Goal: Contribute content: Contribute content

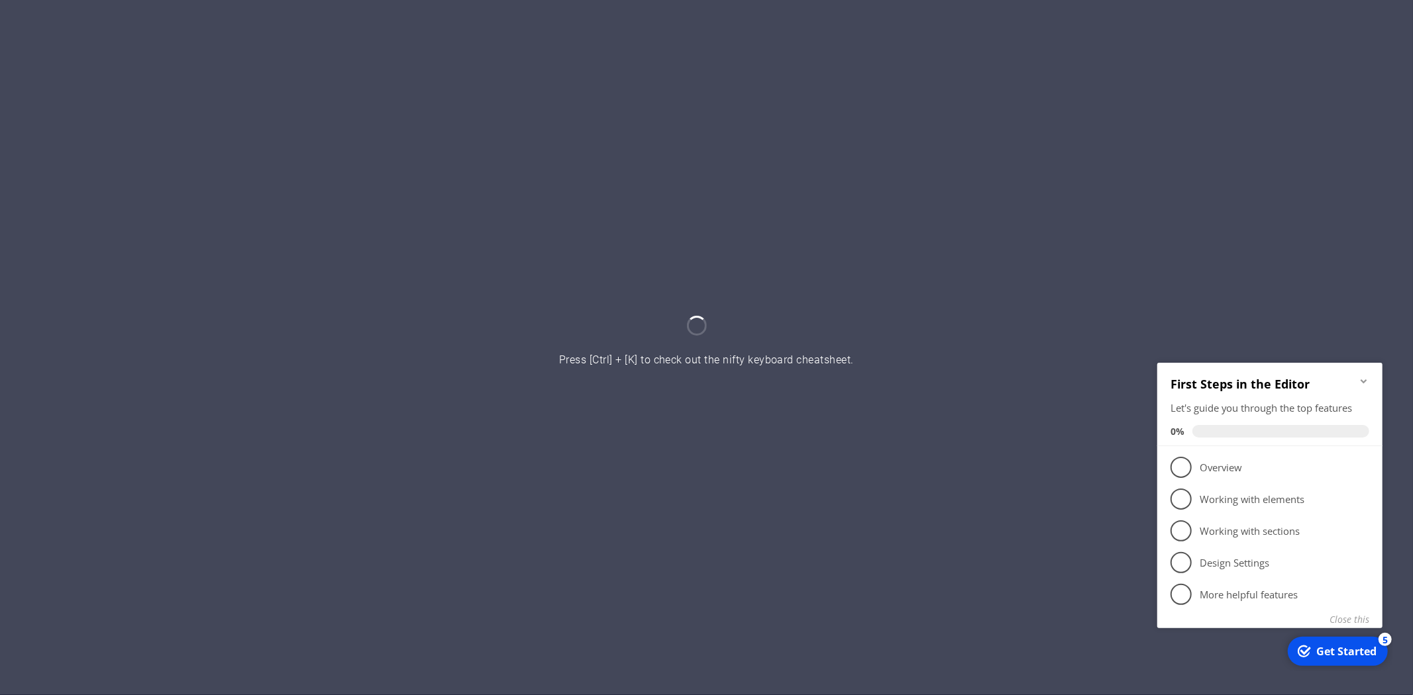
click at [1360, 376] on icon "Minimize checklist" at bounding box center [1363, 381] width 11 height 11
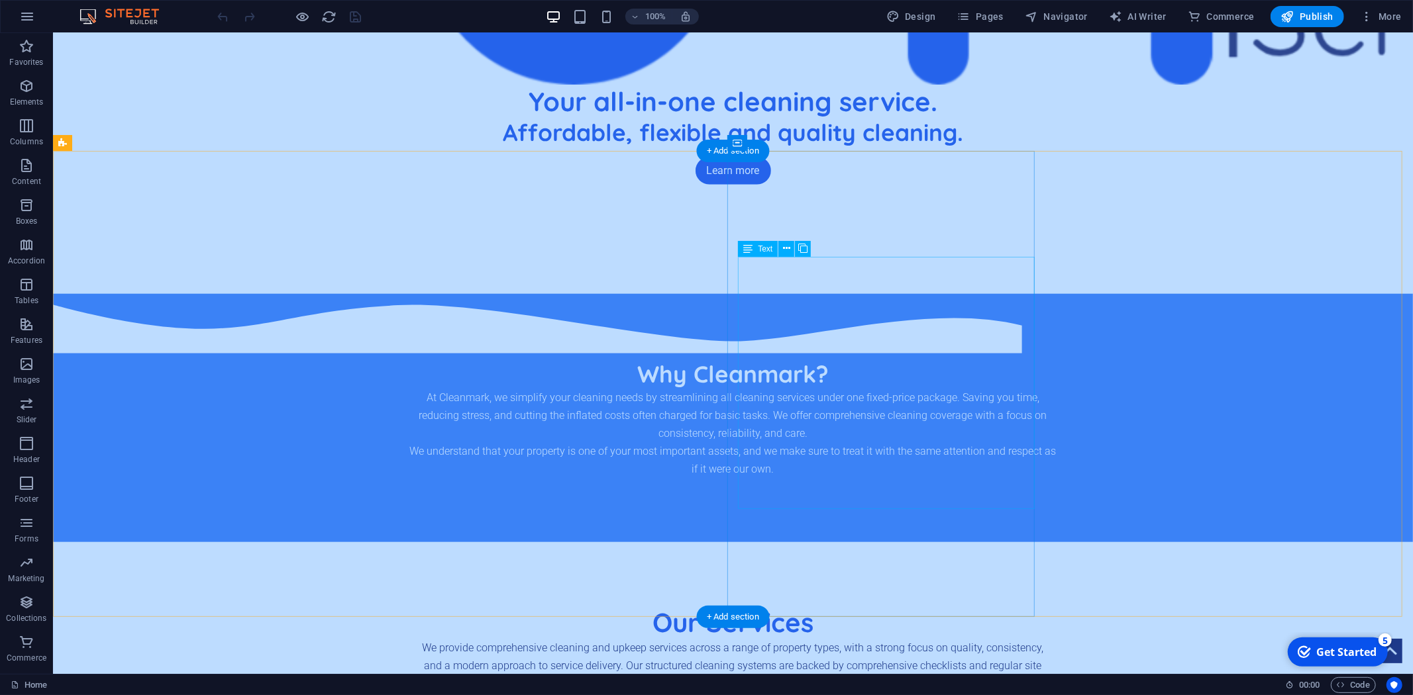
scroll to position [961, 0]
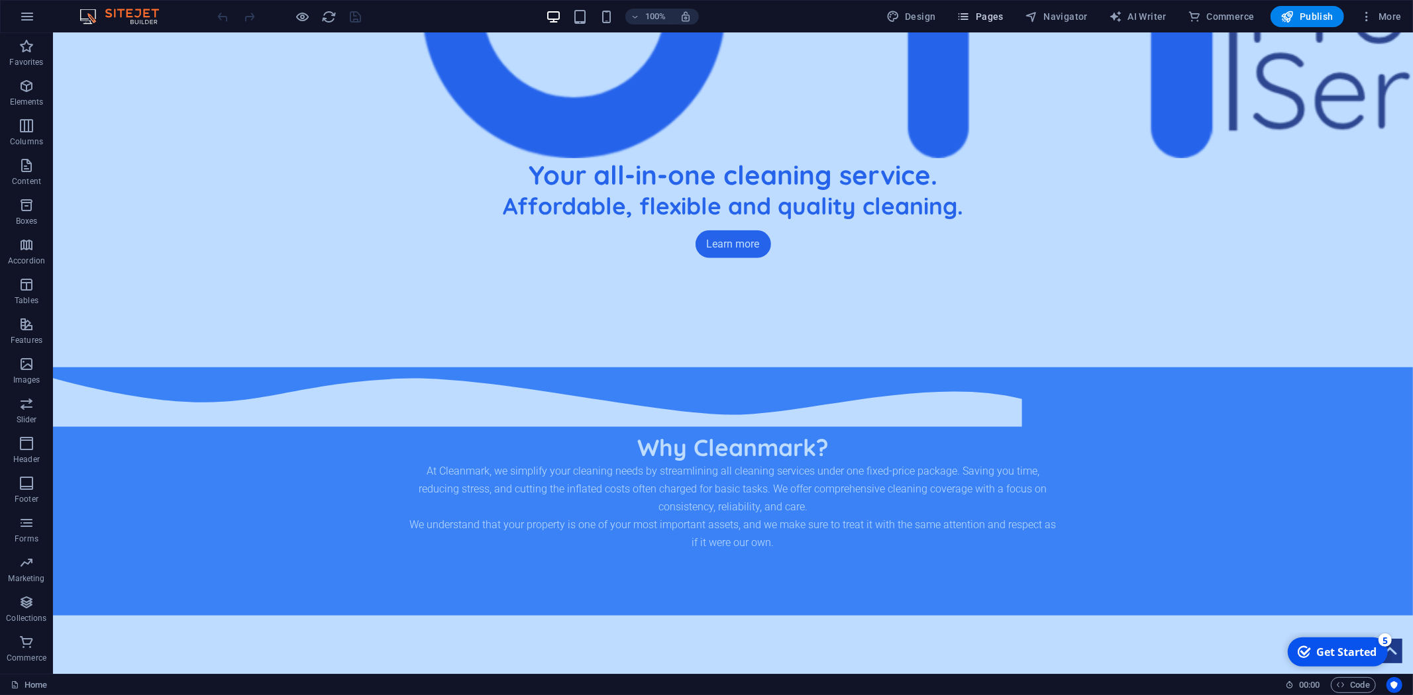
click at [0, 0] on button "Pages" at bounding box center [0, 0] width 0 height 0
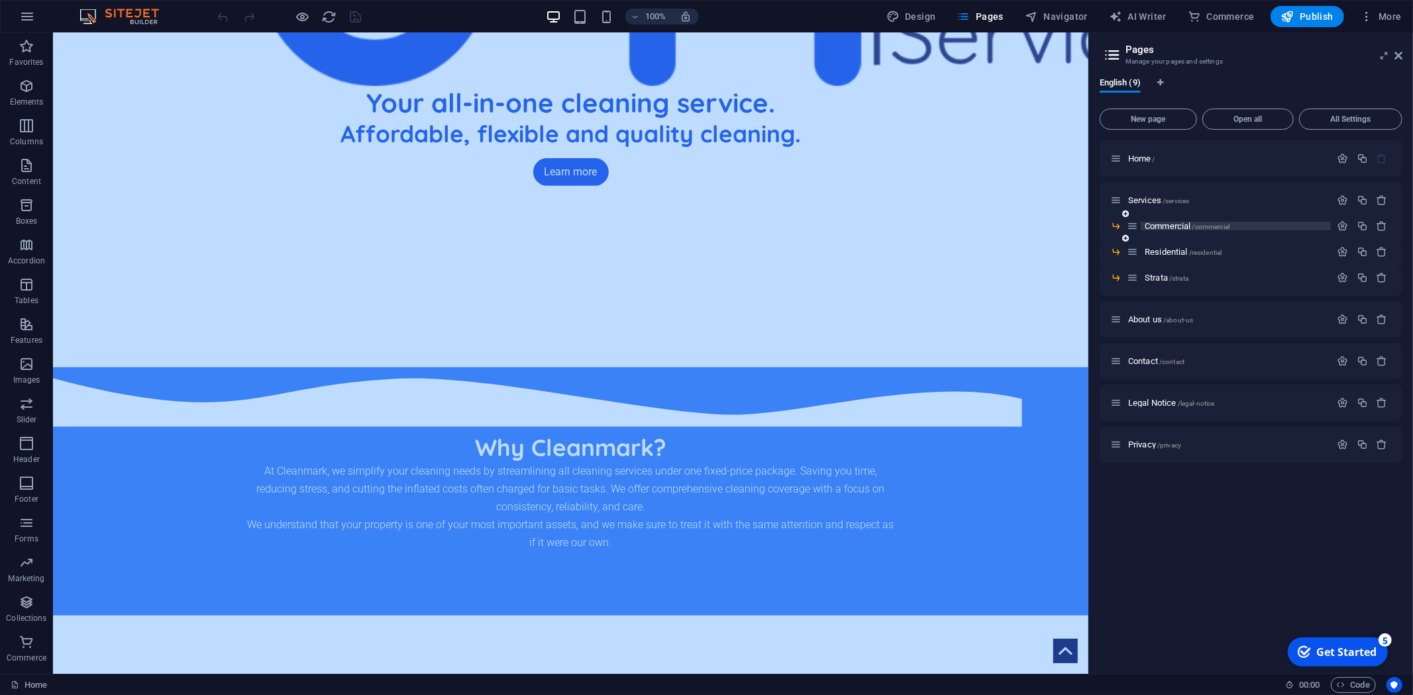
click at [1178, 224] on span "Commercial /commercial" at bounding box center [1187, 226] width 85 height 10
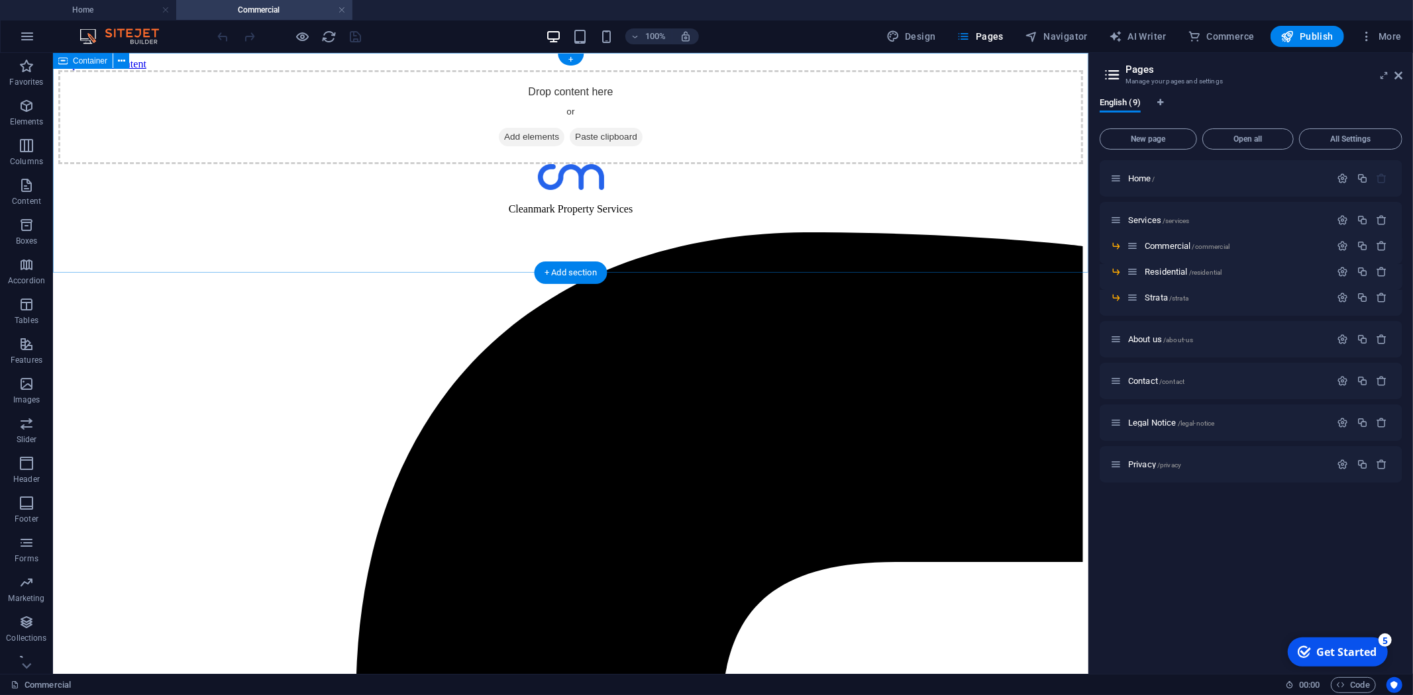
scroll to position [0, 0]
click at [1127, 35] on span "AI Writer" at bounding box center [1138, 36] width 58 height 13
select select "English"
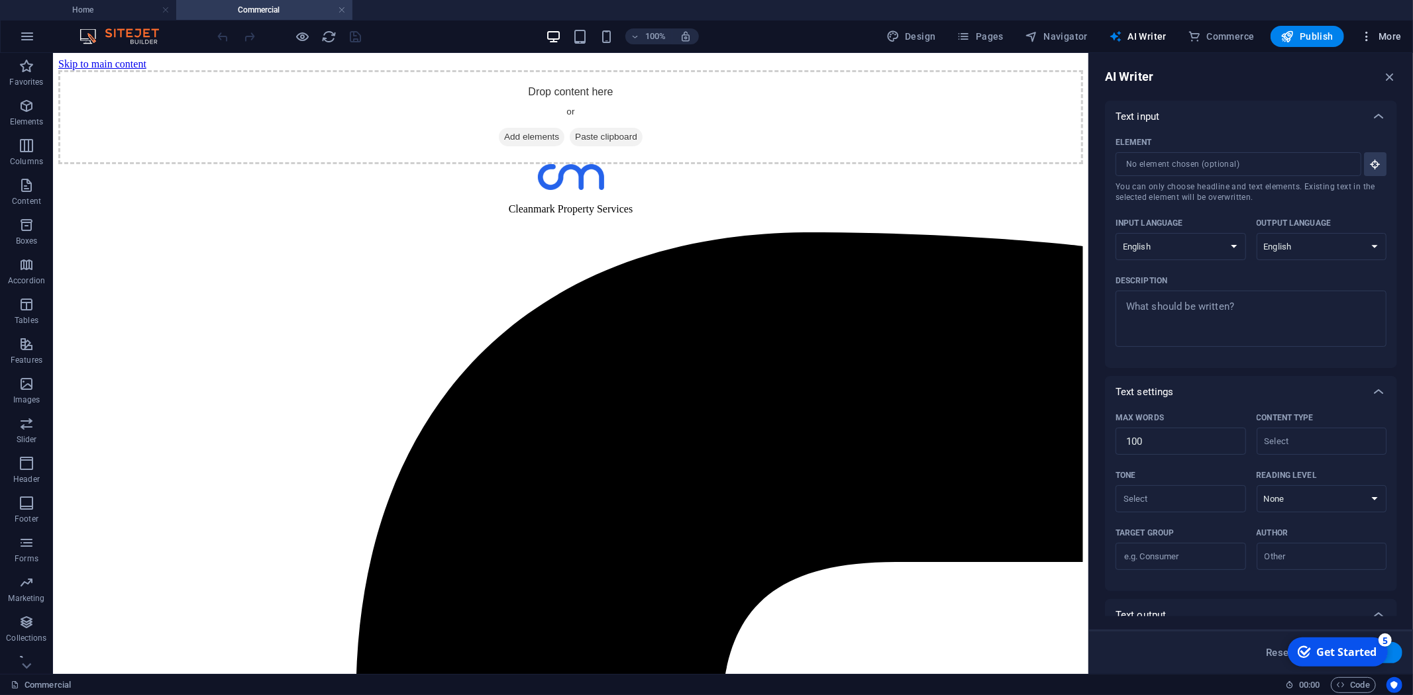
click at [1374, 31] on span "More" at bounding box center [1381, 36] width 42 height 13
drag, startPoint x: 909, startPoint y: 206, endPoint x: 848, endPoint y: 219, distance: 63.0
click at [852, 221] on div at bounding box center [706, 347] width 1413 height 695
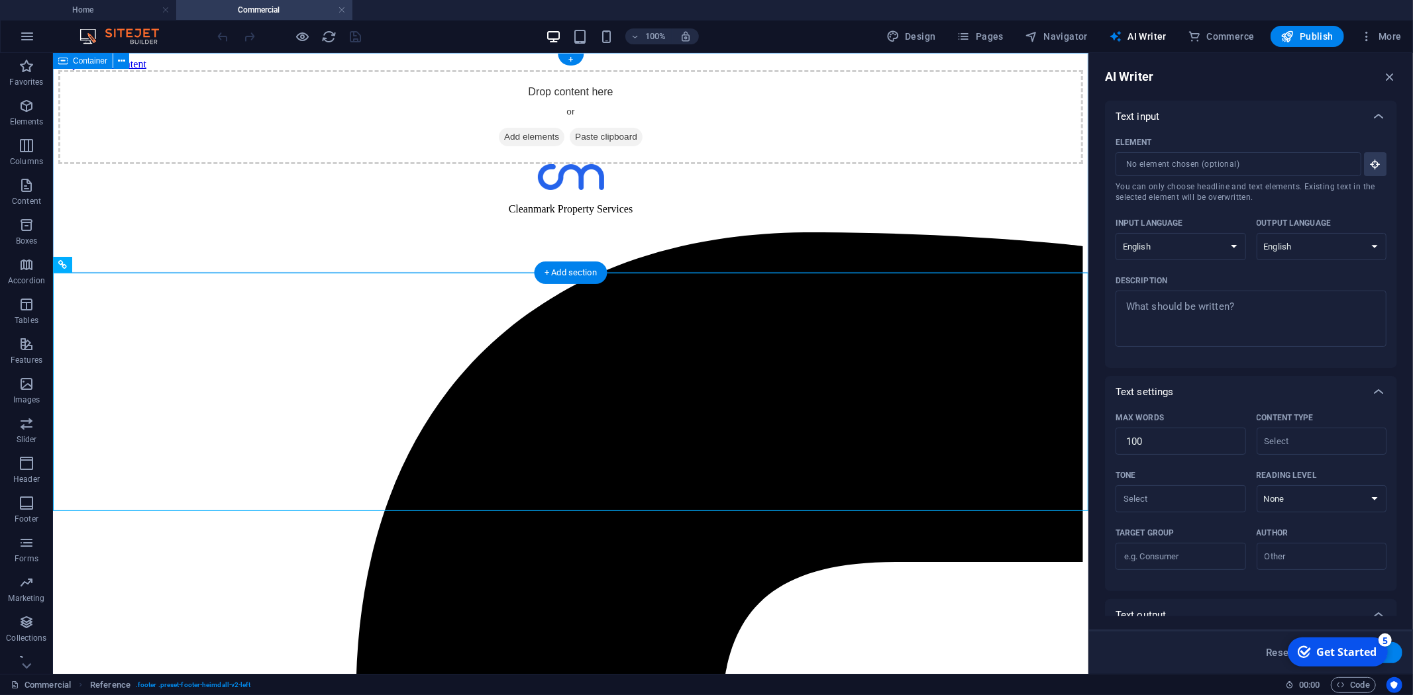
click at [797, 164] on div "Drop content here or Add elements Paste clipboard" at bounding box center [570, 117] width 1025 height 94
click at [1398, 685] on icon "Usercentrics" at bounding box center [1394, 685] width 9 height 9
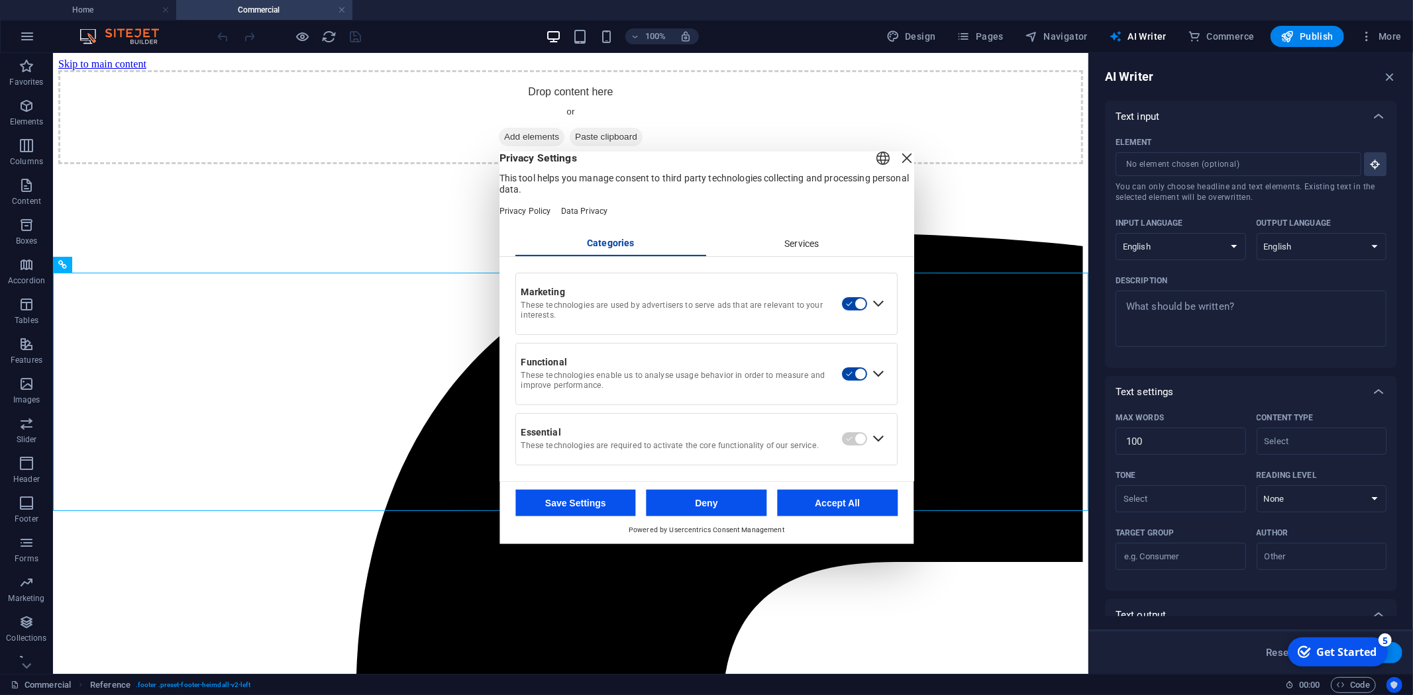
click at [1398, 685] on icon "Usercentrics" at bounding box center [1394, 685] width 9 height 9
click at [788, 256] on div "Services" at bounding box center [802, 244] width 191 height 23
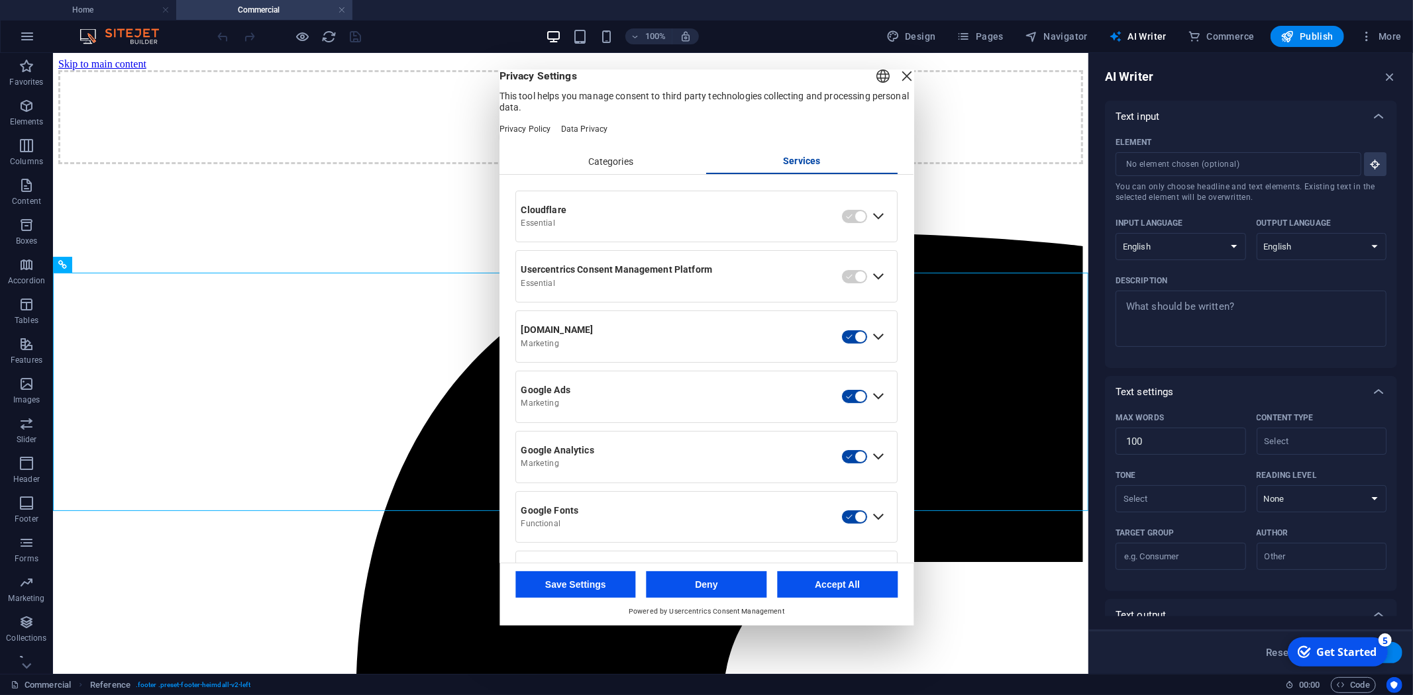
click at [629, 174] on div "Categories" at bounding box center [610, 162] width 191 height 23
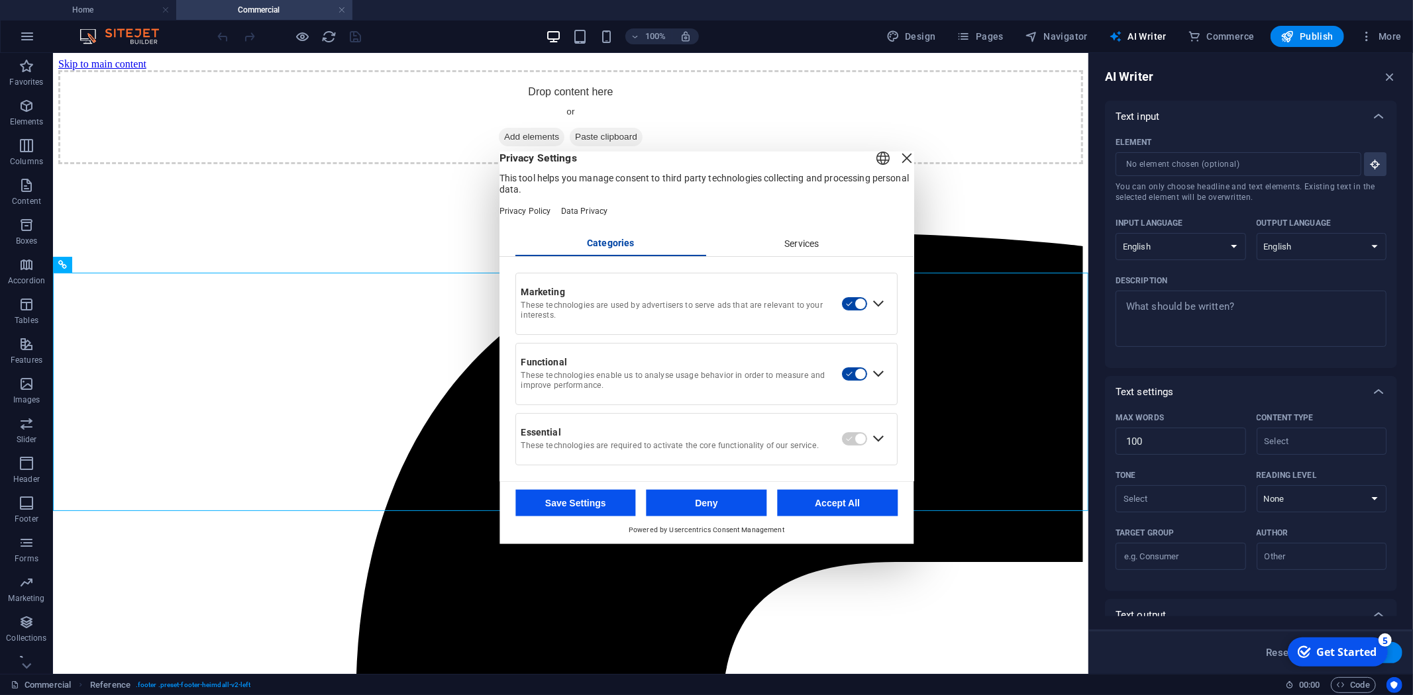
click at [852, 310] on button "button" at bounding box center [854, 303] width 26 height 15
click at [605, 516] on button "Save Settings" at bounding box center [575, 502] width 121 height 26
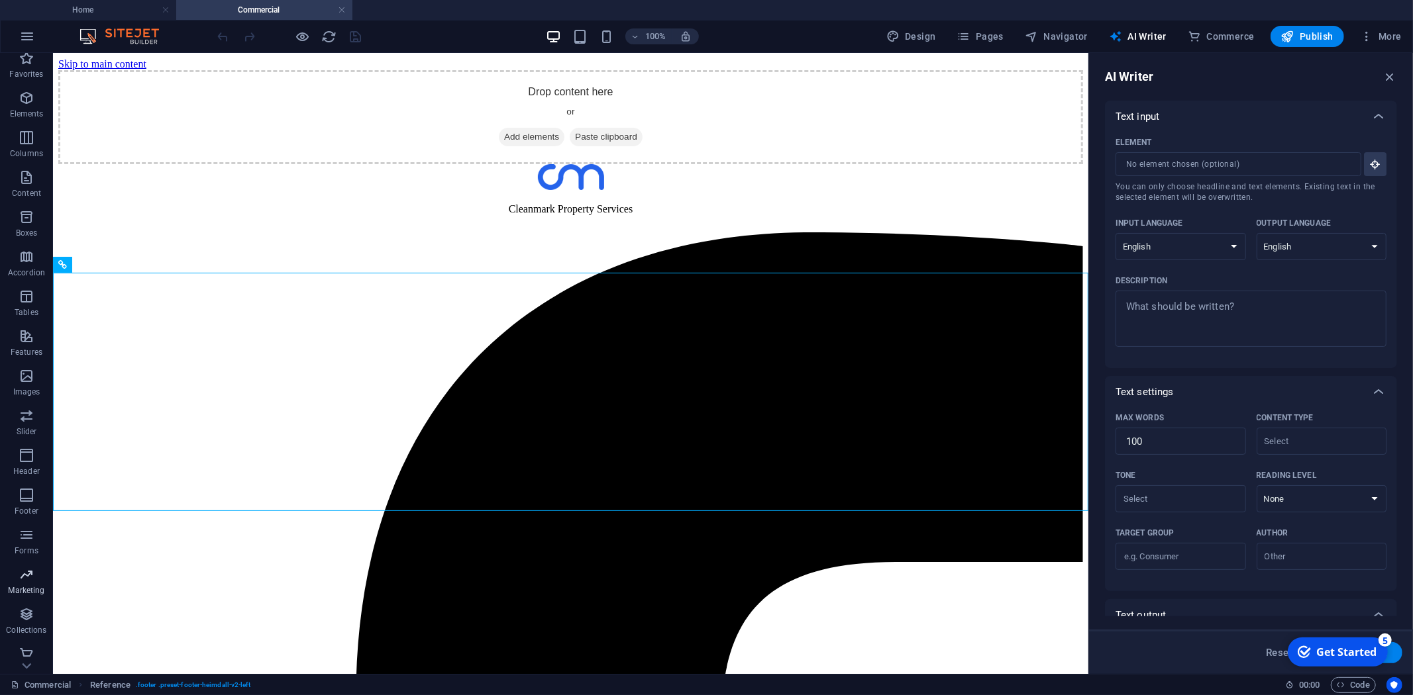
scroll to position [15, 0]
click at [33, 648] on icon "button" at bounding box center [27, 648] width 16 height 16
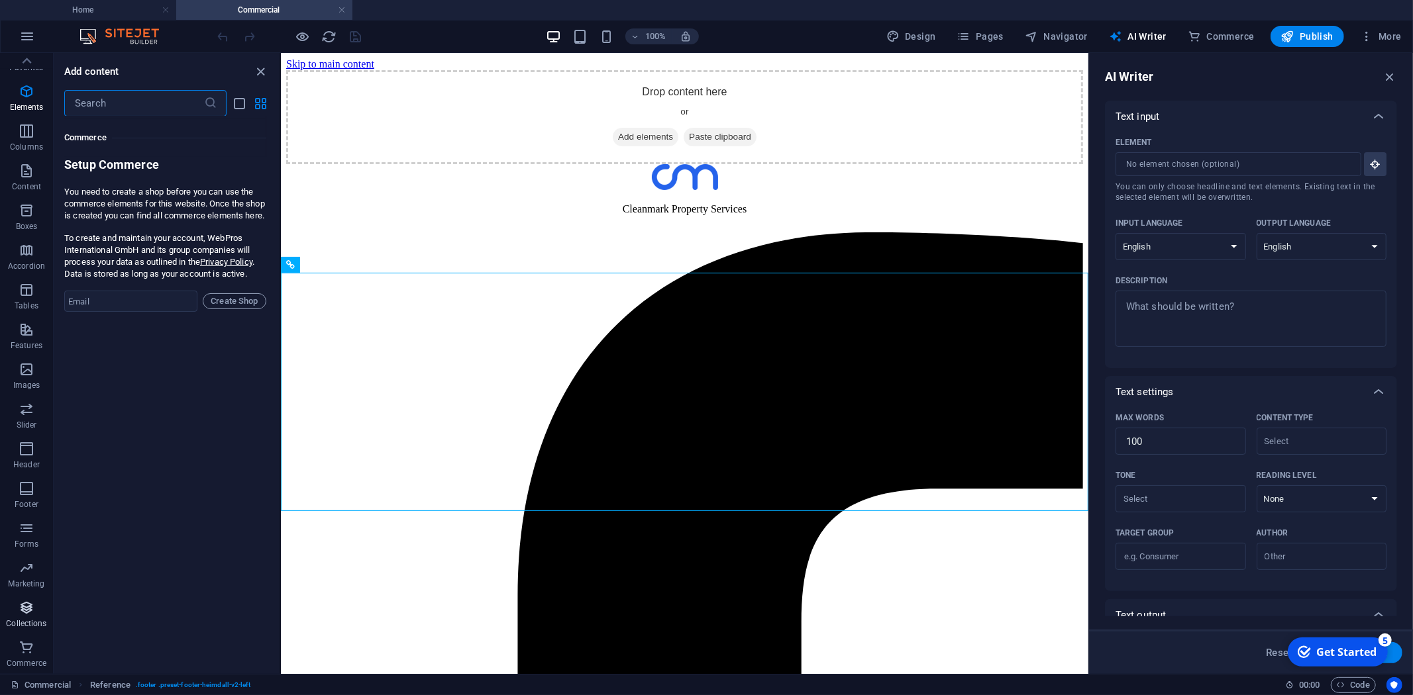
scroll to position [12762, 0]
drag, startPoint x: 30, startPoint y: 586, endPoint x: 30, endPoint y: 600, distance: 14.6
click at [30, 587] on p "Marketing" at bounding box center [26, 584] width 36 height 11
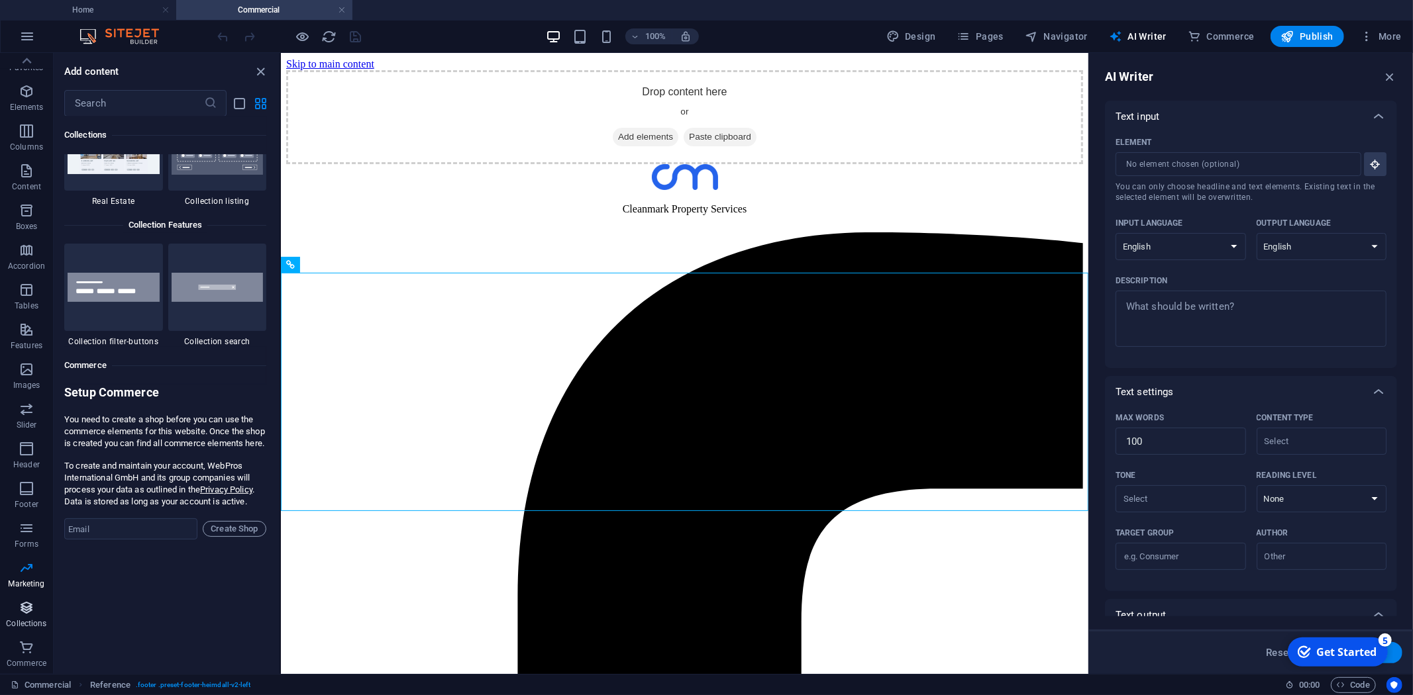
click at [34, 609] on span "Collections" at bounding box center [26, 616] width 53 height 32
click at [25, 605] on icon "button" at bounding box center [27, 608] width 16 height 16
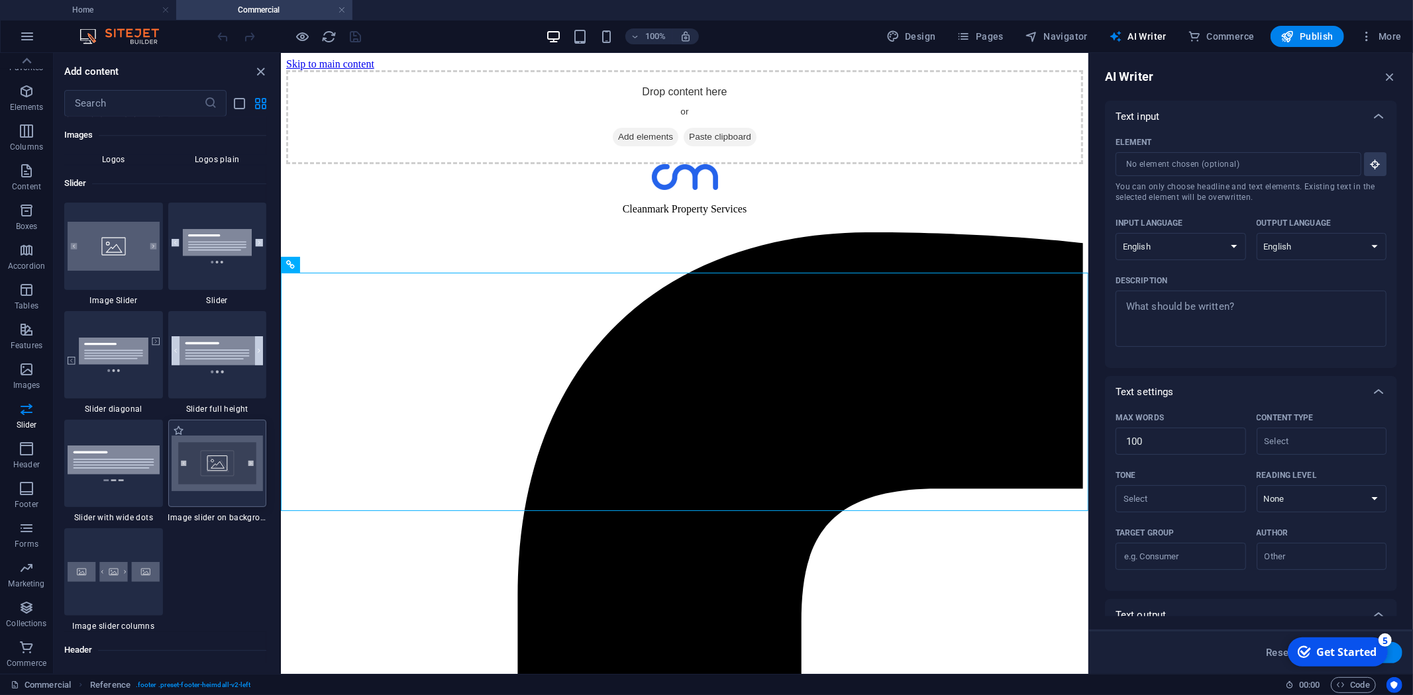
scroll to position [7456, 0]
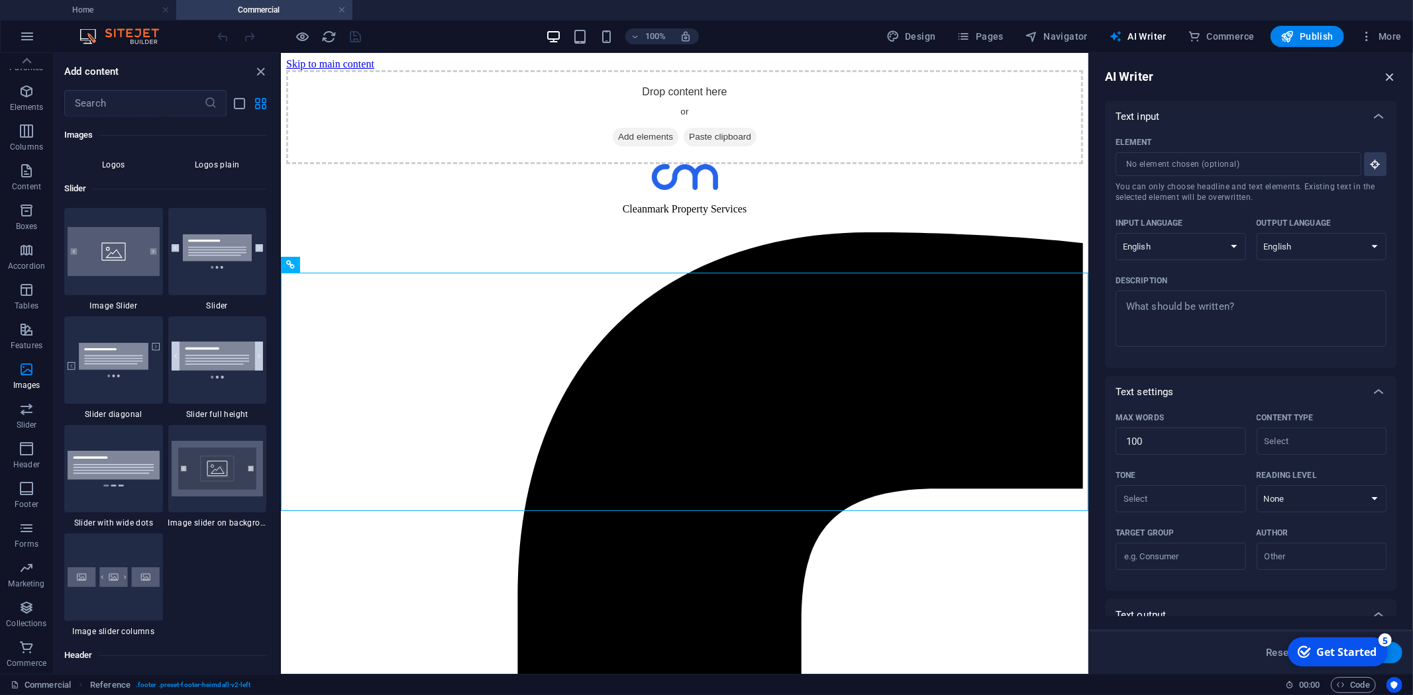
click at [1391, 79] on icon "button" at bounding box center [1389, 77] width 15 height 15
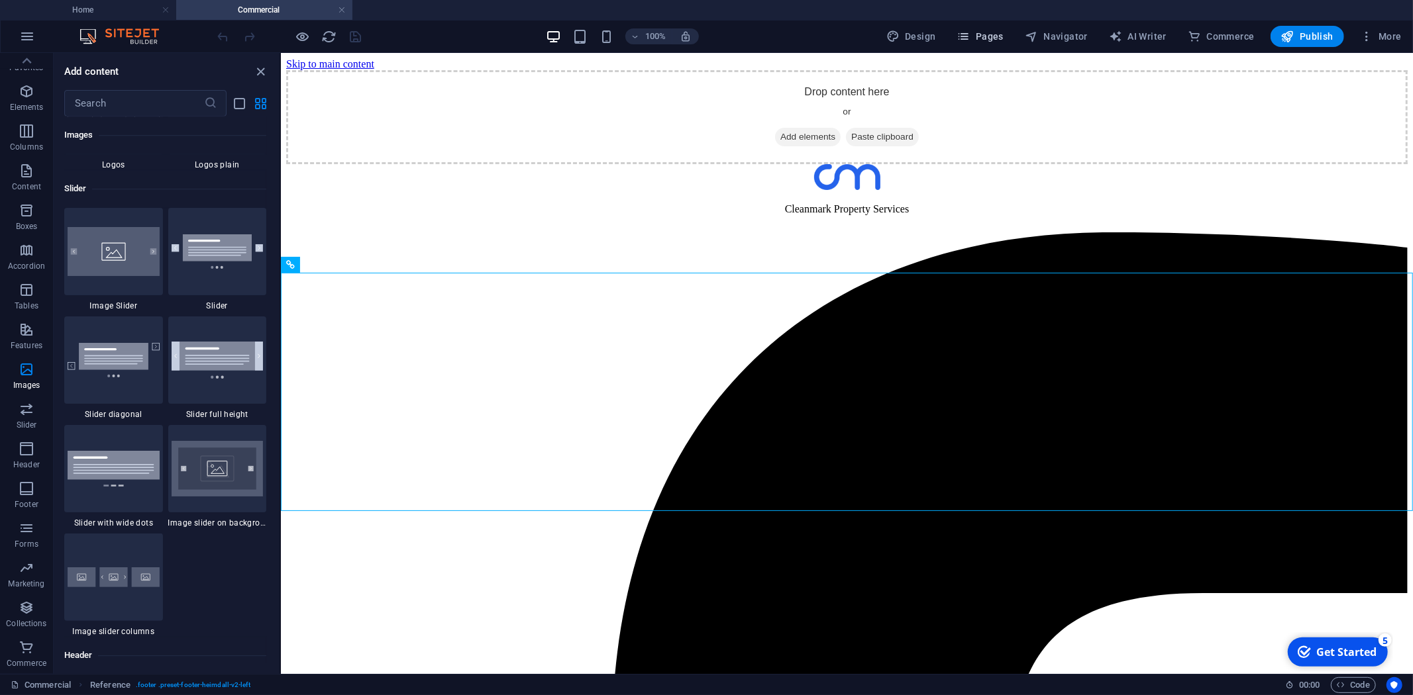
click at [992, 34] on span "Pages" at bounding box center [980, 36] width 46 height 13
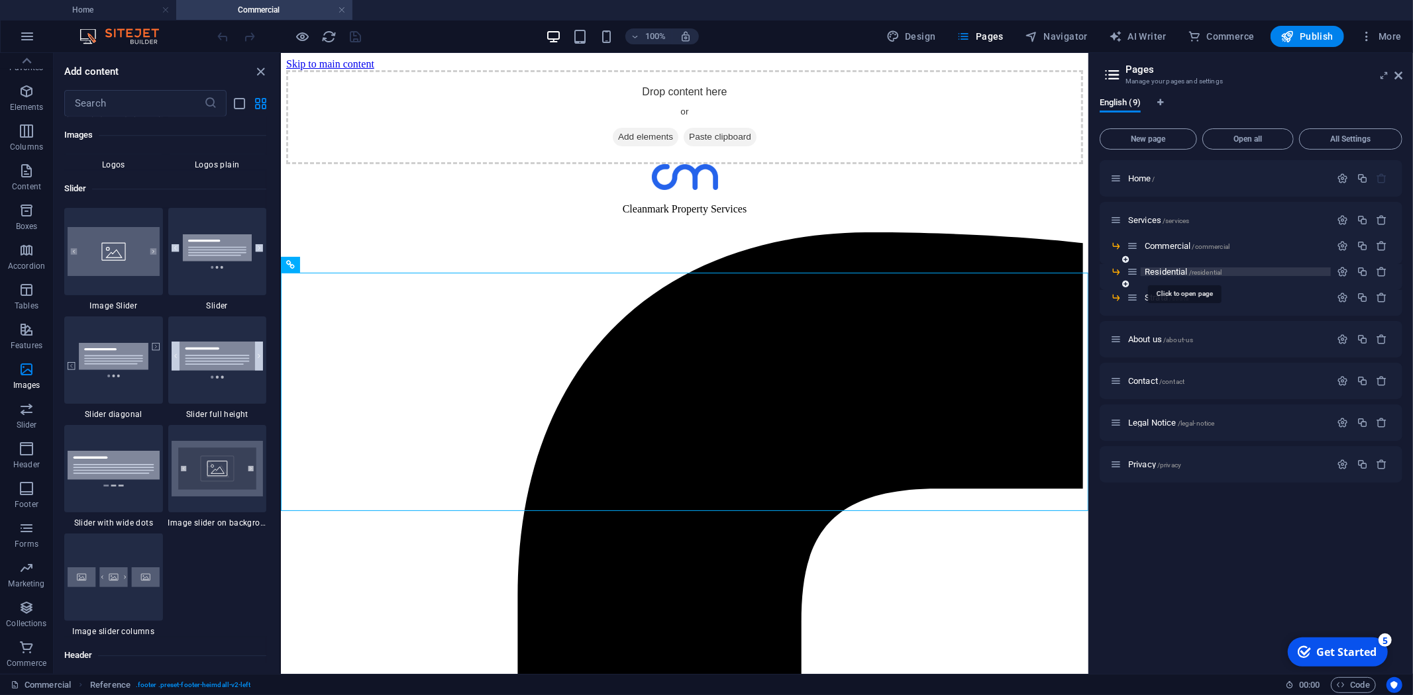
click at [1179, 269] on span "Residential /residential" at bounding box center [1183, 272] width 77 height 10
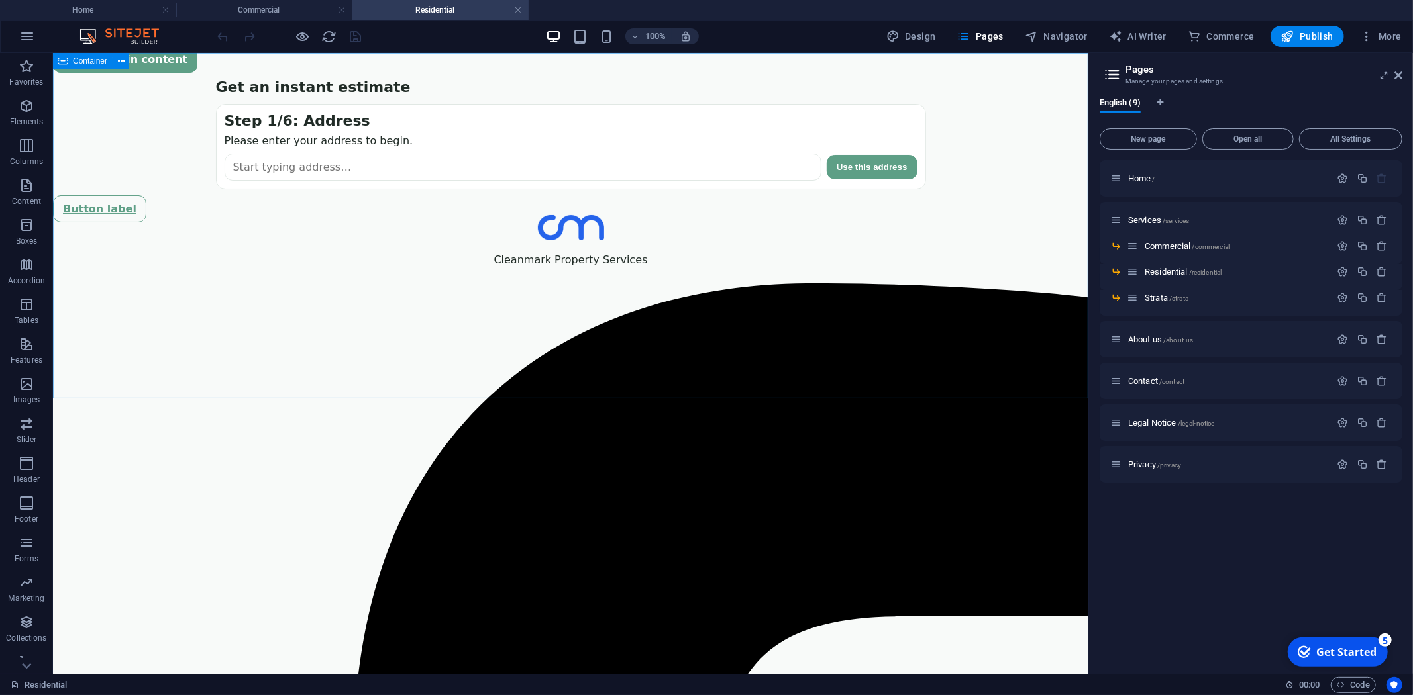
scroll to position [0, 0]
click at [27, 34] on icon "button" at bounding box center [27, 36] width 16 height 16
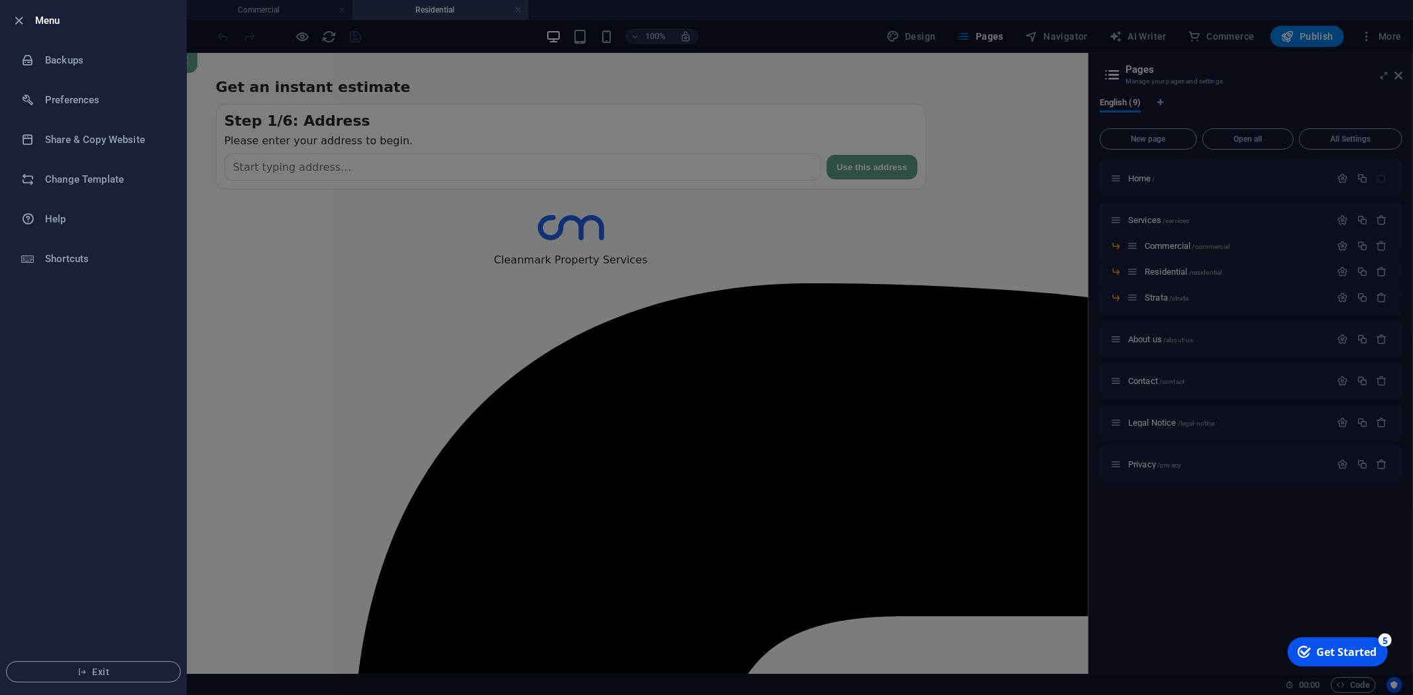
click at [819, 164] on div at bounding box center [706, 347] width 1413 height 695
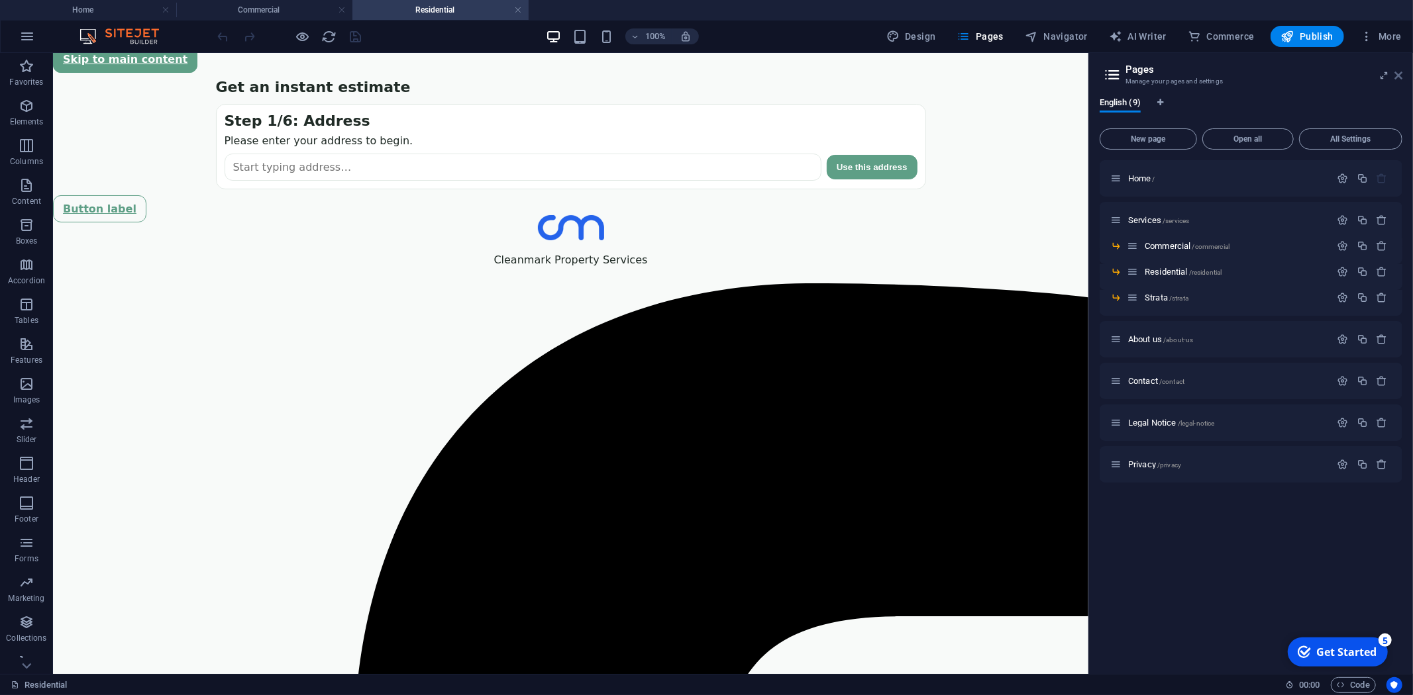
click at [1396, 77] on icon at bounding box center [1398, 75] width 8 height 11
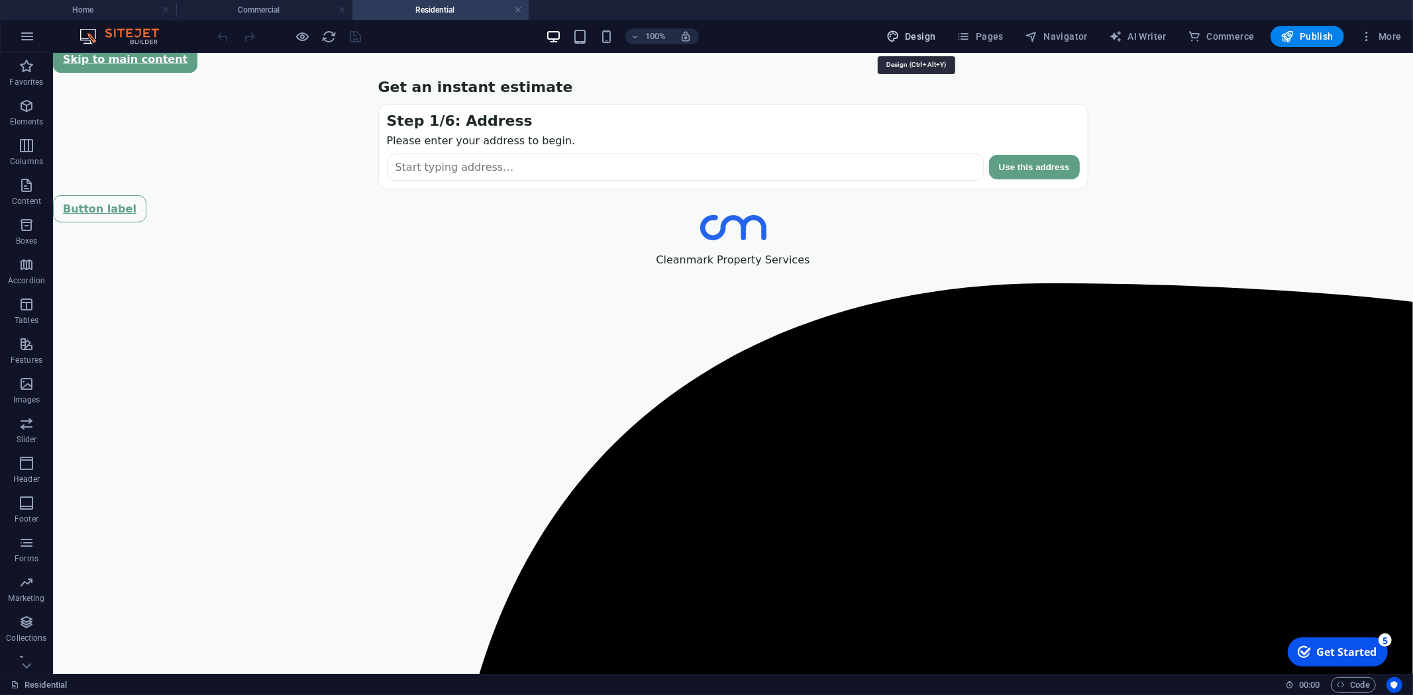
click at [926, 30] on span "Design" at bounding box center [911, 36] width 50 height 13
select select "px"
select select "300"
select select "px"
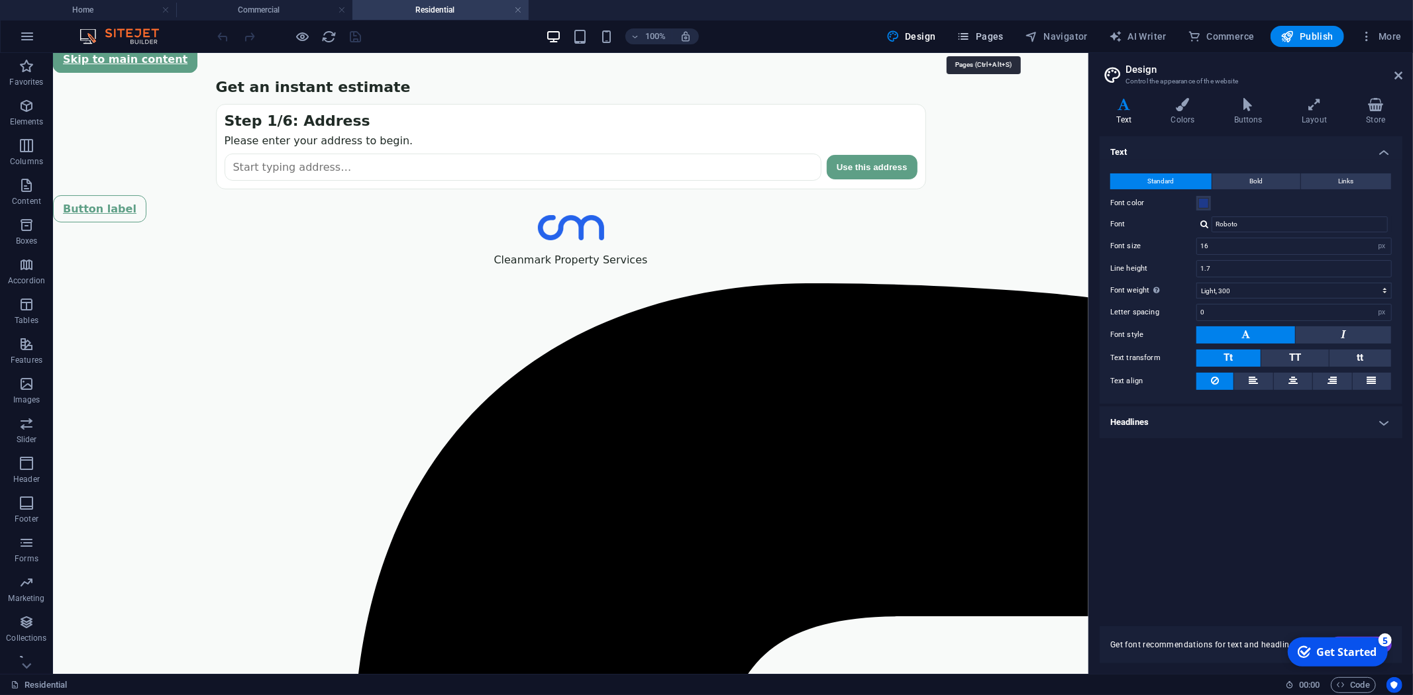
click at [990, 37] on span "Pages" at bounding box center [980, 36] width 46 height 13
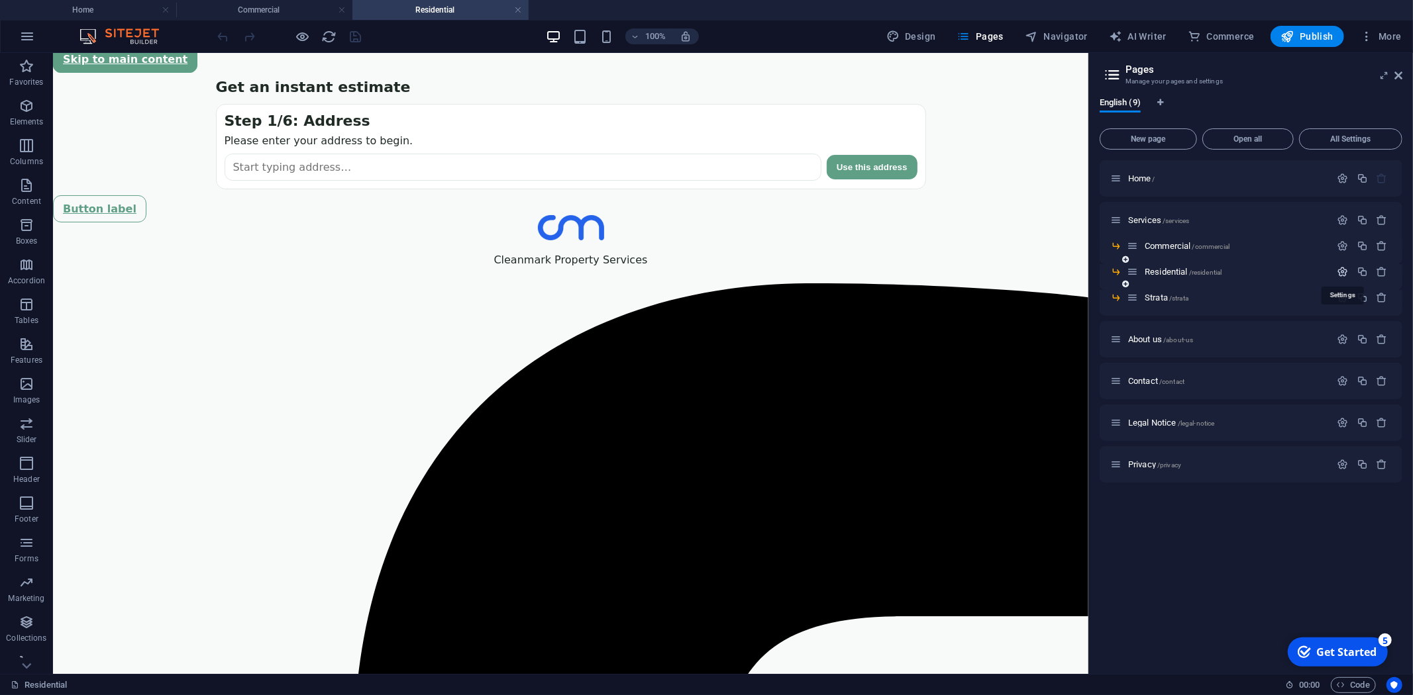
click at [1339, 273] on icon "button" at bounding box center [1342, 271] width 11 height 11
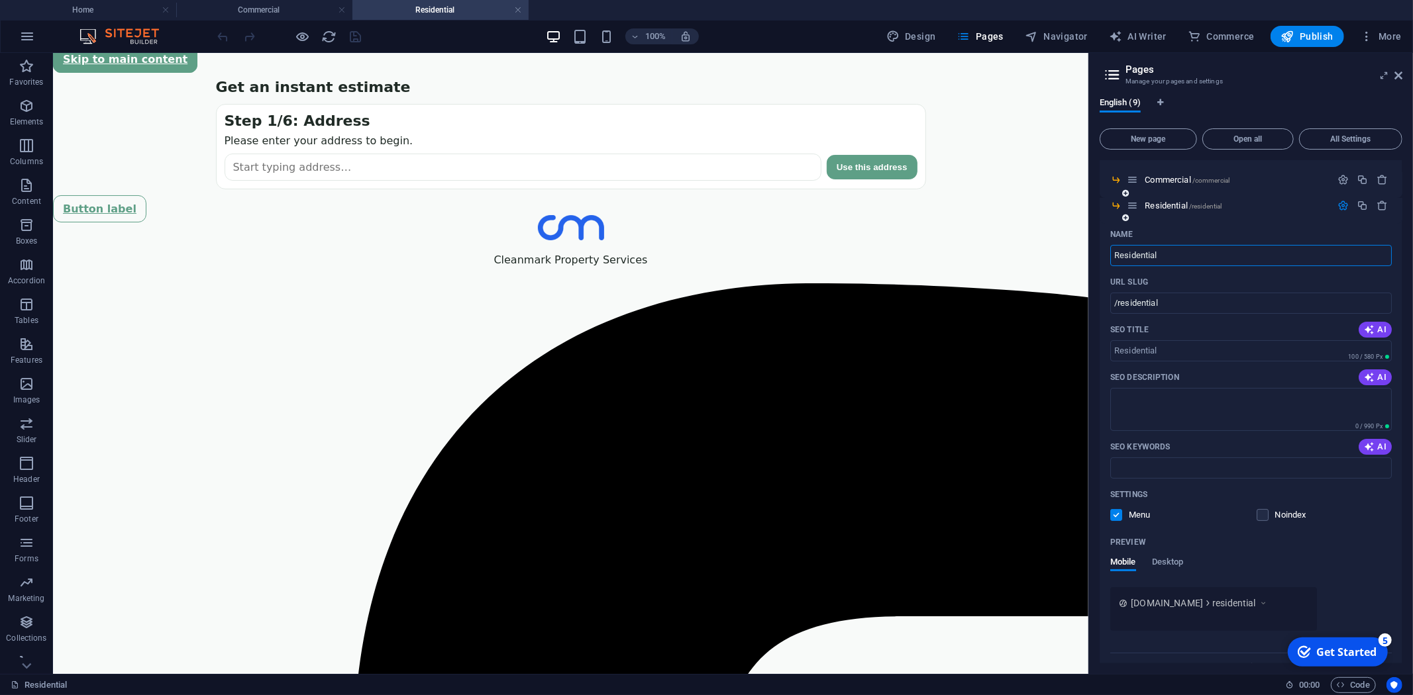
scroll to position [285, 0]
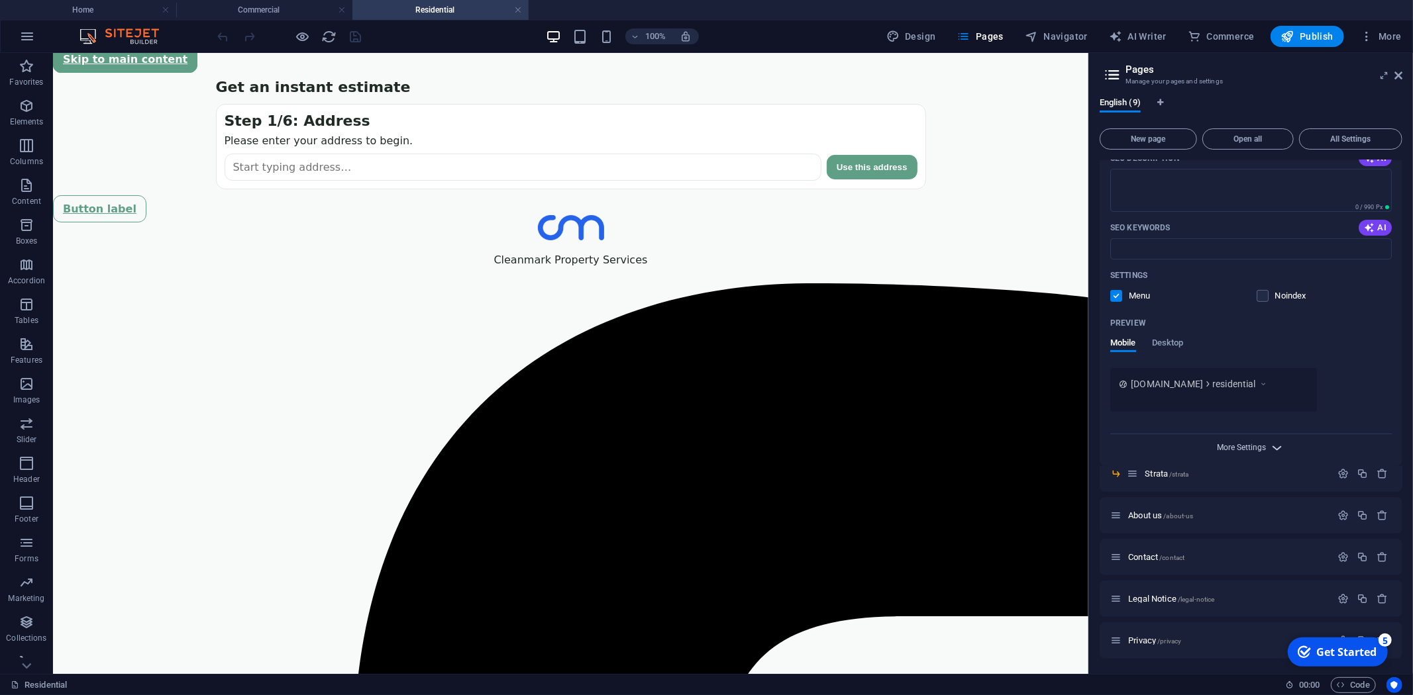
click at [1256, 443] on span "More Settings" at bounding box center [1241, 447] width 49 height 9
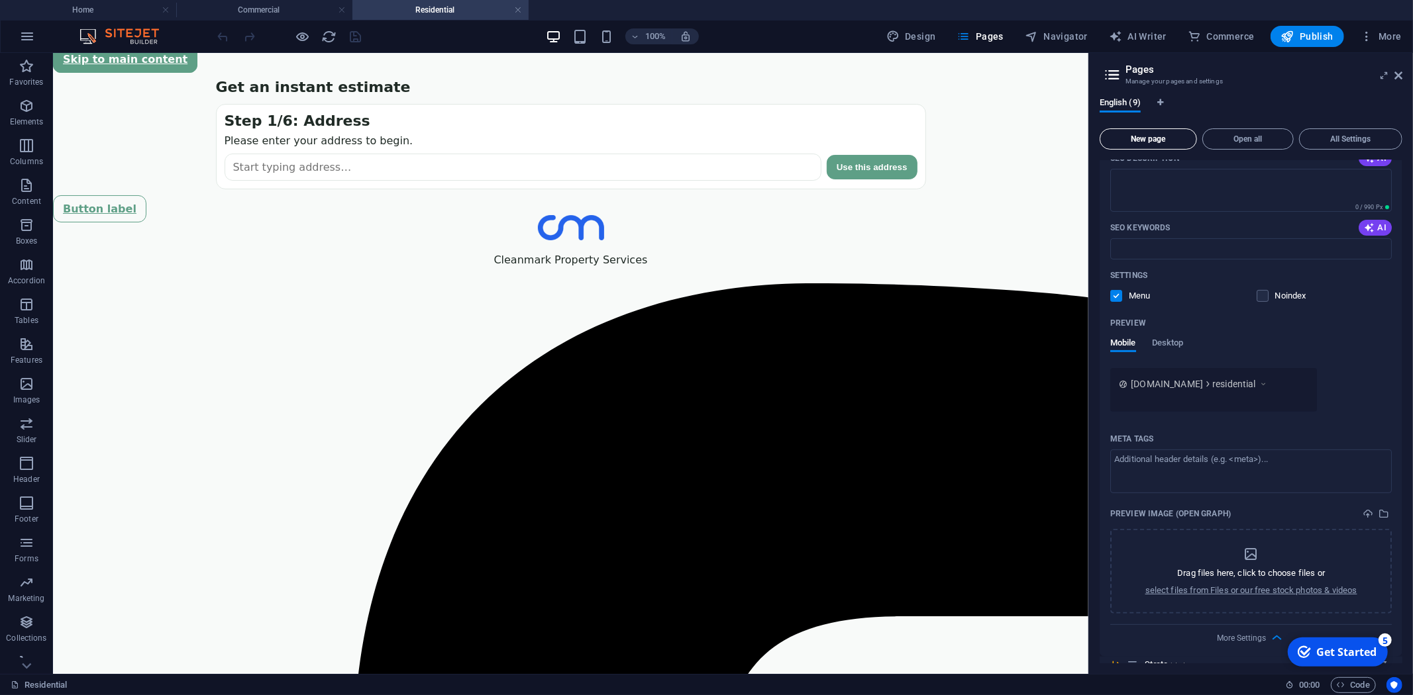
click at [1155, 135] on span "New page" at bounding box center [1147, 139] width 85 height 8
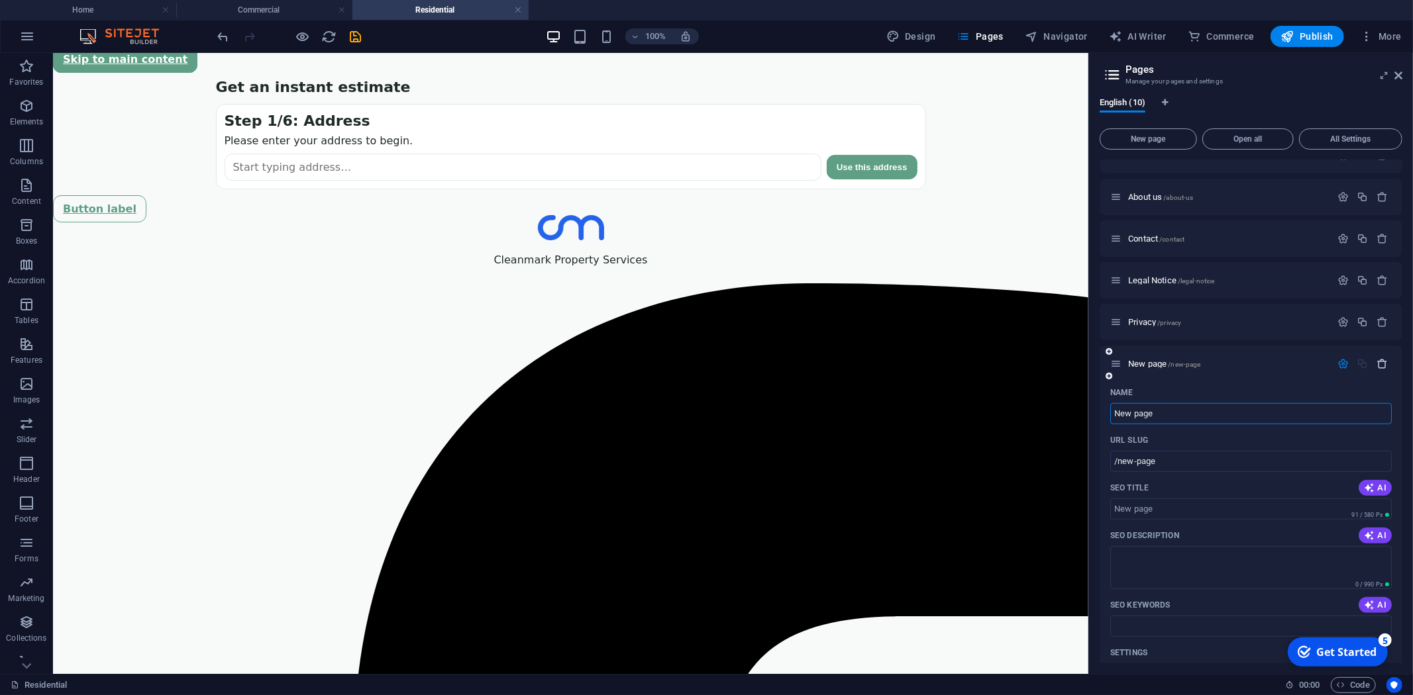
click at [1382, 360] on icon "button" at bounding box center [1381, 363] width 11 height 11
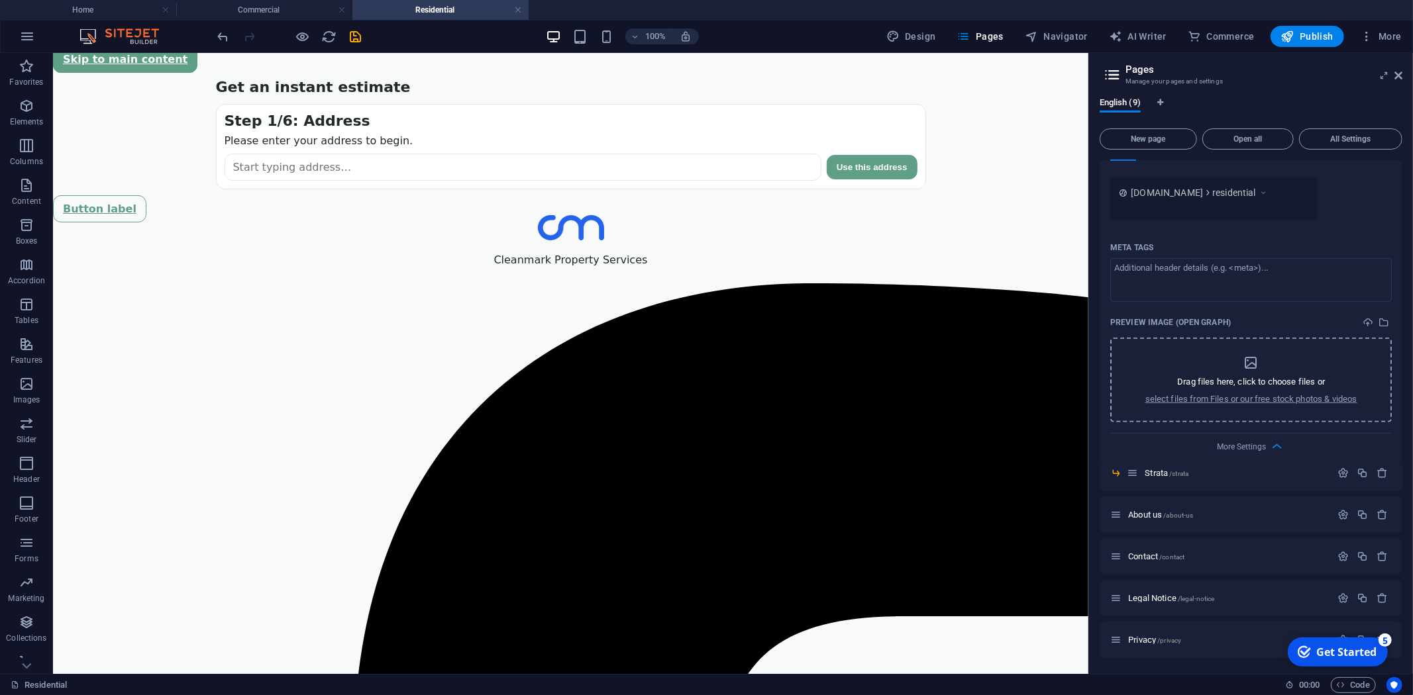
scroll to position [475, 0]
click at [786, 215] on div "Button label" at bounding box center [569, 208] width 1035 height 13
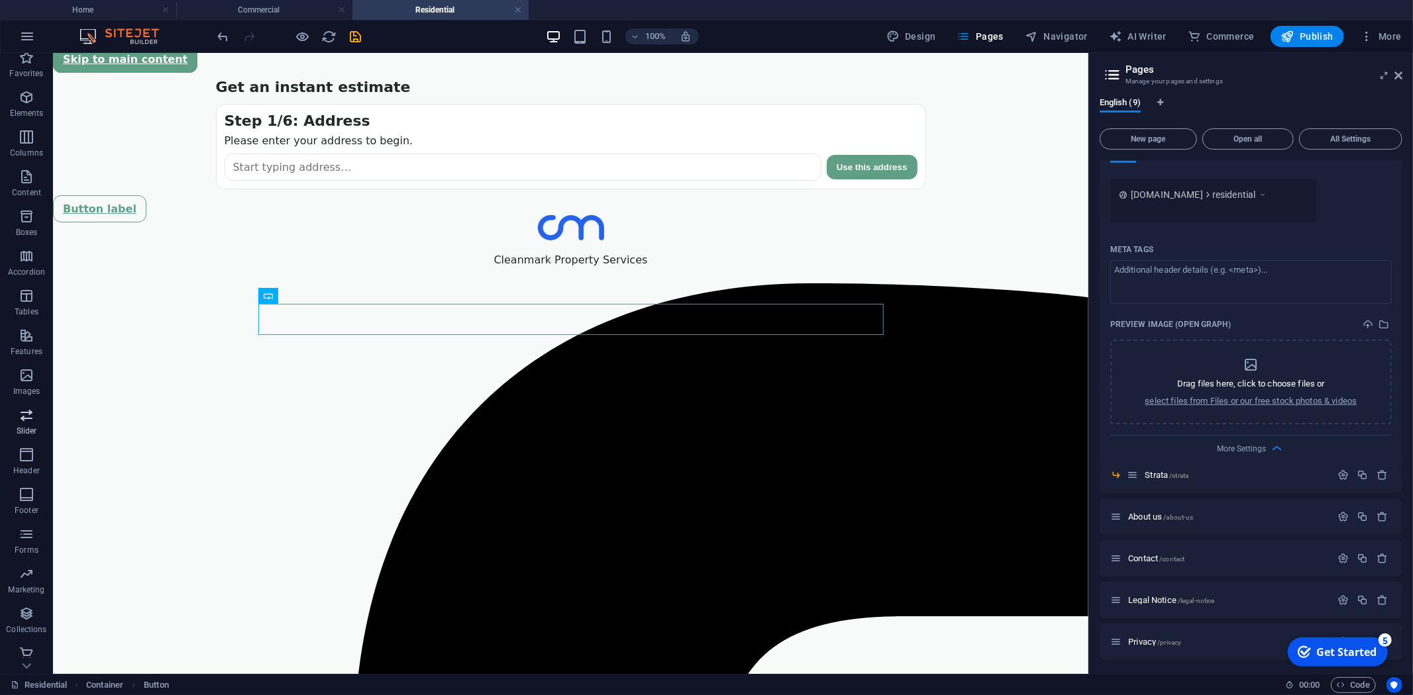
scroll to position [15, 0]
click at [932, 215] on div "Estimate Widget Get an instant estimate Step 1/6: Address Please enter your add…" at bounding box center [569, 146] width 1035 height 136
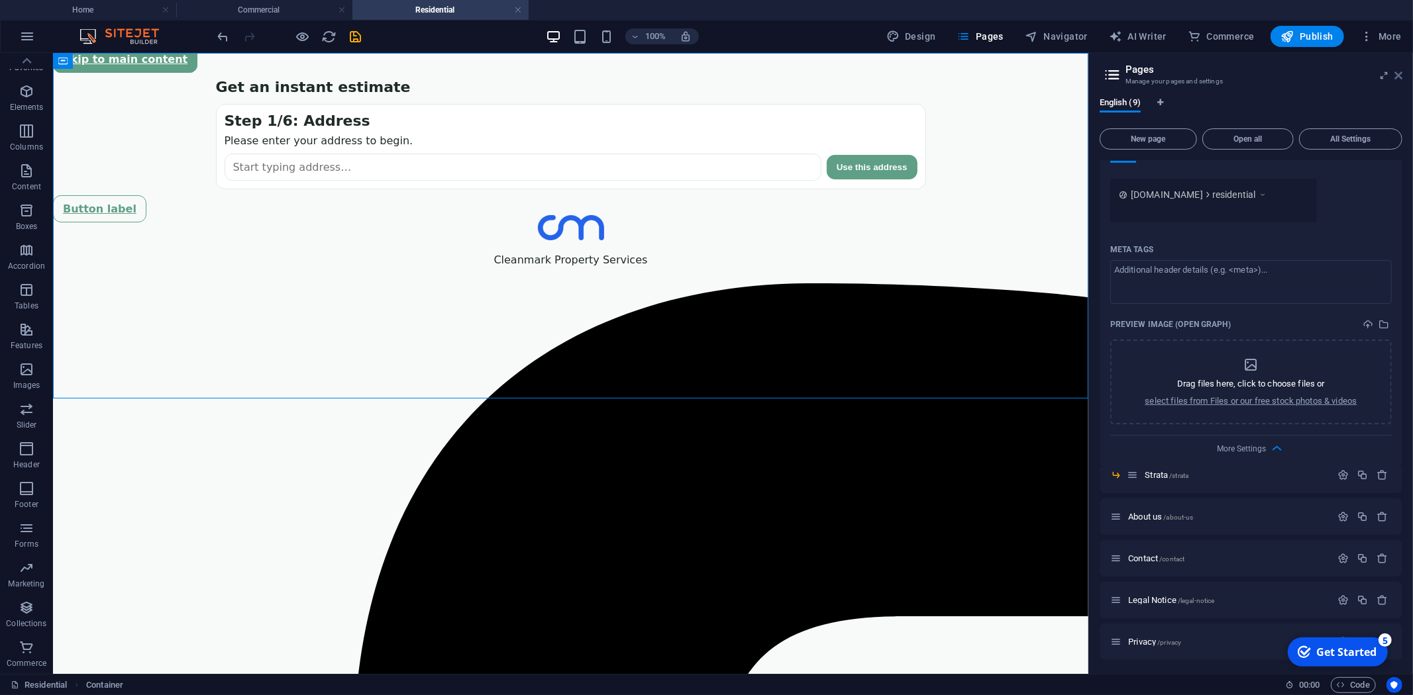
click at [1399, 74] on icon at bounding box center [1398, 75] width 8 height 11
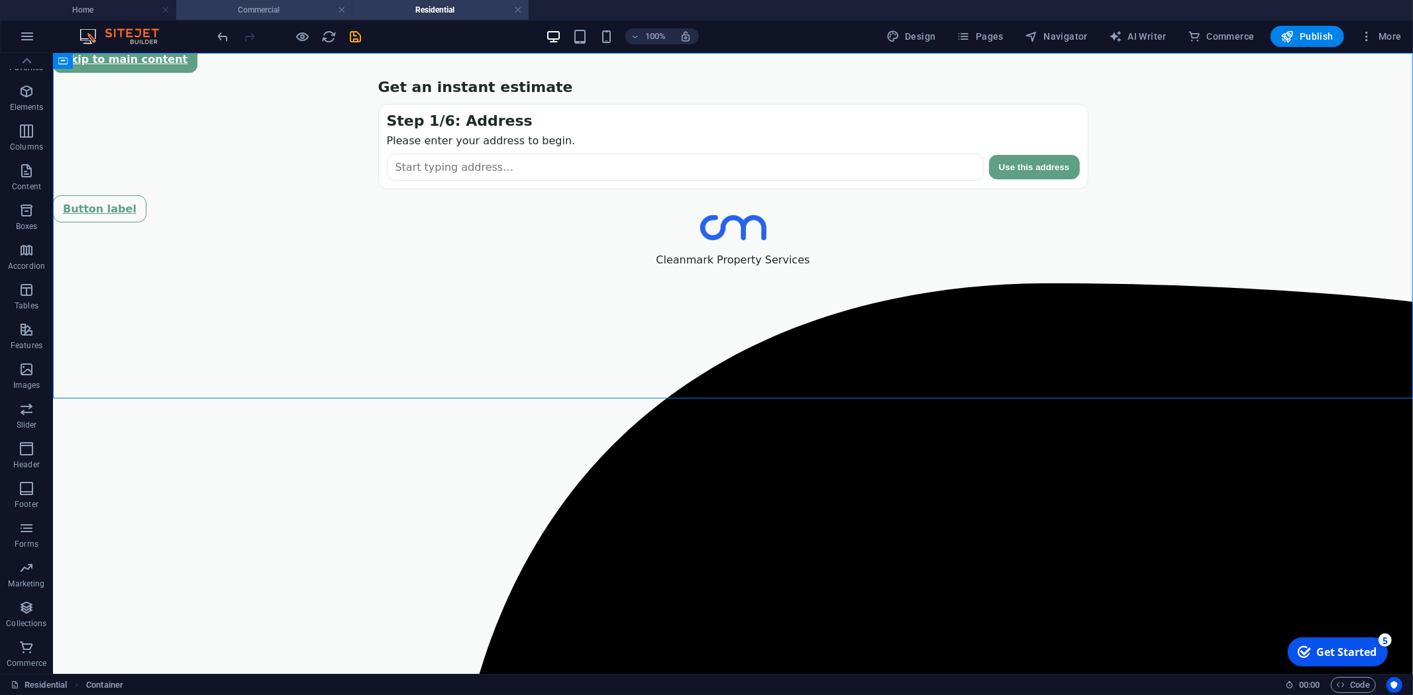
click at [248, 5] on h4 "Commercial" at bounding box center [264, 10] width 176 height 15
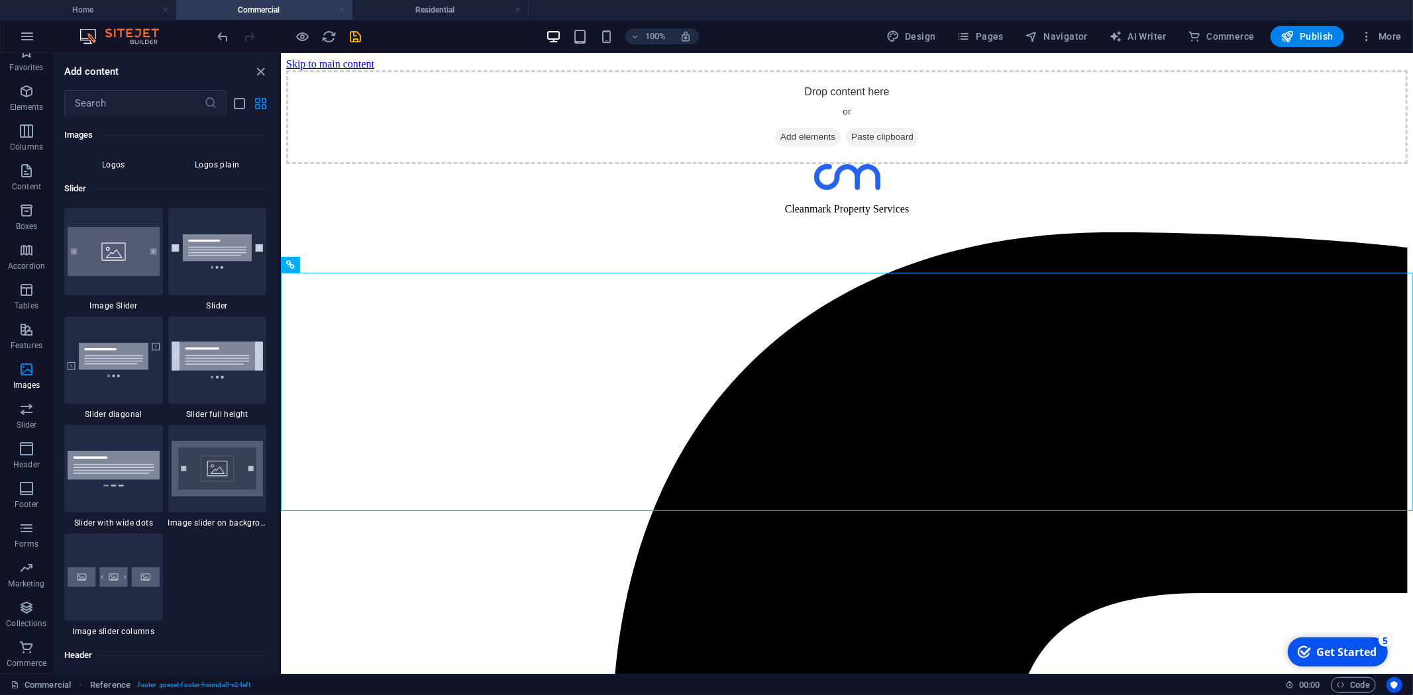
click at [342, 5] on link at bounding box center [342, 10] width 8 height 13
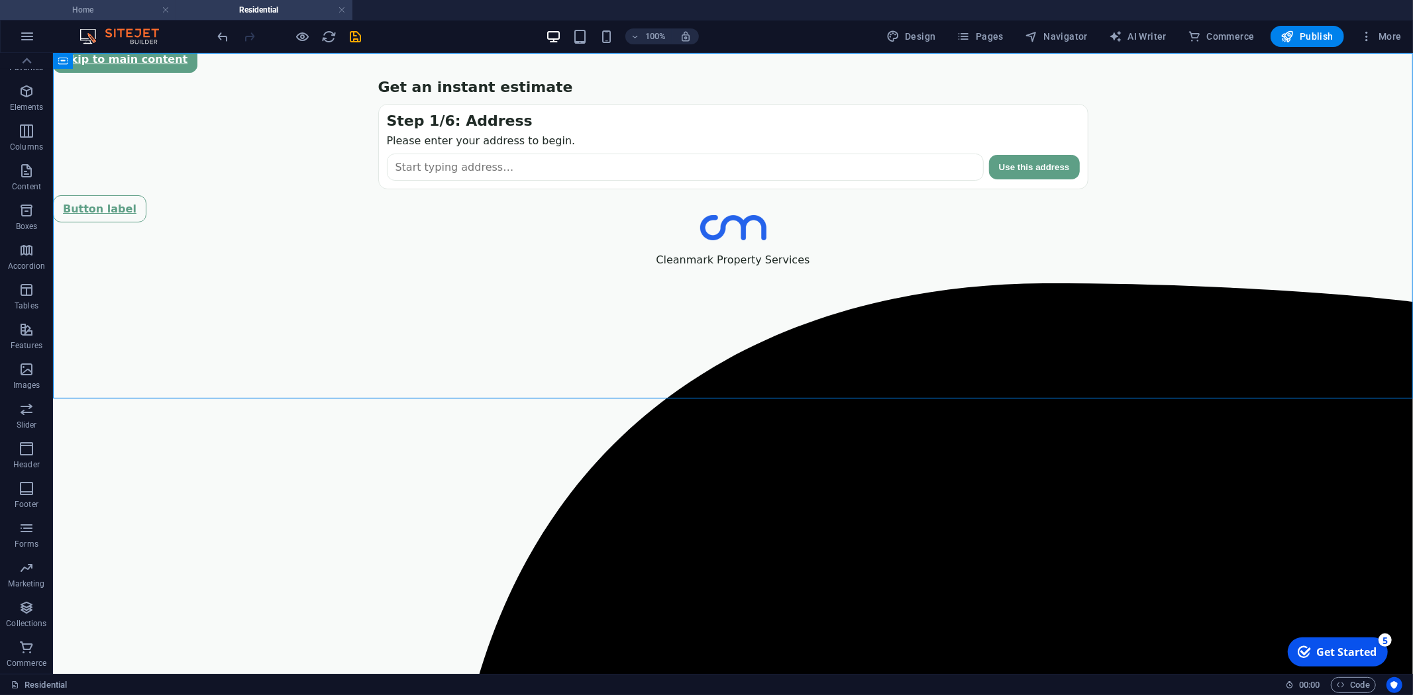
click at [110, 5] on h4 "Home" at bounding box center [88, 10] width 176 height 15
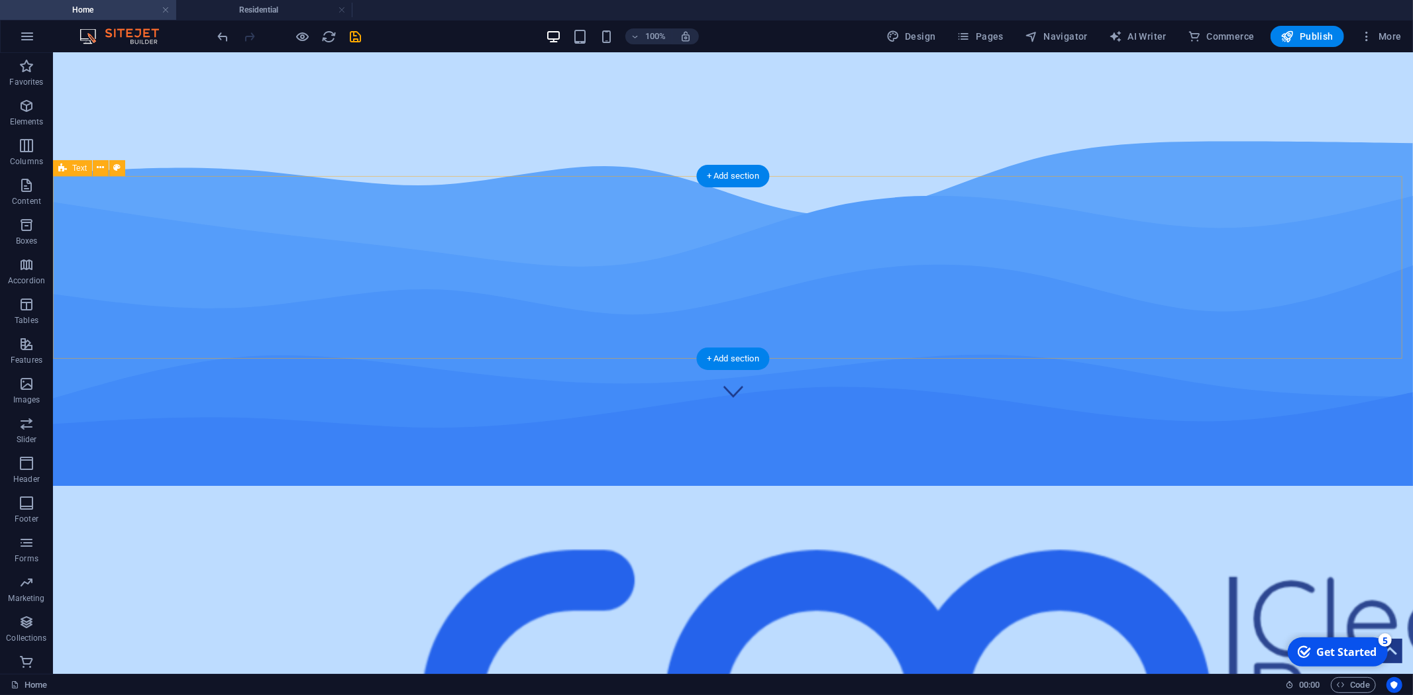
scroll to position [0, 0]
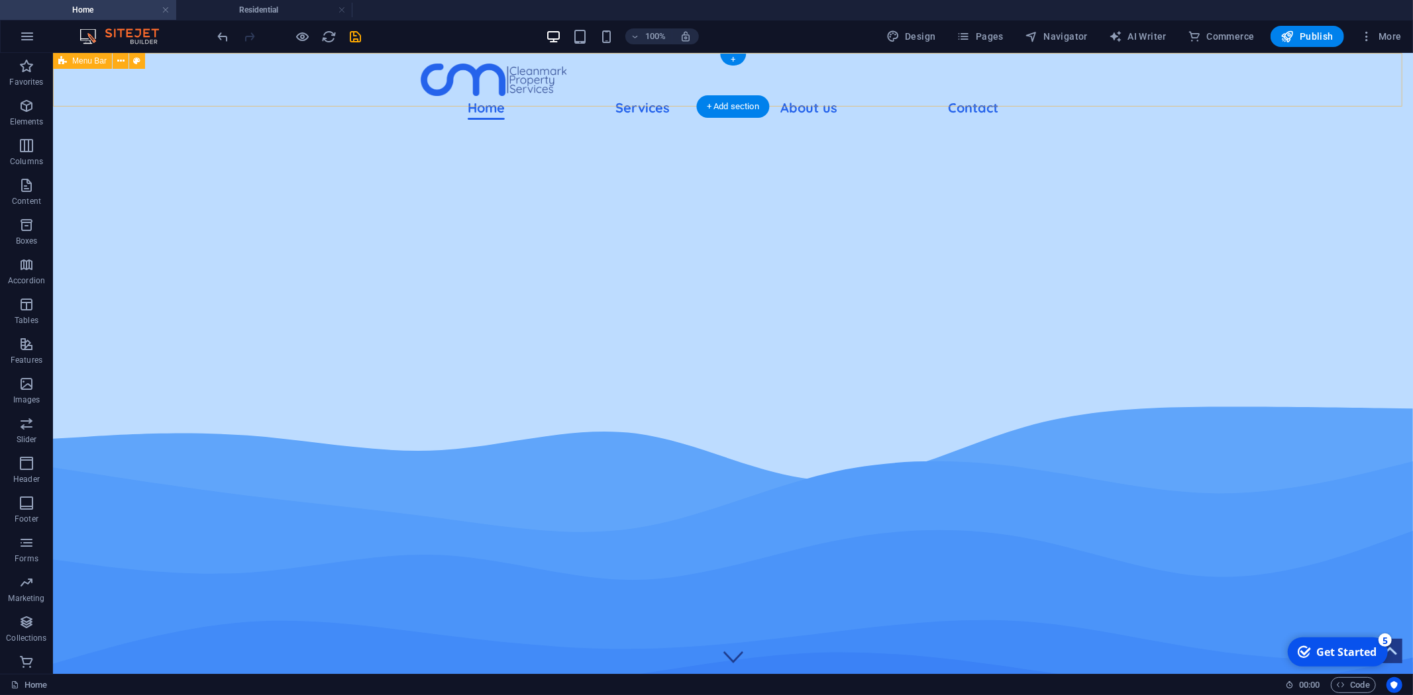
click at [232, 77] on div "Menu Home Services Commercial Residential Strata About us Contact" at bounding box center [732, 90] width 1360 height 77
click at [484, 77] on div at bounding box center [732, 79] width 625 height 32
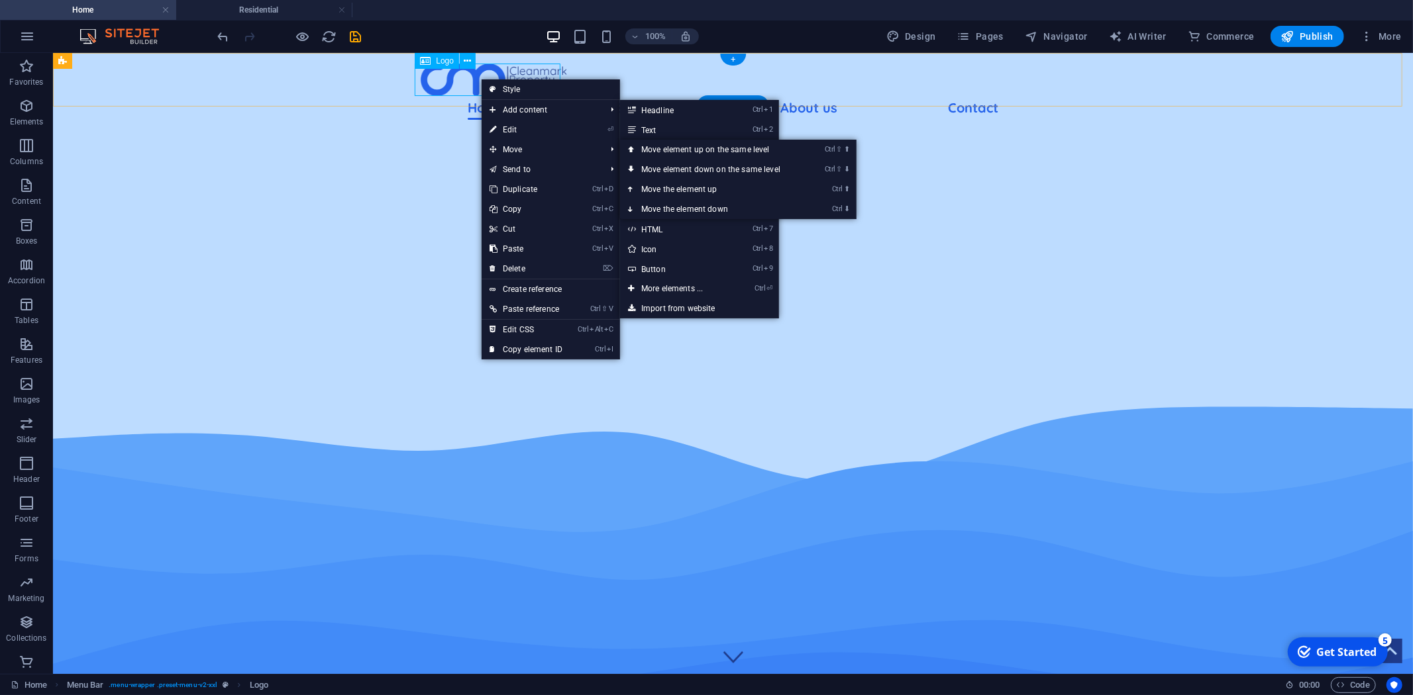
click at [458, 82] on div at bounding box center [732, 79] width 625 height 32
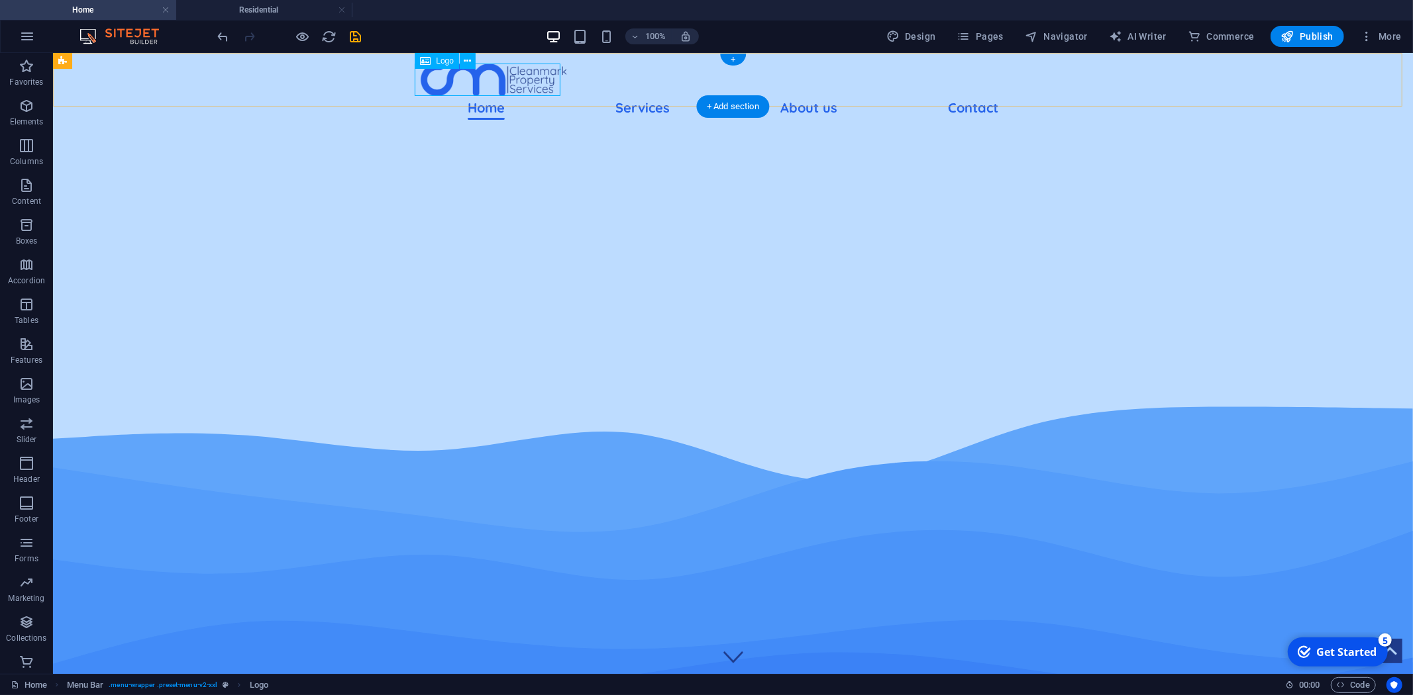
click at [458, 82] on div at bounding box center [732, 79] width 625 height 32
select select "px"
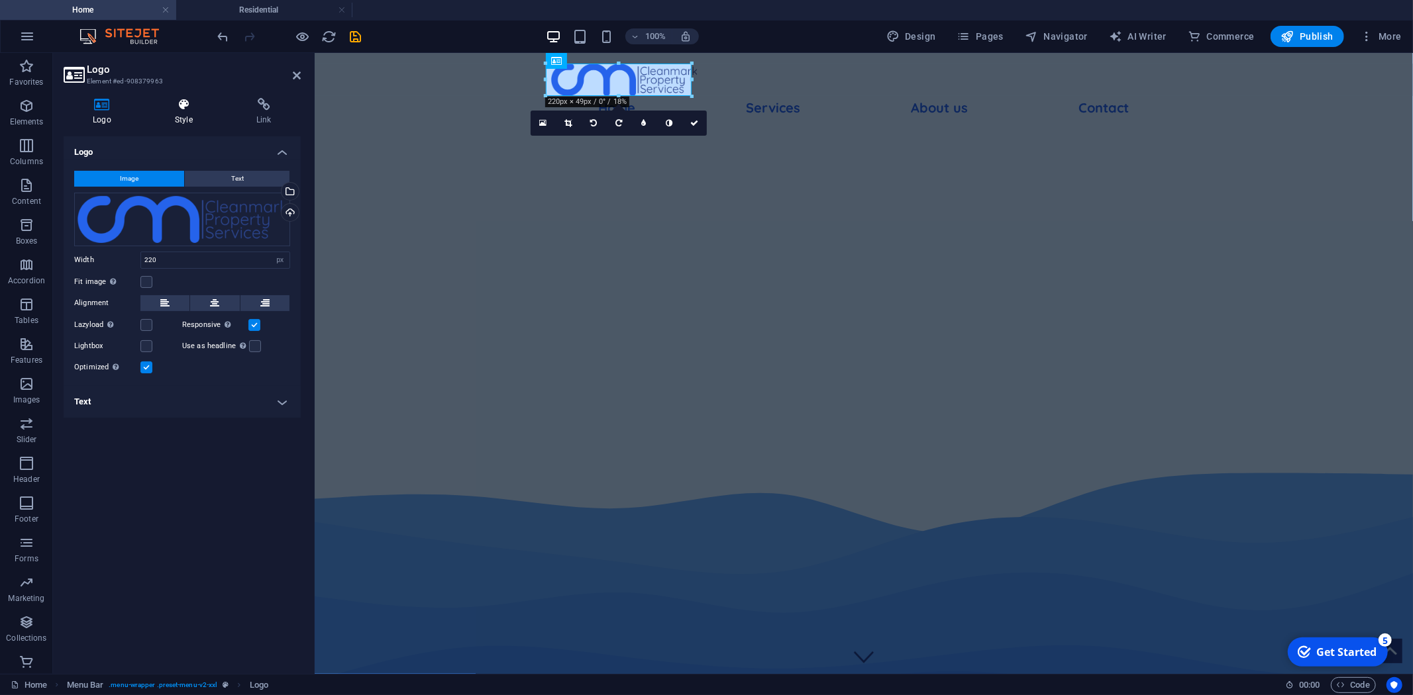
click at [177, 111] on icon at bounding box center [184, 104] width 76 height 13
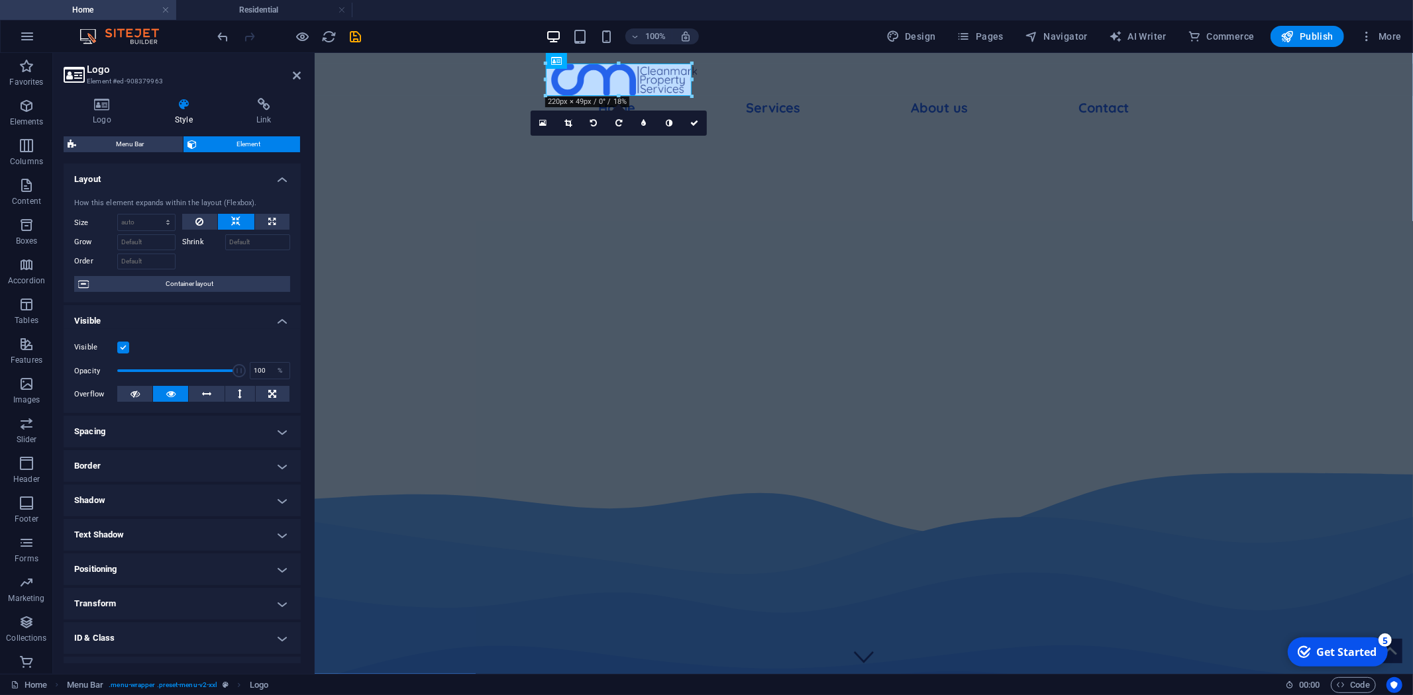
click at [125, 348] on label at bounding box center [123, 348] width 12 height 12
click at [0, 0] on input "Visible" at bounding box center [0, 0] width 0 height 0
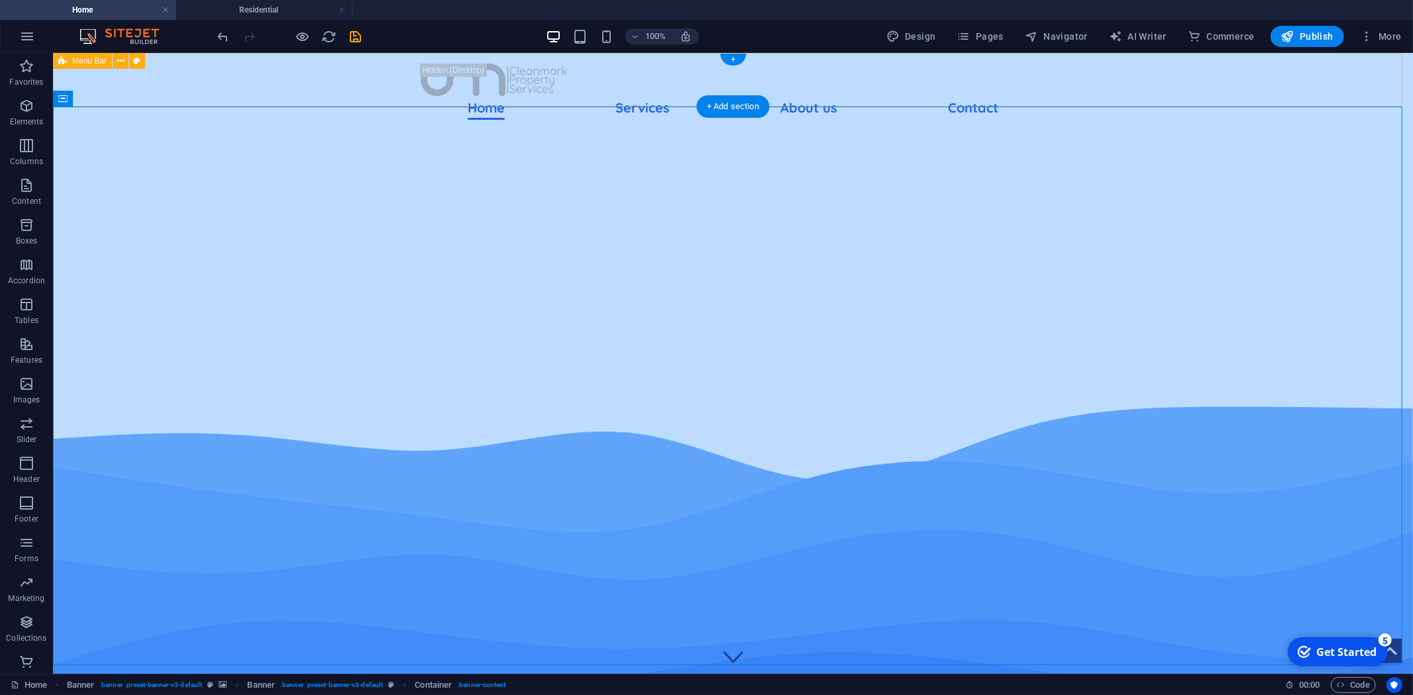
click at [305, 71] on div "Menu Home Services Commercial Residential Strata About us Contact" at bounding box center [732, 90] width 1360 height 77
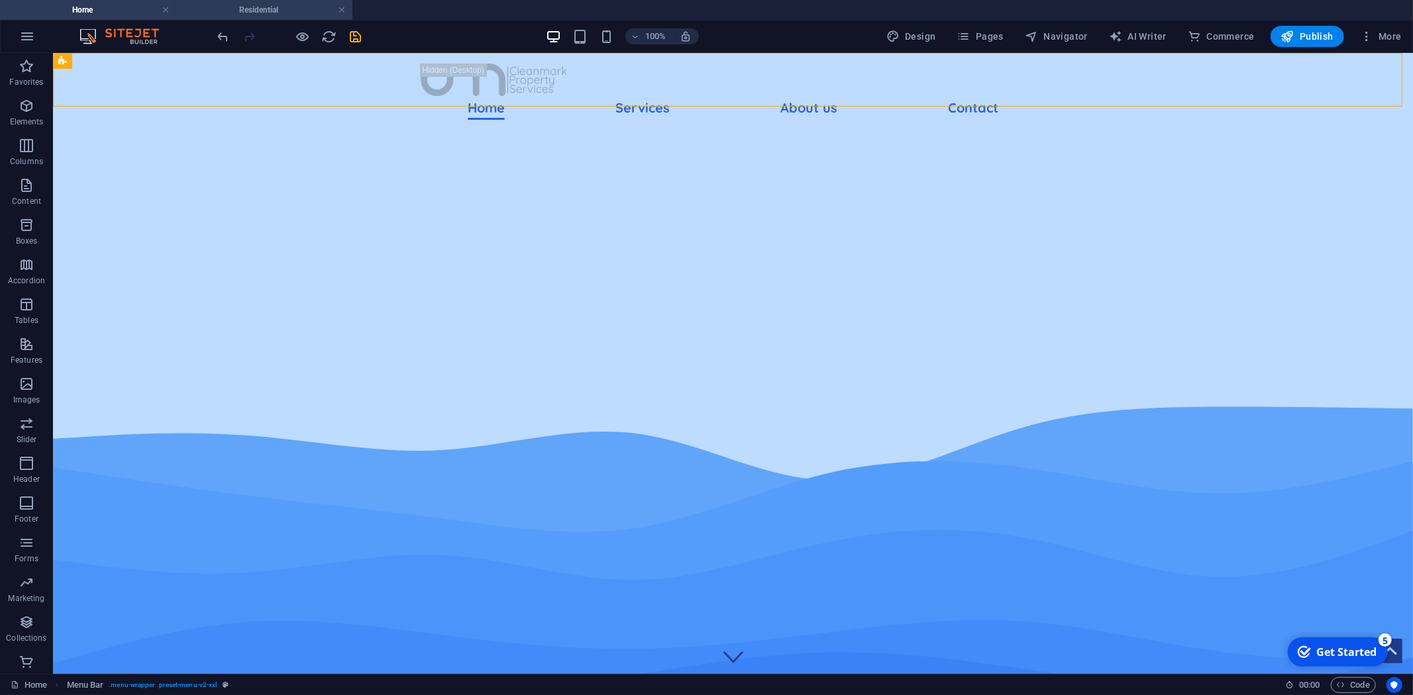
click at [262, 8] on h4 "Residential" at bounding box center [264, 10] width 176 height 15
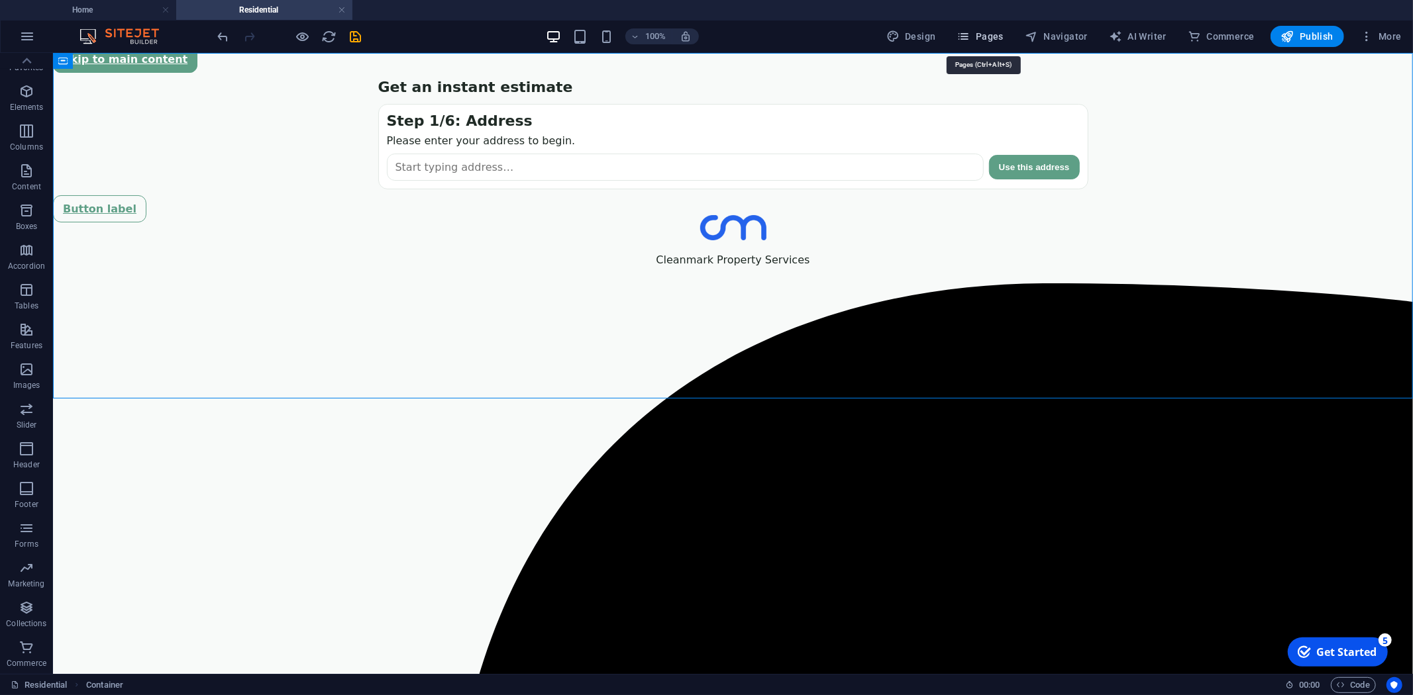
click at [984, 36] on span "Pages" at bounding box center [980, 36] width 46 height 13
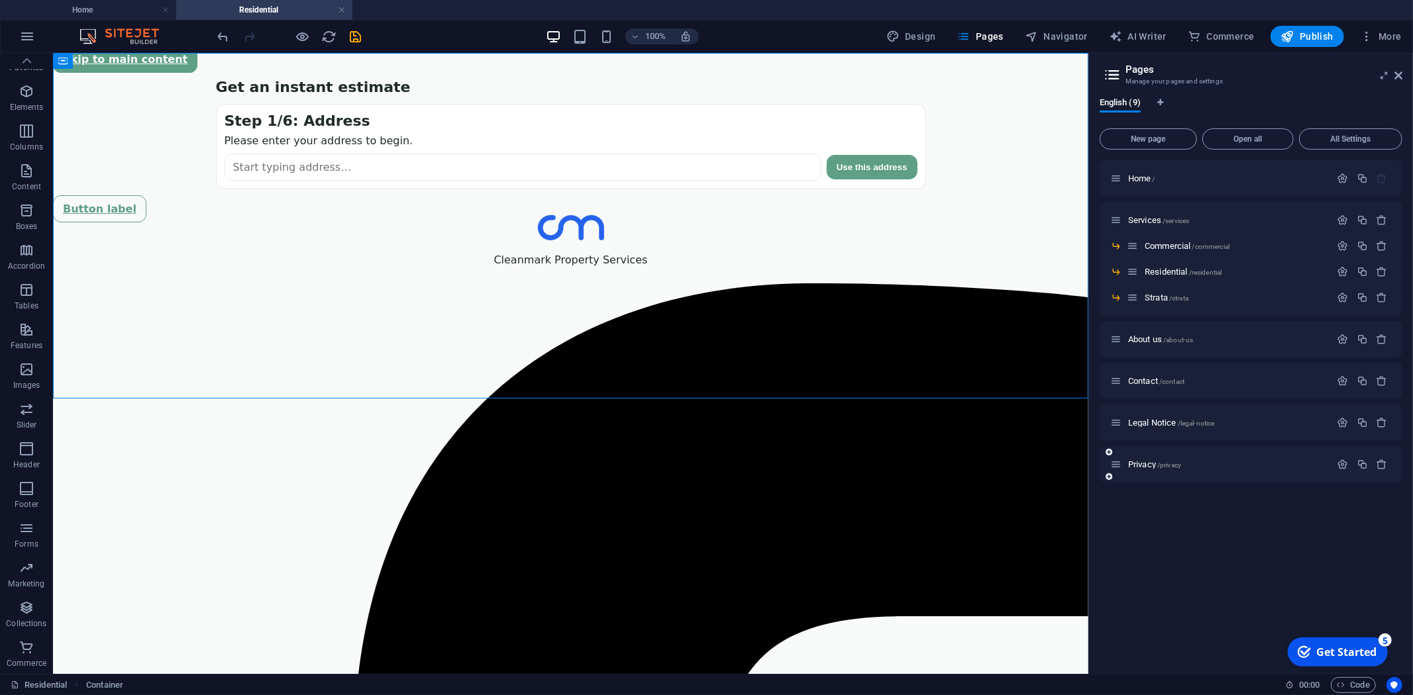
click at [1168, 459] on div "Privacy /privacy" at bounding box center [1220, 464] width 221 height 15
click at [1159, 462] on span "/privacy" at bounding box center [1169, 465] width 24 height 7
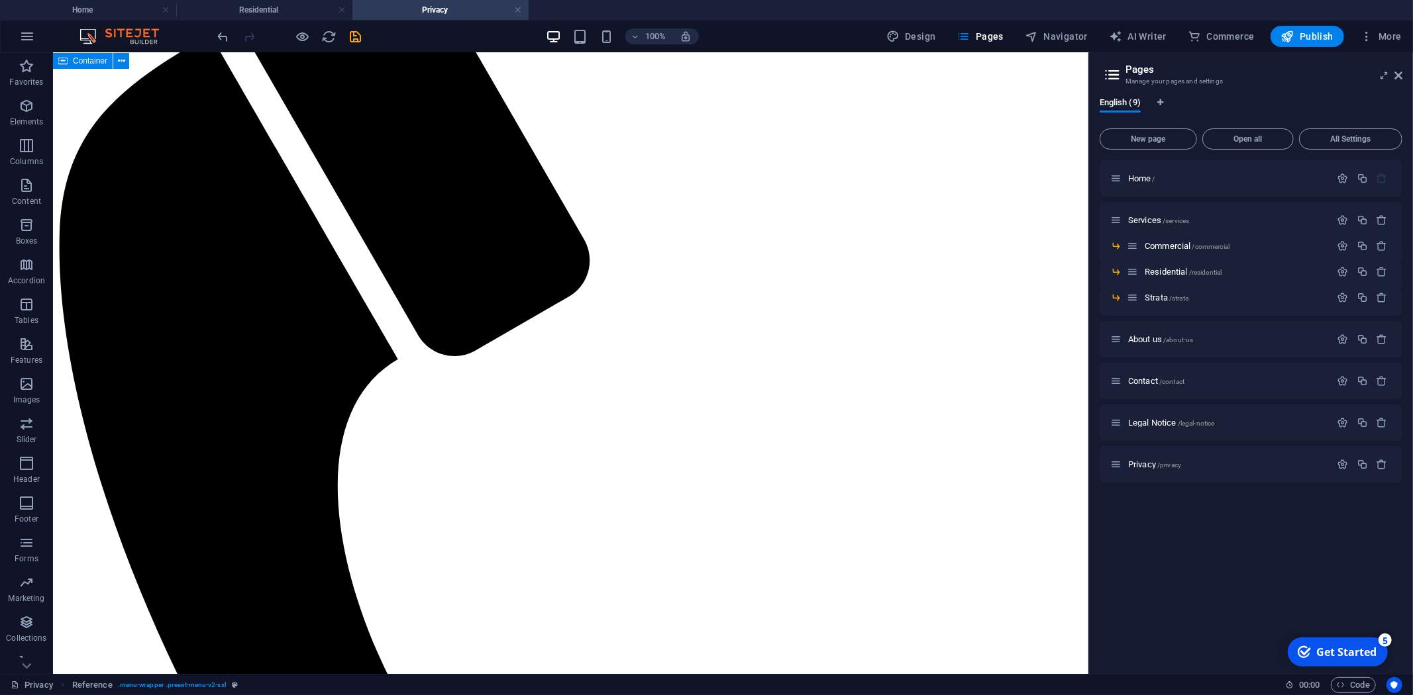
scroll to position [3260, 0]
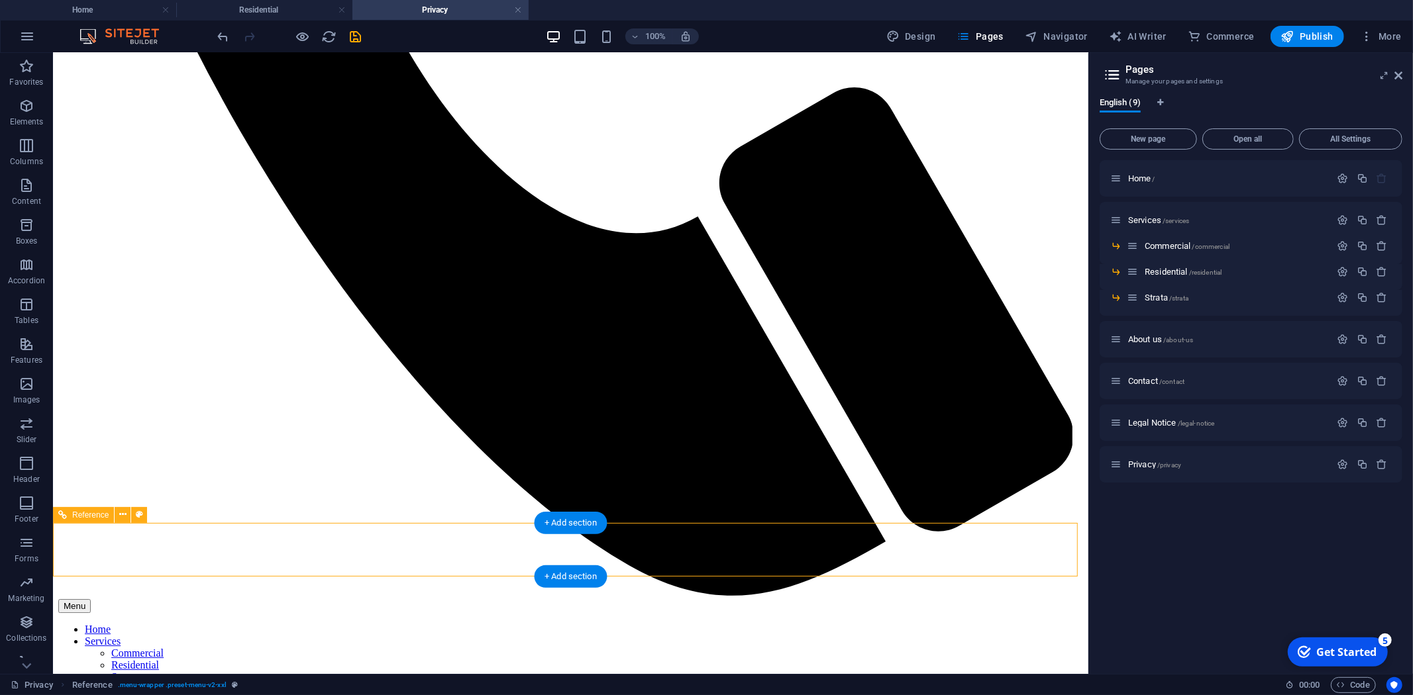
click at [424, 623] on nav "Home Services Commercial Residential Strata About us Contact" at bounding box center [570, 664] width 1025 height 83
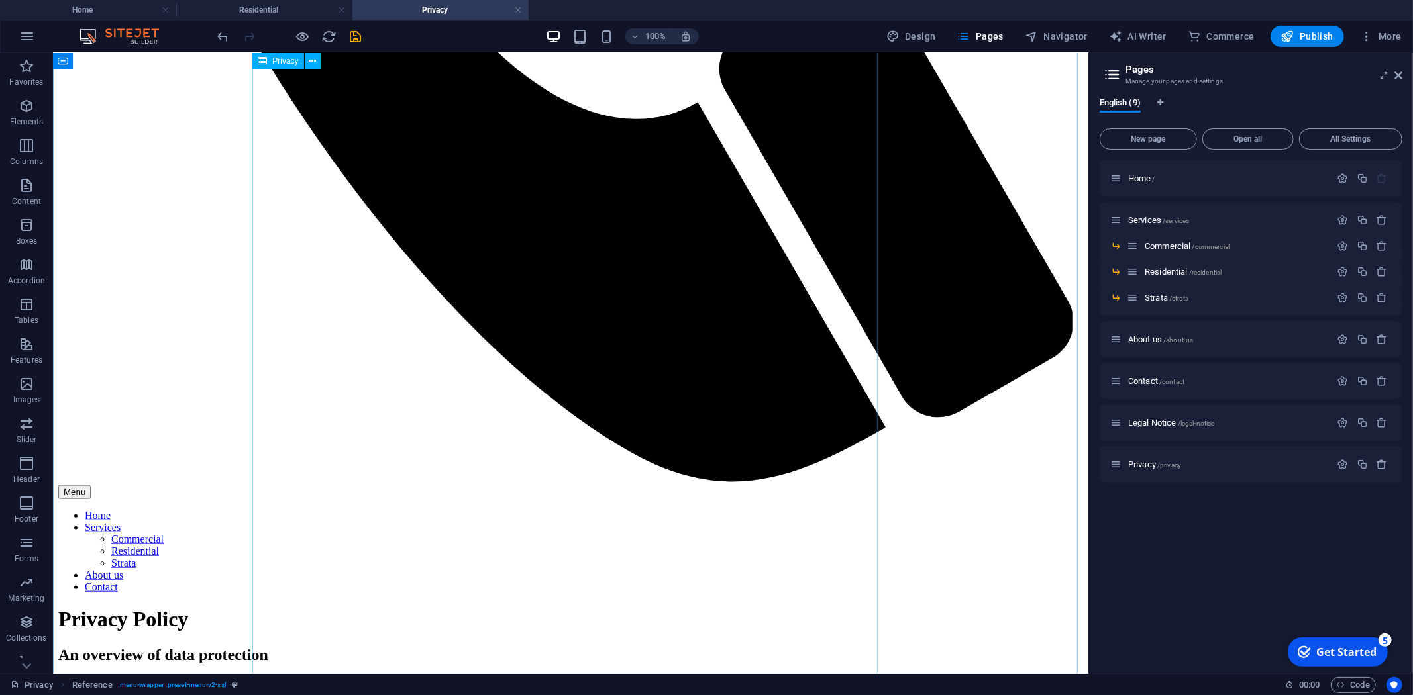
scroll to position [0, 0]
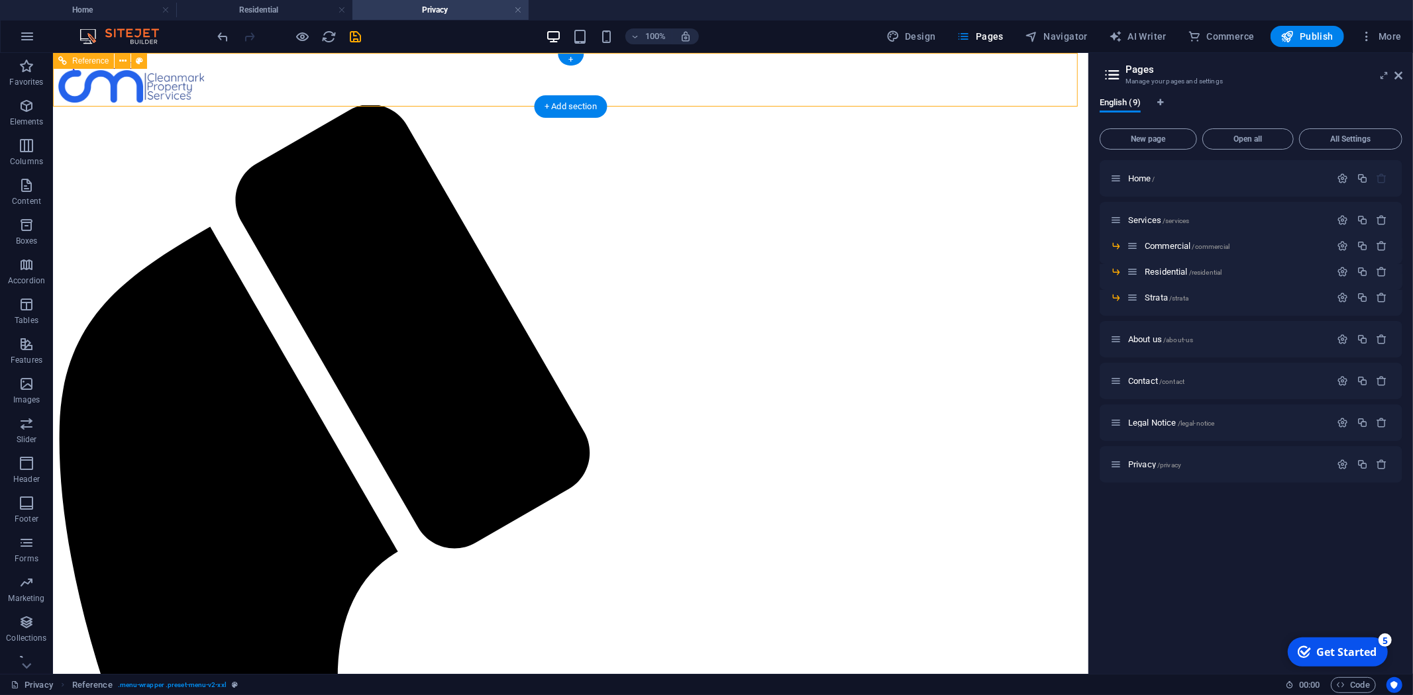
click at [347, 81] on div at bounding box center [570, 87] width 1025 height 35
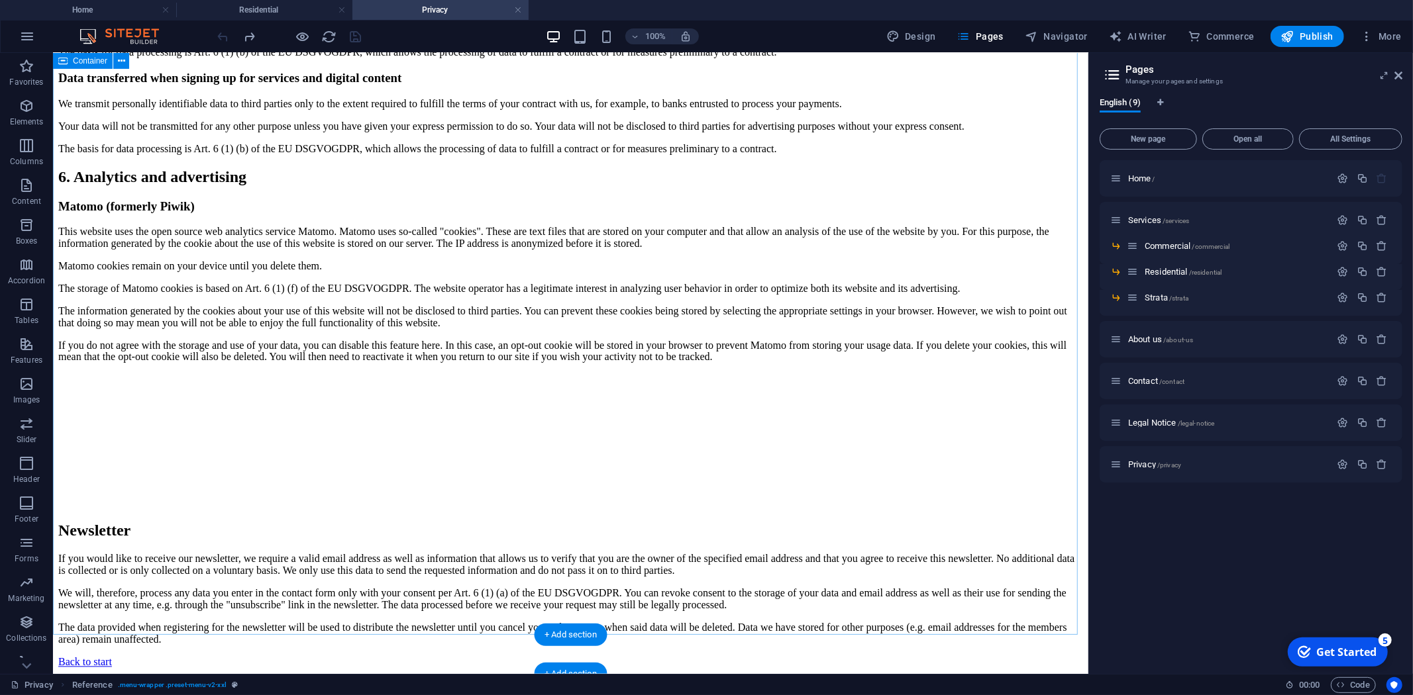
scroll to position [3148, 0]
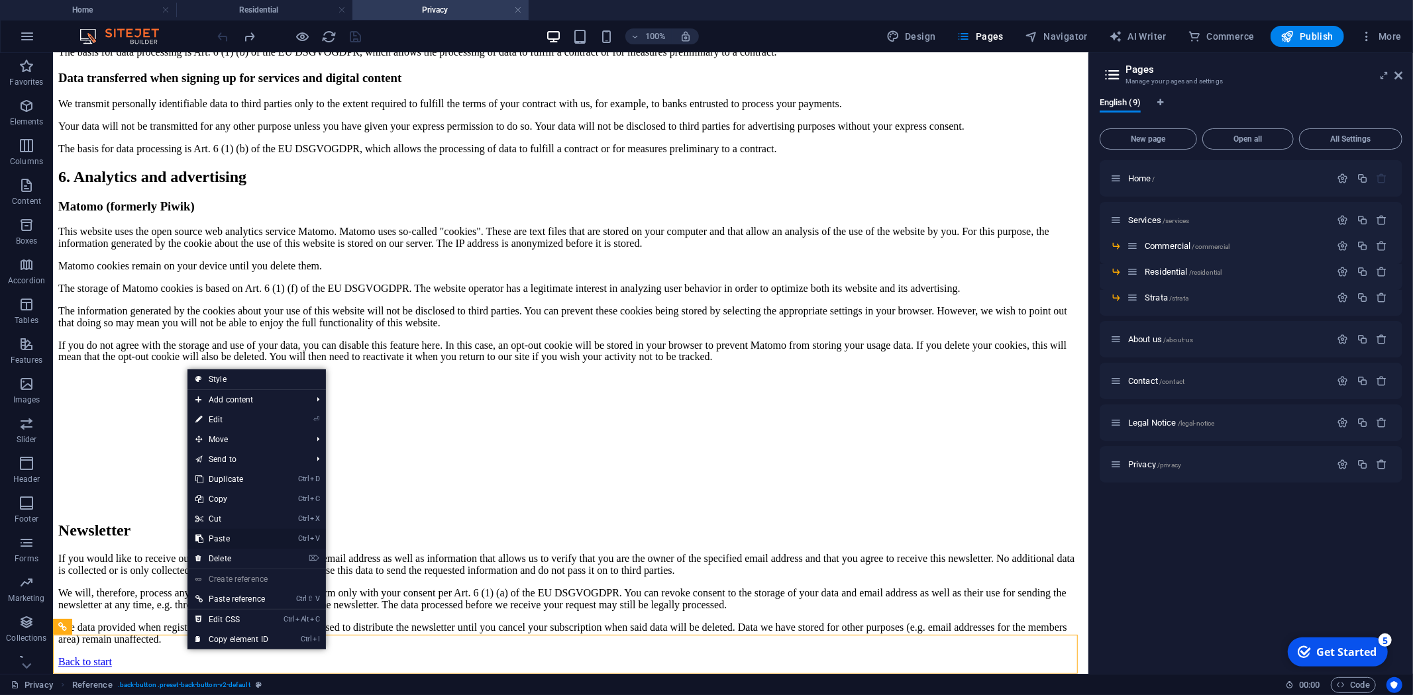
drag, startPoint x: 192, startPoint y: 486, endPoint x: 242, endPoint y: 538, distance: 72.2
click at [242, 538] on link "Ctrl V Paste" at bounding box center [231, 539] width 89 height 20
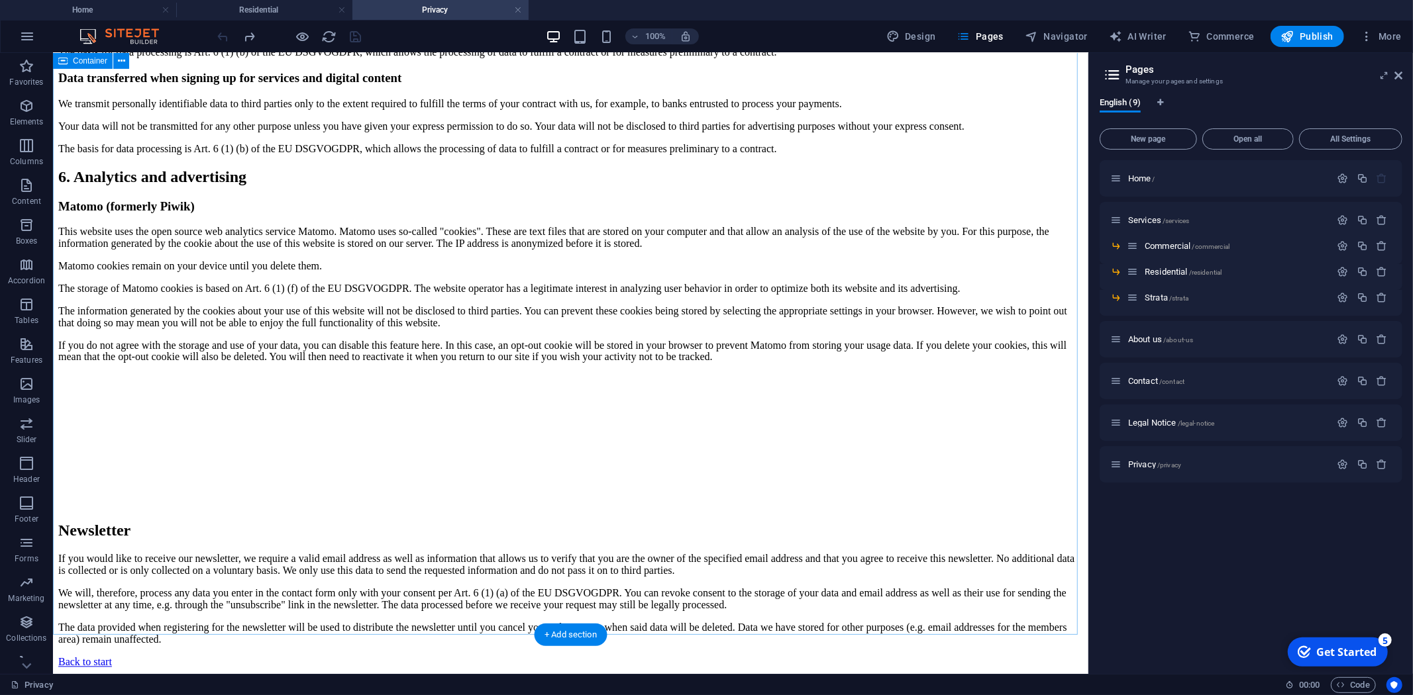
click at [187, 656] on div "Back to start" at bounding box center [570, 662] width 1025 height 12
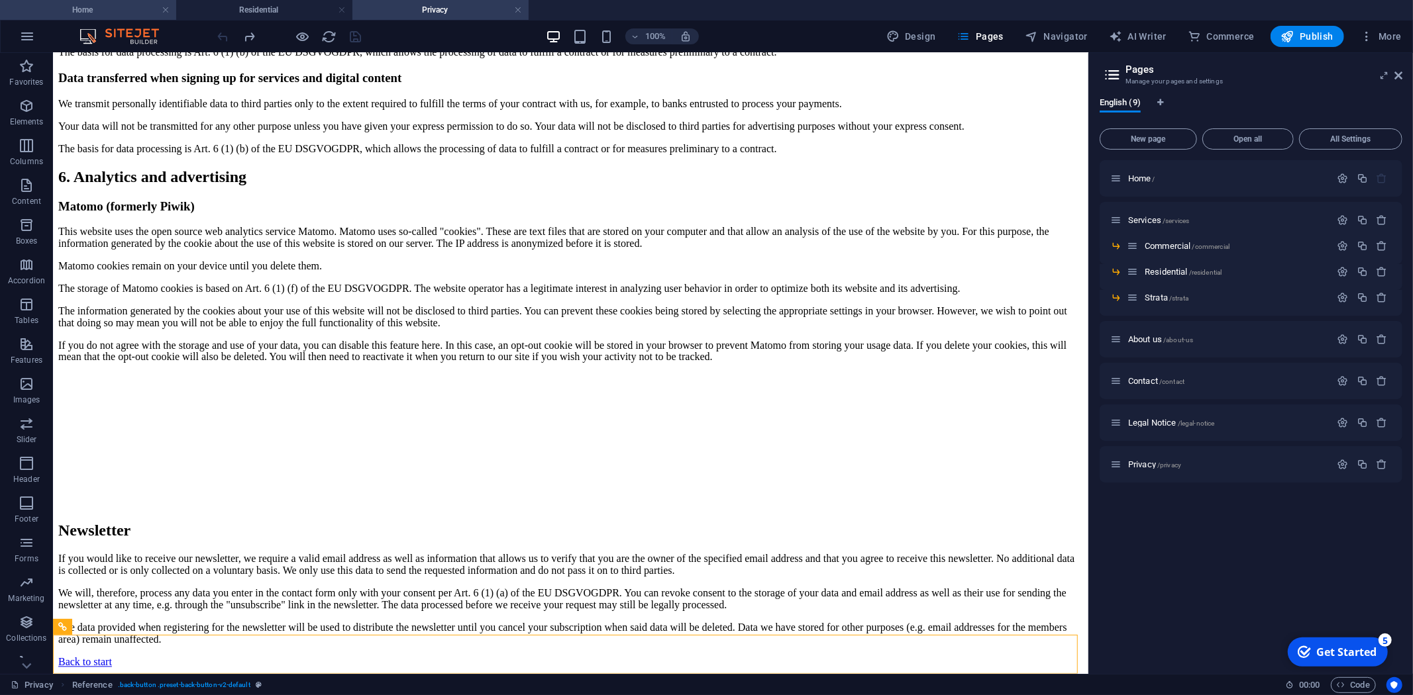
click at [110, 9] on h4 "Home" at bounding box center [88, 10] width 176 height 15
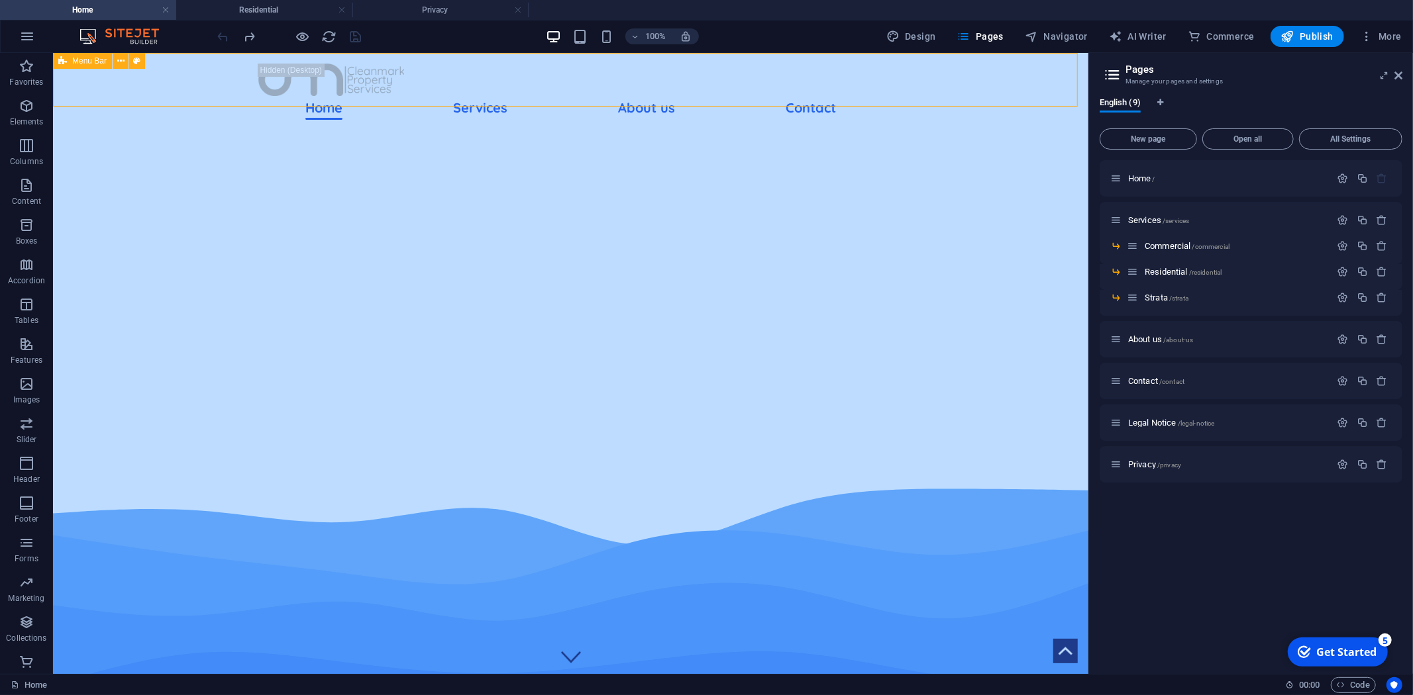
click at [91, 60] on span "Menu Bar" at bounding box center [89, 61] width 34 height 8
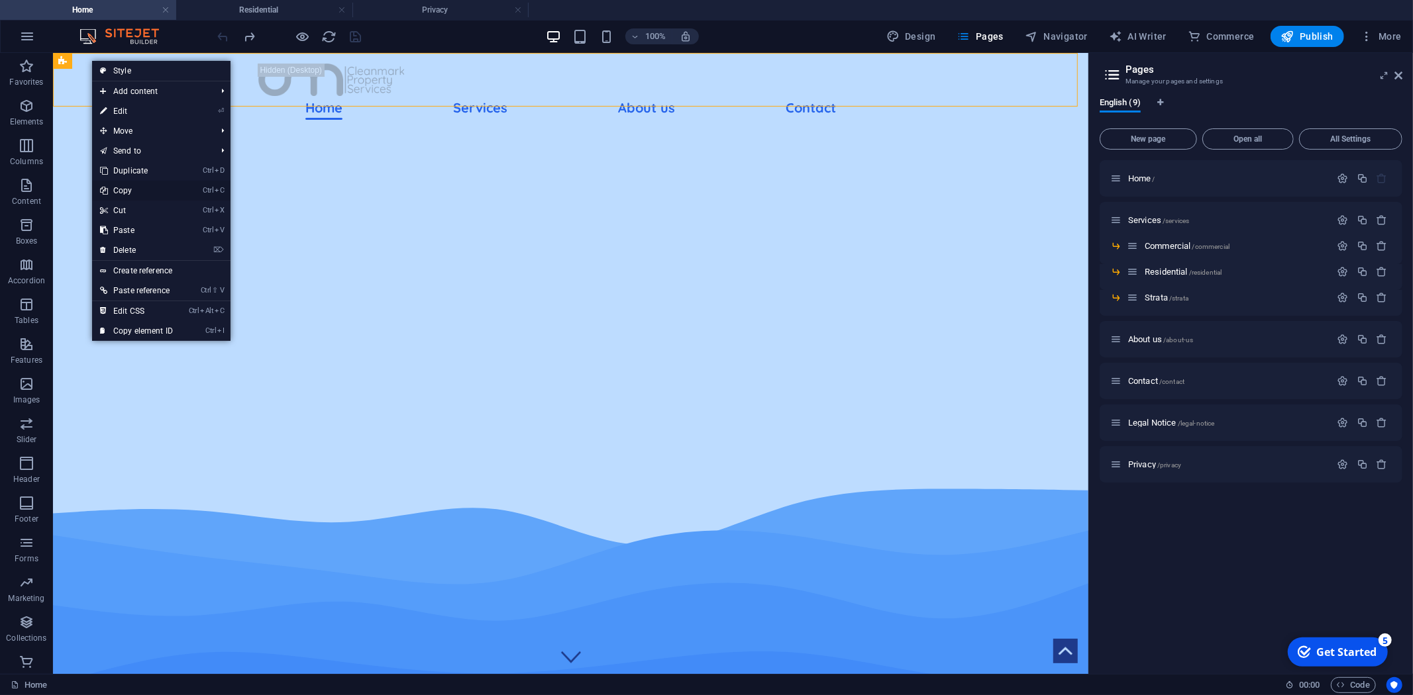
click at [135, 188] on link "Ctrl C Copy" at bounding box center [136, 191] width 89 height 20
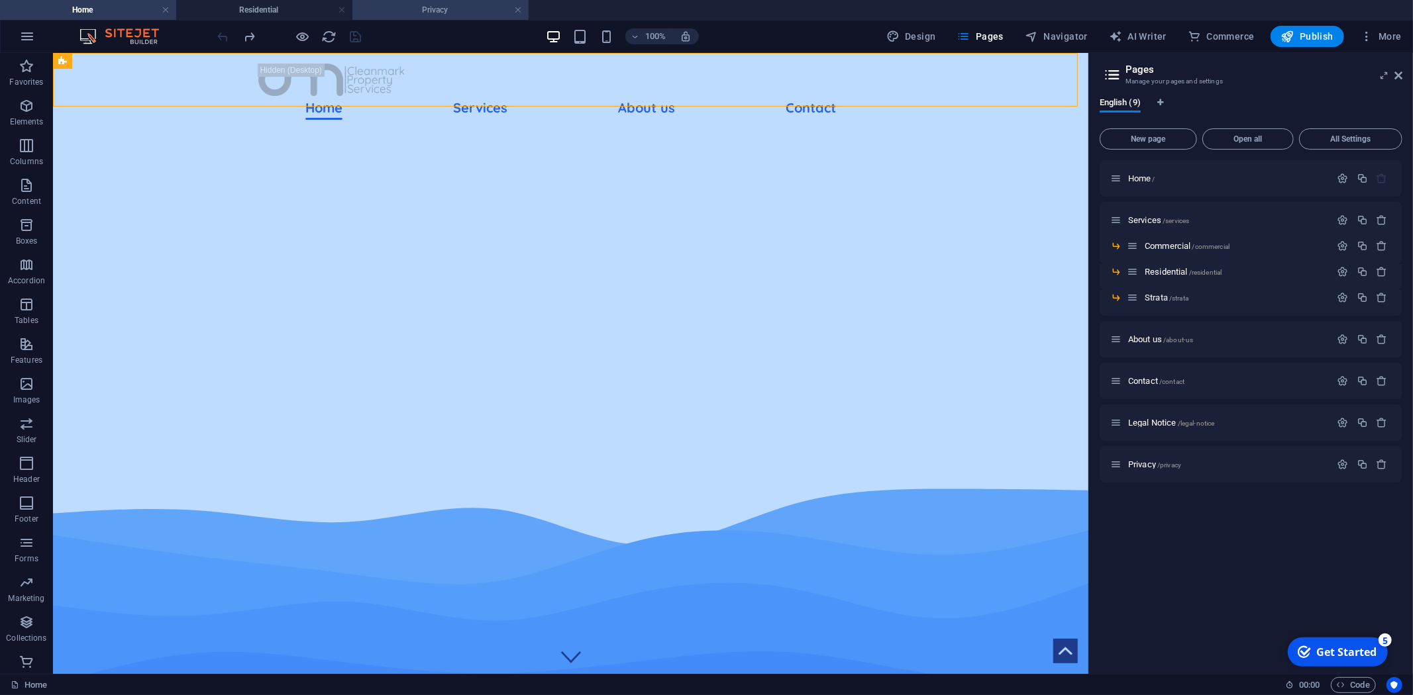
drag, startPoint x: 421, startPoint y: 11, endPoint x: 253, endPoint y: 213, distance: 263.4
click at [421, 11] on h4 "Privacy" at bounding box center [440, 10] width 176 height 15
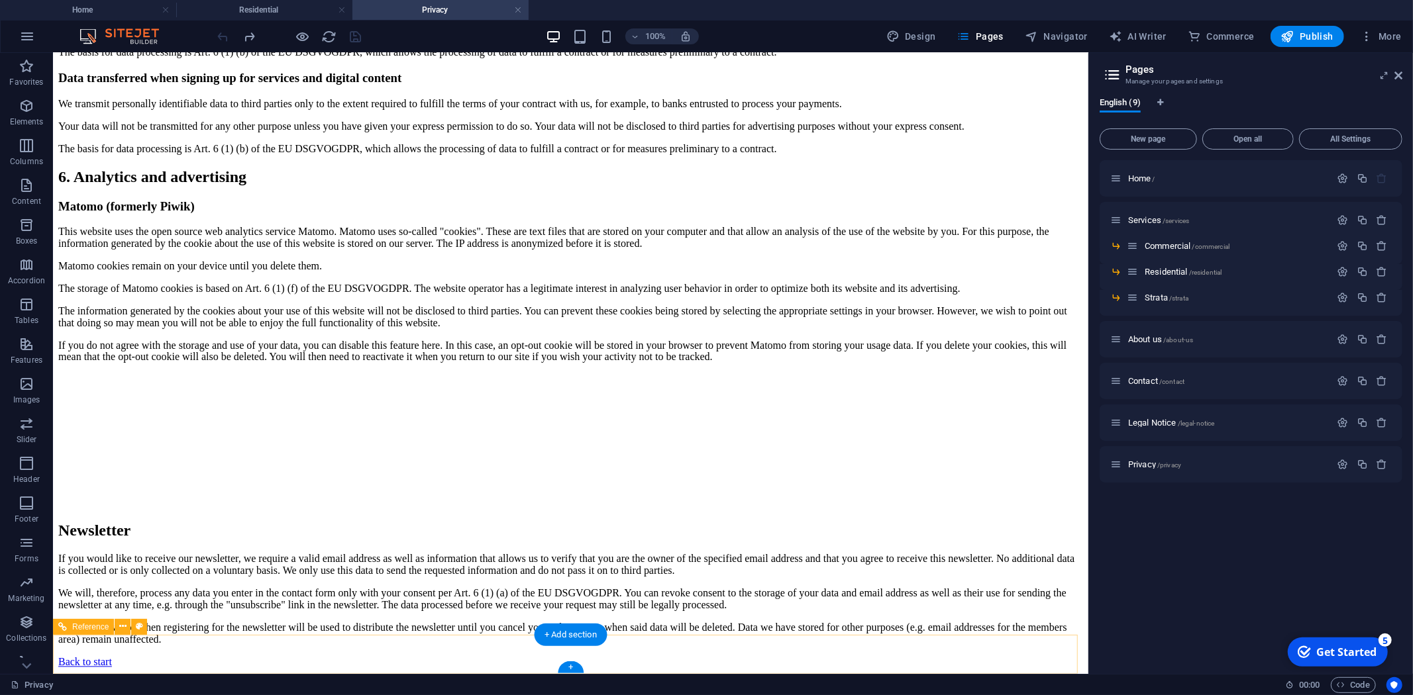
click at [194, 656] on div "Back to start" at bounding box center [570, 662] width 1025 height 12
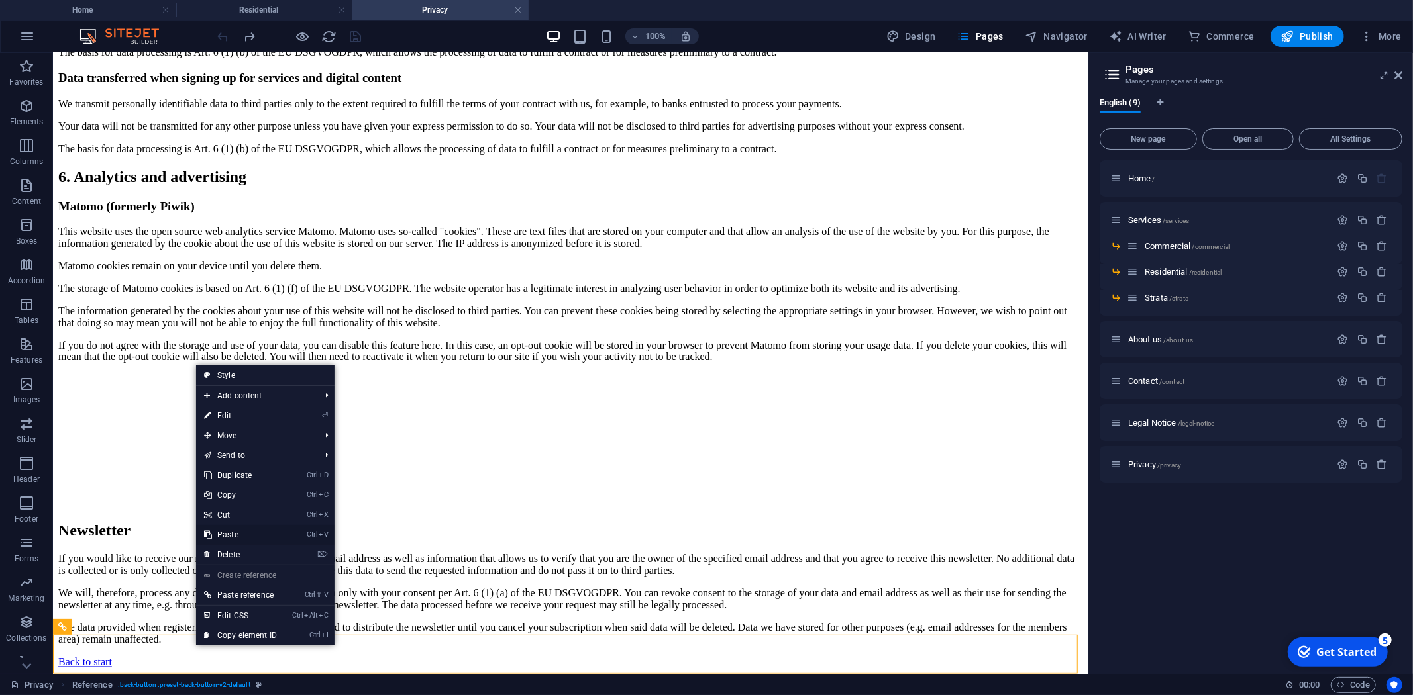
drag, startPoint x: 240, startPoint y: 532, endPoint x: 168, endPoint y: 517, distance: 73.0
click at [240, 532] on link "Ctrl V Paste" at bounding box center [240, 535] width 89 height 20
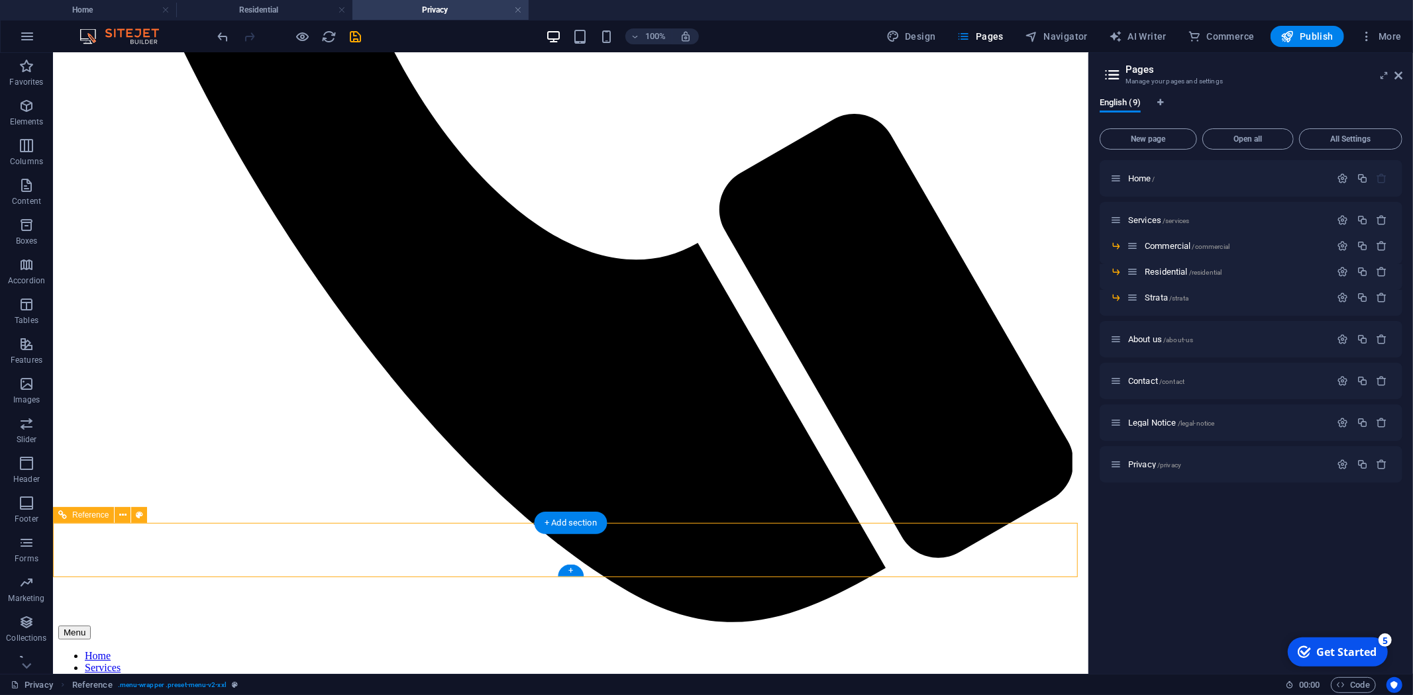
scroll to position [3299, 0]
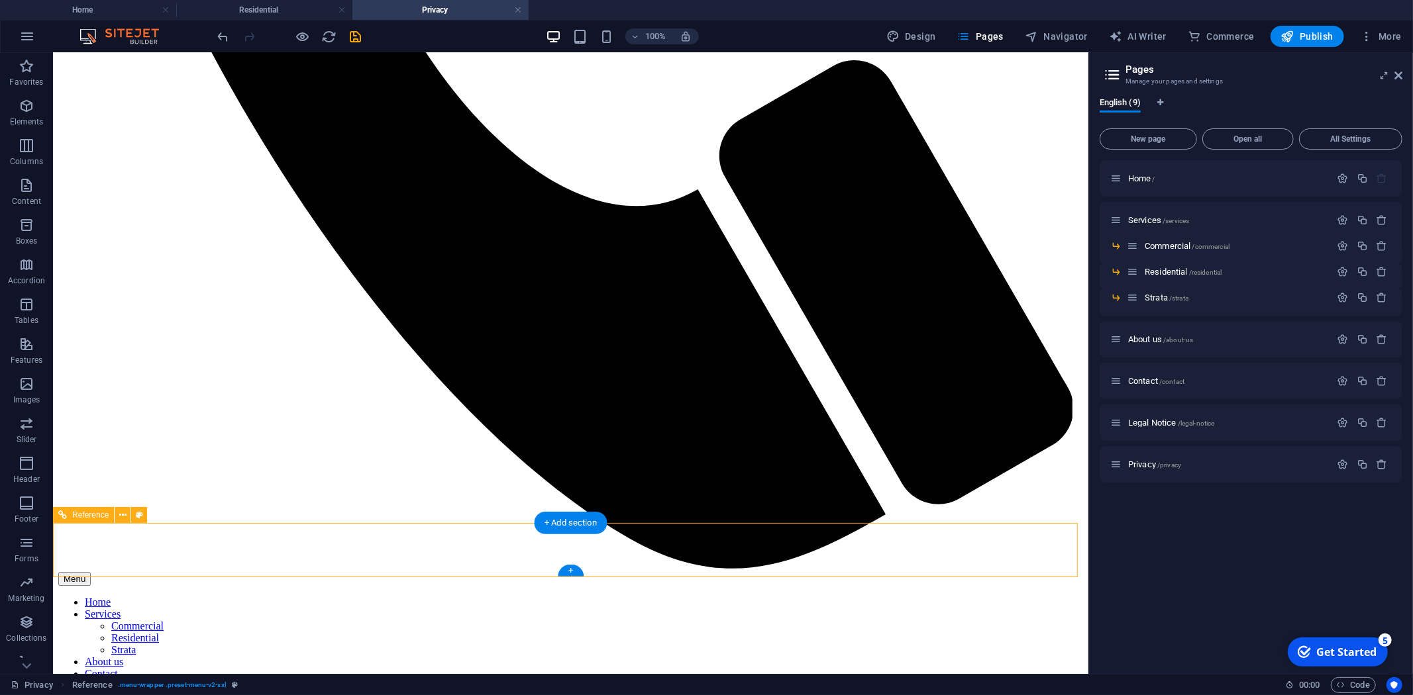
drag, startPoint x: 128, startPoint y: 552, endPoint x: 124, endPoint y: 546, distance: 7.2
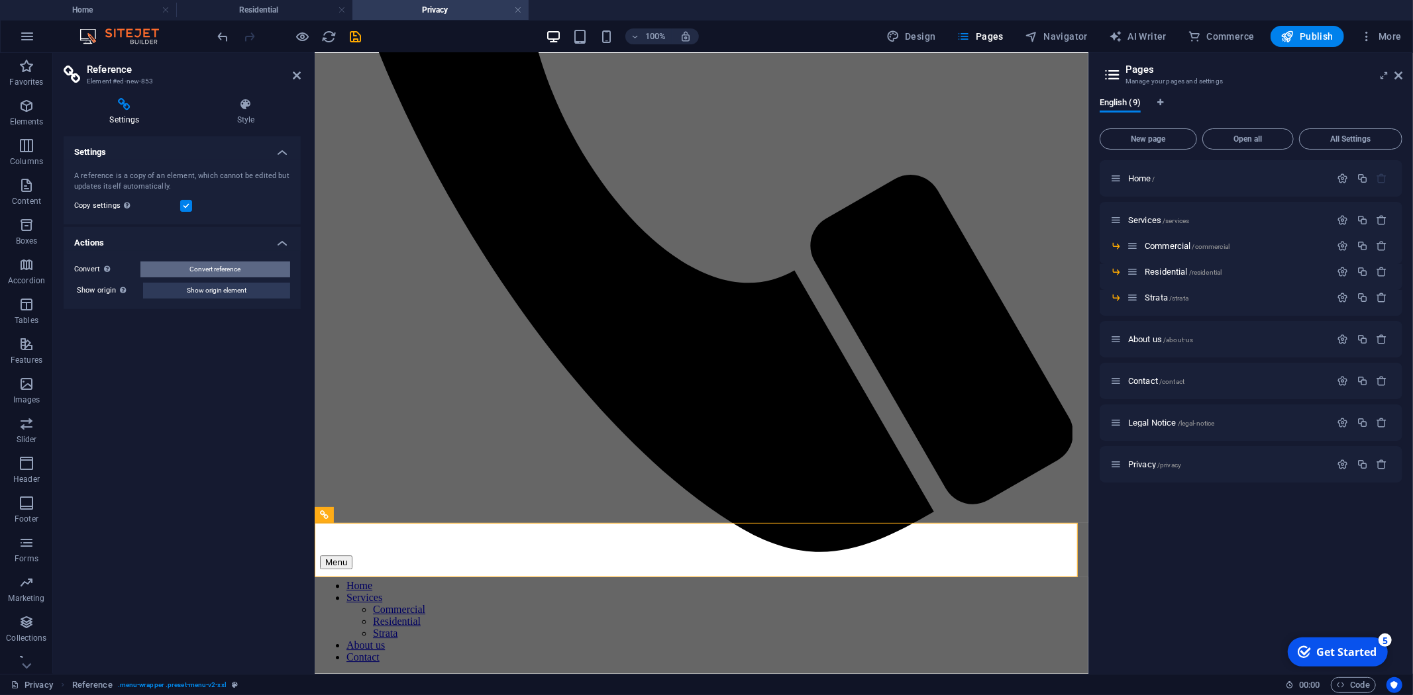
click at [248, 266] on button "Convert reference" at bounding box center [215, 270] width 150 height 16
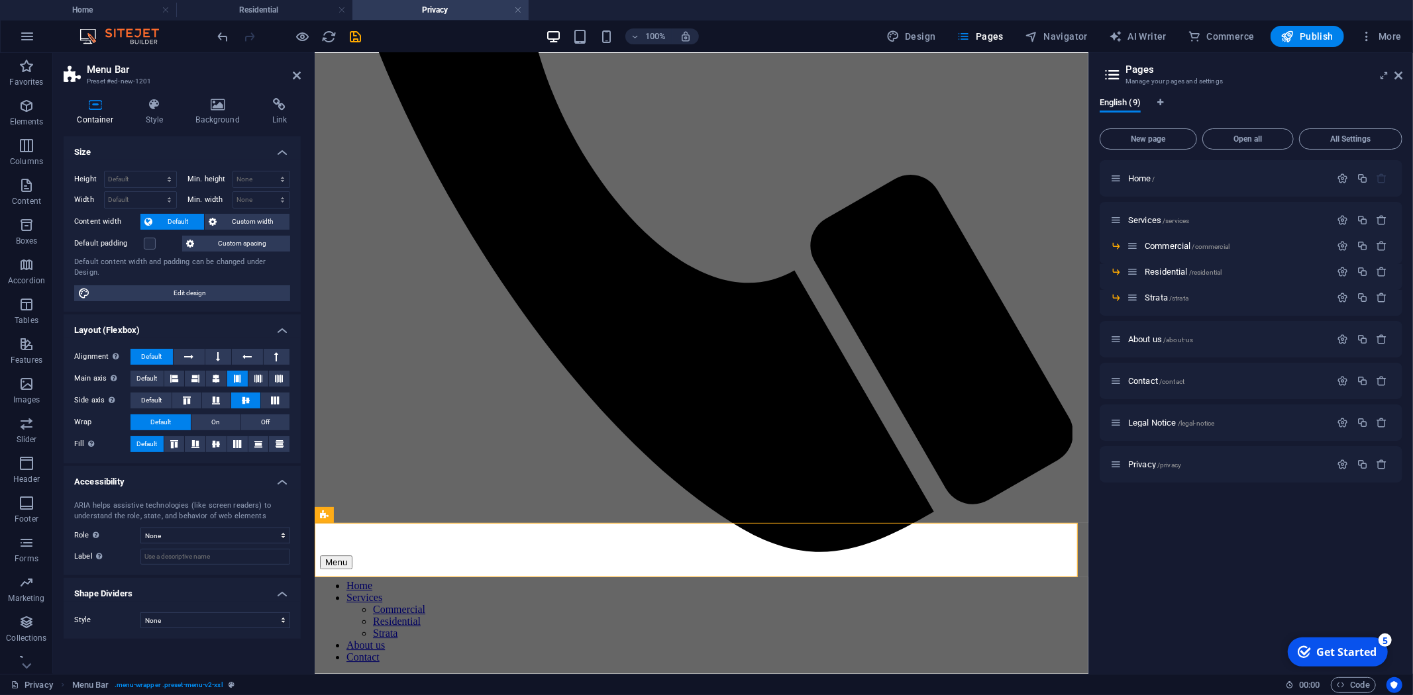
click at [329, 514] on div "Menu Bar" at bounding box center [344, 515] width 59 height 16
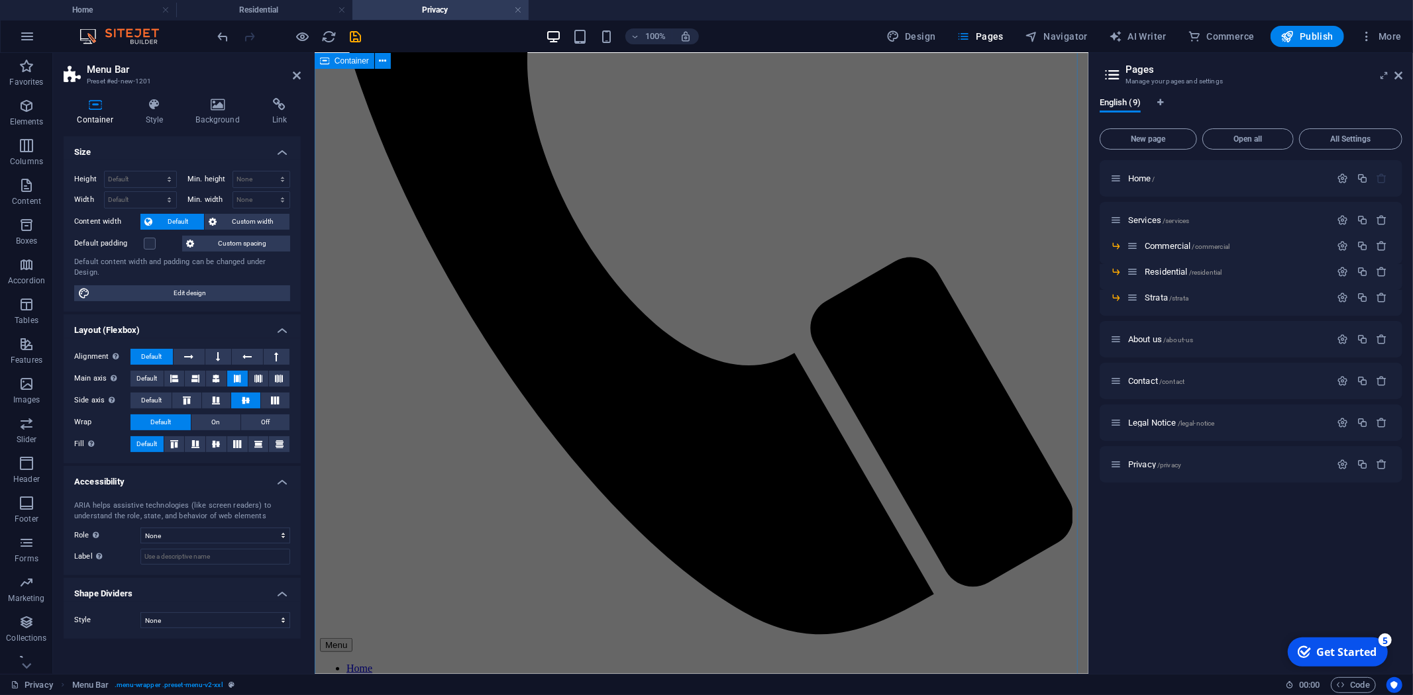
scroll to position [0, 0]
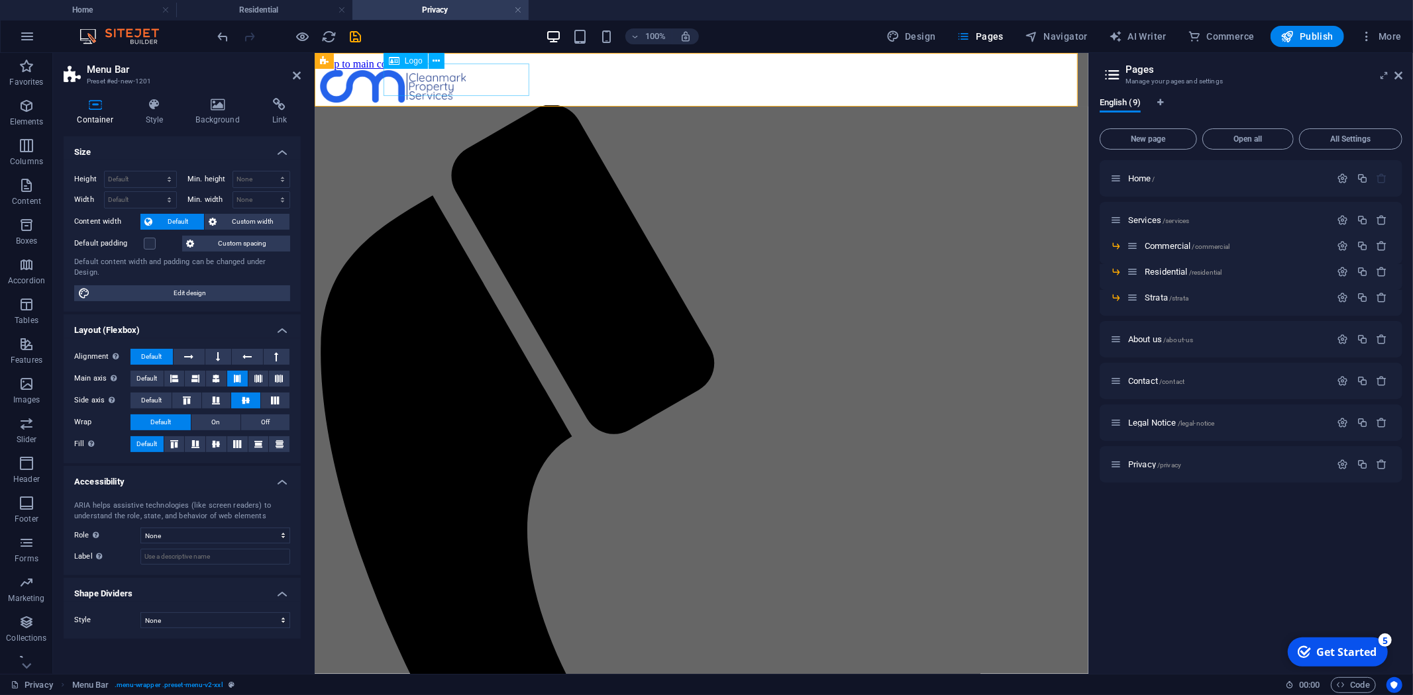
click at [492, 77] on div at bounding box center [700, 87] width 763 height 35
click at [474, 81] on div at bounding box center [700, 87] width 763 height 35
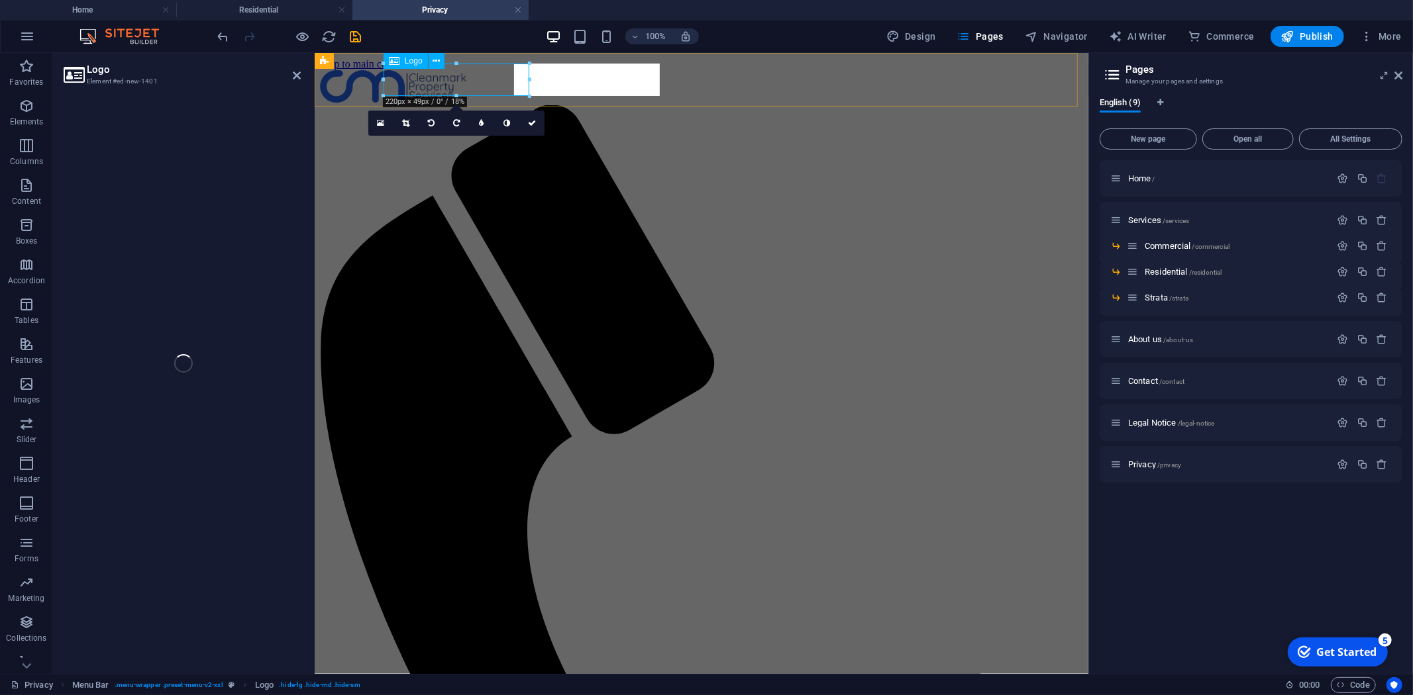
select select "px"
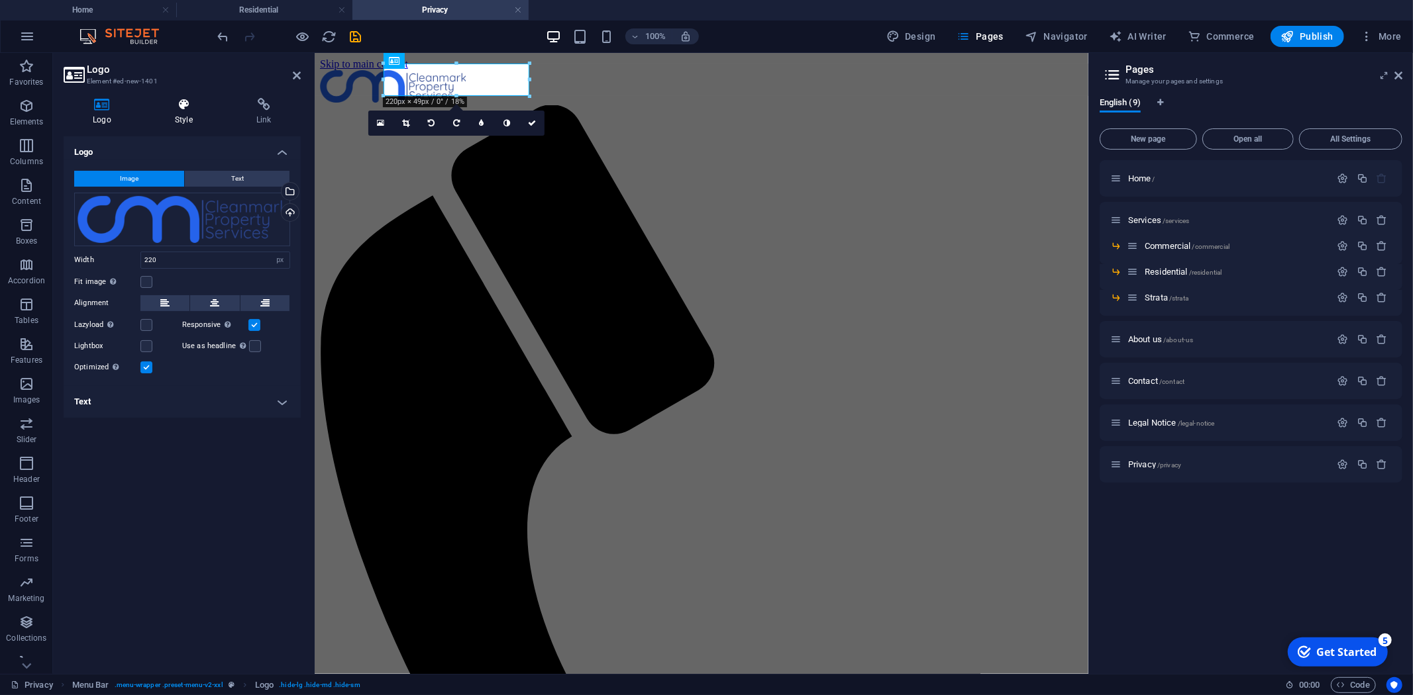
click at [191, 113] on h4 "Style" at bounding box center [186, 112] width 81 height 28
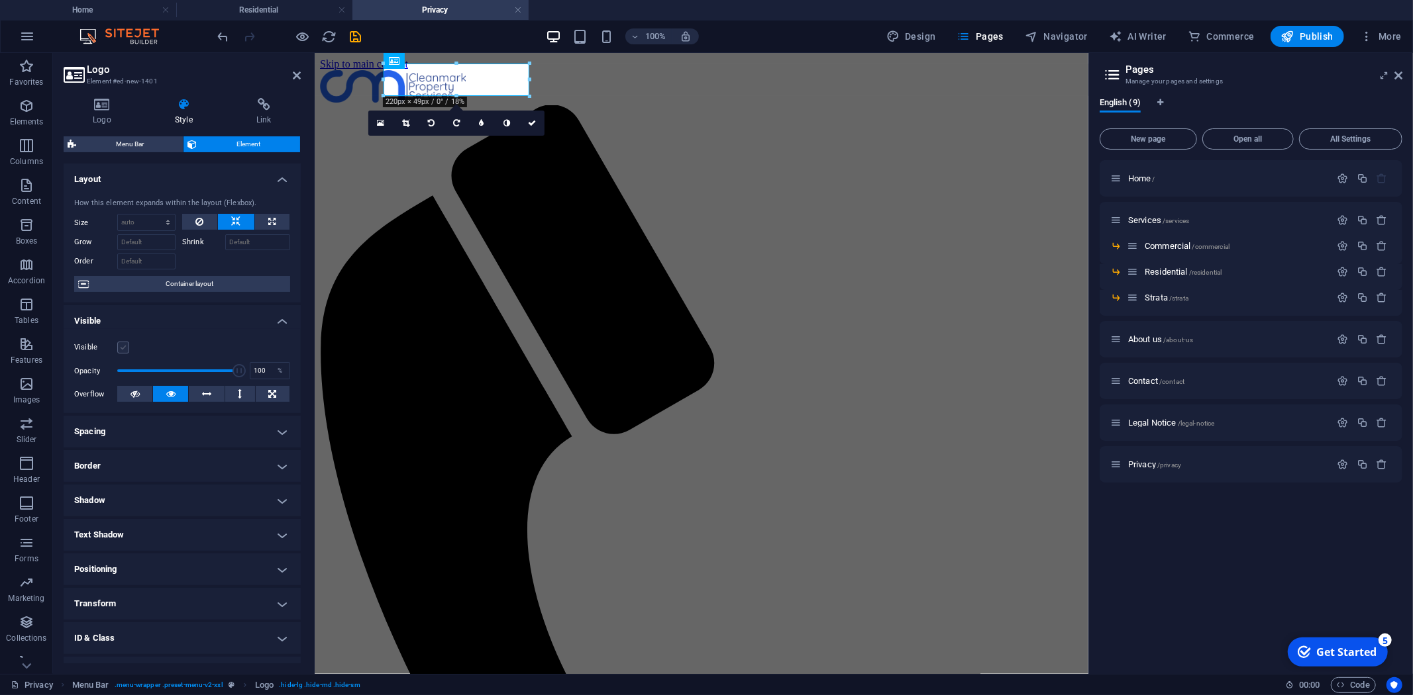
click at [120, 344] on label at bounding box center [123, 348] width 12 height 12
click at [0, 0] on input "Visible" at bounding box center [0, 0] width 0 height 0
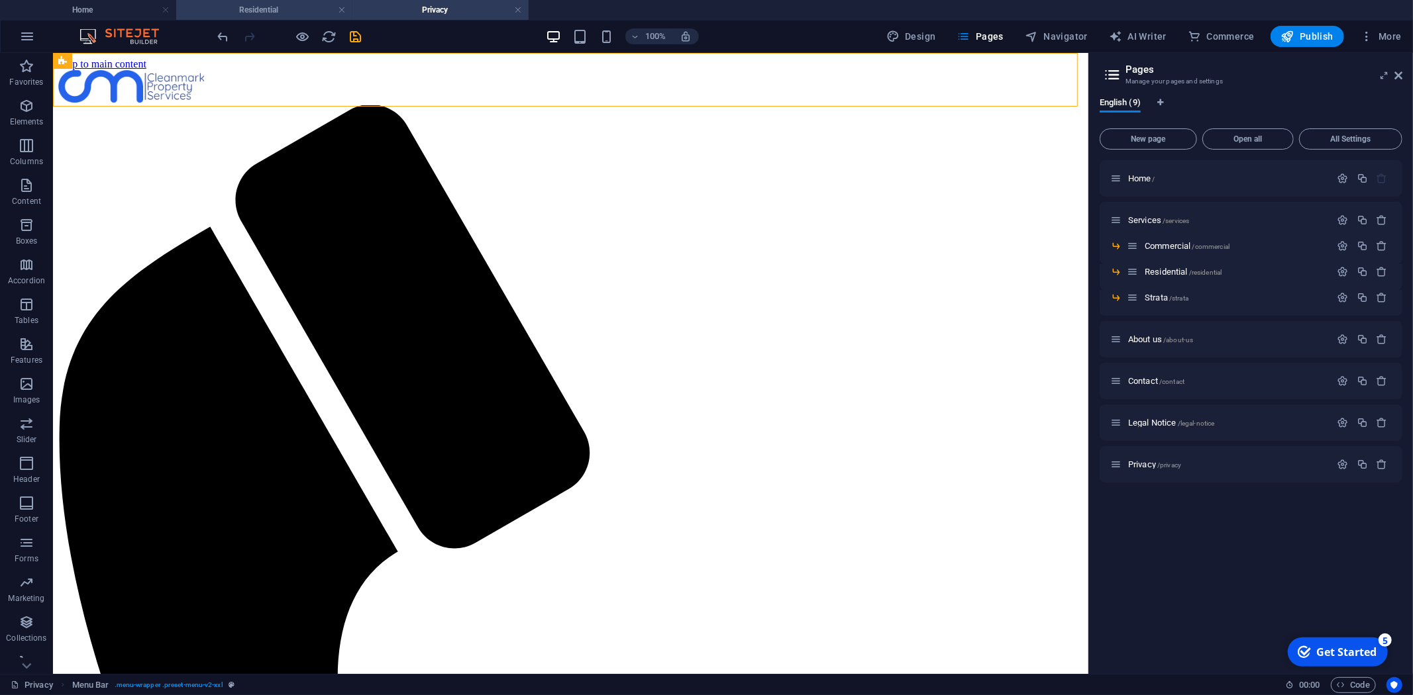
click at [247, 14] on h4 "Residential" at bounding box center [264, 10] width 176 height 15
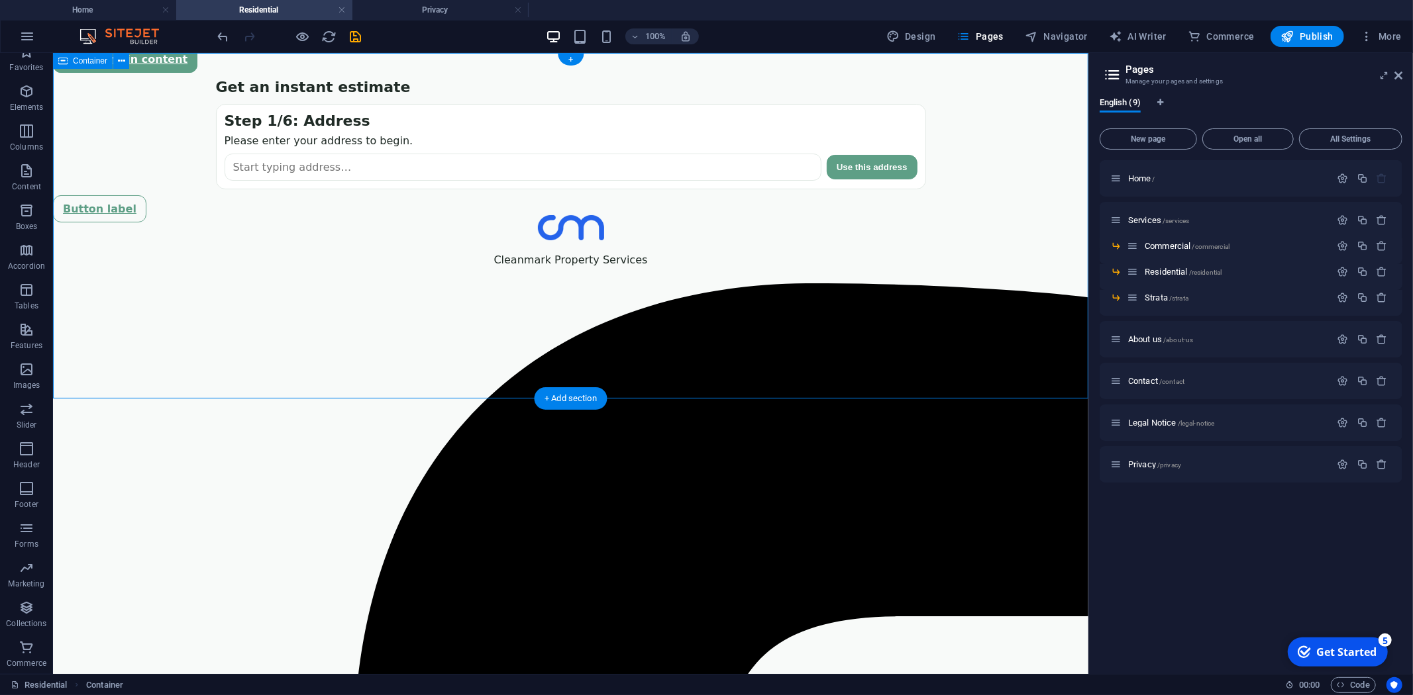
click at [187, 103] on div "Estimate Widget Get an instant estimate Step 1/6: Address Please enter your add…" at bounding box center [569, 146] width 1035 height 136
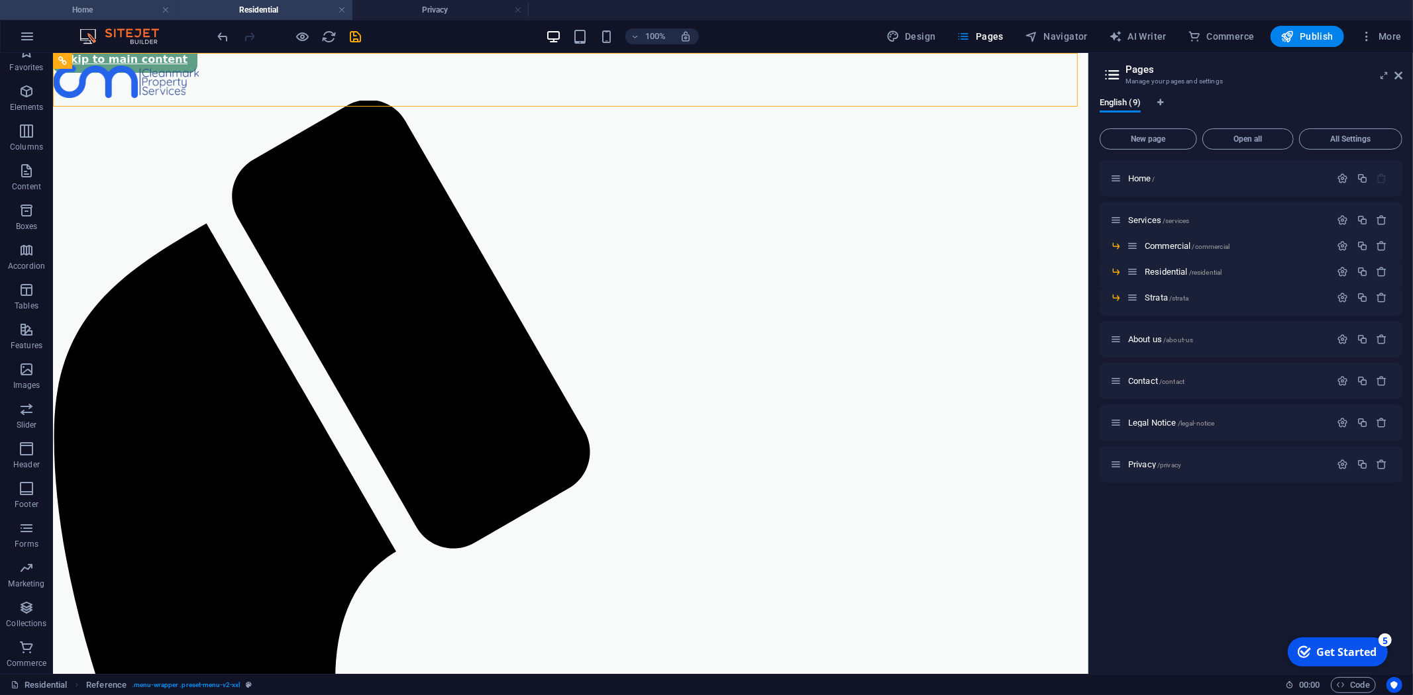
click at [96, 17] on li "Home" at bounding box center [88, 10] width 176 height 20
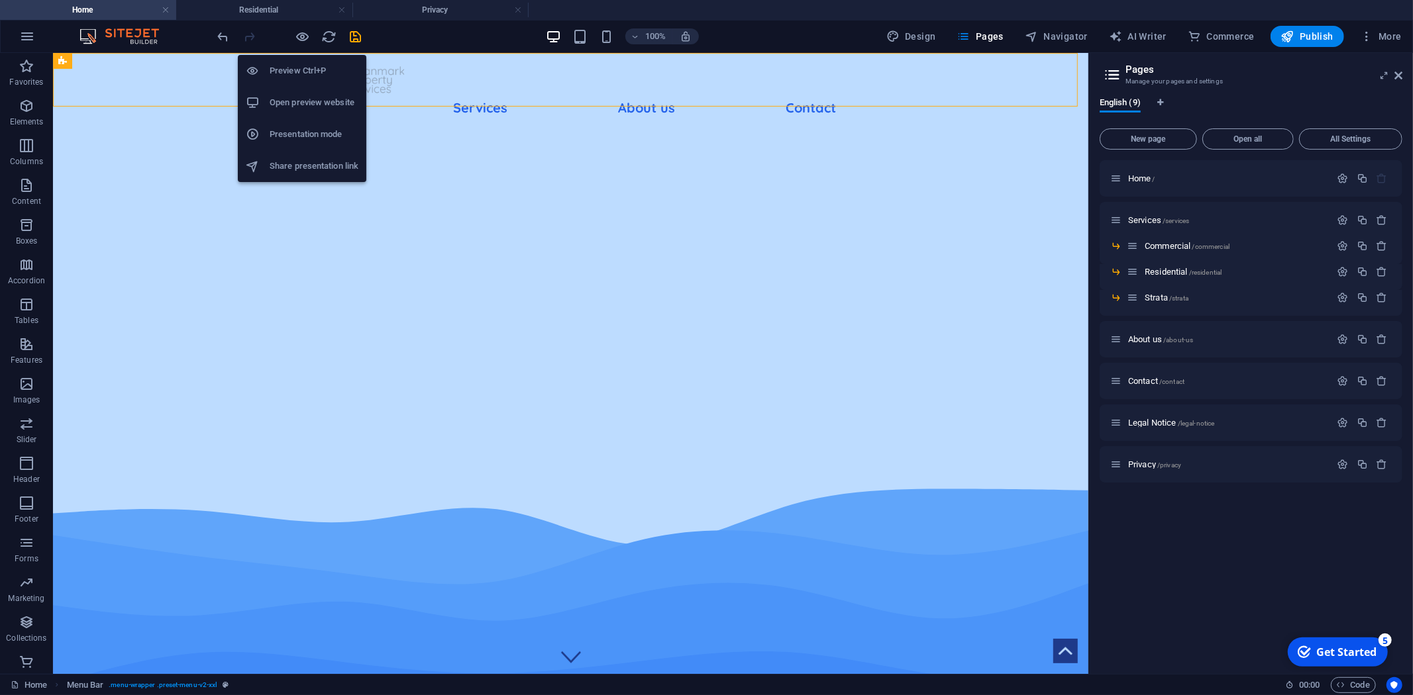
click at [306, 103] on h6 "Open preview website" at bounding box center [314, 103] width 89 height 16
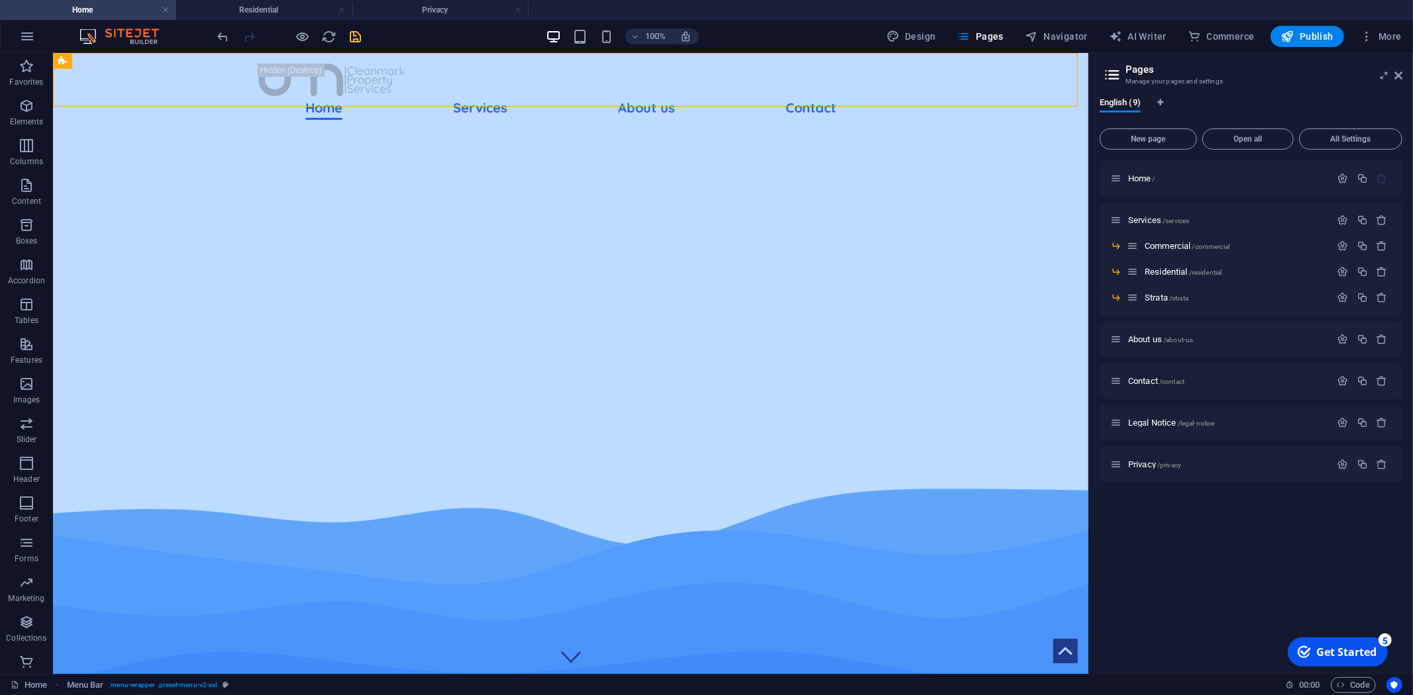
click at [360, 29] on icon "save" at bounding box center [355, 36] width 15 height 15
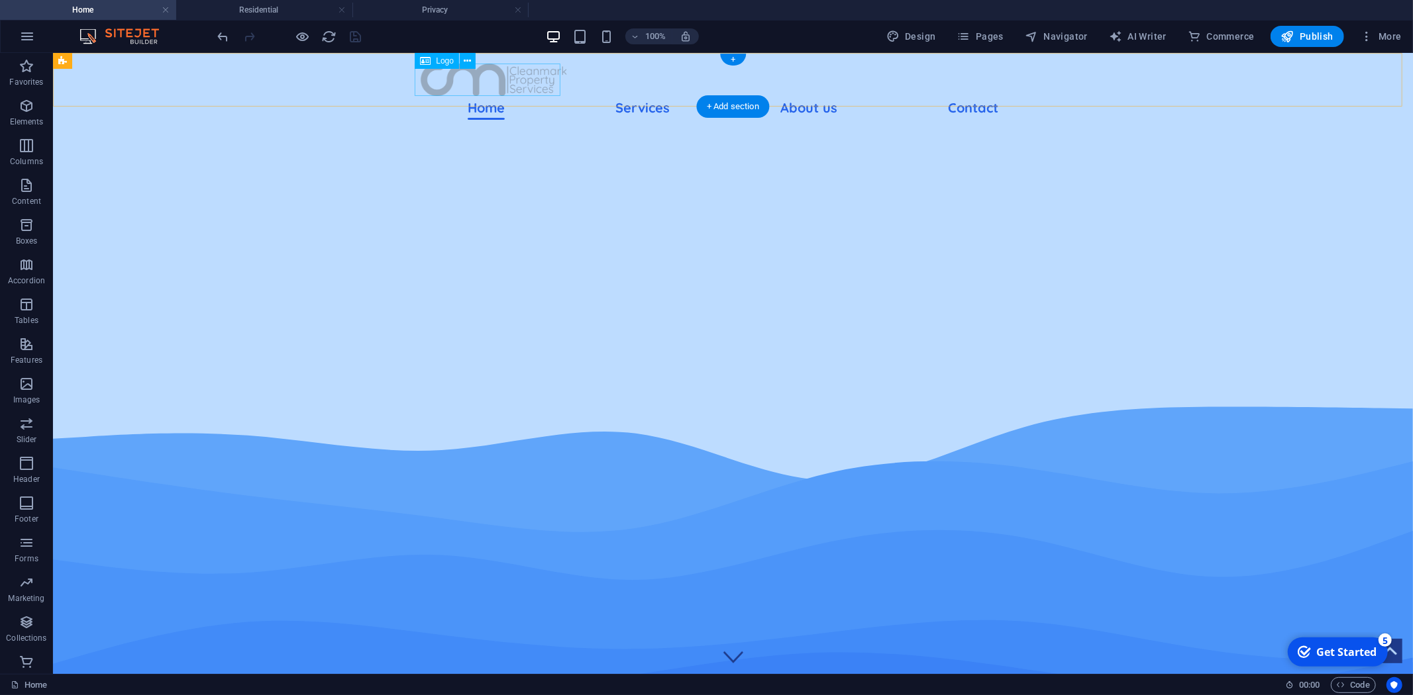
click at [478, 84] on div at bounding box center [732, 79] width 625 height 32
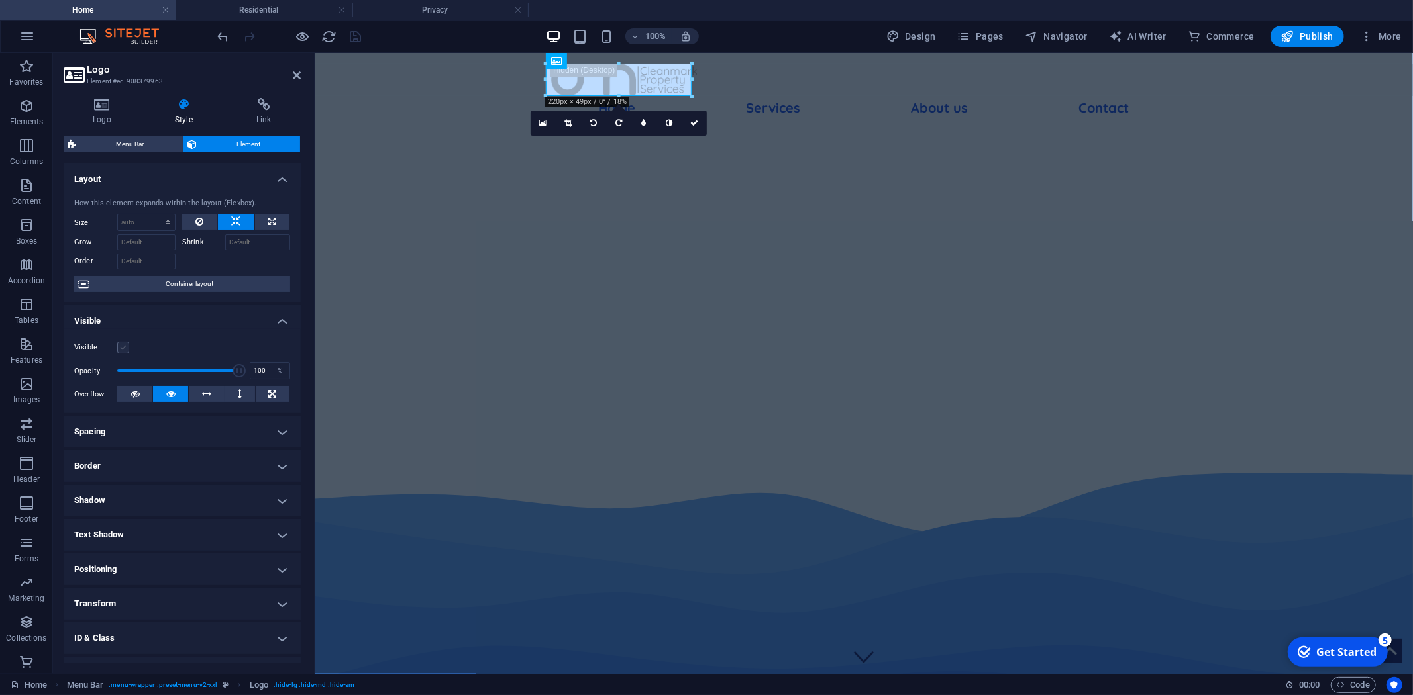
click at [124, 348] on label at bounding box center [123, 348] width 12 height 12
click at [0, 0] on input "Visible" at bounding box center [0, 0] width 0 height 0
type input "1"
drag, startPoint x: 227, startPoint y: 370, endPoint x: 26, endPoint y: 352, distance: 200.8
click at [26, 352] on section "Favorites Elements Columns Content Boxes Accordion Tables Features Images Slide…" at bounding box center [706, 363] width 1413 height 621
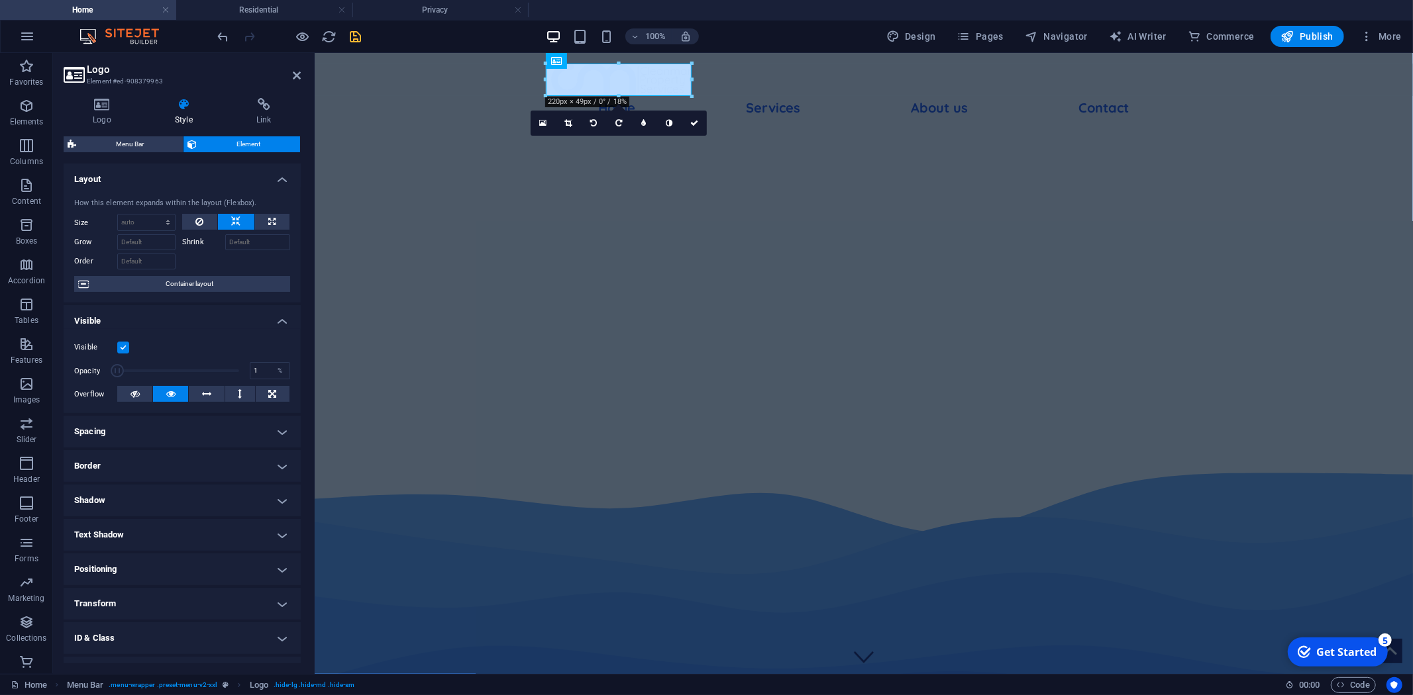
click at [389, 38] on div "100% Design Pages Navigator AI Writer Commerce Publish More" at bounding box center [811, 36] width 1192 height 21
click at [358, 38] on icon "save" at bounding box center [355, 36] width 15 height 15
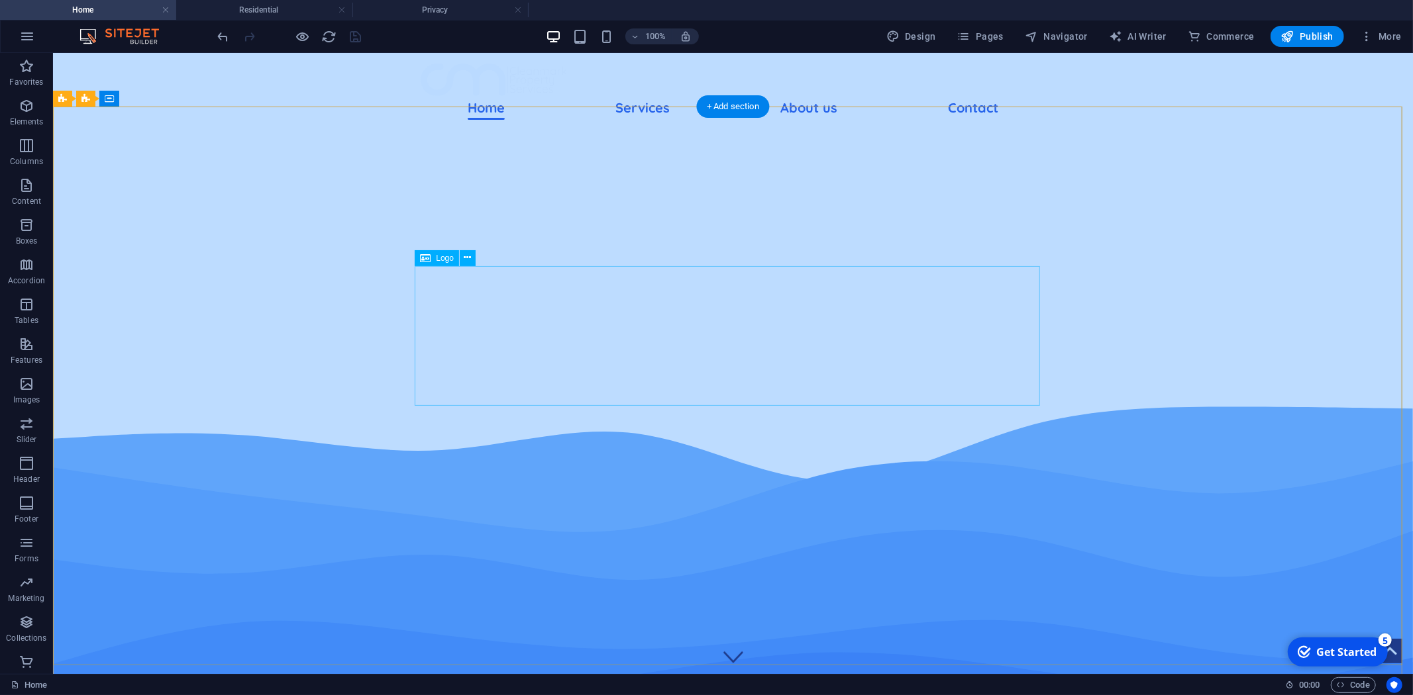
scroll to position [515, 0]
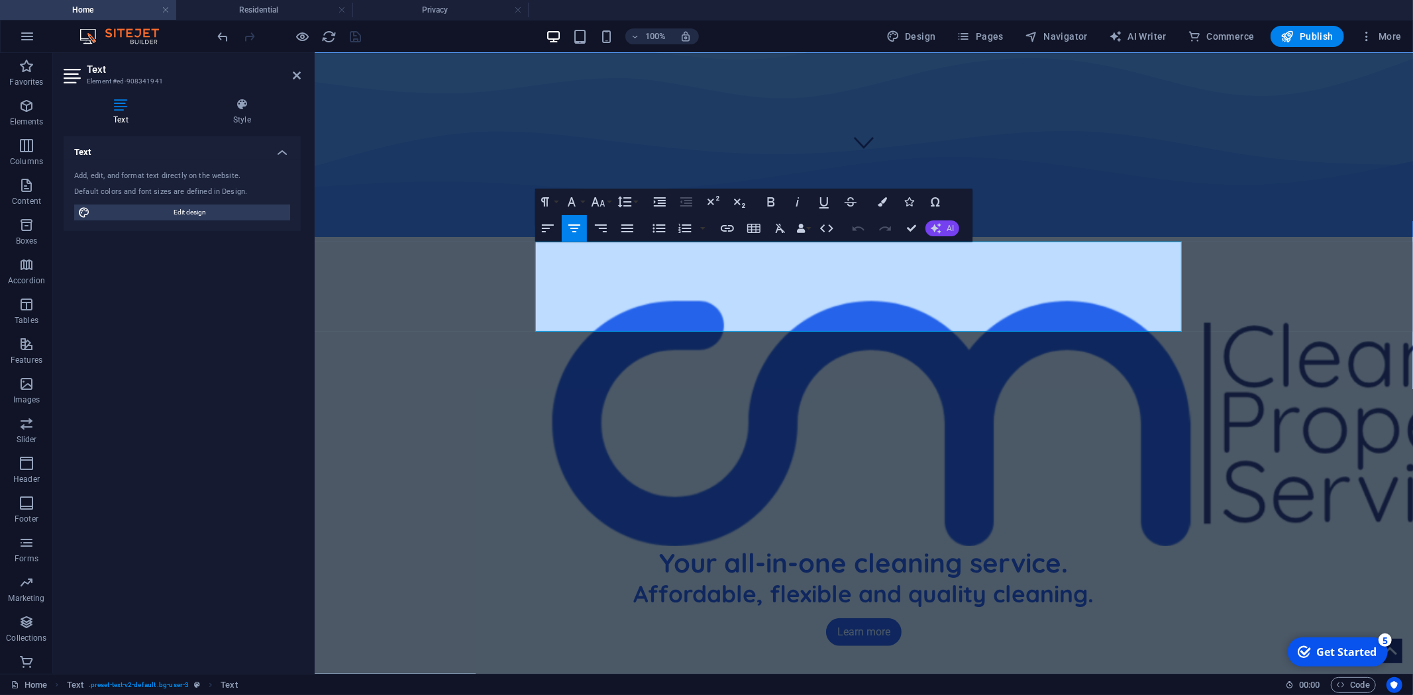
click at [929, 226] on button "AI" at bounding box center [942, 229] width 34 height 16
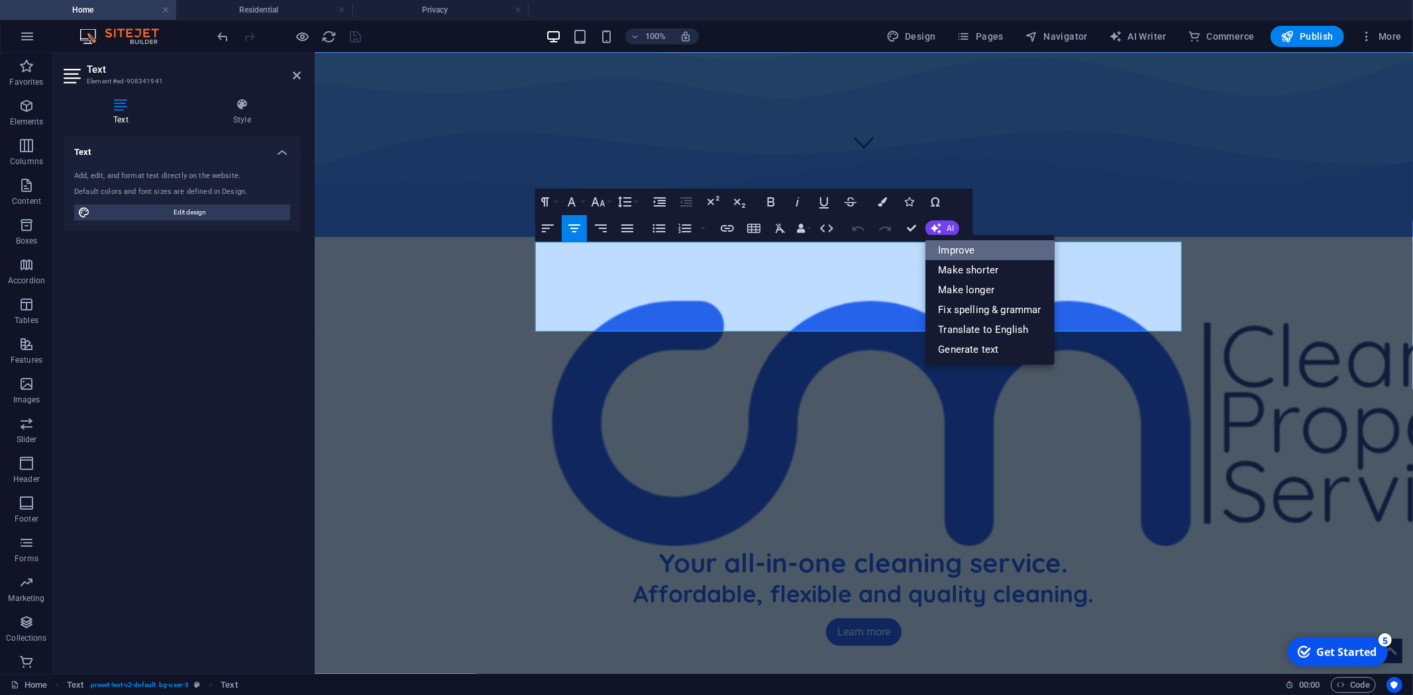
click at [998, 250] on link "Improve" at bounding box center [989, 250] width 129 height 20
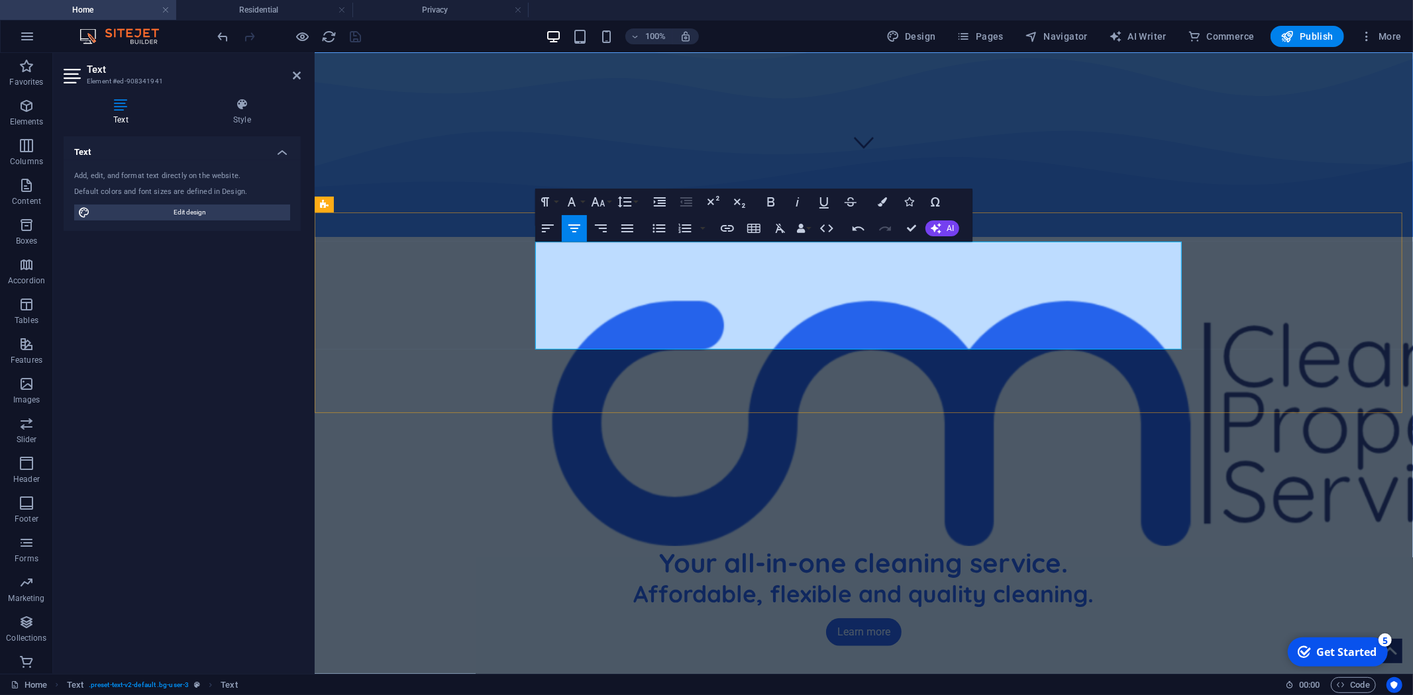
drag, startPoint x: 854, startPoint y: 266, endPoint x: 854, endPoint y: 258, distance: 8.0
drag, startPoint x: 805, startPoint y: 252, endPoint x: 778, endPoint y: 272, distance: 32.7
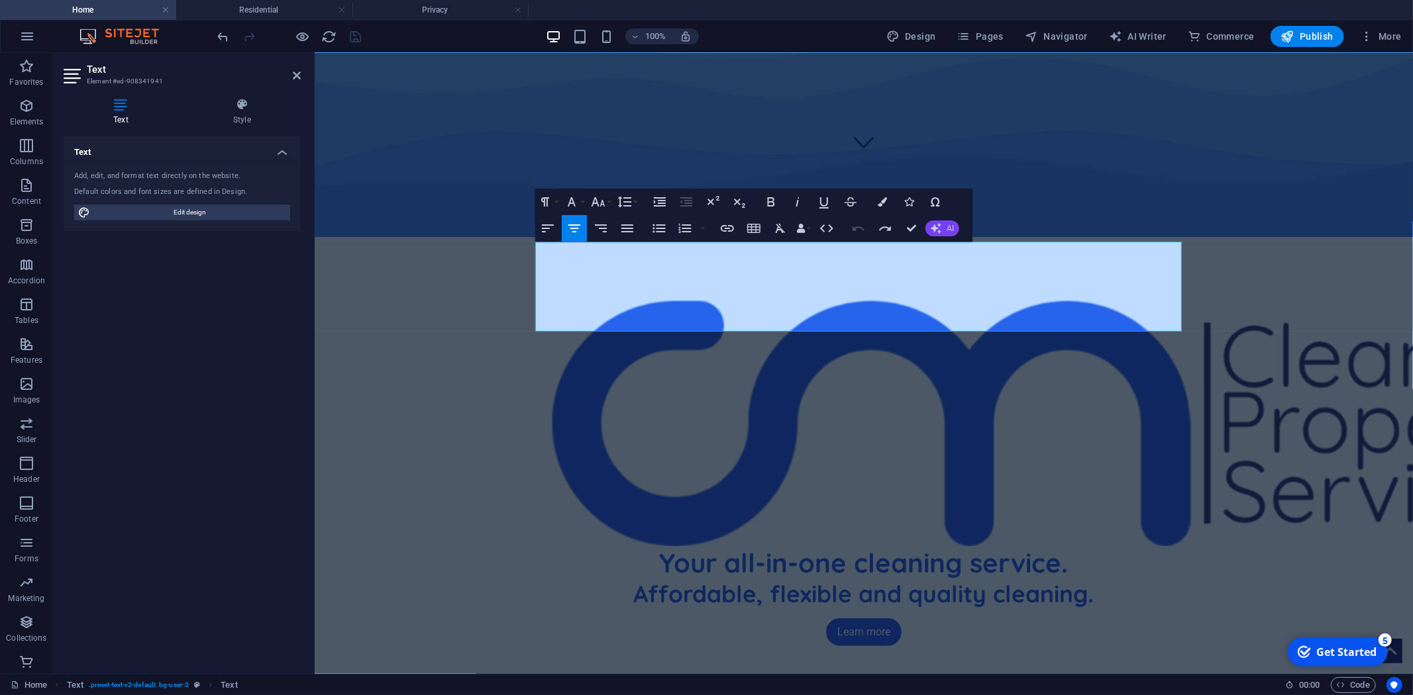
click at [943, 229] on button "AI" at bounding box center [942, 229] width 34 height 16
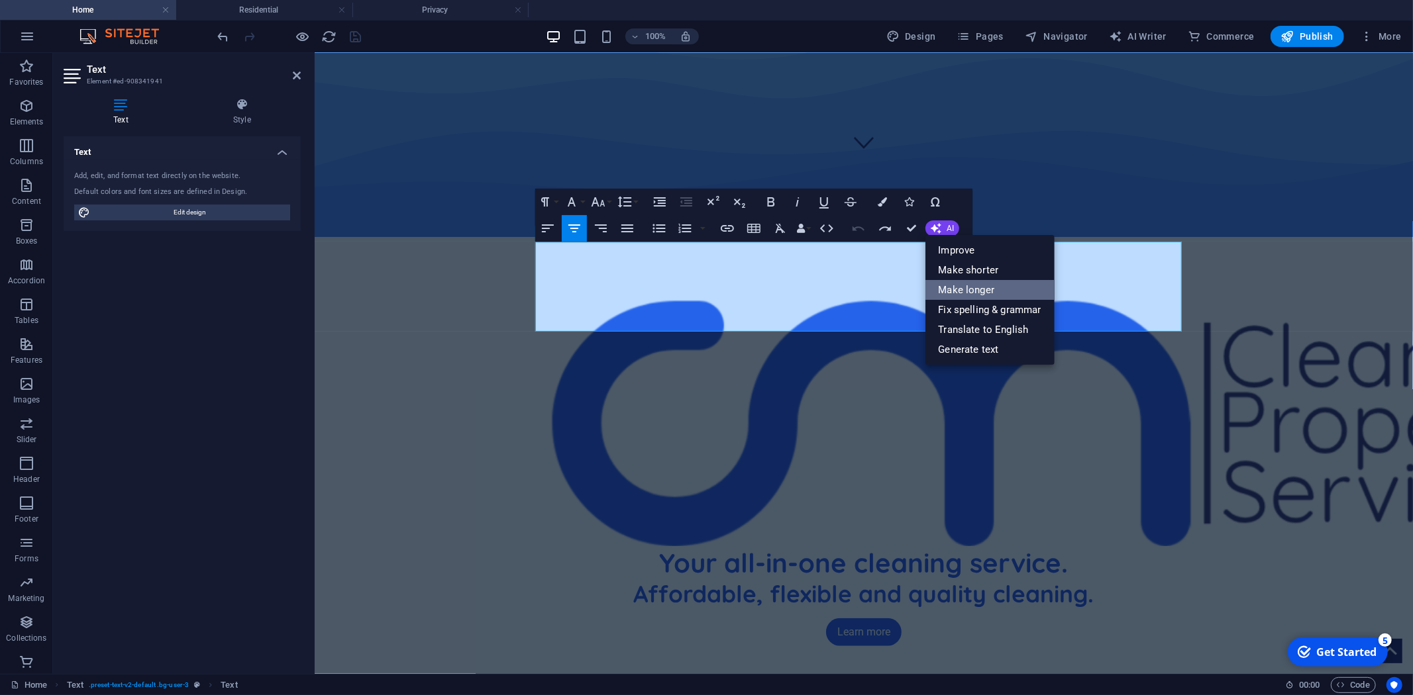
click at [996, 289] on link "Make longer" at bounding box center [989, 290] width 129 height 20
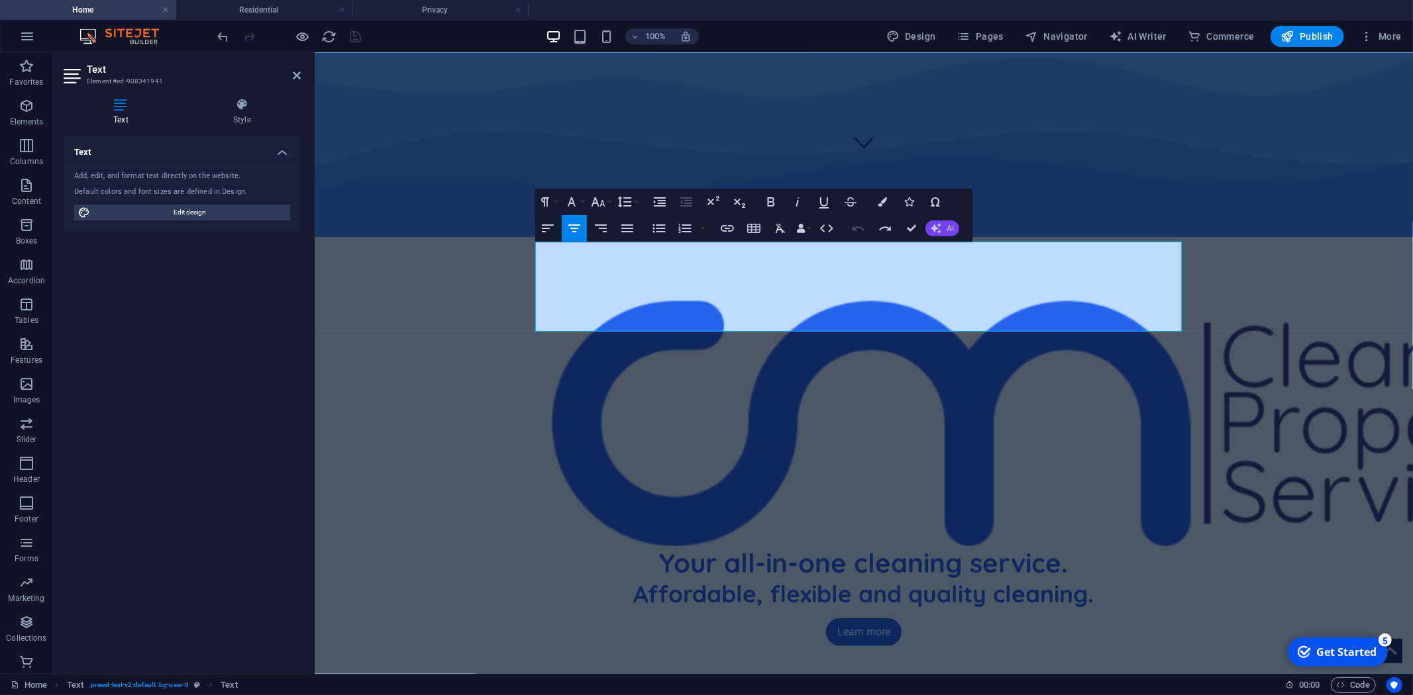
click at [945, 227] on button "AI" at bounding box center [942, 229] width 34 height 16
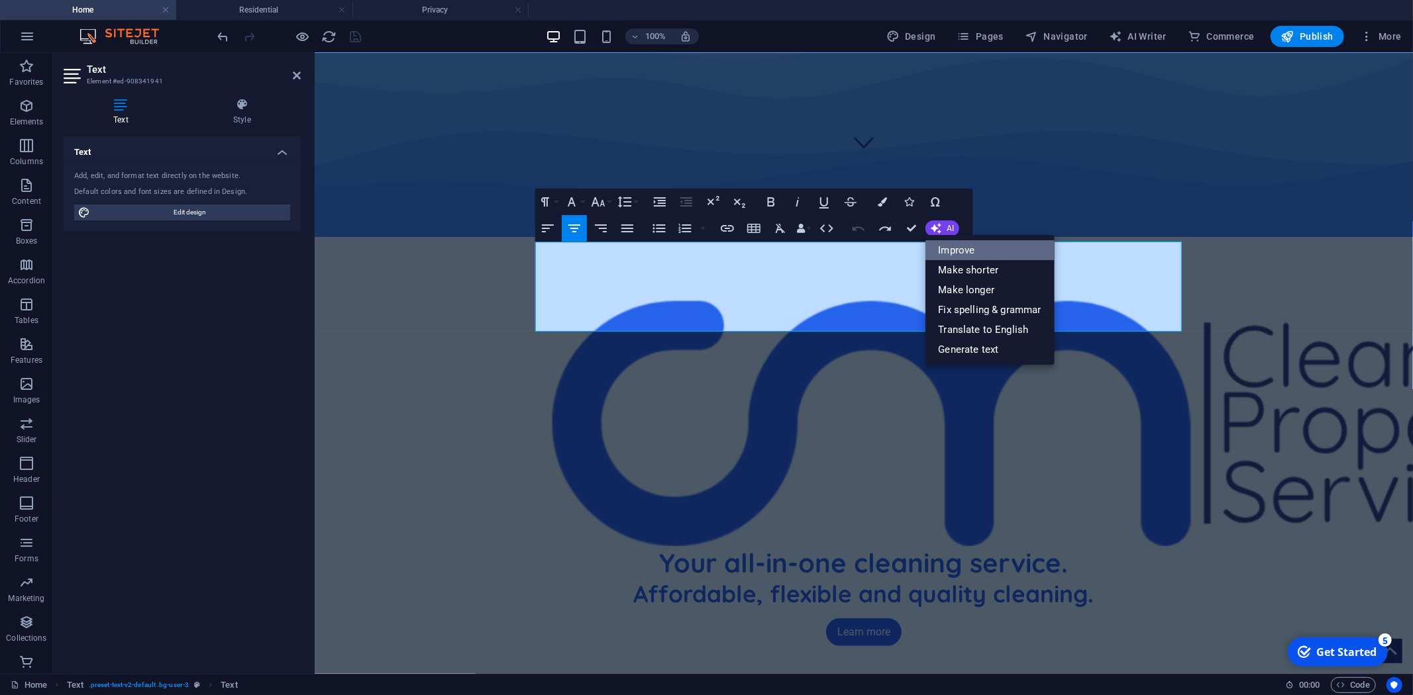
click at [987, 252] on link "Improve" at bounding box center [989, 250] width 129 height 20
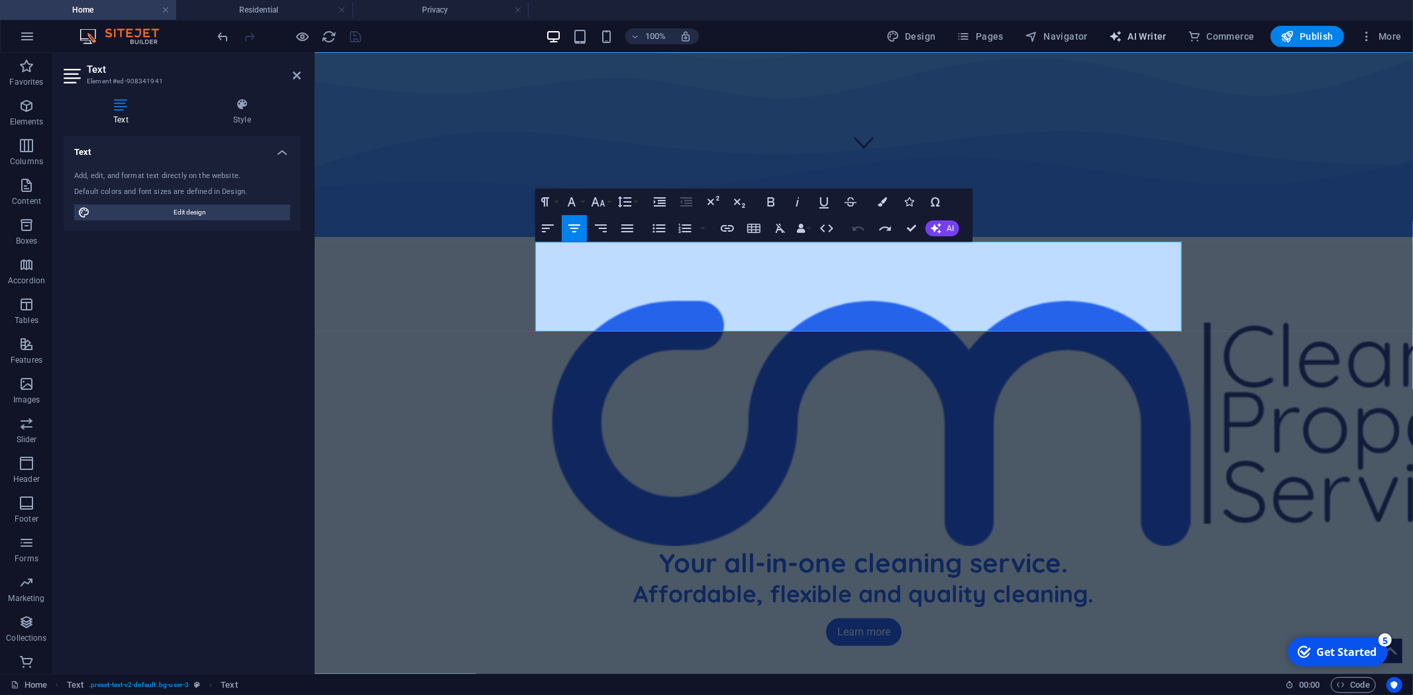
click at [1147, 34] on span "AI Writer" at bounding box center [1138, 36] width 58 height 13
select select "English"
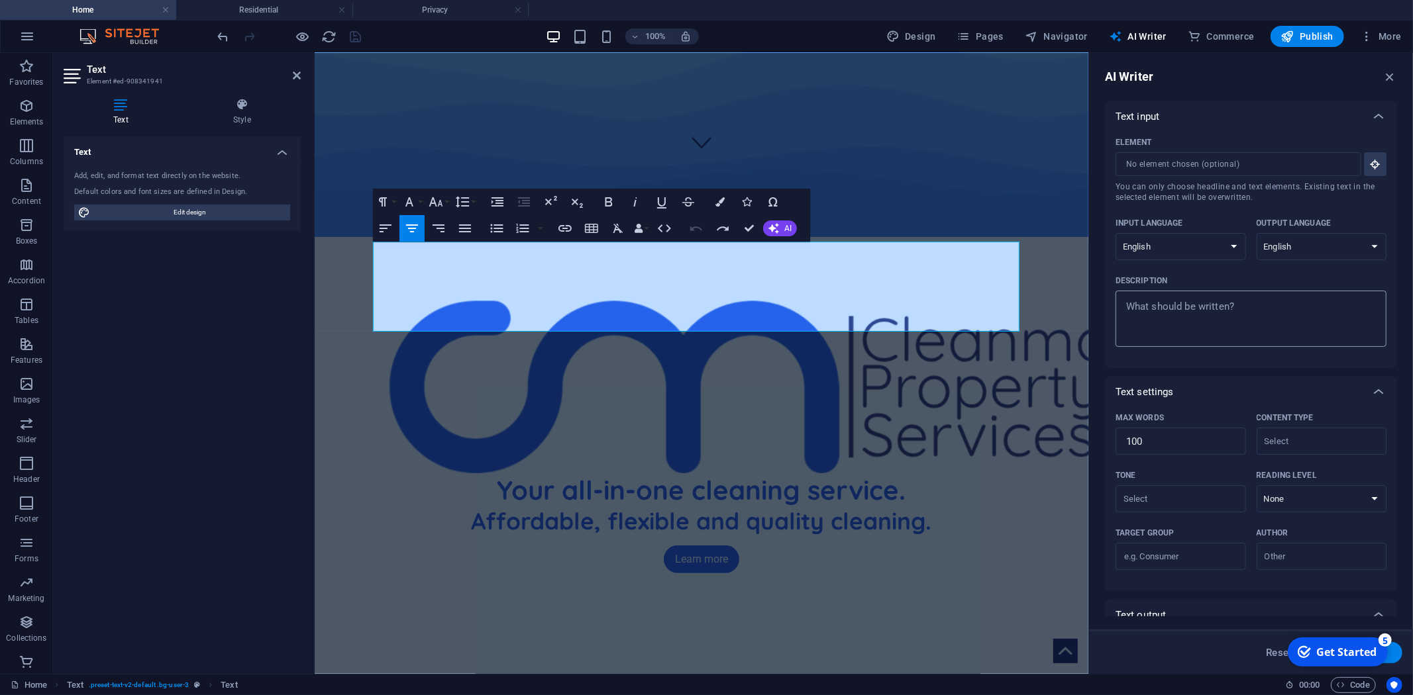
type textarea "x"
click at [1188, 320] on textarea "Description x ​" at bounding box center [1251, 318] width 258 height 43
paste textarea "{{your_business_phone}}"
type textarea "{{your_business_phone}}"
type textarea "x"
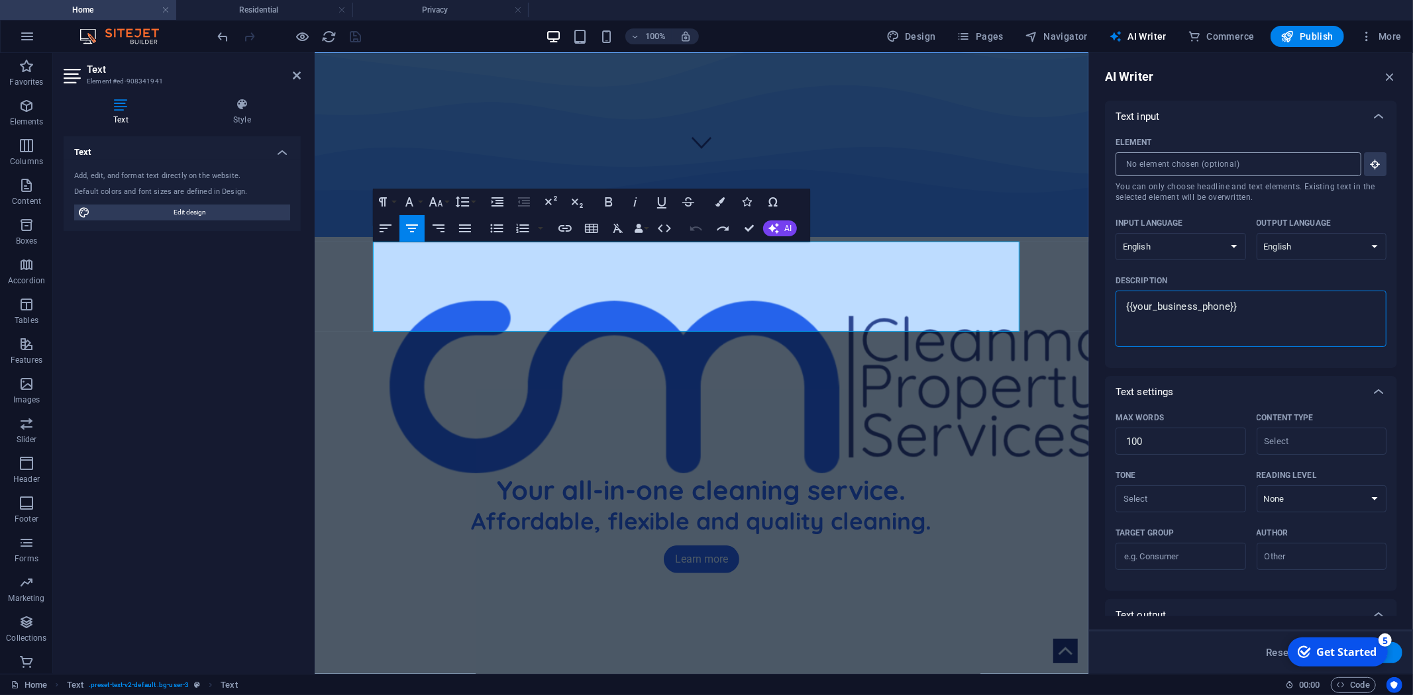
type textarea "{{your_business_phone}}"
type textarea "x"
click at [1217, 166] on input "Element ​ You can only choose headline and text elements. Existing text in the …" at bounding box center [1233, 164] width 236 height 24
click at [1207, 196] on span "You can only choose headline and text elements. Existing text in the selected e…" at bounding box center [1250, 191] width 271 height 21
click at [1207, 176] on input "Element ​ You can only choose headline and text elements. Existing text in the …" at bounding box center [1233, 164] width 236 height 24
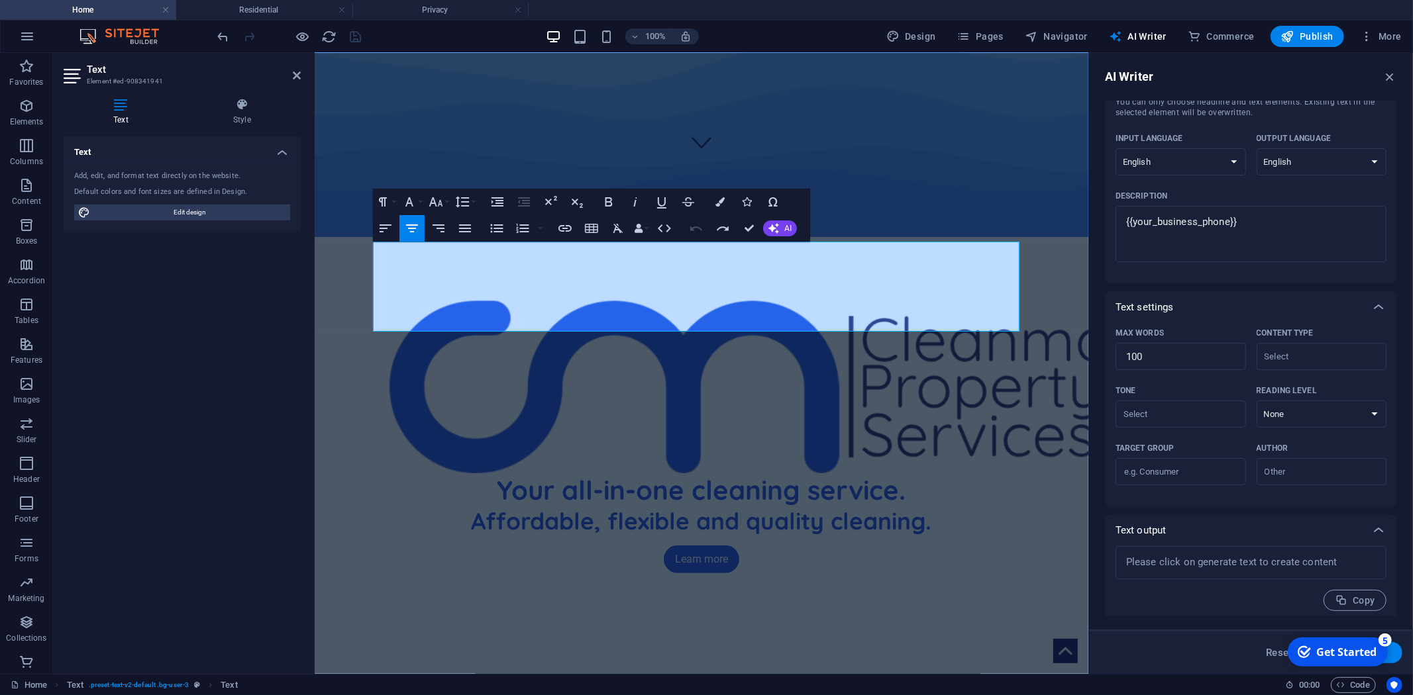
scroll to position [89, 0]
click at [1316, 352] on input "Content type ​" at bounding box center [1310, 352] width 101 height 19
click at [1340, 472] on span "About the company" at bounding box center [1309, 470] width 87 height 13
type input "About the company"
click at [1299, 403] on select "None Academic Adult Teen Child" at bounding box center [1321, 410] width 130 height 27
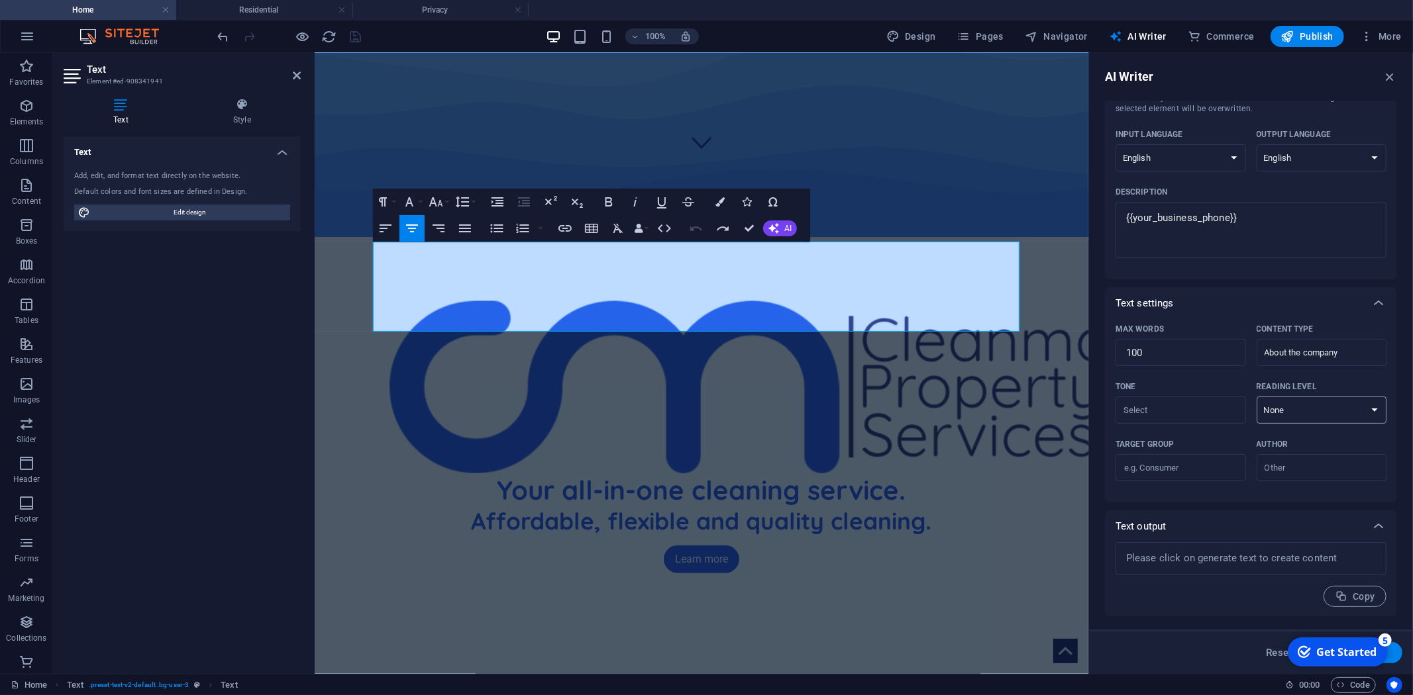
select select "Adult"
click at [1256, 397] on select "None Academic Adult Teen Child" at bounding box center [1321, 410] width 130 height 27
click at [1210, 421] on div "​" at bounding box center [1180, 410] width 130 height 27
click at [1210, 420] on input "Tone ​" at bounding box center [1169, 410] width 101 height 19
click at [1205, 407] on input "Tone ​" at bounding box center [1169, 410] width 101 height 19
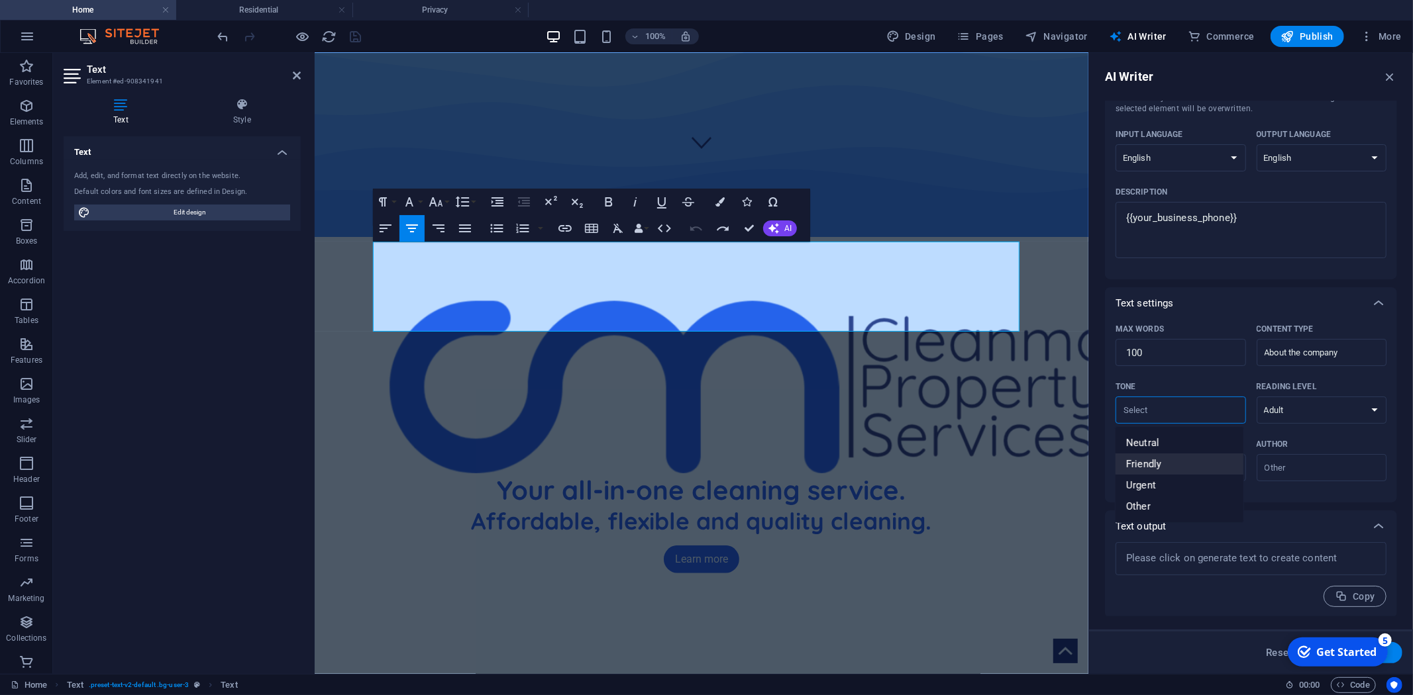
click at [1189, 460] on li "Friendly" at bounding box center [1179, 464] width 128 height 21
type input "Friendly"
click at [1200, 368] on div "Max words 100 ​ Content type About the company ​" at bounding box center [1250, 348] width 271 height 58
click at [1195, 460] on input "Target group ​" at bounding box center [1180, 468] width 130 height 21
type input "Consumer"
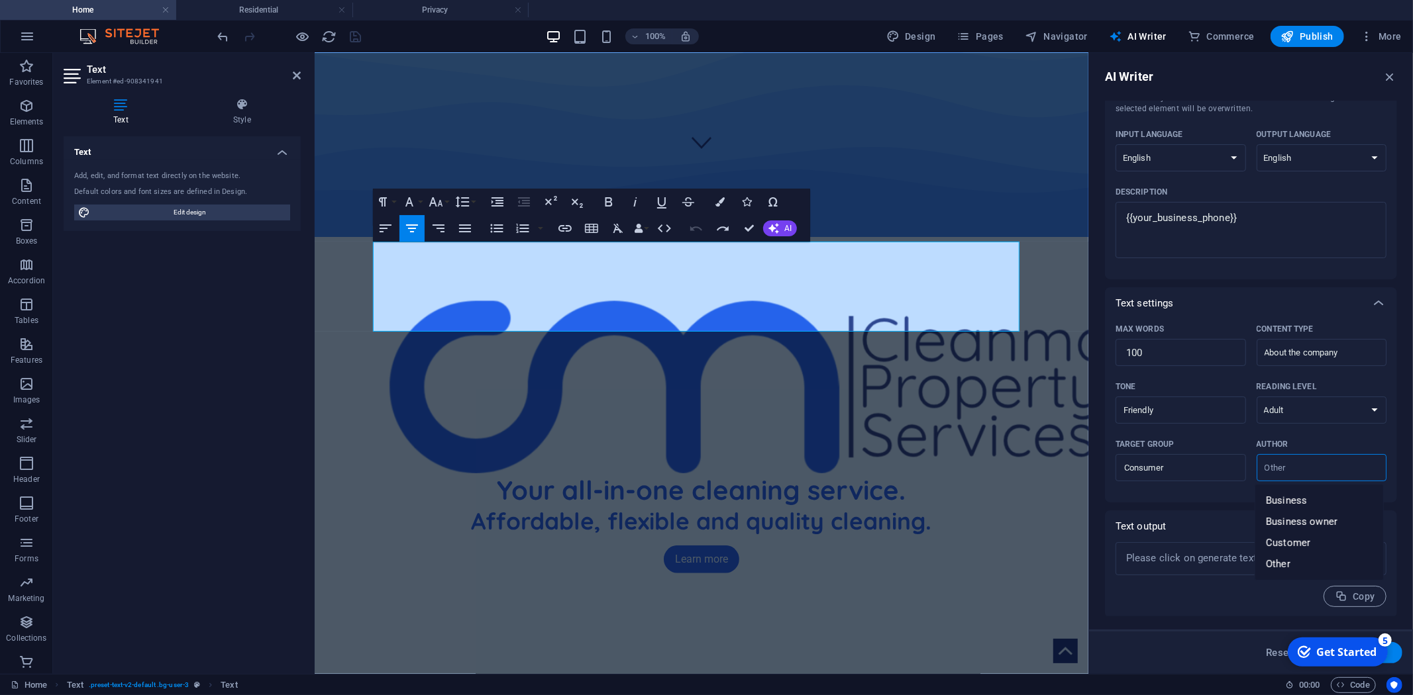
click at [1283, 458] on input "Author ​" at bounding box center [1310, 467] width 101 height 19
click at [1310, 517] on span "Business owner" at bounding box center [1302, 521] width 72 height 13
type input "Business owner"
click at [1241, 566] on textarea at bounding box center [1251, 559] width 258 height 20
type textarea "x"
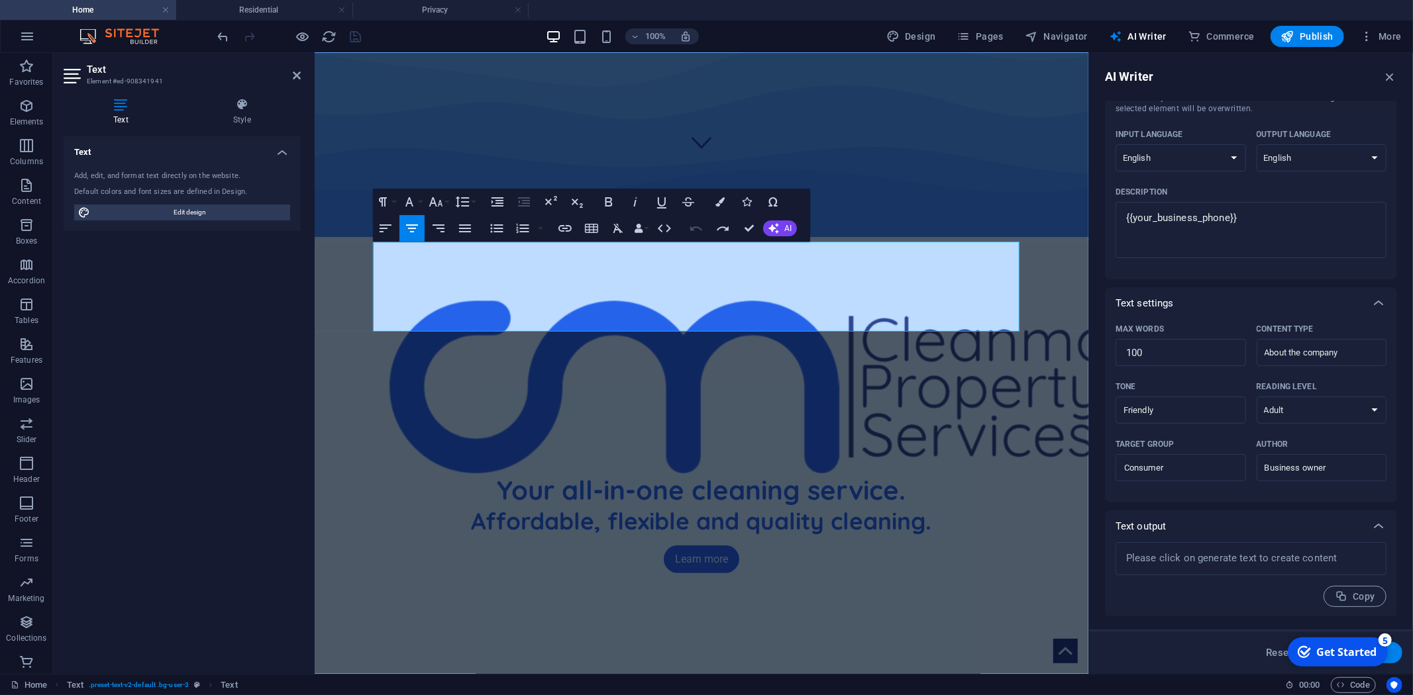
click at [1235, 590] on div "Copy" at bounding box center [1250, 596] width 271 height 21
click at [1402, 650] on button "Generate text" at bounding box center [1356, 652] width 92 height 21
type textarea "x"
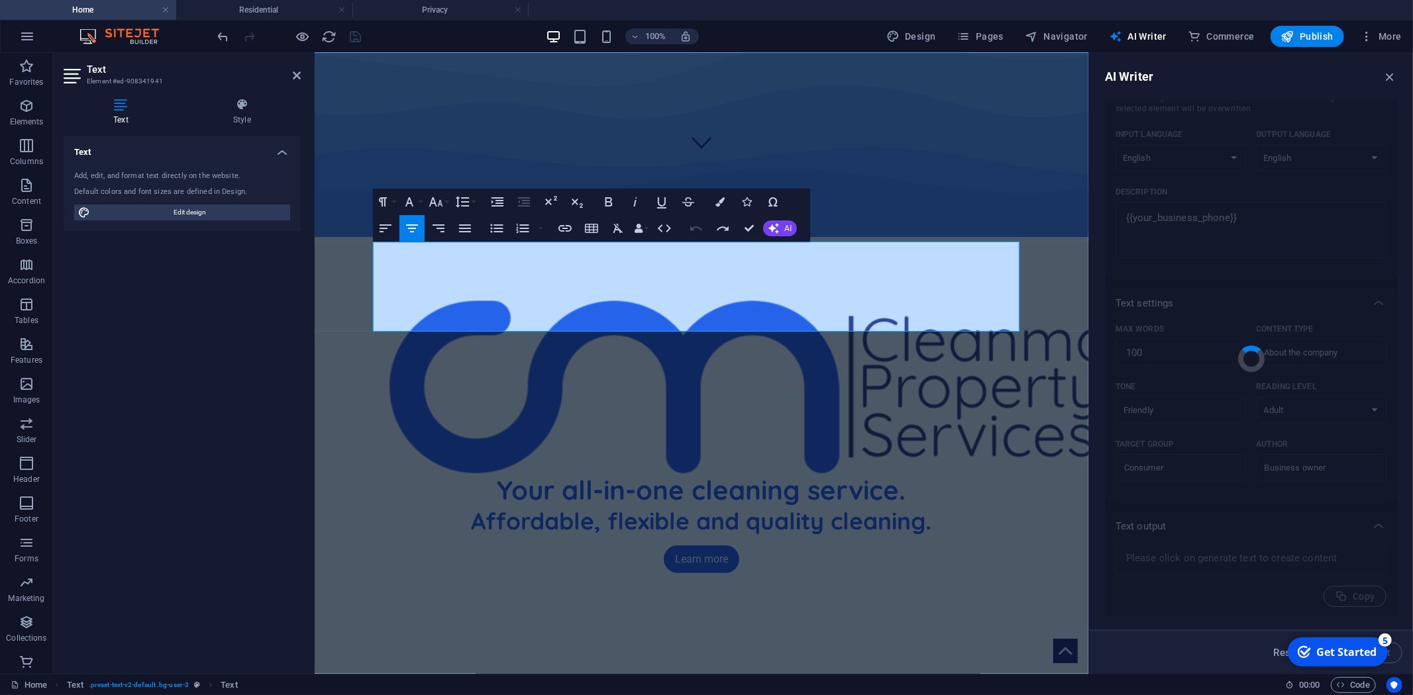
type textarea "x"
type textarea "At our company, we prioritize creating strong connections with our customers. W…"
type textarea "x"
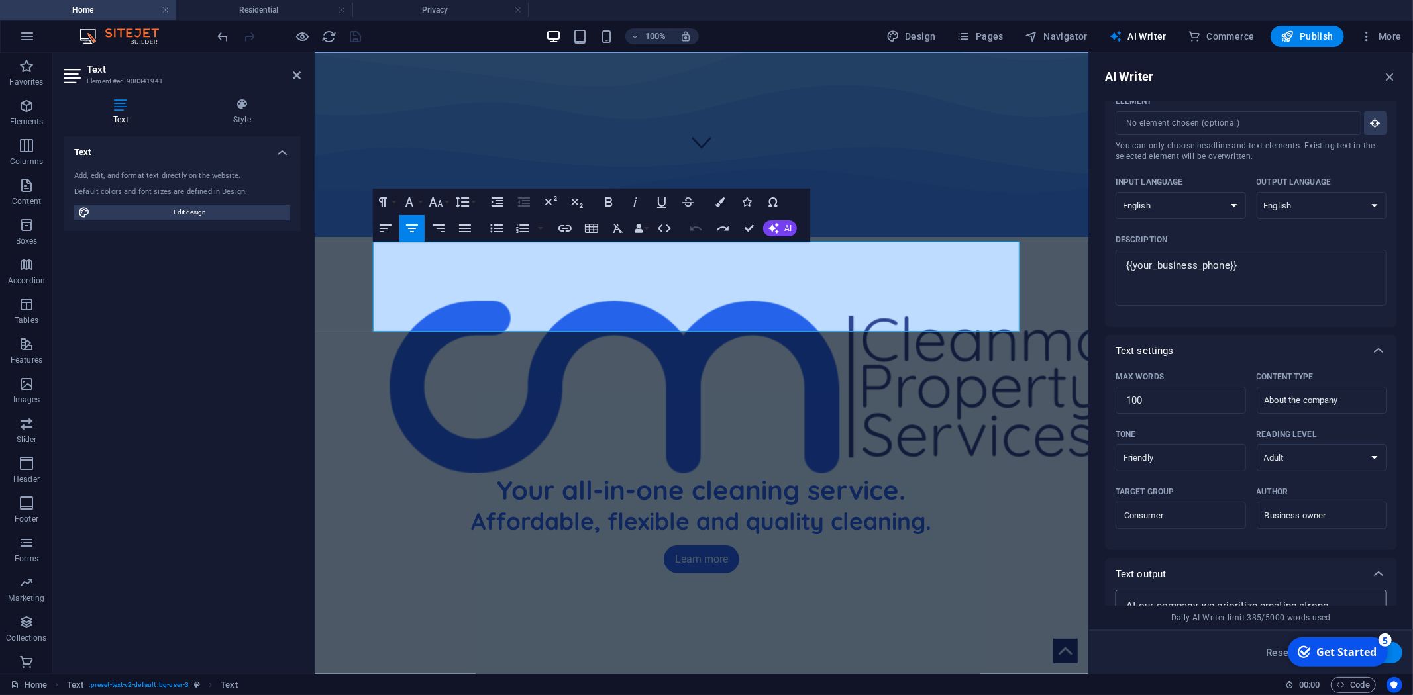
scroll to position [0, 0]
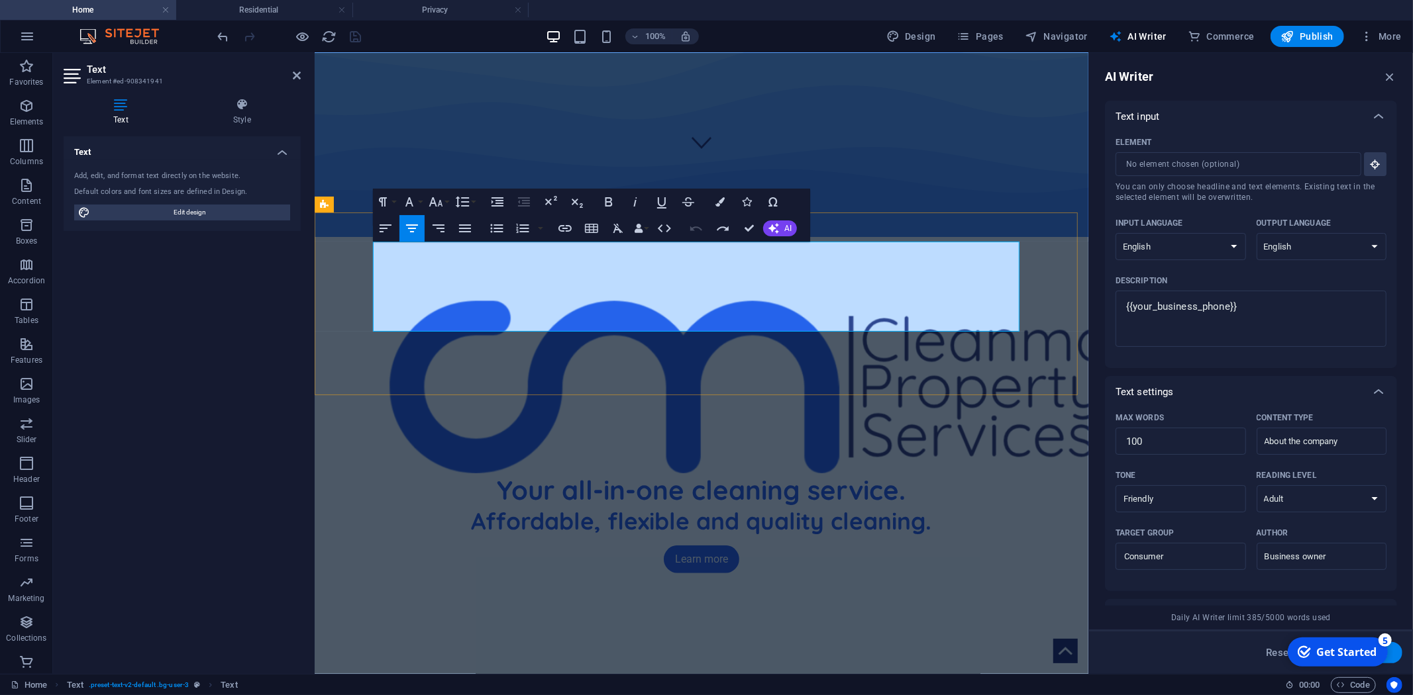
copy div "At Cleanmark, we simplify your cleaning needs by streamlining all cleaning serv…"
type textarea "x"
click at [1247, 320] on textarea "{{your_business_phone}}" at bounding box center [1251, 318] width 258 height 43
type textarea "At Cleanmark, we simplify your cleaning needs by streamlining all cleaning serv…"
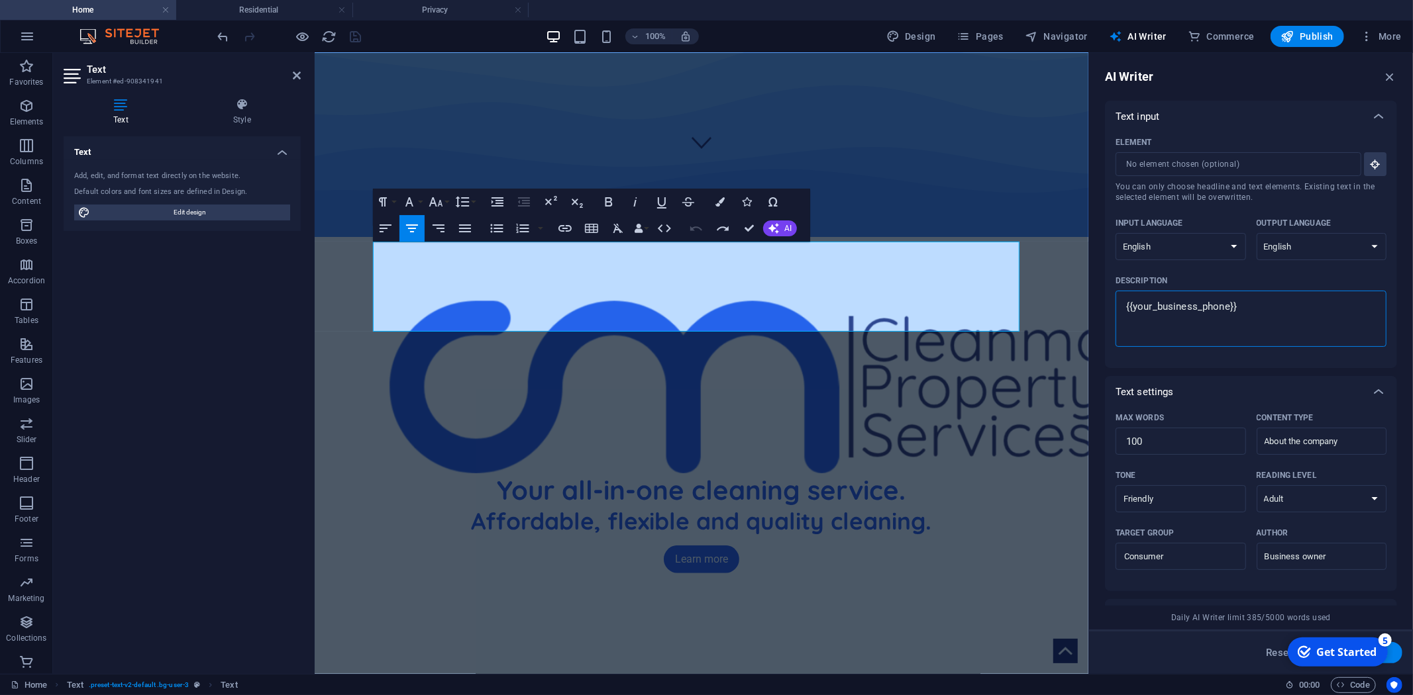
type textarea "x"
type textarea "At Cleanmark, we simplify your cleaning needs by streamlining all cleaning serv…"
click at [1239, 372] on div "Text input Element ​ You can only choose headline and text elements. Existing t…" at bounding box center [1251, 498] width 292 height 794
type textarea "x"
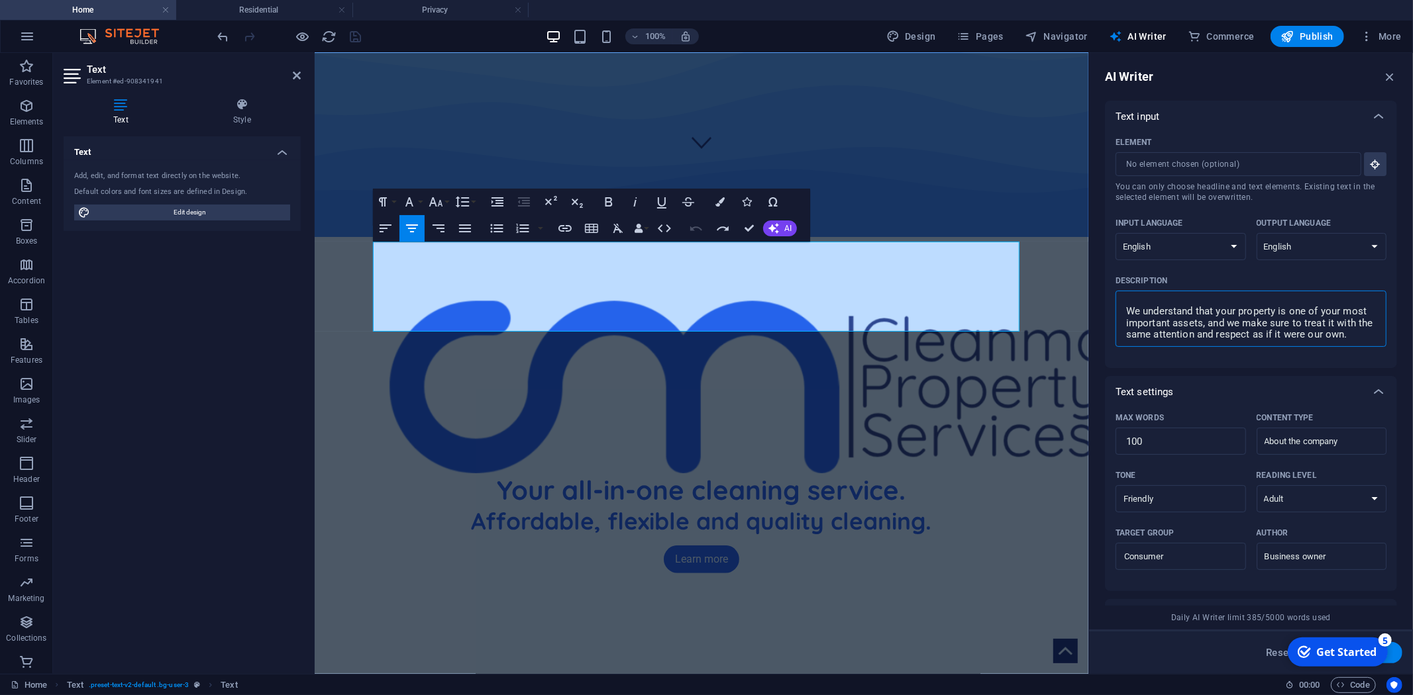
click at [1143, 299] on textarea "At Cleanmark, we simplify your cleaning needs by streamlining all cleaning serv…" at bounding box center [1251, 318] width 258 height 43
type textarea "At Cleanmark, we simplify your cleaning needs by streamlining all cleaning serv…"
type textarea "x"
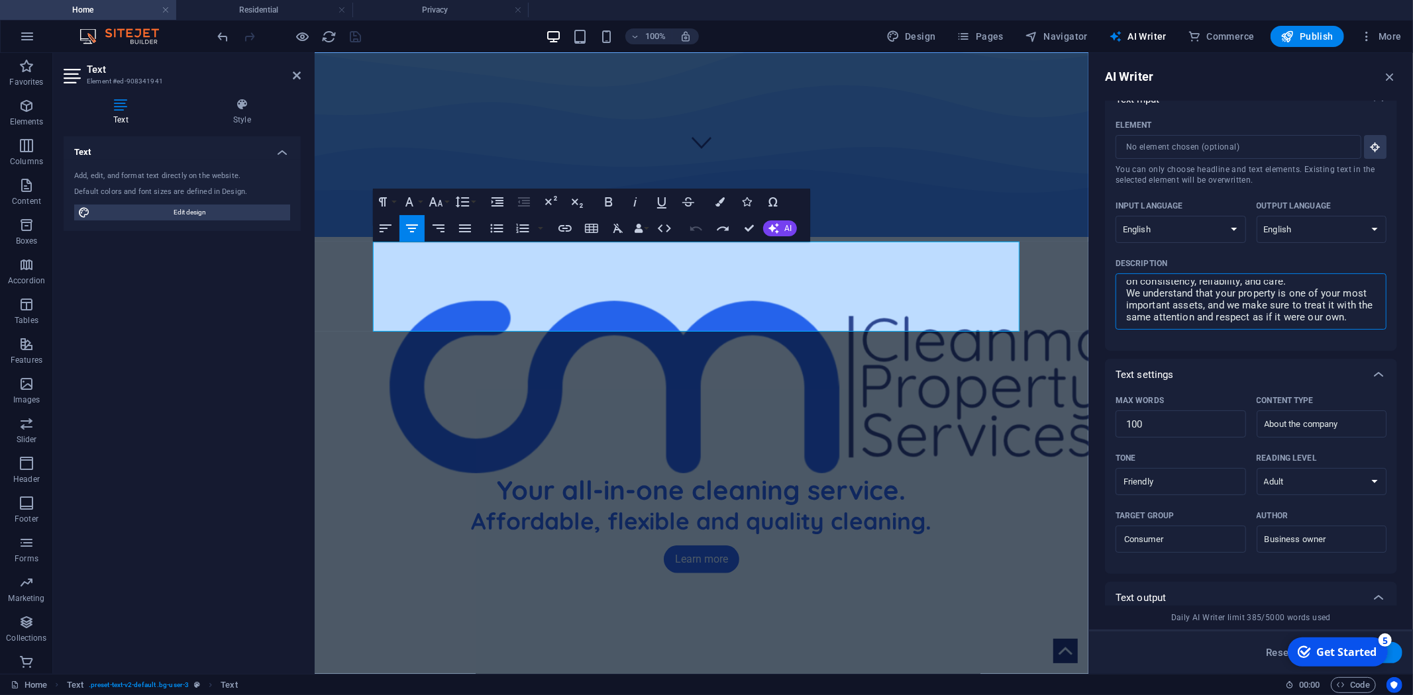
scroll to position [0, 0]
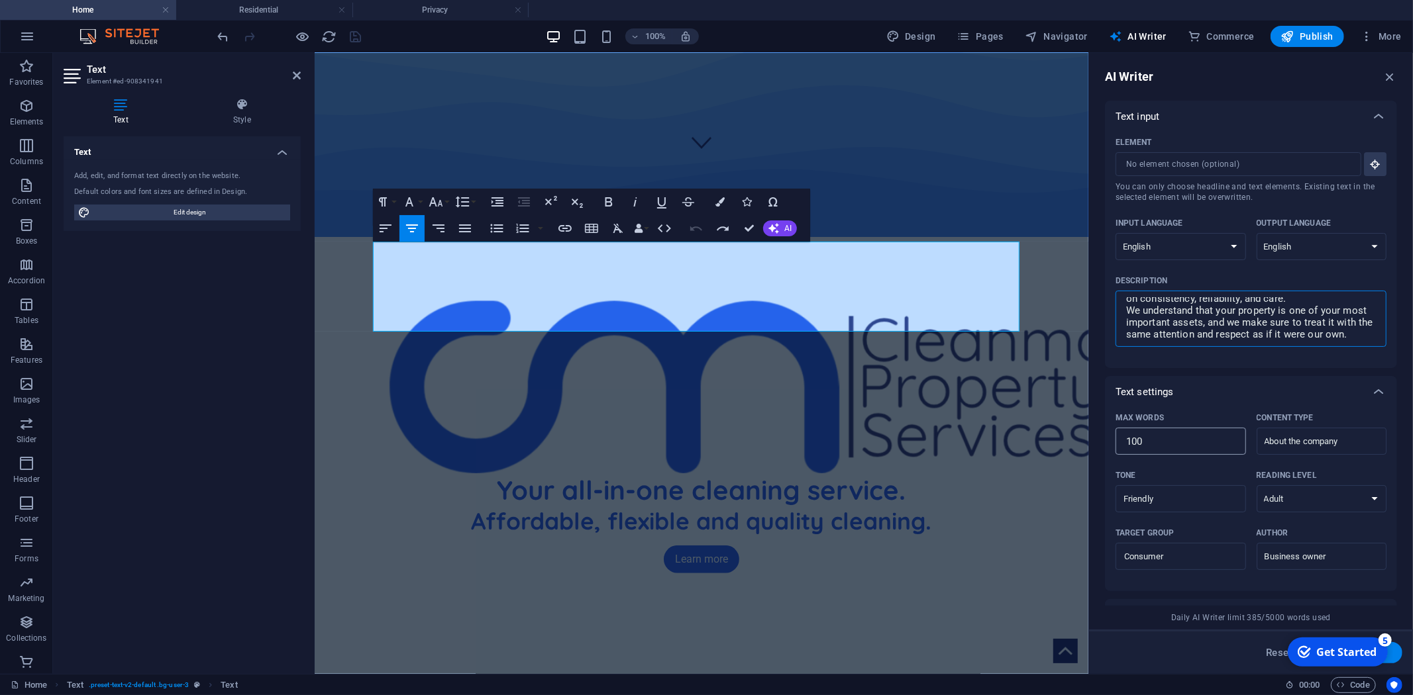
drag, startPoint x: 1363, startPoint y: 441, endPoint x: 1217, endPoint y: 440, distance: 145.7
click at [1217, 440] on div "Max words 100 ​ Content type About the company ​" at bounding box center [1250, 437] width 271 height 58
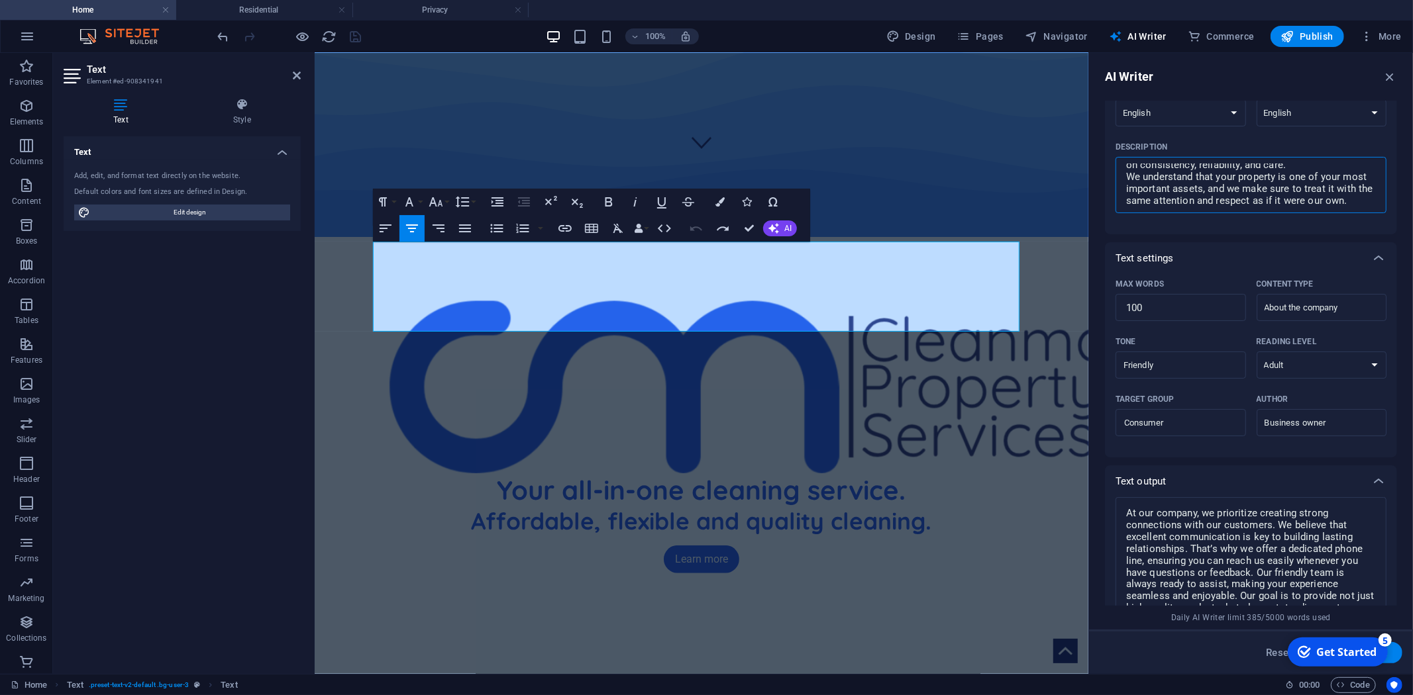
scroll to position [288, 0]
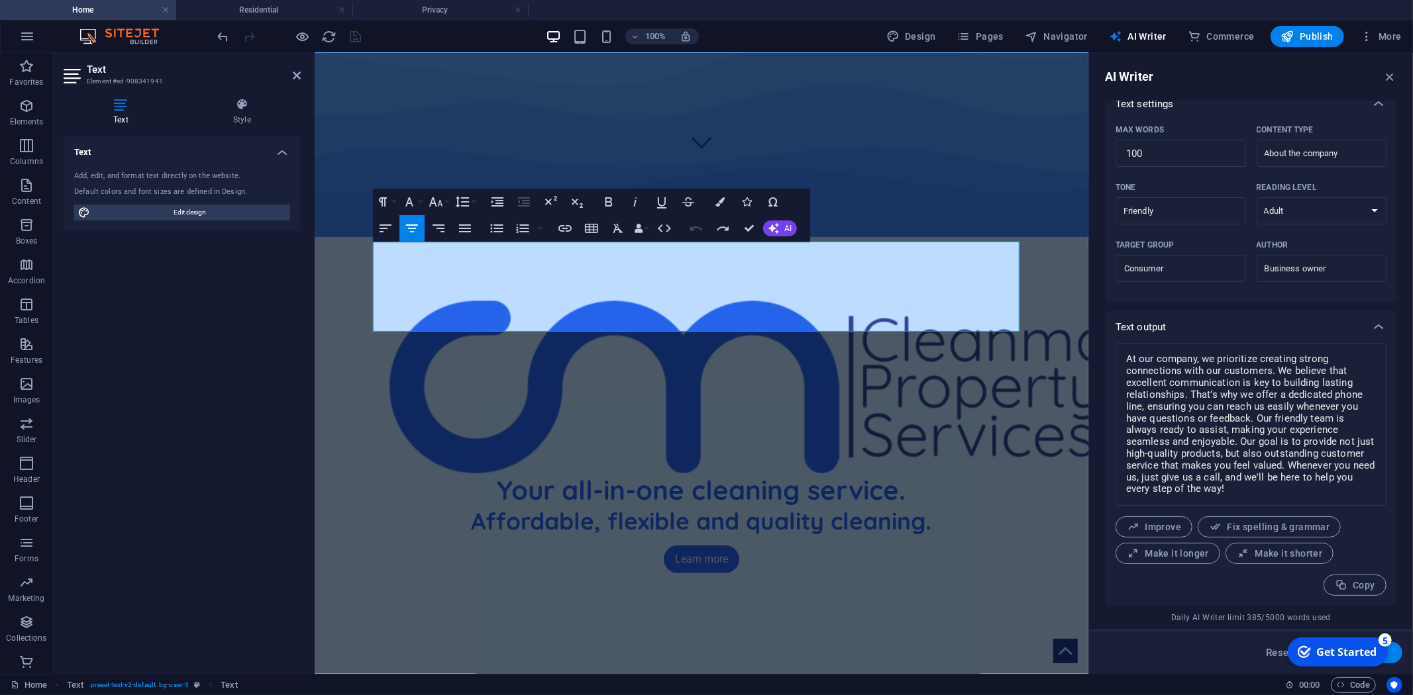
type textarea "At Cleanmark, we simplify your cleaning needs by streamlining all cleaning serv…"
click at [1400, 651] on button "Generate text" at bounding box center [1356, 652] width 92 height 21
type textarea "x"
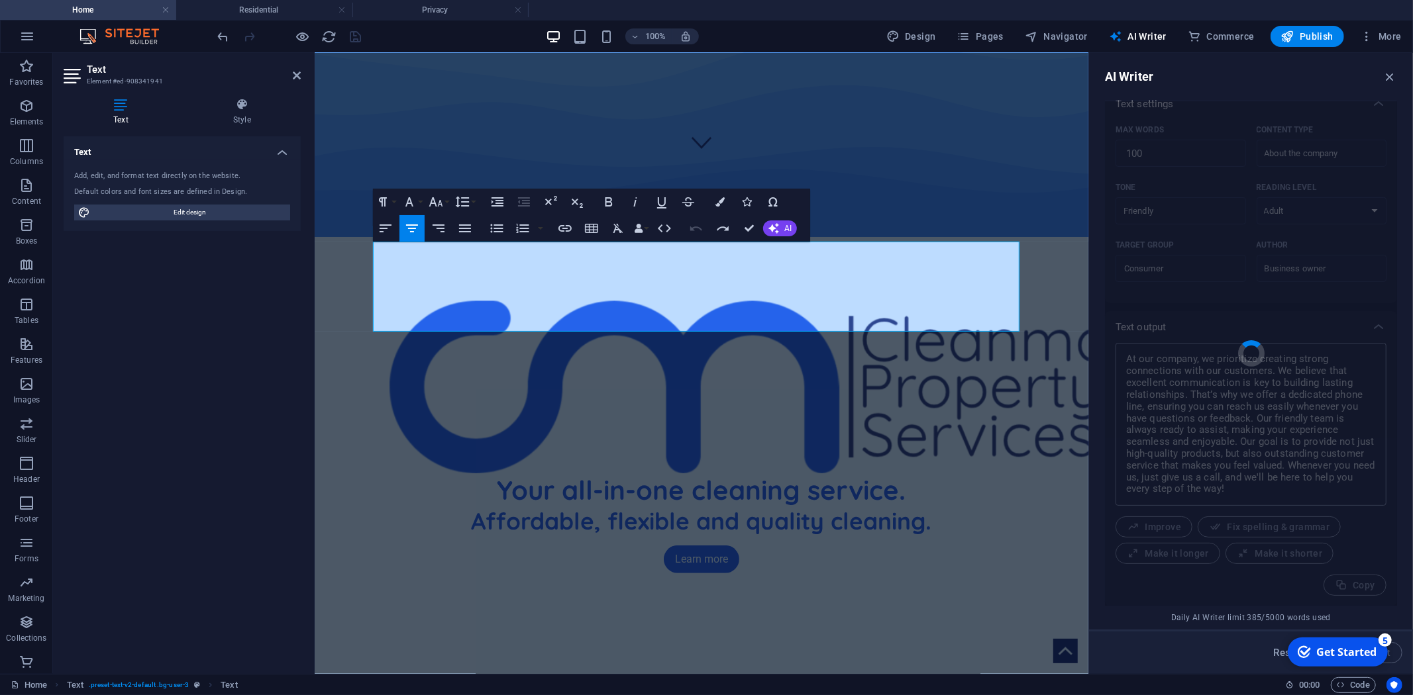
type textarea "x"
type textarea "At Cleanmark, we prioritize your peace of mind by consolidating all cleaning se…"
type textarea "x"
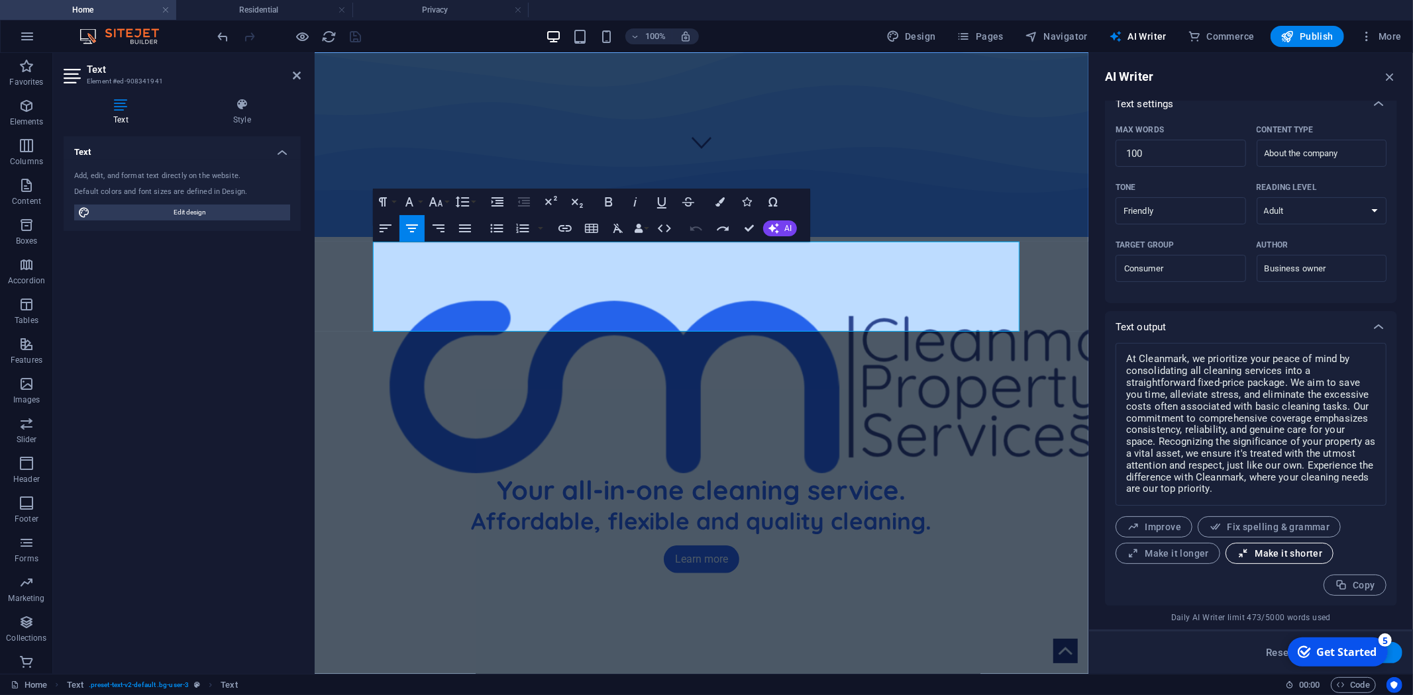
click at [1256, 555] on span "Make it shorter" at bounding box center [1279, 554] width 85 height 13
type textarea "x"
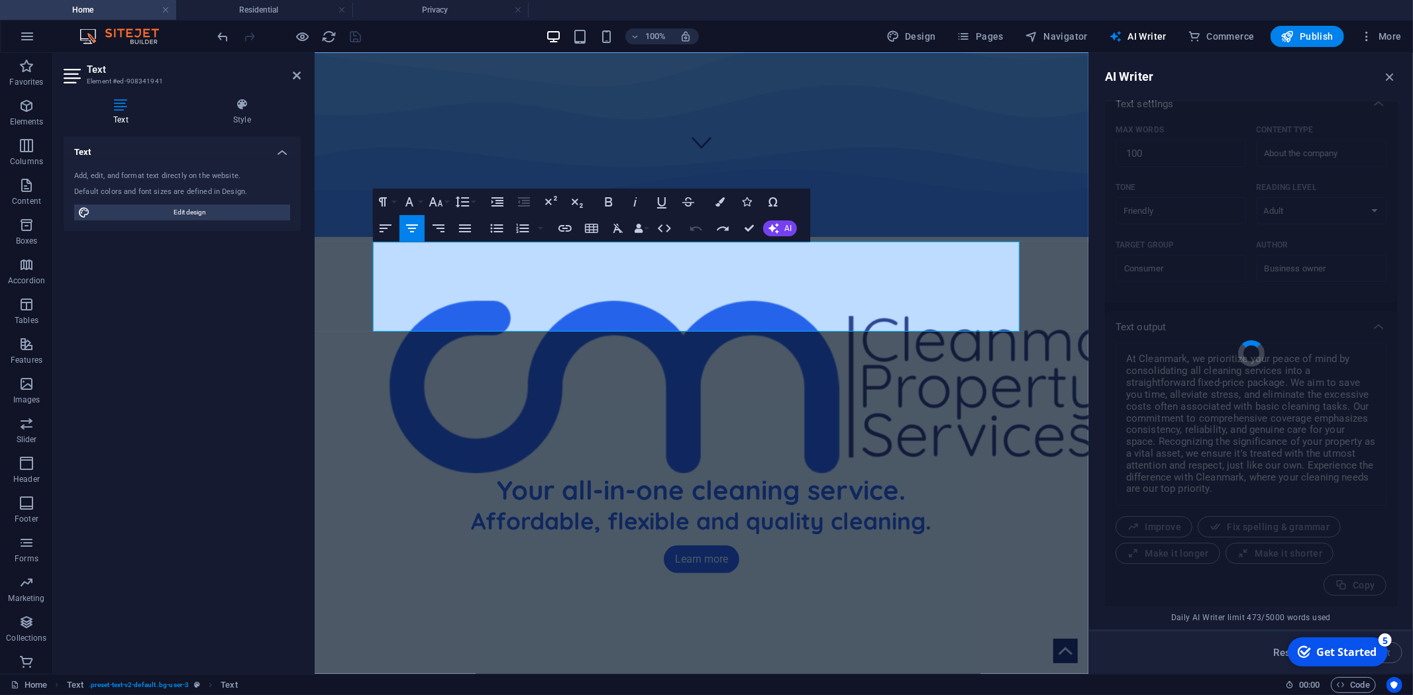
type textarea "x"
type textarea "At Cleanmark, we offer a fixed-price cleaning package to save you time and redu…"
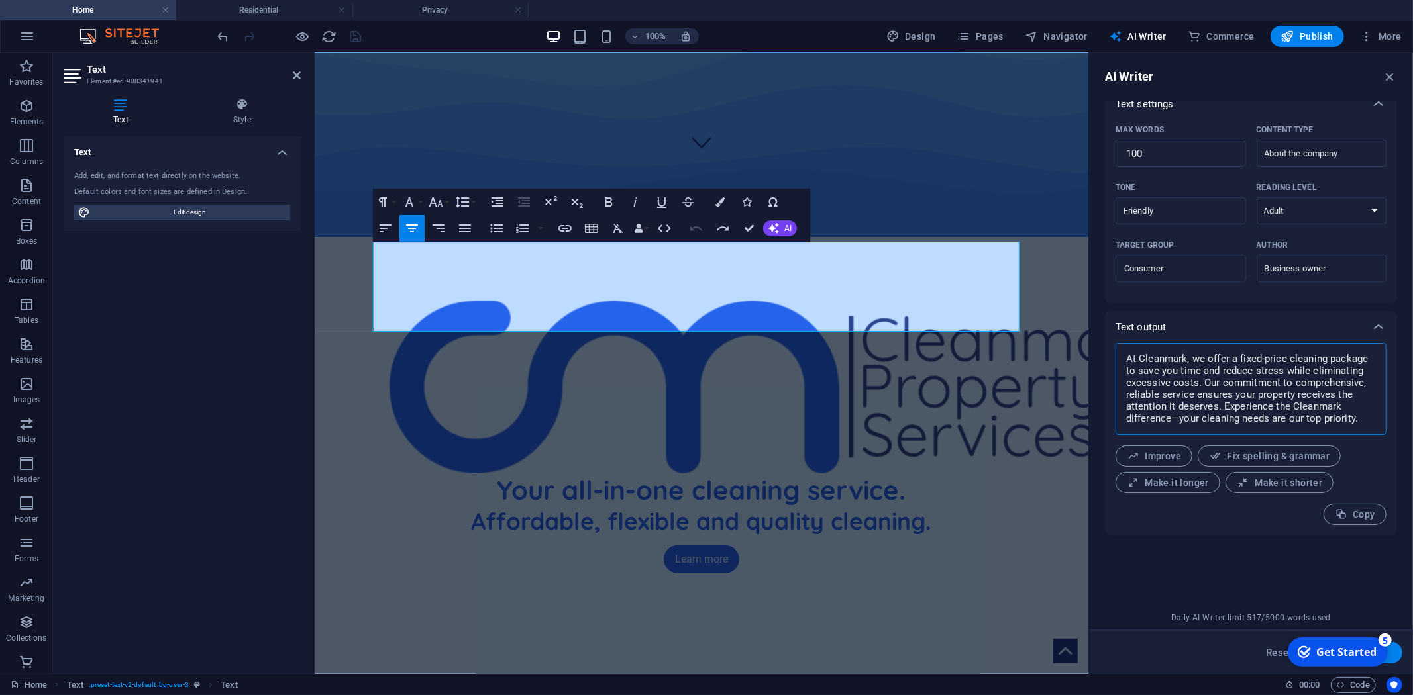
drag, startPoint x: 1220, startPoint y: 361, endPoint x: 1300, endPoint y: 379, distance: 82.1
click at [1300, 379] on textarea "At Cleanmark, we offer a fixed-price cleaning package to save you time and redu…" at bounding box center [1251, 389] width 258 height 79
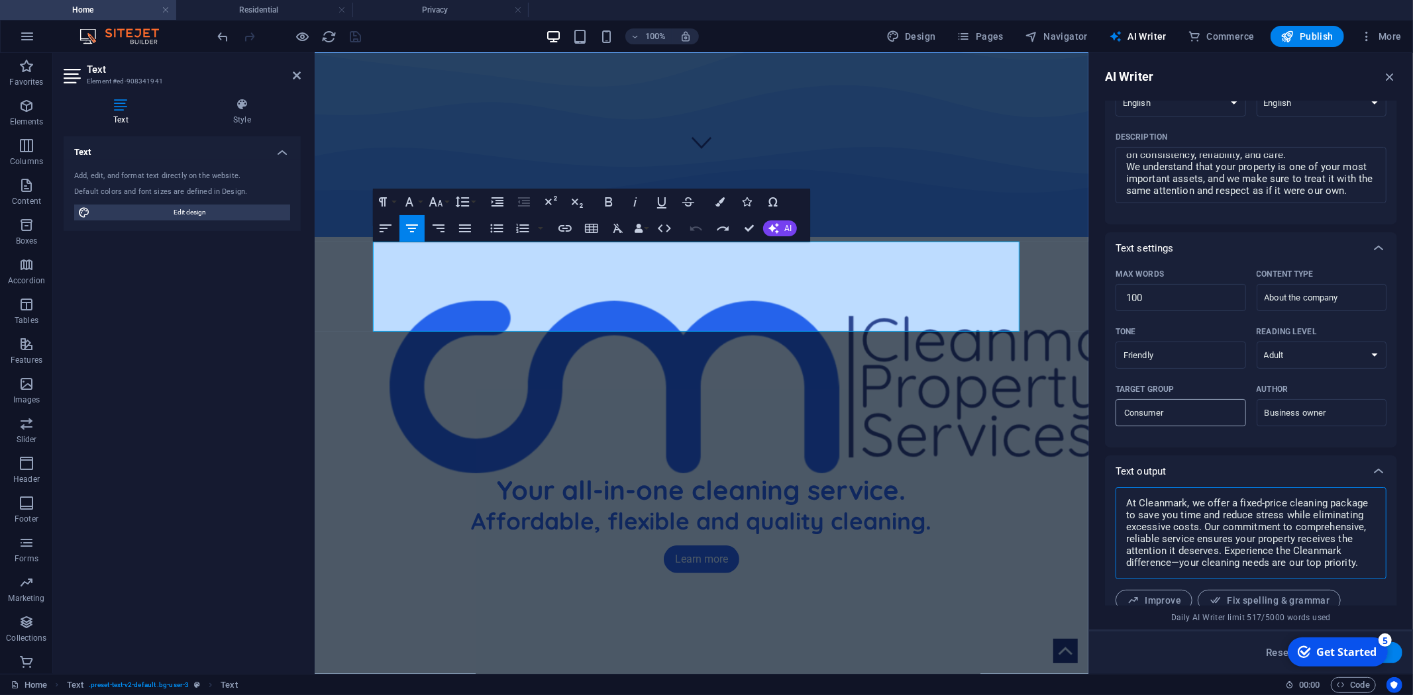
scroll to position [141, 0]
type textarea "x"
click at [1177, 351] on input "Friendly" at bounding box center [1169, 357] width 101 height 19
type input "Friendly"
click at [1305, 361] on select "None Academic Adult Teen Child" at bounding box center [1321, 357] width 130 height 27
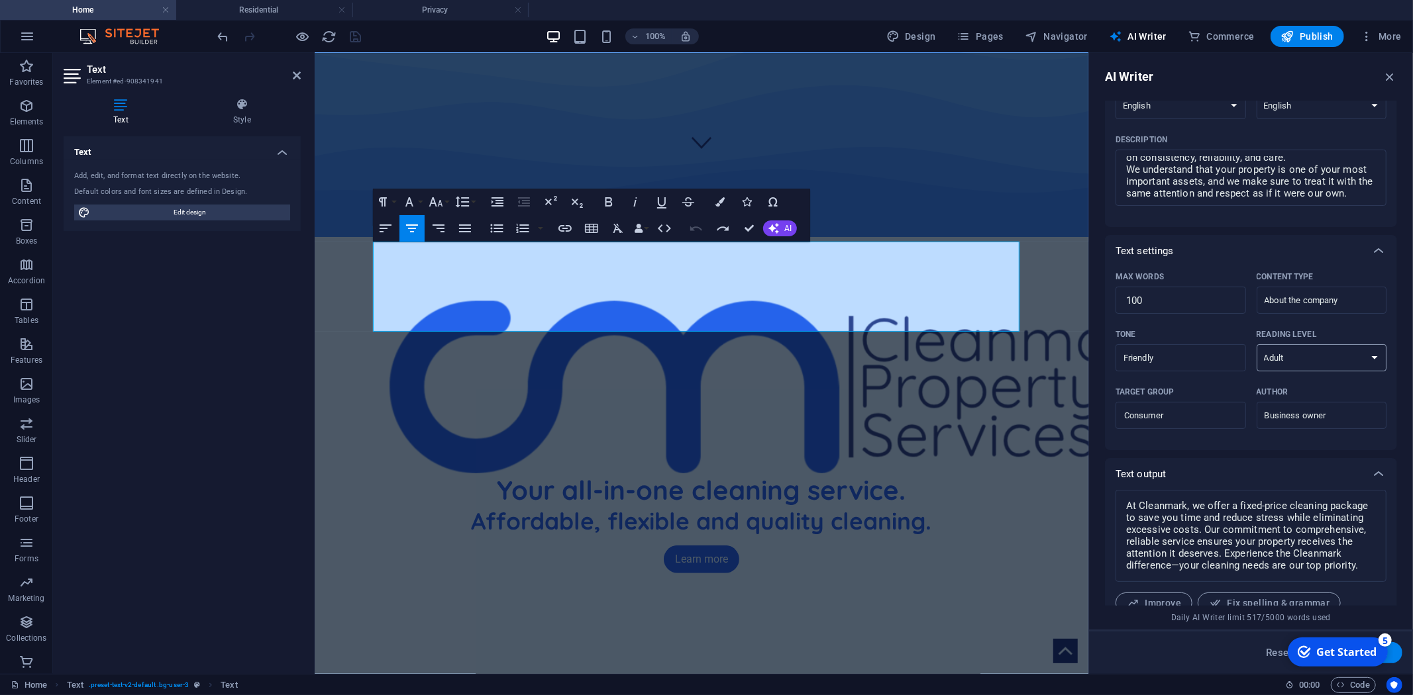
select select "Teen"
click at [1256, 344] on select "None Academic Adult Teen Child" at bounding box center [1321, 357] width 130 height 27
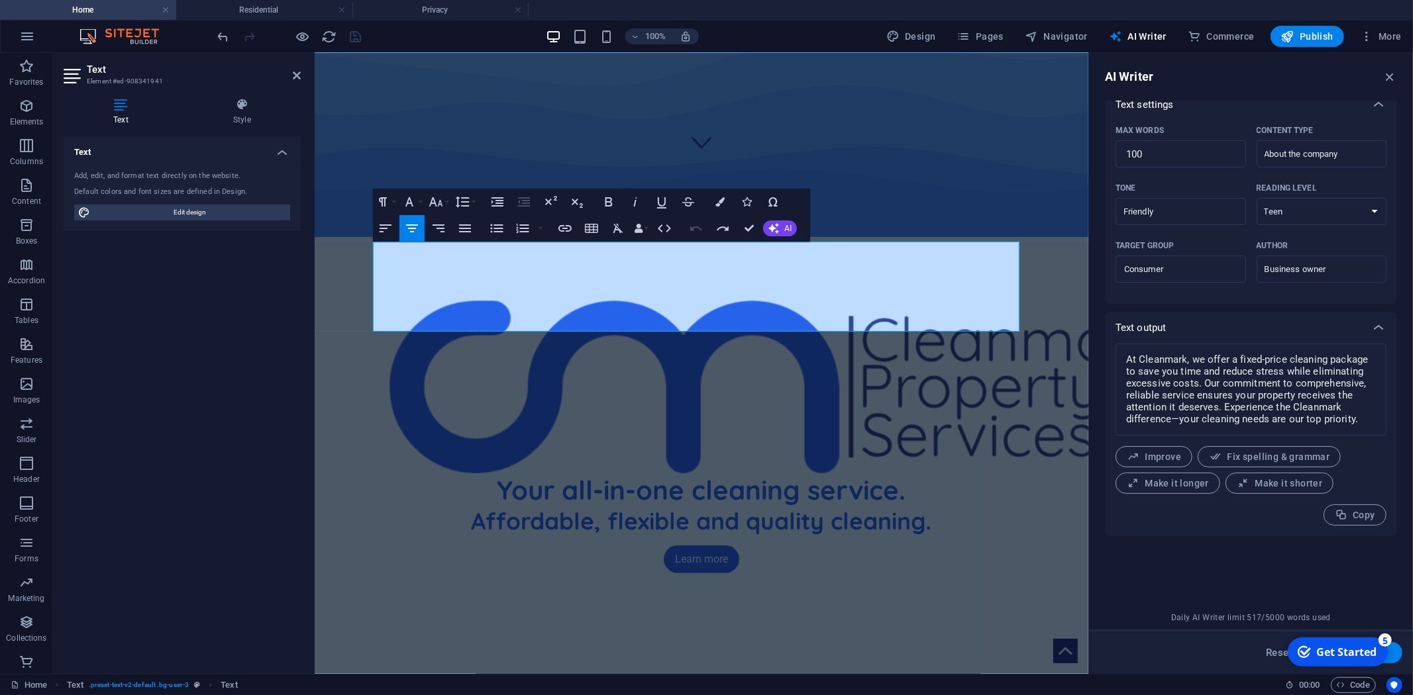
scroll to position [288, 0]
click at [1401, 647] on button "Generate text" at bounding box center [1356, 652] width 92 height 21
type textarea "x"
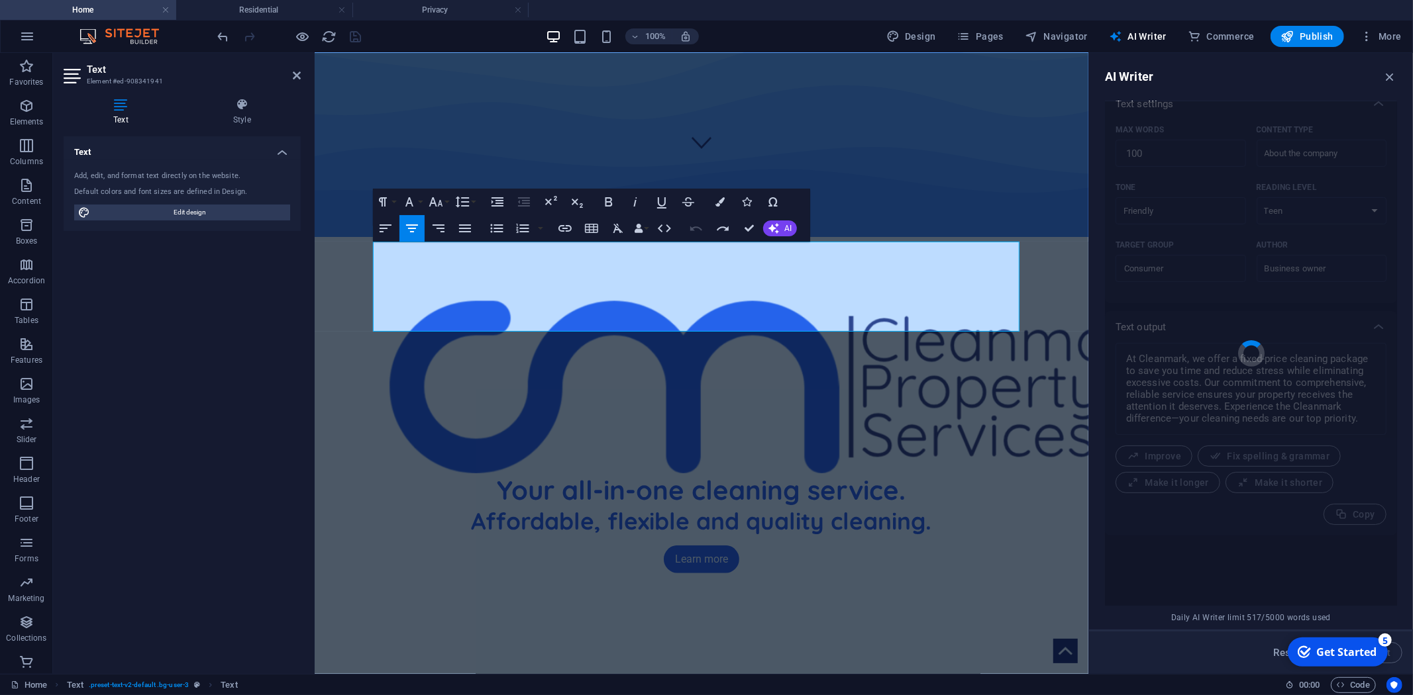
type textarea "x"
type textarea "At Cleanmark, we’re all about making your cleaning experience easy and stress-f…"
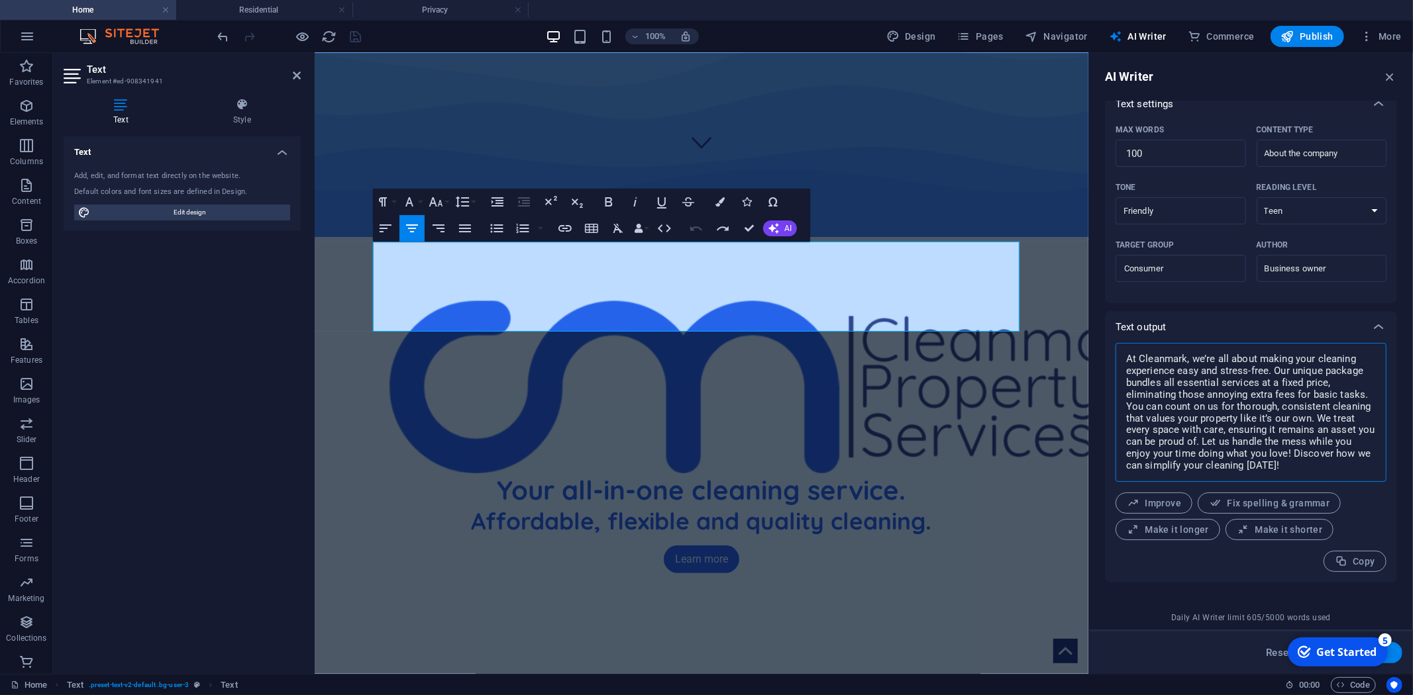
drag, startPoint x: 1233, startPoint y: 362, endPoint x: 1272, endPoint y: 376, distance: 42.3
click at [1270, 376] on textarea "At Cleanmark, we’re all about making your cleaning experience easy and stress-f…" at bounding box center [1251, 413] width 258 height 126
click at [1273, 376] on textarea "At Cleanmark, we’re all about making your cleaning experience easy and stress-f…" at bounding box center [1251, 413] width 258 height 126
type textarea "x"
click at [1288, 213] on select "None Academic Adult Teen Child" at bounding box center [1321, 210] width 130 height 27
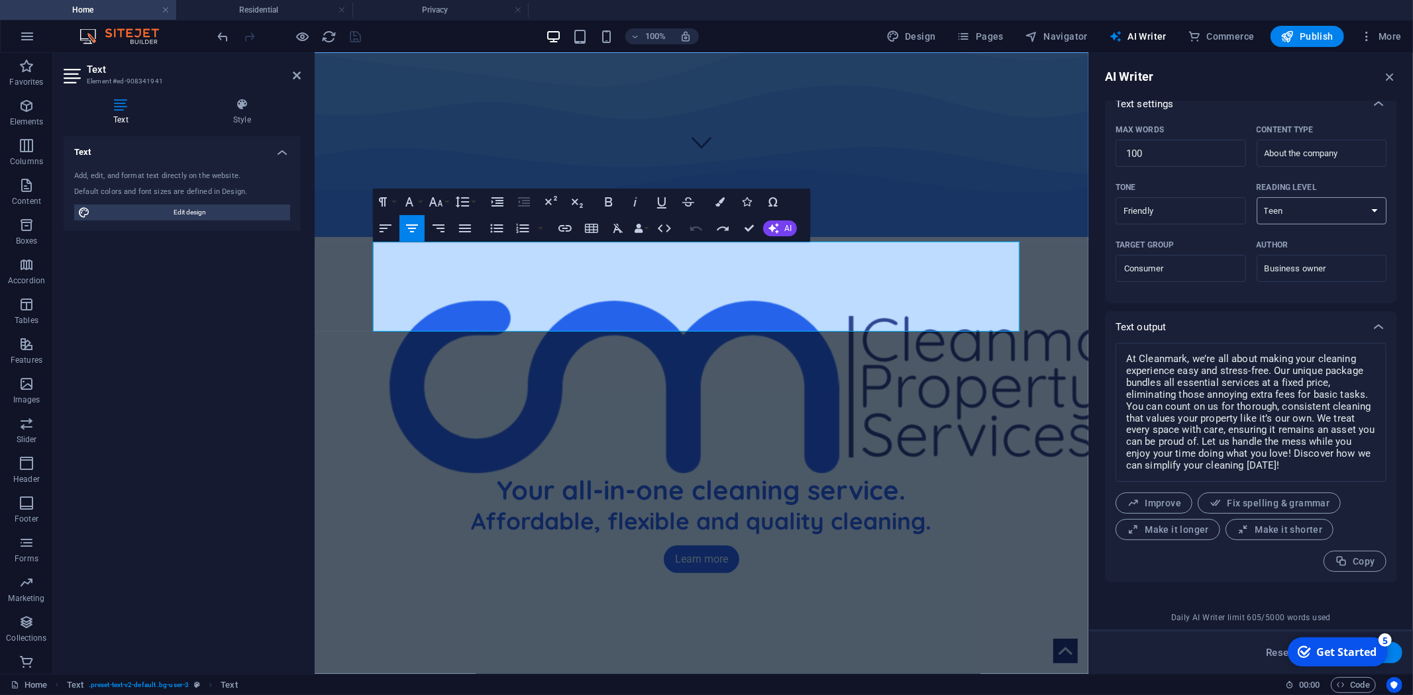
select select
click at [1256, 197] on select "None Academic Adult Teen Child" at bounding box center [1321, 210] width 130 height 27
click at [1399, 656] on button "Generate text" at bounding box center [1356, 652] width 92 height 21
type textarea "x"
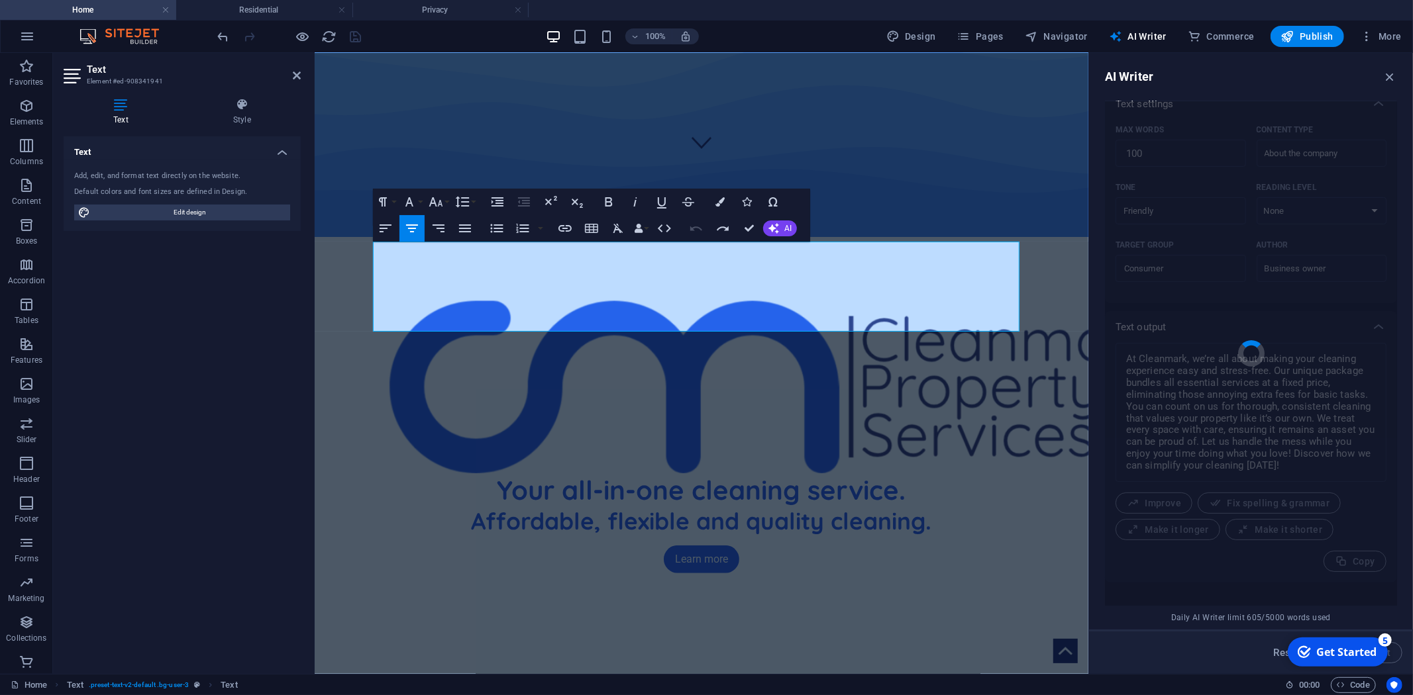
type textarea "x"
type textarea "At Cleanmark, we prioritize your cleaning needs by offering a straightforward, …"
type textarea "x"
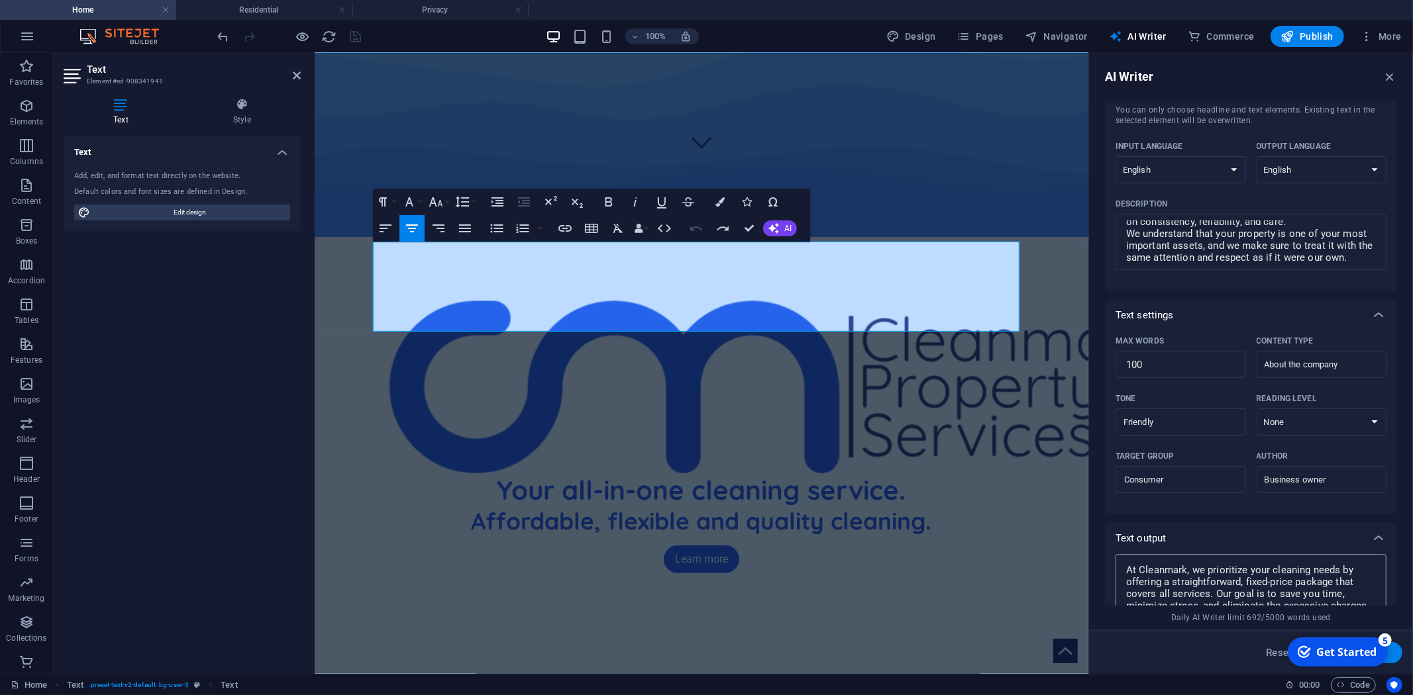
scroll to position [68, 0]
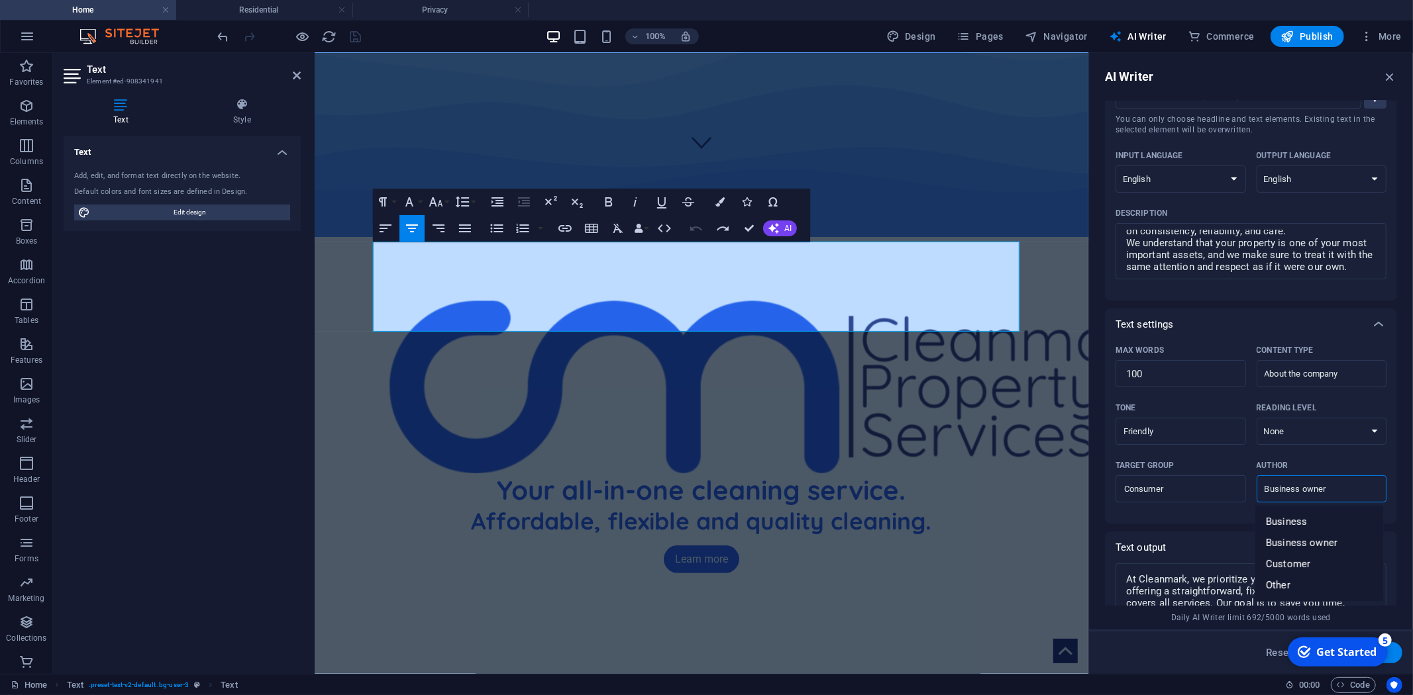
click at [1322, 487] on input "Business owner" at bounding box center [1310, 489] width 101 height 19
click at [1319, 513] on li "Business" at bounding box center [1319, 521] width 128 height 21
type input "Business"
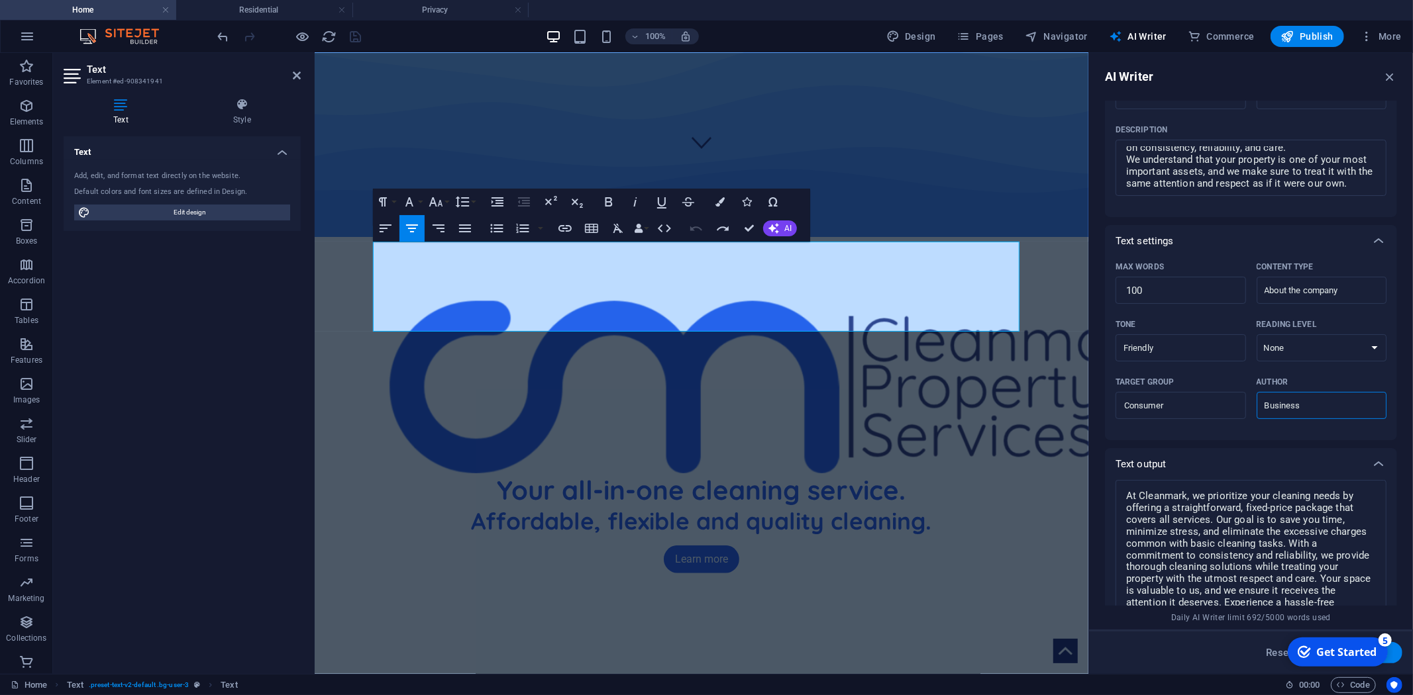
scroll to position [288, 0]
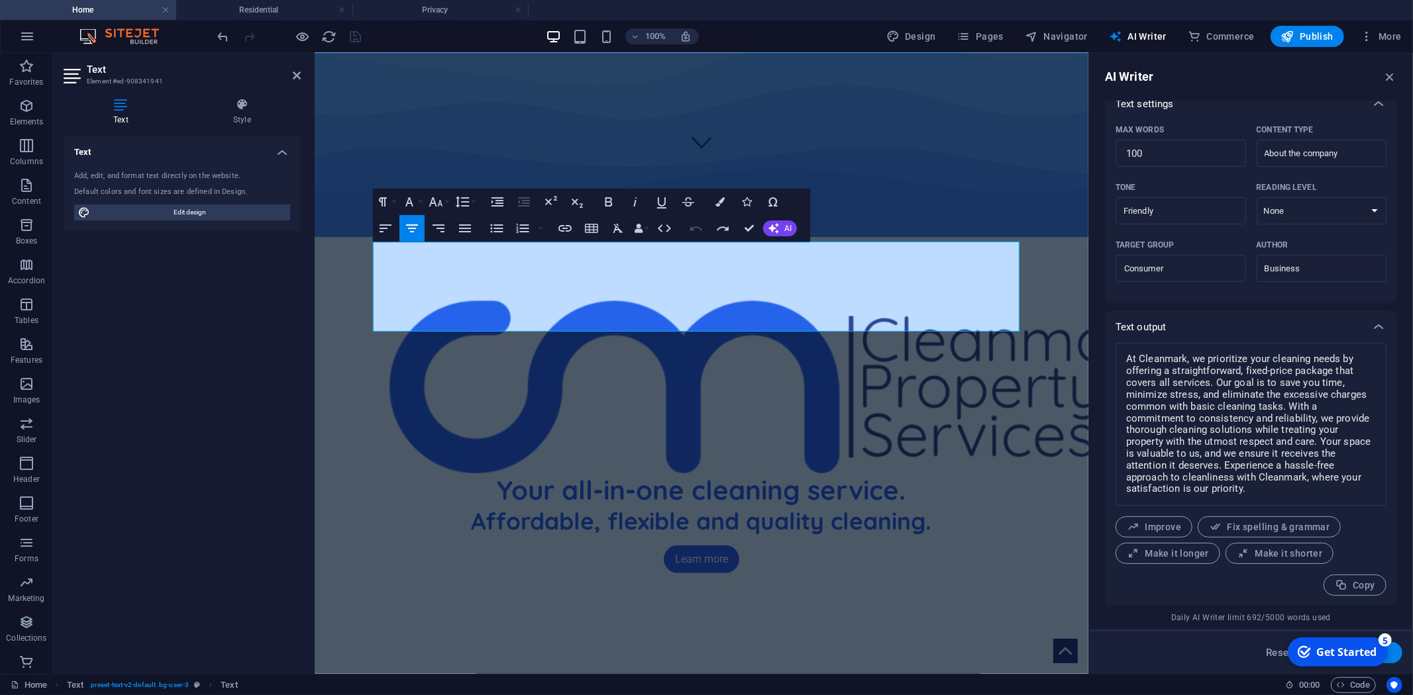
click at [1398, 654] on button "Generate text" at bounding box center [1356, 652] width 92 height 21
type textarea "x"
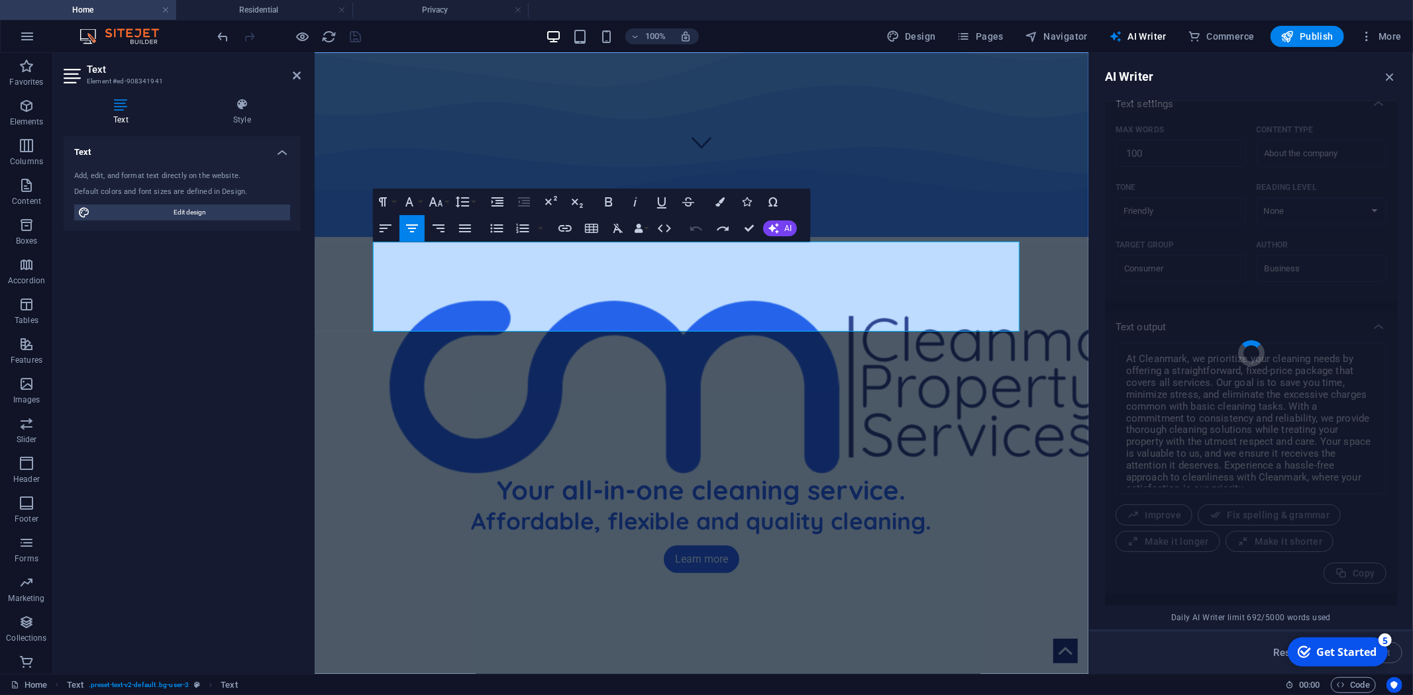
type textarea "x"
type textarea "At Cleanmark, we believe in making your life easier by offering an all-in-one c…"
type textarea "x"
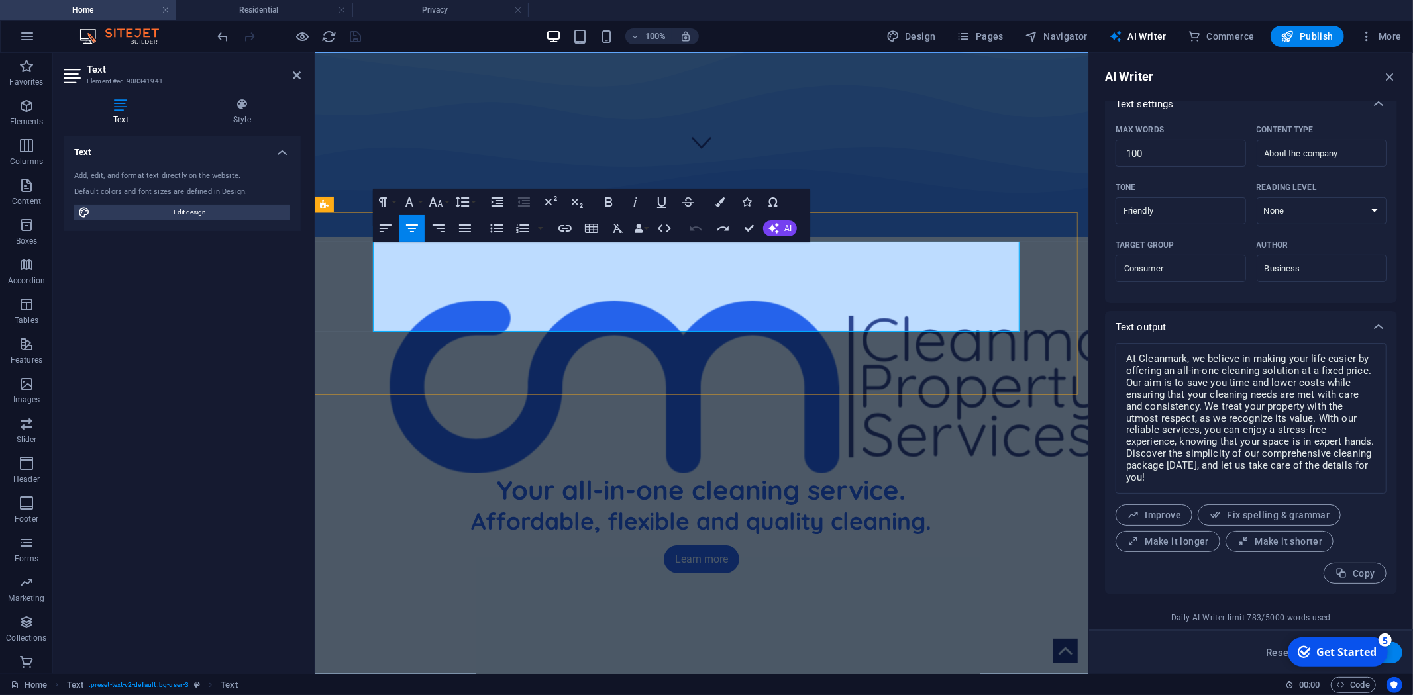
drag, startPoint x: 776, startPoint y: 319, endPoint x: 364, endPoint y: 305, distance: 411.6
copy span "We understand that your property is one of your most important assets, and we m…"
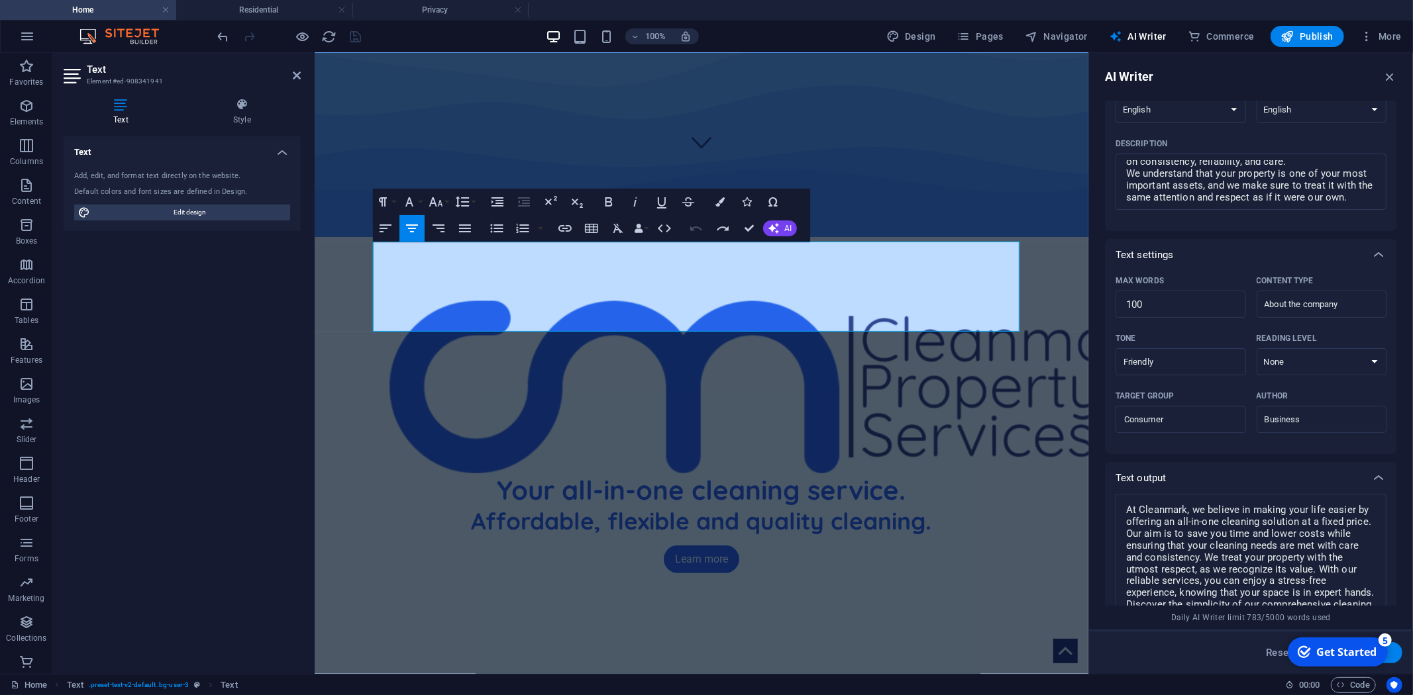
scroll to position [0, 0]
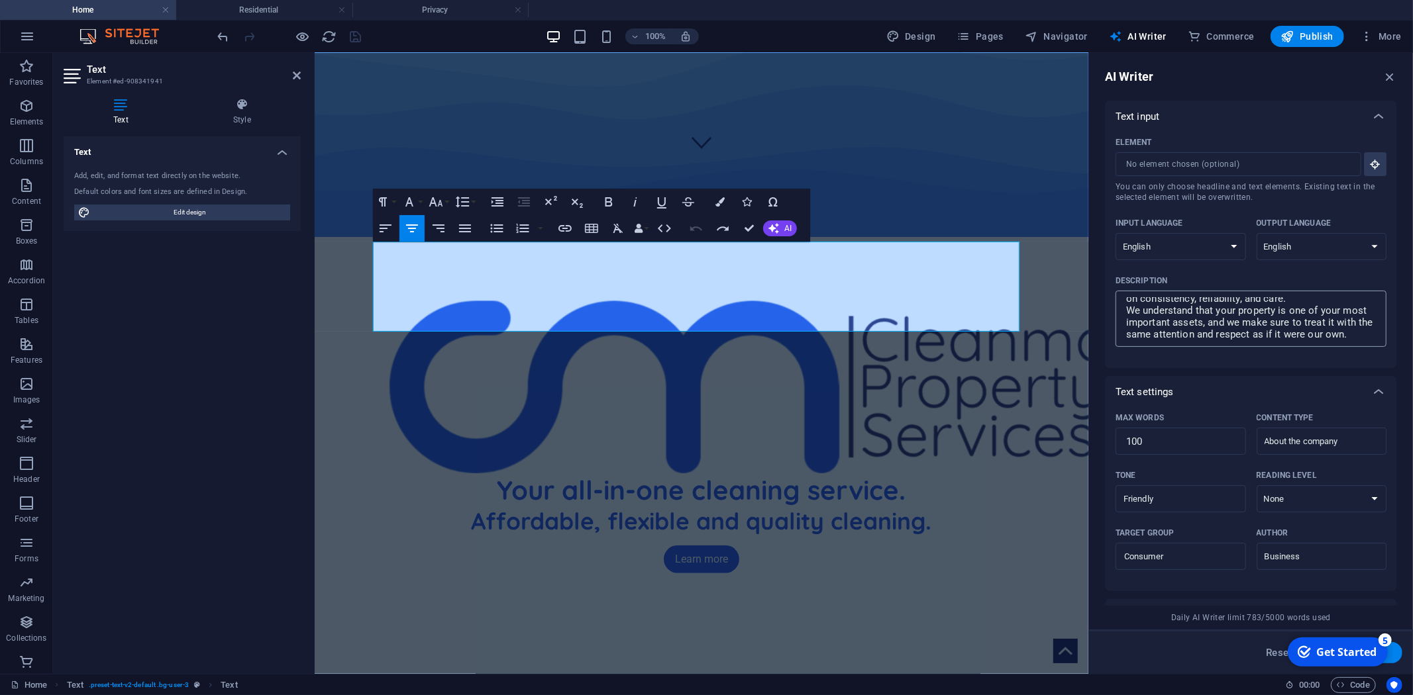
type textarea "x"
click at [1262, 307] on textarea "At Cleanmark, we simplify your cleaning needs by streamlining all cleaning serv…" at bounding box center [1251, 318] width 258 height 43
type textarea "At Cleanmark, we simplify your cleaning needs by streamlining all cleaning serv…"
type textarea "x"
type textarea "We understand that your property is one of your most important assets, and we m…"
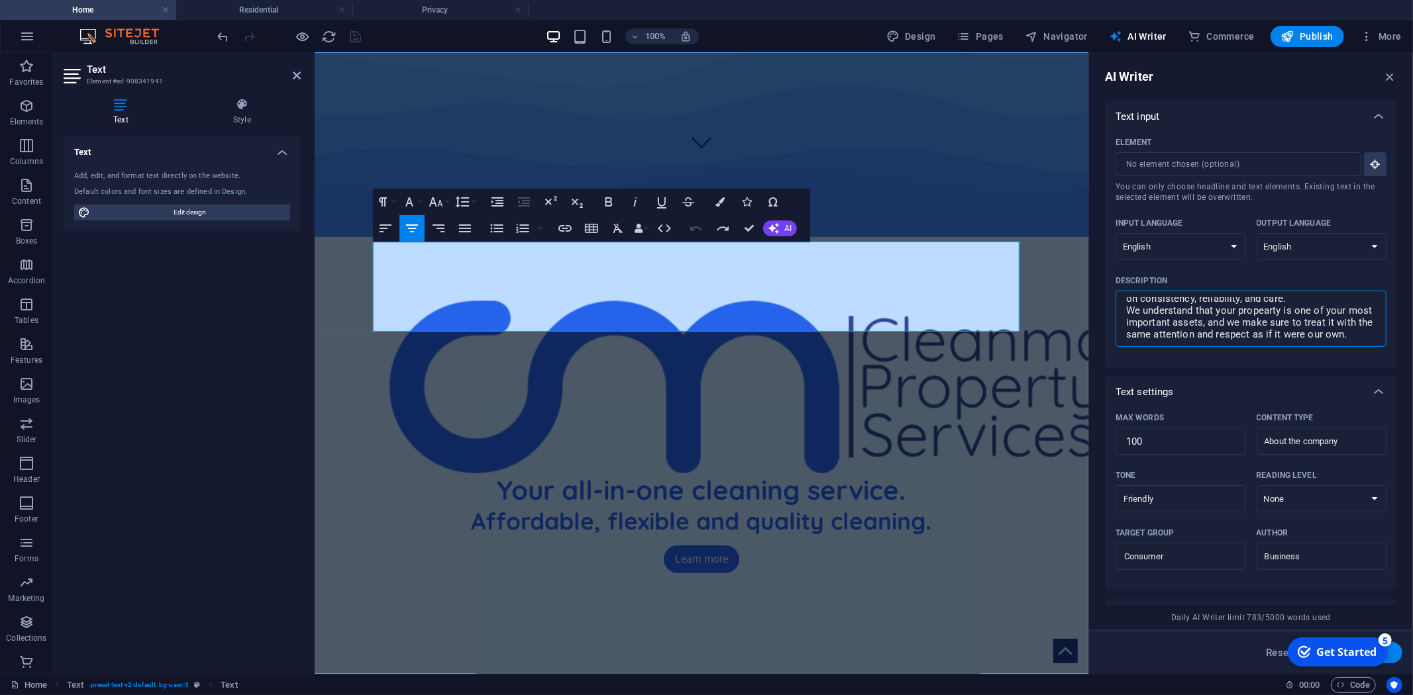
type textarea "x"
type textarea "We understand that your property is one of your most important assets, and we m…"
click at [1248, 359] on div "Element ​ You can only choose headline and text elements. Existing text in the …" at bounding box center [1251, 250] width 292 height 236
click at [1398, 653] on button "Generate text" at bounding box center [1356, 652] width 92 height 21
type textarea "x"
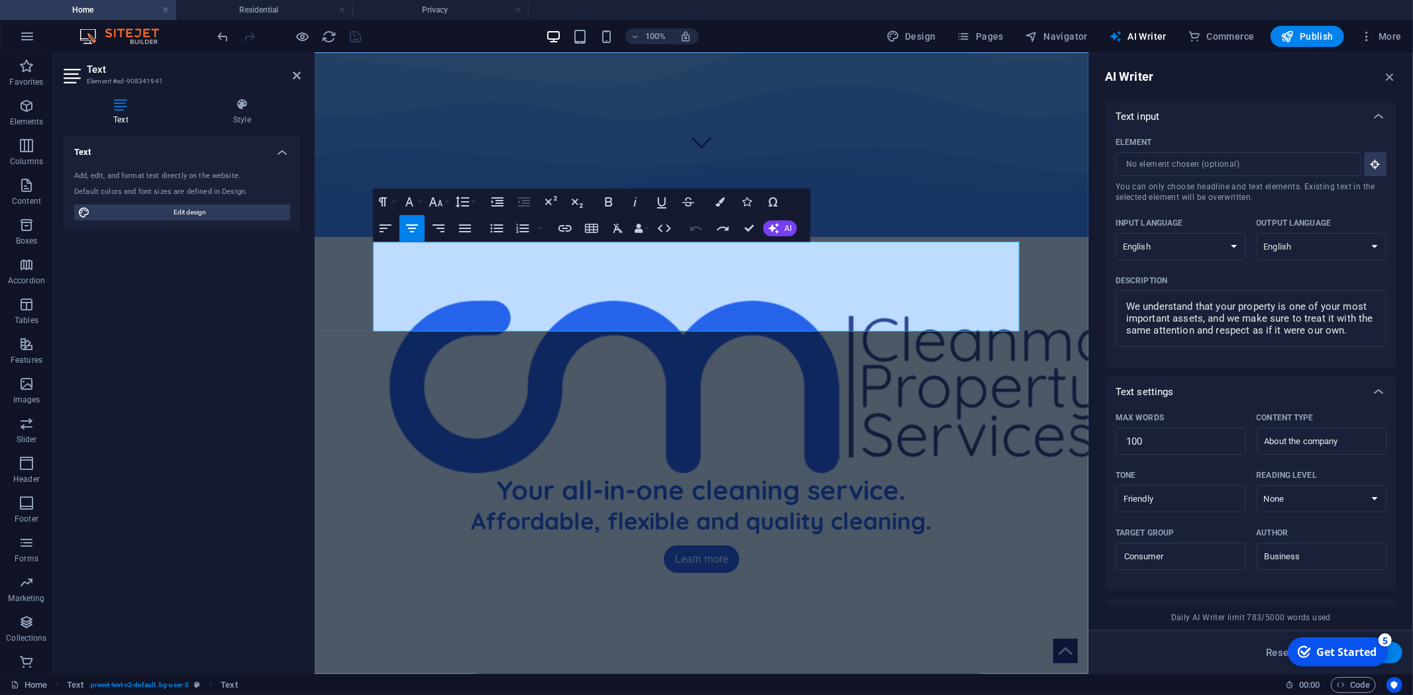
type textarea "x"
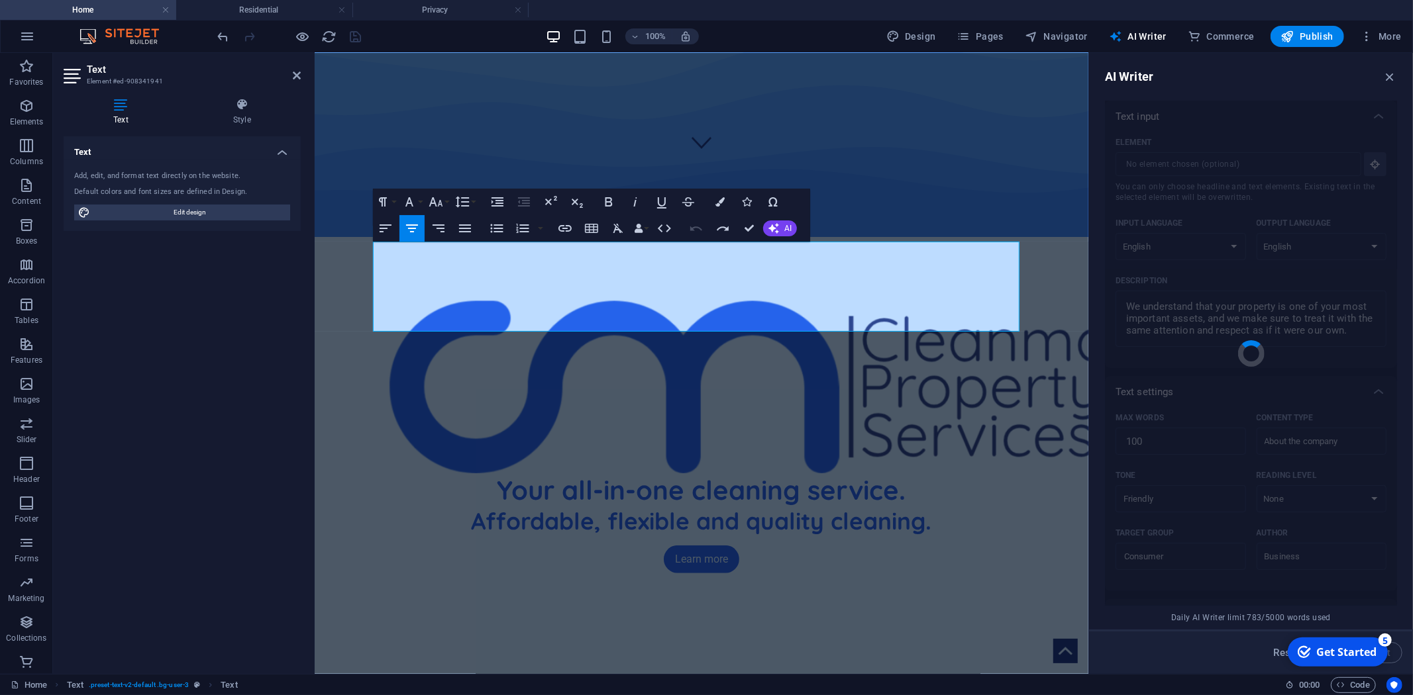
type textarea "x"
type textarea "At our company, we recognize the significance of your property as a vital asset…"
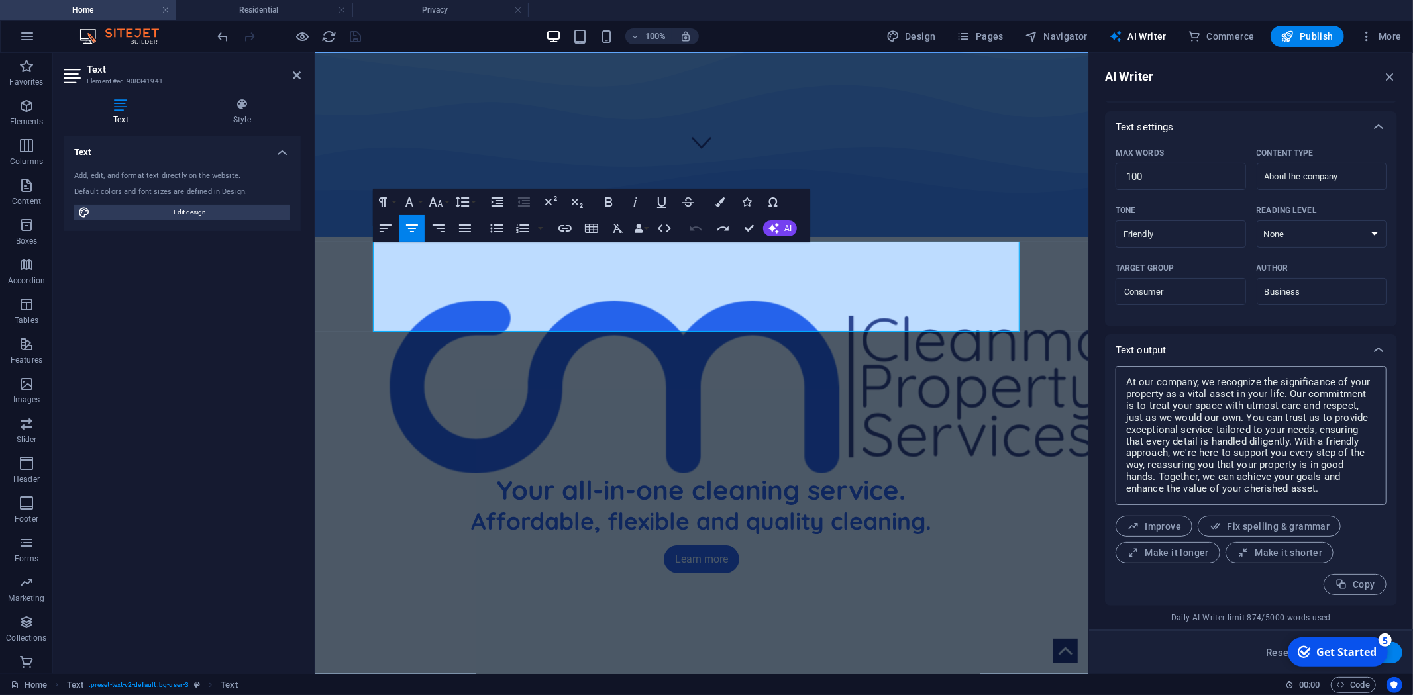
scroll to position [265, 0]
drag, startPoint x: 1166, startPoint y: 380, endPoint x: 1289, endPoint y: 469, distance: 151.3
click at [1289, 469] on textarea "At our company, we recognize the significance of your property as a vital asset…" at bounding box center [1251, 436] width 258 height 126
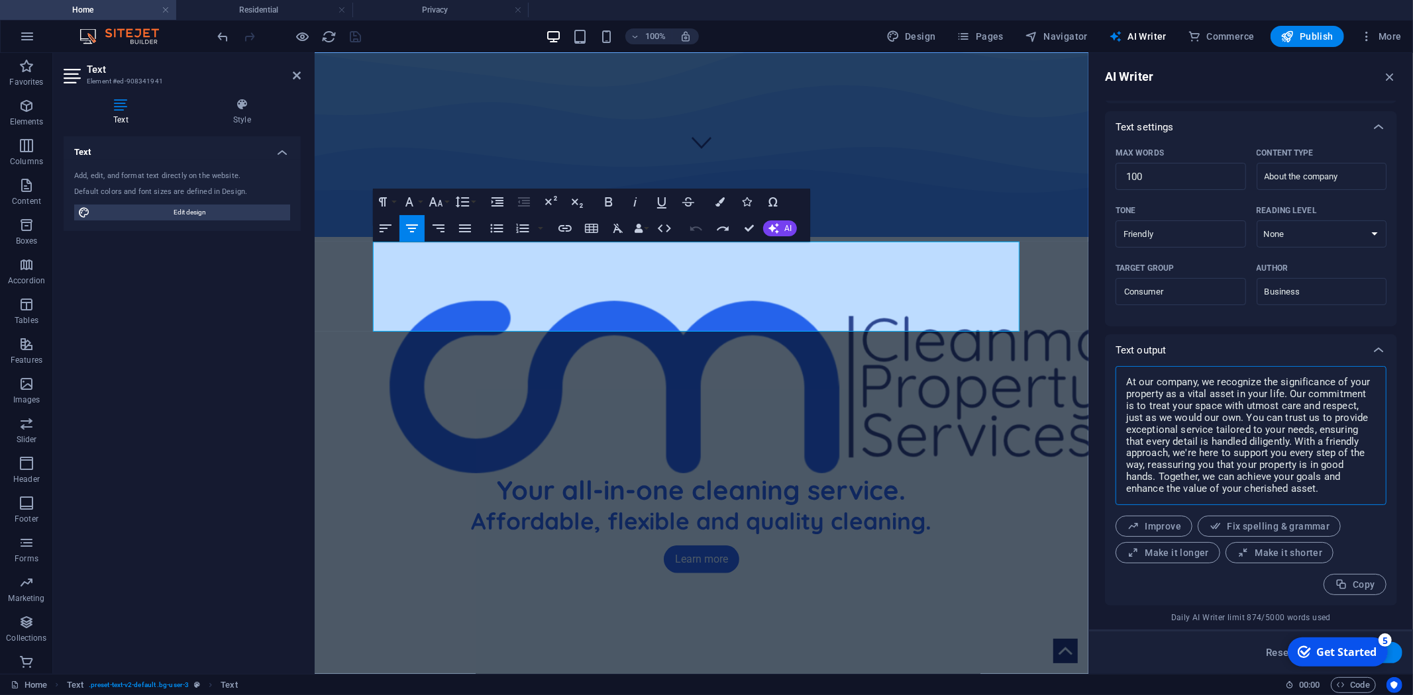
click at [1289, 469] on textarea "At our company, we recognize the significance of your property as a vital asset…" at bounding box center [1251, 436] width 258 height 126
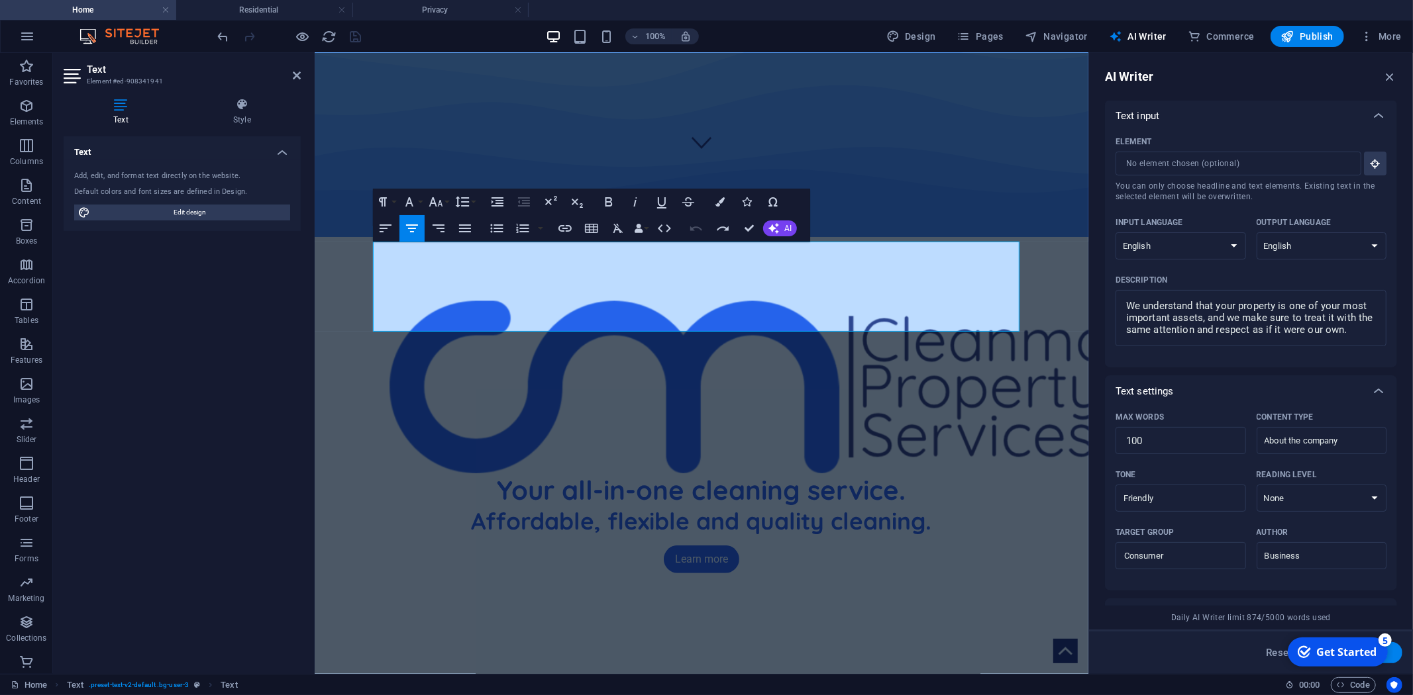
scroll to position [0, 0]
type textarea "x"
click at [1372, 111] on icon at bounding box center [1378, 117] width 16 height 16
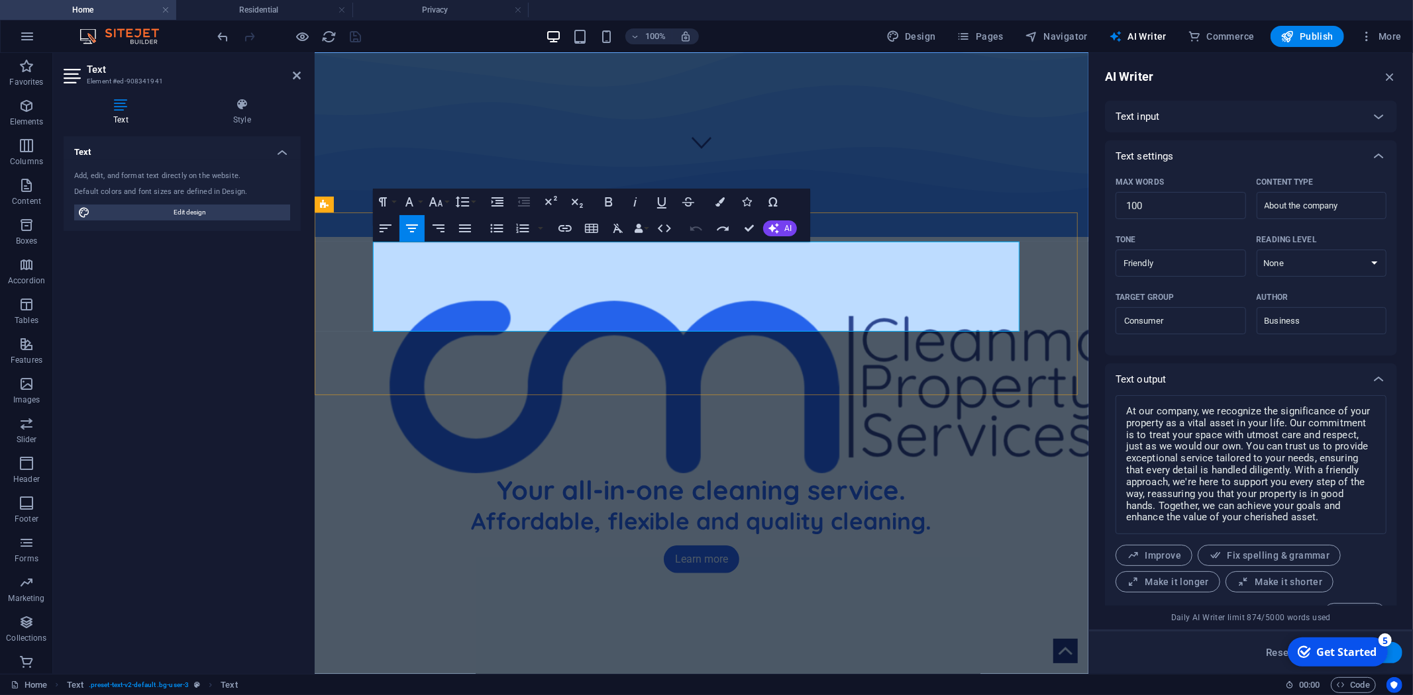
copy div "At Cleanmark, we simplify your cleaning needs by streamlining all cleaning serv…"
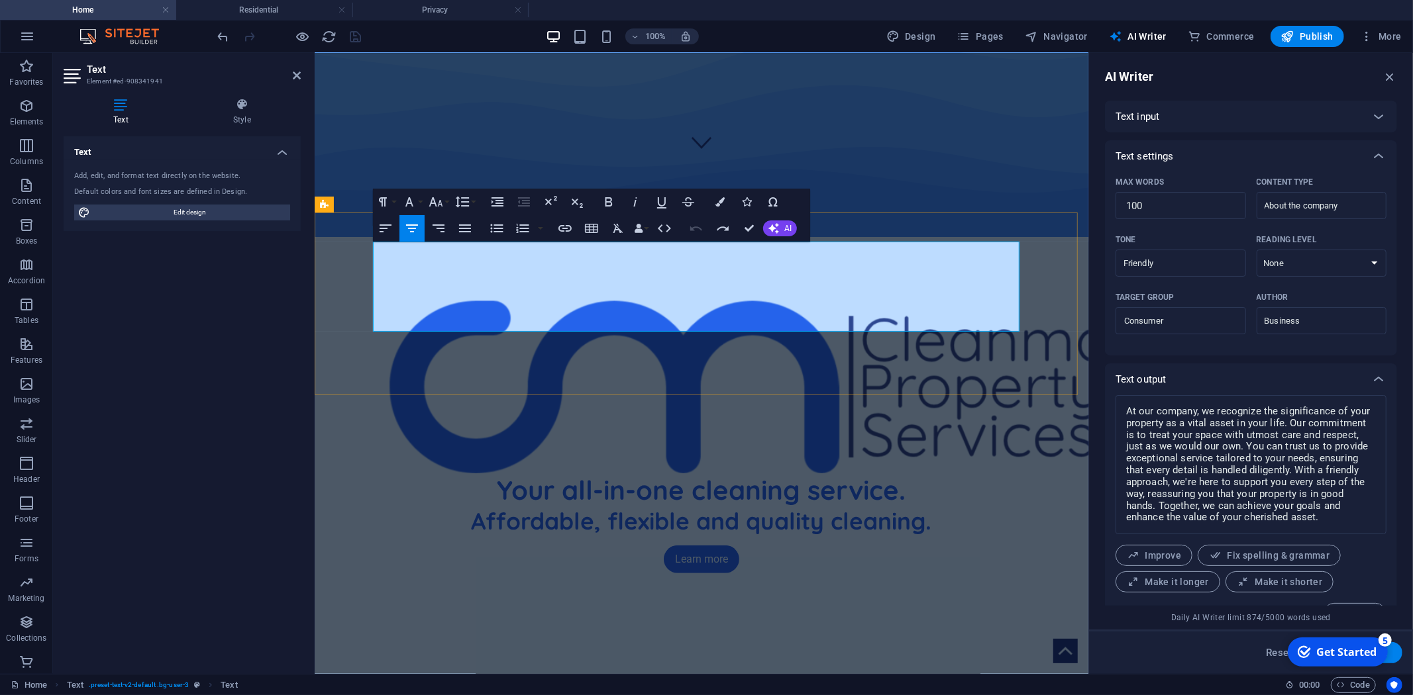
drag, startPoint x: 383, startPoint y: 305, endPoint x: 689, endPoint y: 305, distance: 306.0
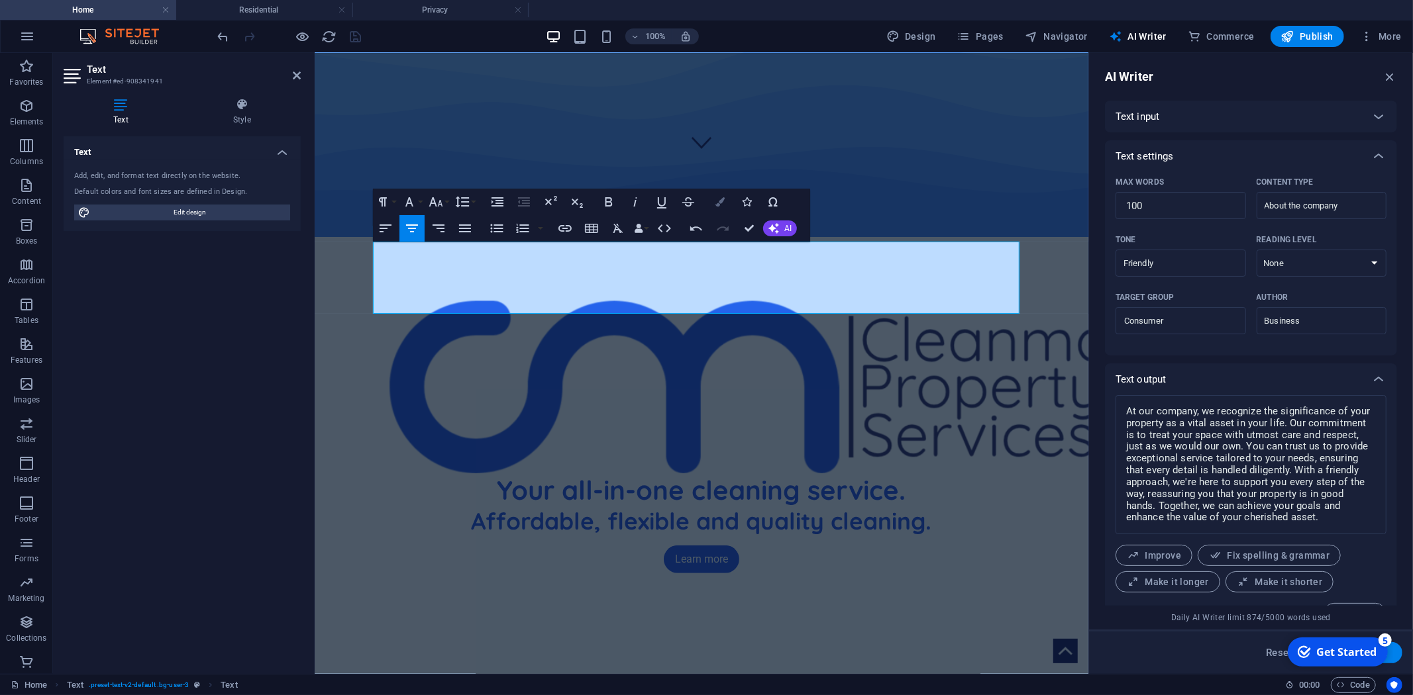
click at [710, 202] on button "Colors" at bounding box center [719, 202] width 25 height 26
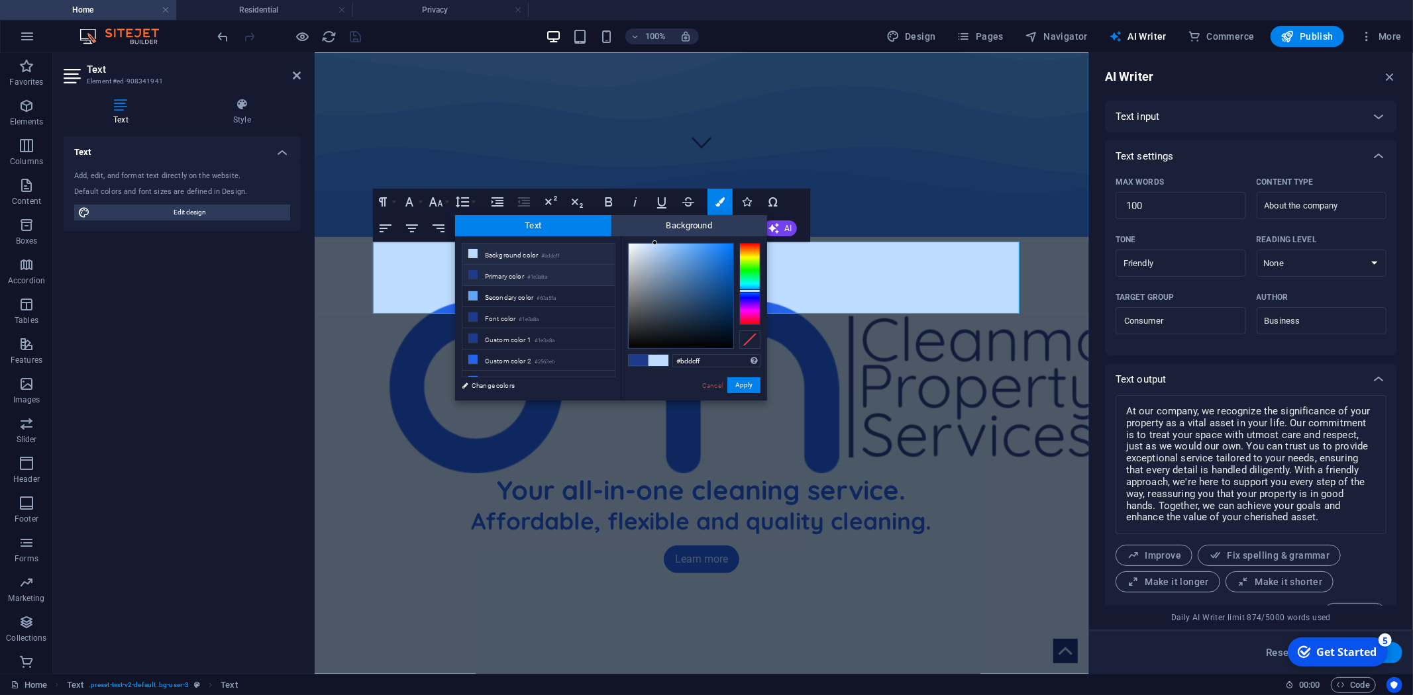
click at [524, 252] on li "Background color #bddcff" at bounding box center [538, 254] width 152 height 21
drag, startPoint x: 740, startPoint y: 389, endPoint x: 425, endPoint y: 335, distance: 319.2
click at [740, 389] on button "Apply" at bounding box center [743, 386] width 33 height 16
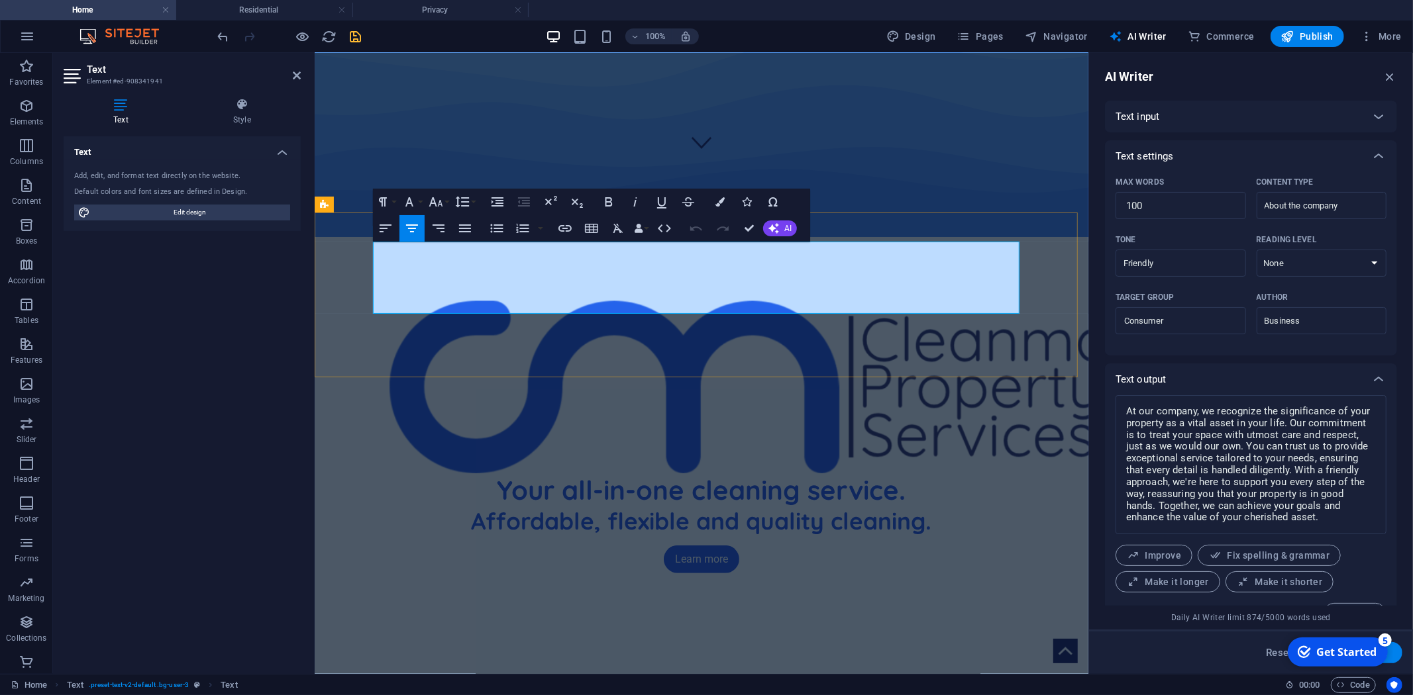
copy div "At Cleanmark, we simplify your cleaning needs by streamlining all cleaning serv…"
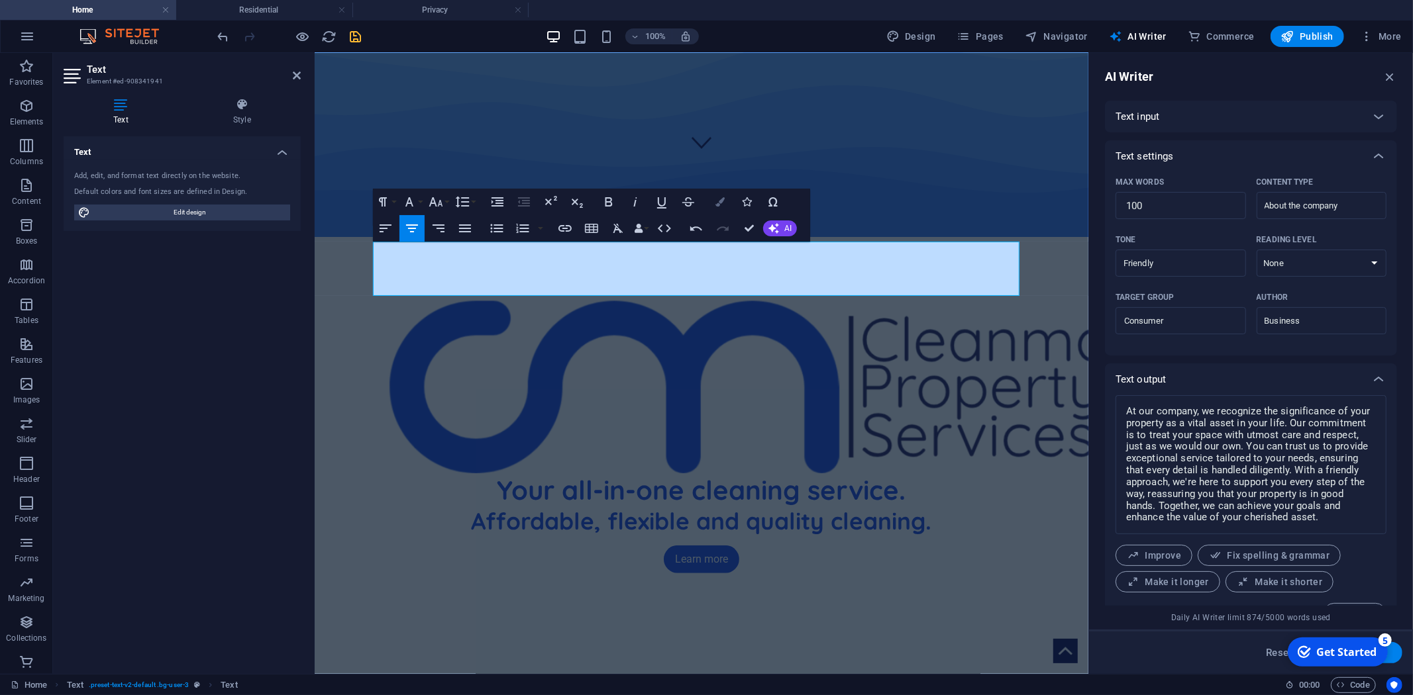
click at [711, 207] on button "Colors" at bounding box center [719, 202] width 25 height 26
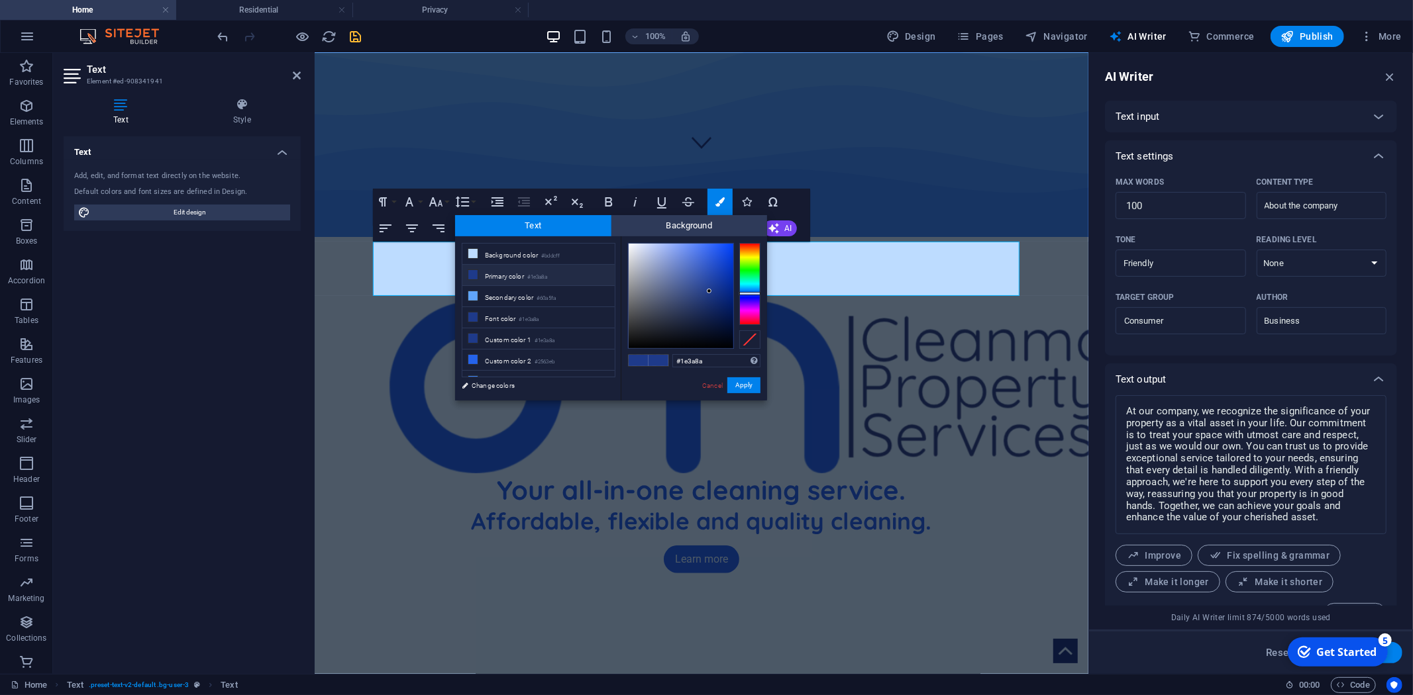
click at [537, 243] on ul "Background color #bddcff Primary color #1e3a8a Secondary color #60a5fa Font col…" at bounding box center [539, 310] width 154 height 134
click at [535, 250] on li "Background color #bddcff" at bounding box center [538, 254] width 152 height 21
type input "#bddcff"
click at [733, 384] on button "Apply" at bounding box center [743, 386] width 33 height 16
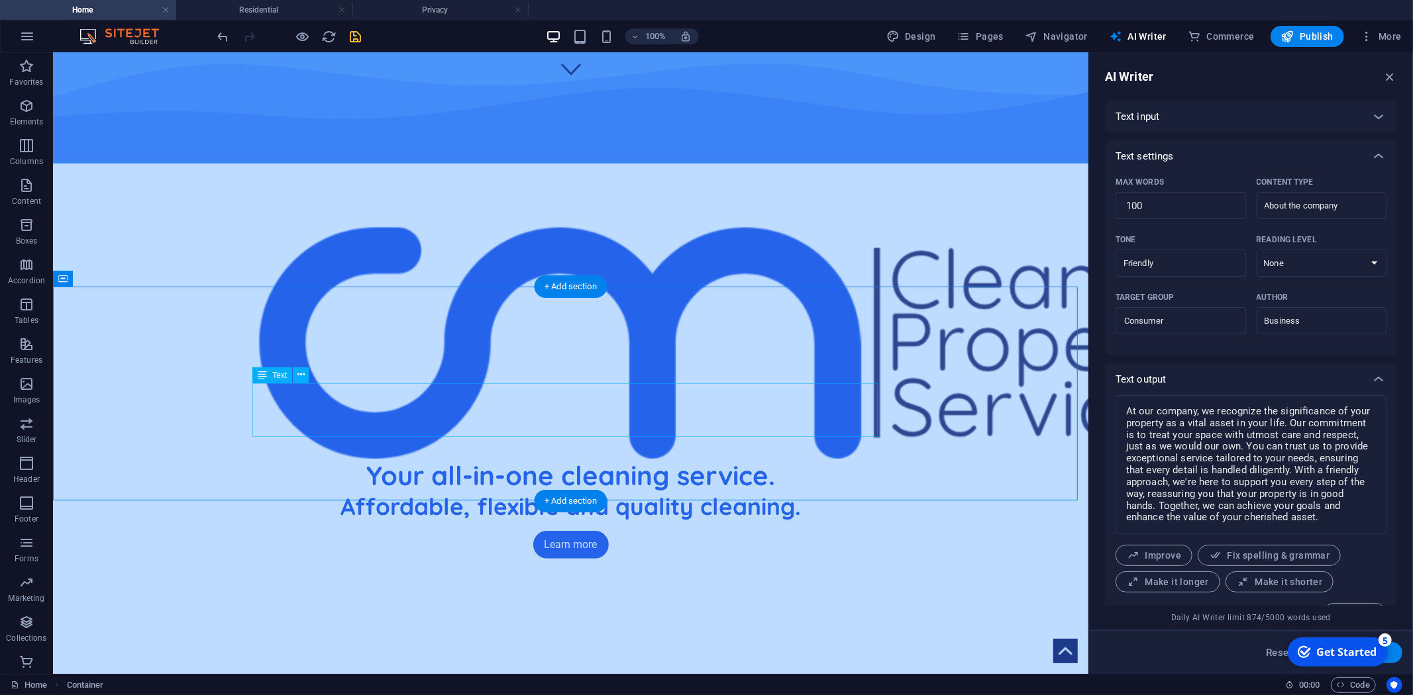
scroll to position [662, 0]
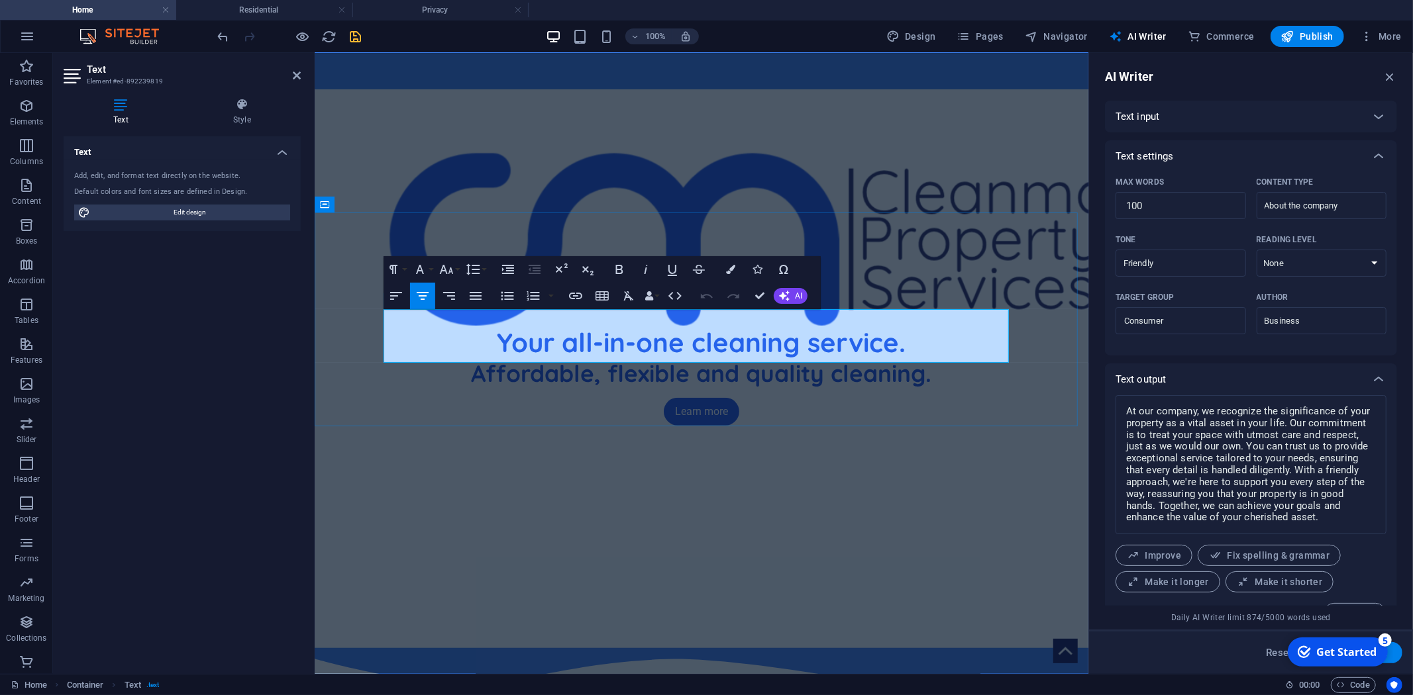
copy p "We provide comprehensive cleaning and upkeep services across a range of propert…"
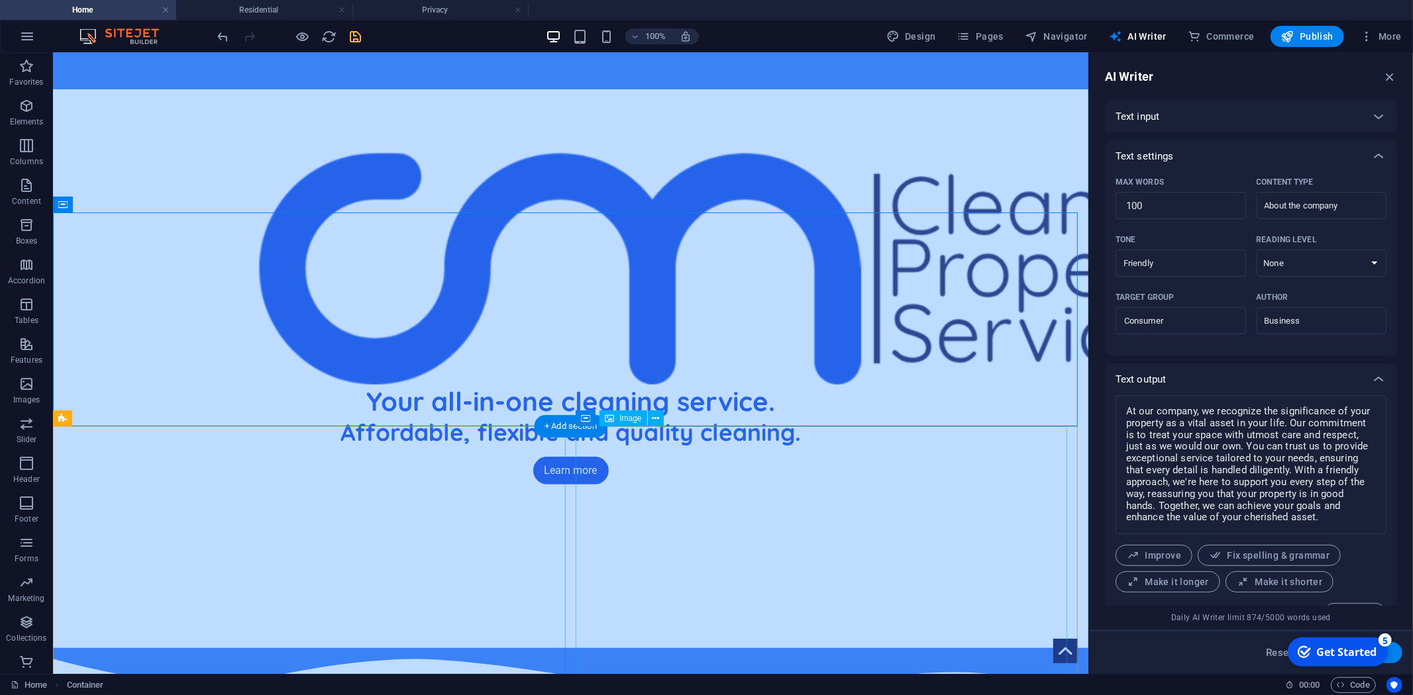
scroll to position [736, 0]
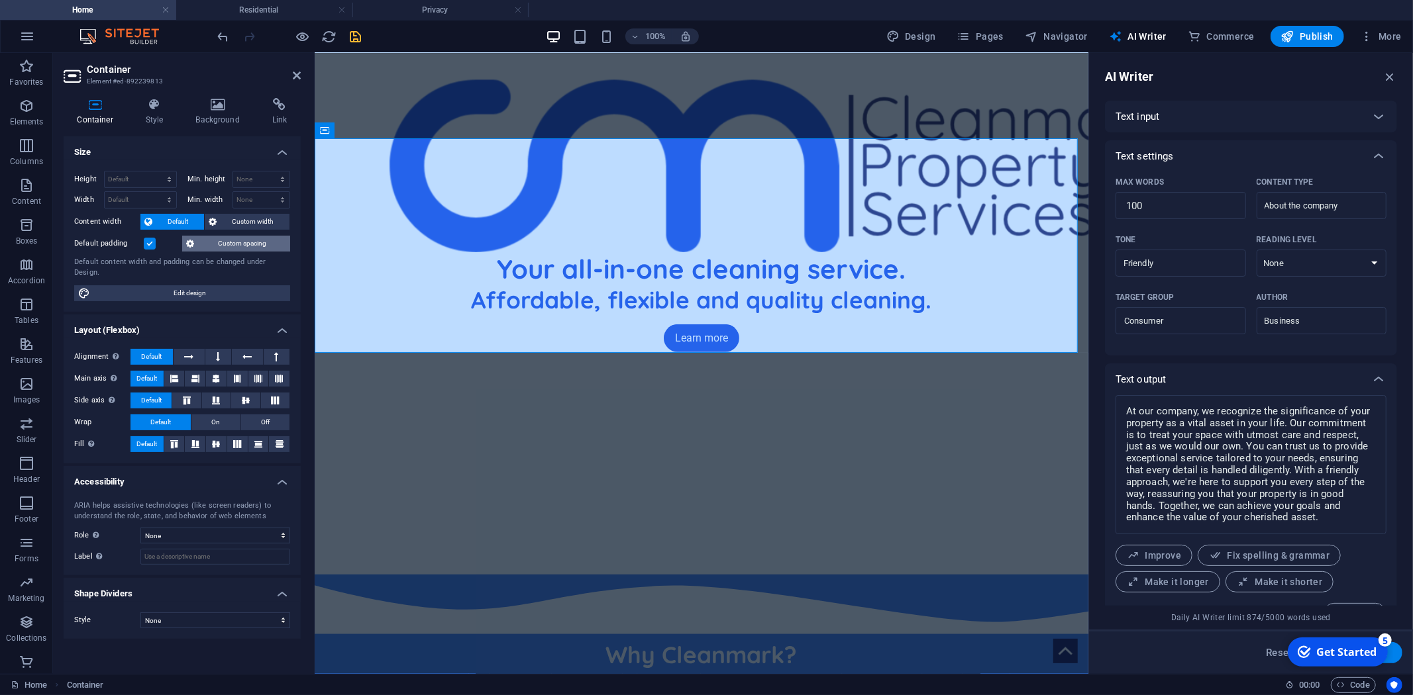
click at [254, 241] on span "Custom spacing" at bounding box center [242, 244] width 88 height 16
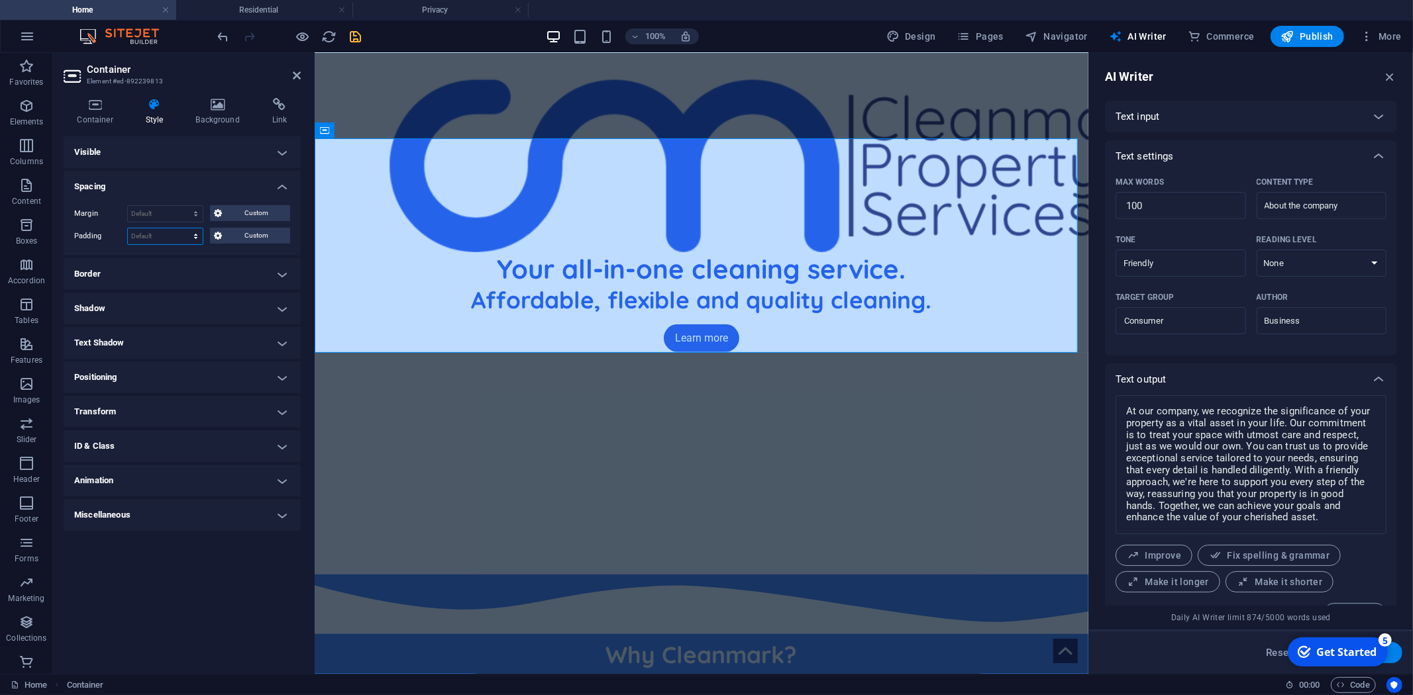
click at [187, 236] on select "Default px rem % vh vw Custom" at bounding box center [165, 237] width 75 height 16
select select "rem"
click at [184, 229] on select "Default px rem % vh vw Custom" at bounding box center [165, 237] width 75 height 16
type input "0"
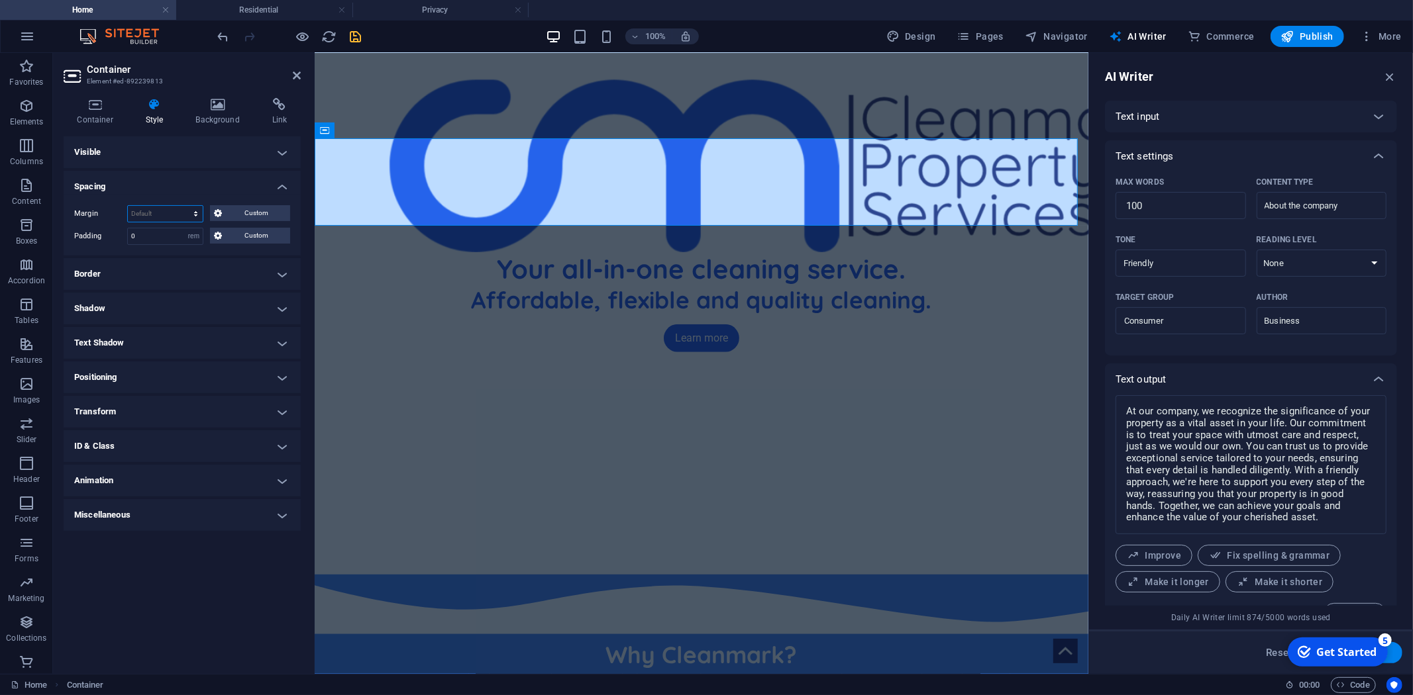
click at [166, 219] on select "Default auto px % rem vw vh Custom" at bounding box center [165, 214] width 75 height 16
click at [253, 242] on span "Custom" at bounding box center [256, 236] width 60 height 16
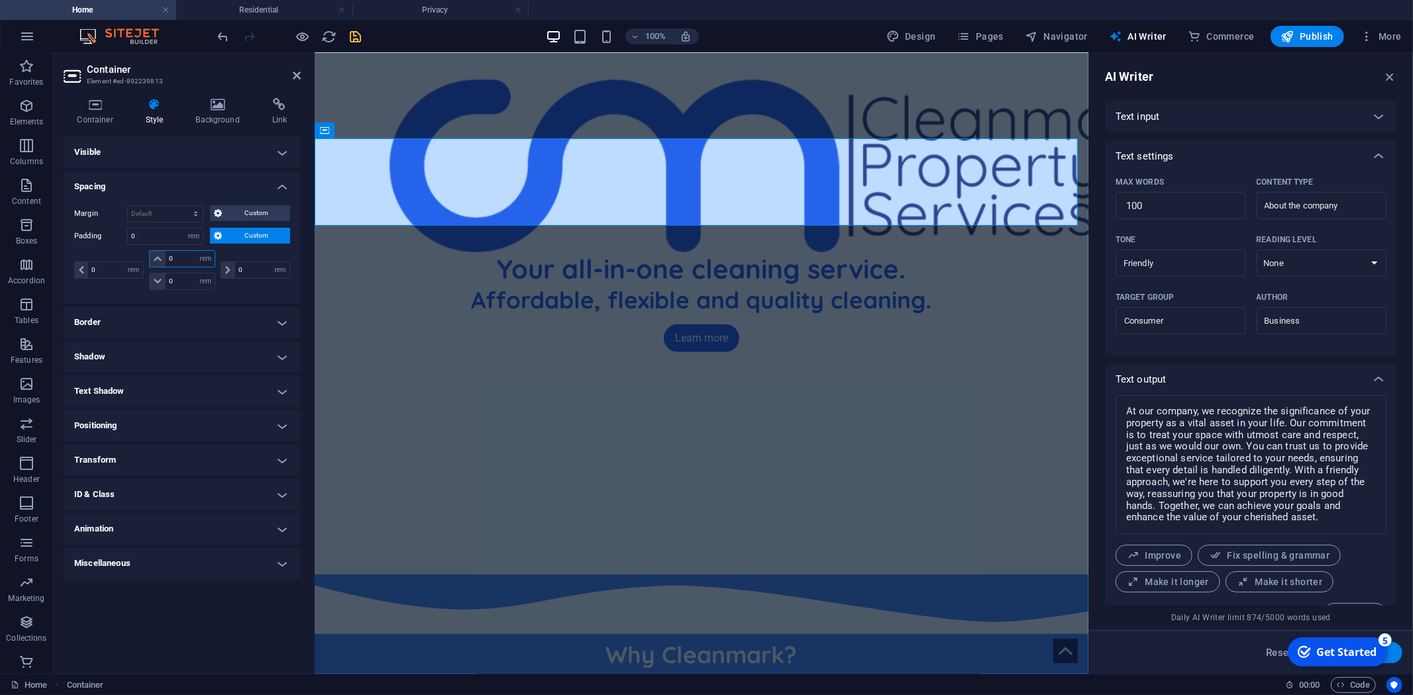
drag, startPoint x: 179, startPoint y: 254, endPoint x: 155, endPoint y: 254, distance: 23.8
click at [155, 254] on div "0 px rem % vh vw" at bounding box center [182, 258] width 67 height 17
type input "6"
select select "DISABLED_OPTION_VALUE"
click at [260, 299] on div "Margin Default auto px % rem vw vh Custom Custom auto px % rem vw vh auto px % …" at bounding box center [182, 249] width 237 height 109
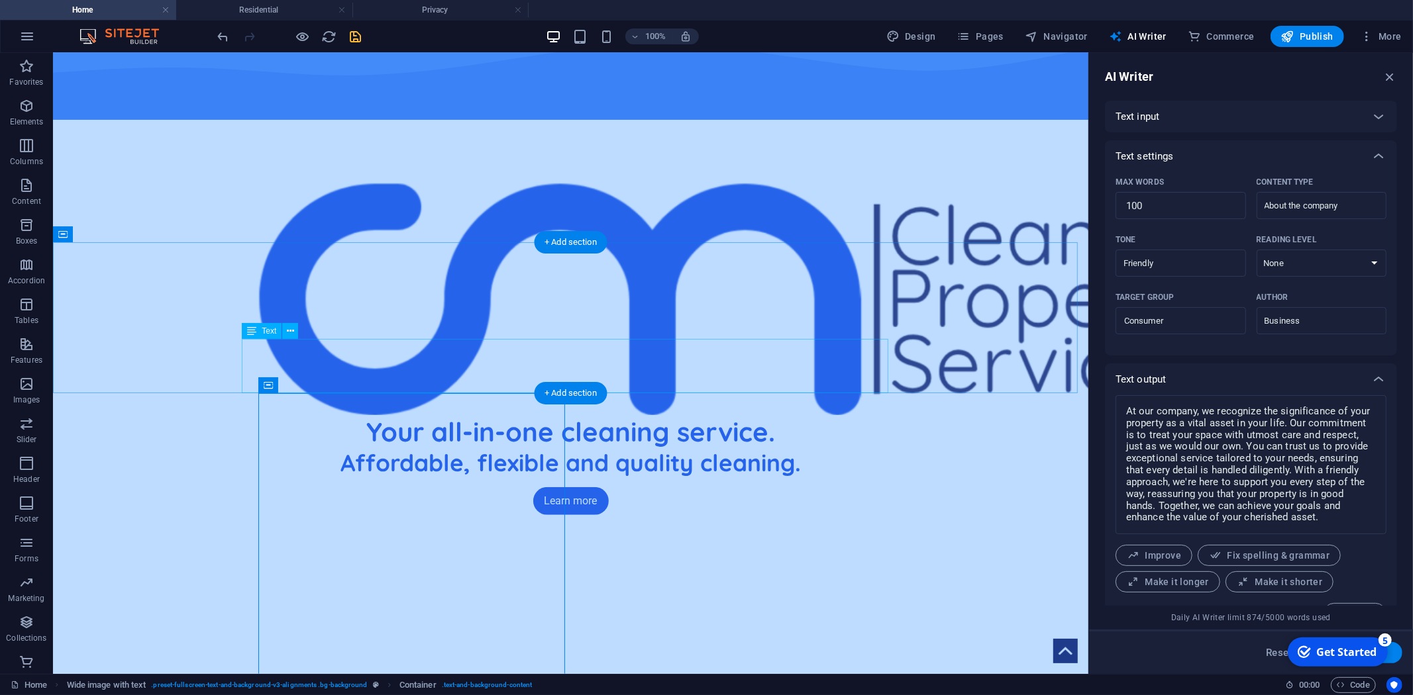
scroll to position [662, 0]
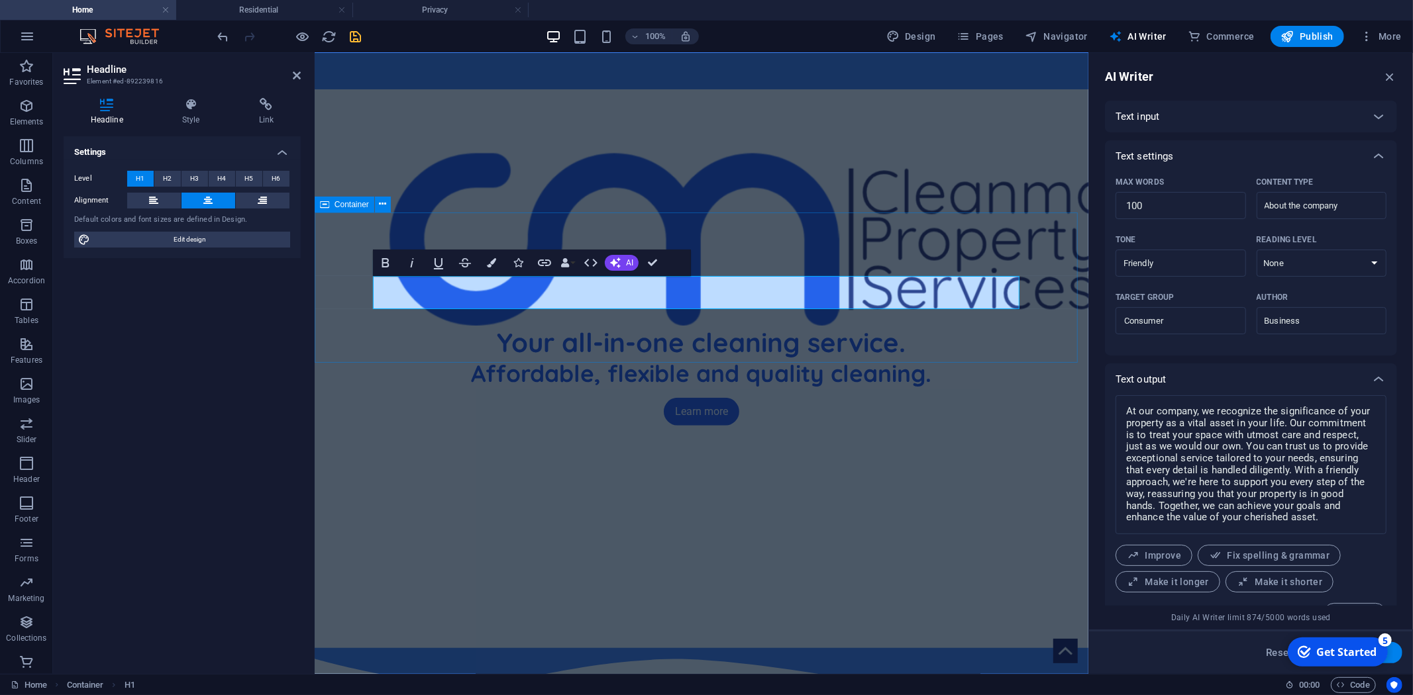
select select "rem"
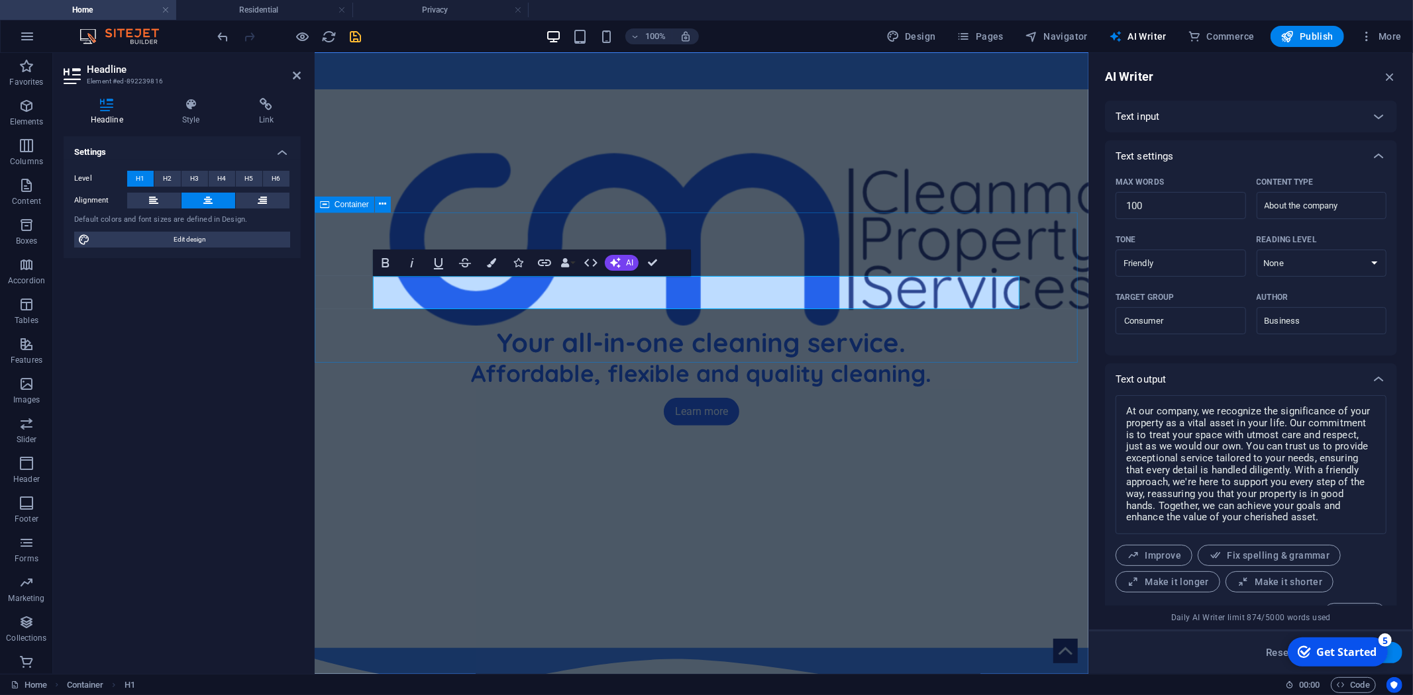
select select "rem"
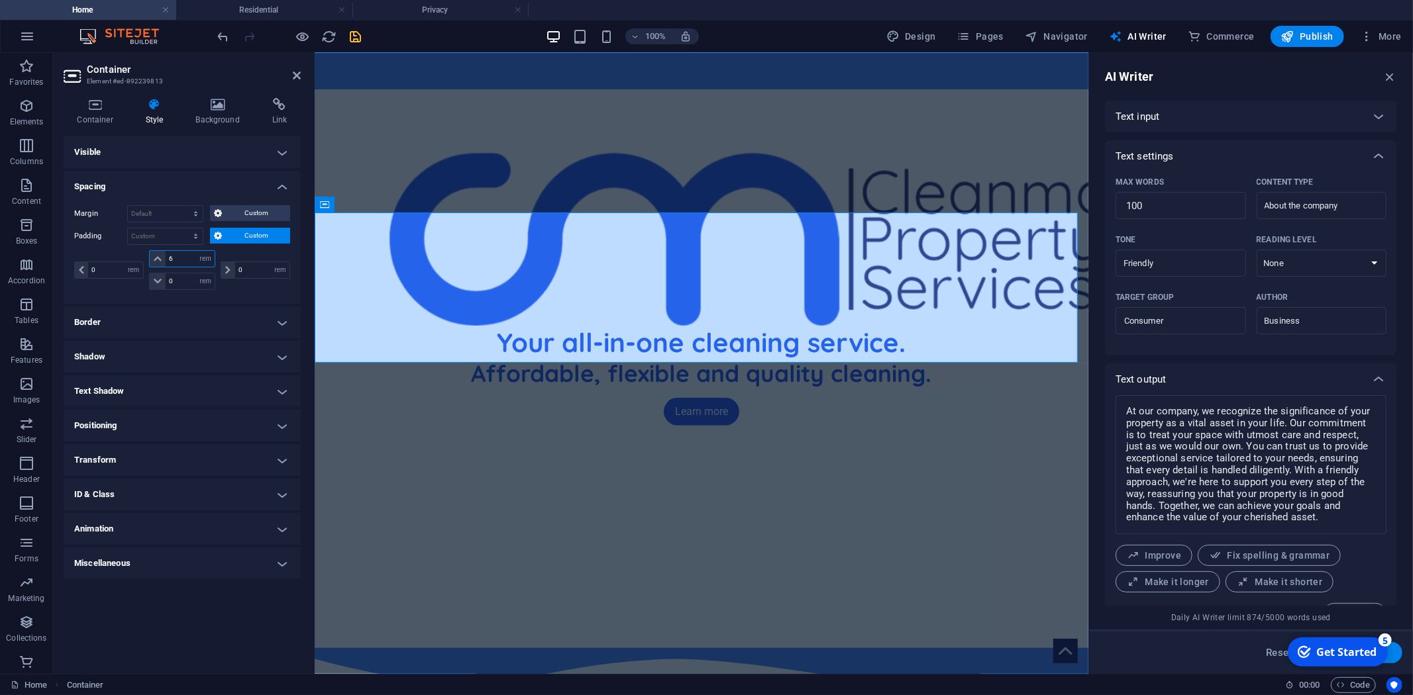
drag, startPoint x: 179, startPoint y: 262, endPoint x: 164, endPoint y: 260, distance: 15.3
click at [164, 260] on div "6 px rem % vh vw" at bounding box center [182, 258] width 67 height 17
type input "3"
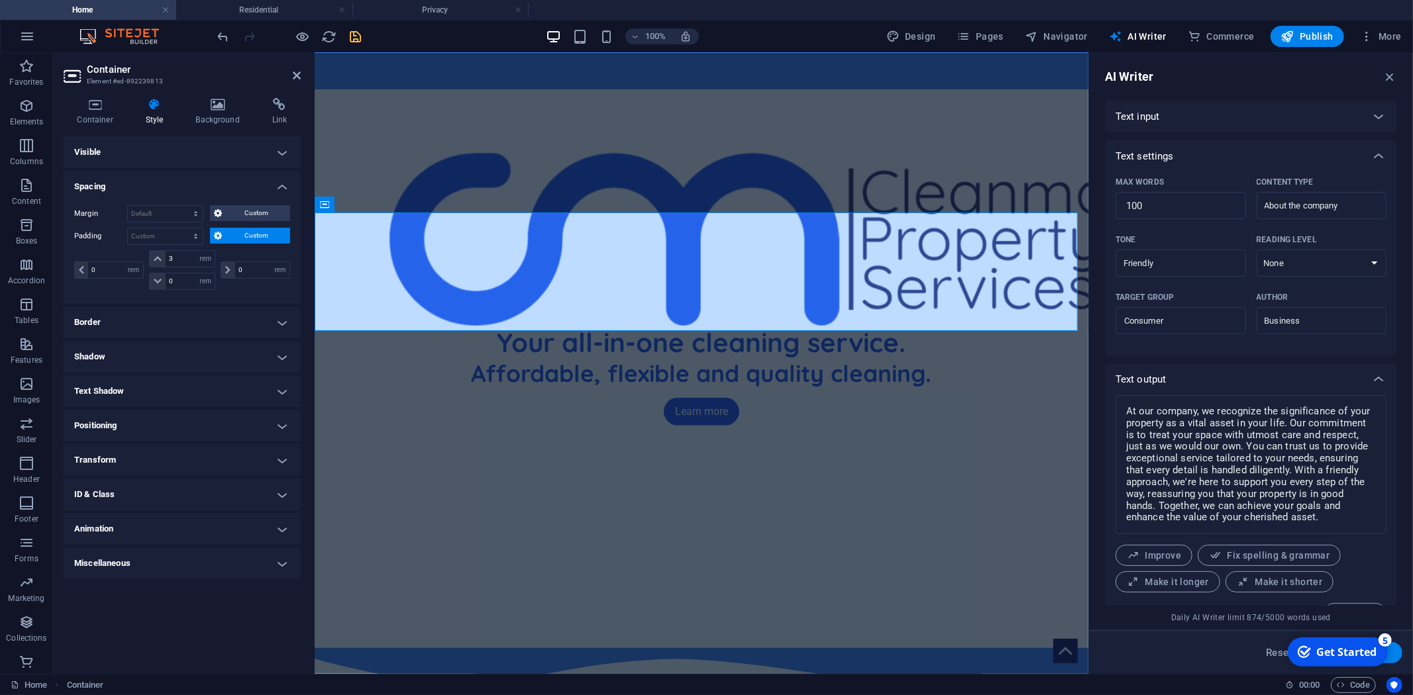
click at [252, 293] on div "0 px rem % vh vw 3 px rem % vh vw 0 px rem % vh vw 0 px rem % vh vw" at bounding box center [182, 271] width 216 height 43
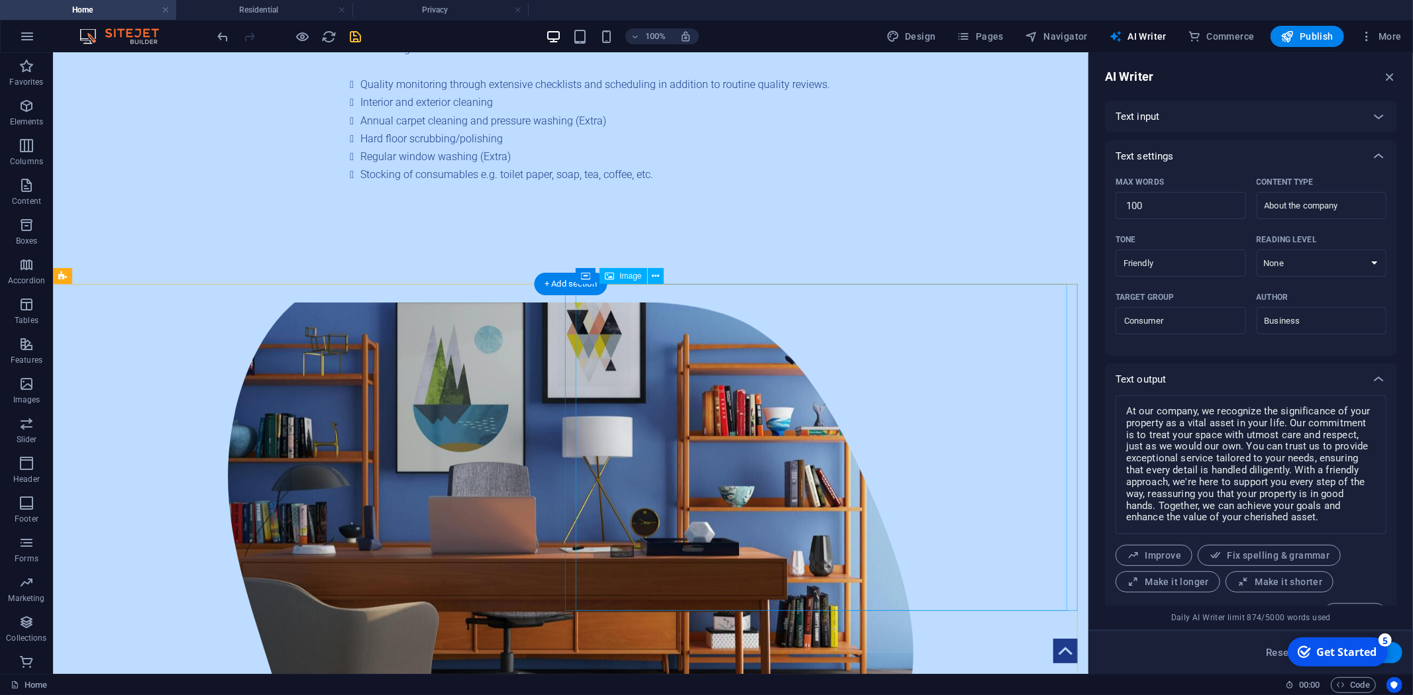
scroll to position [1619, 0]
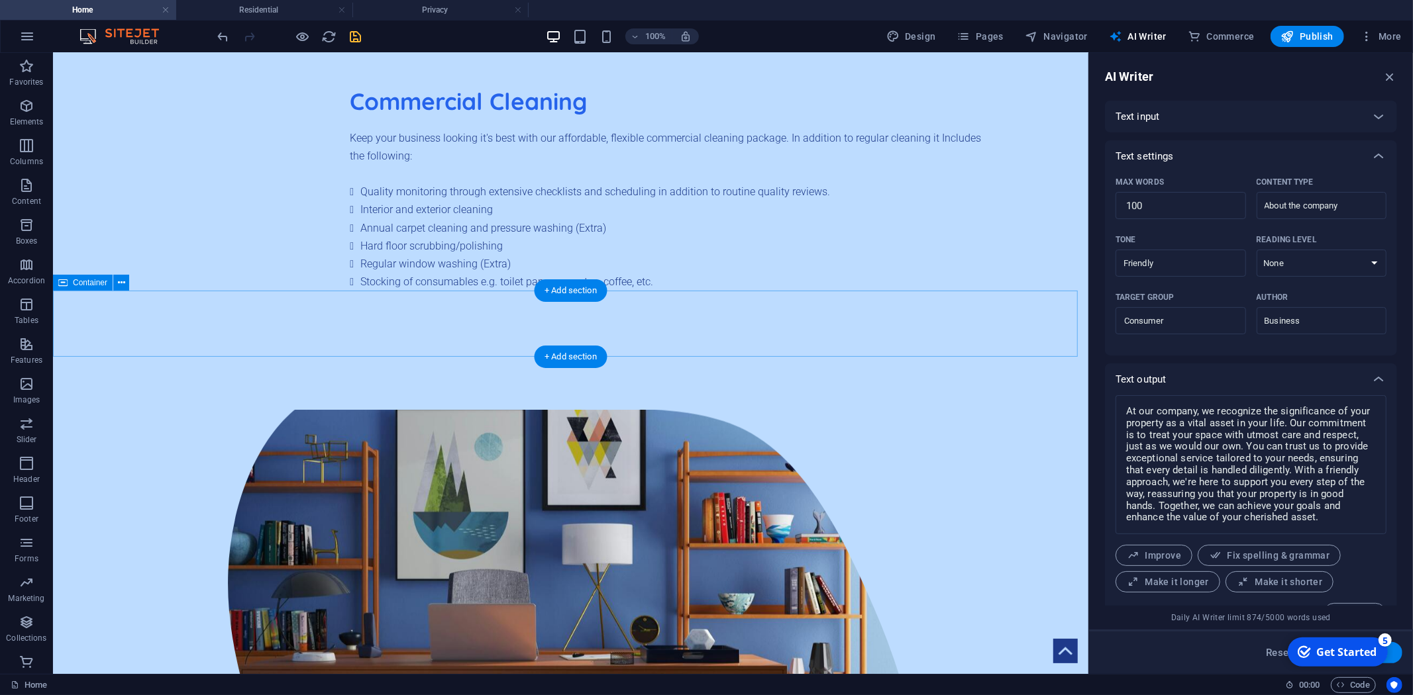
select select "px"
select select "waves"
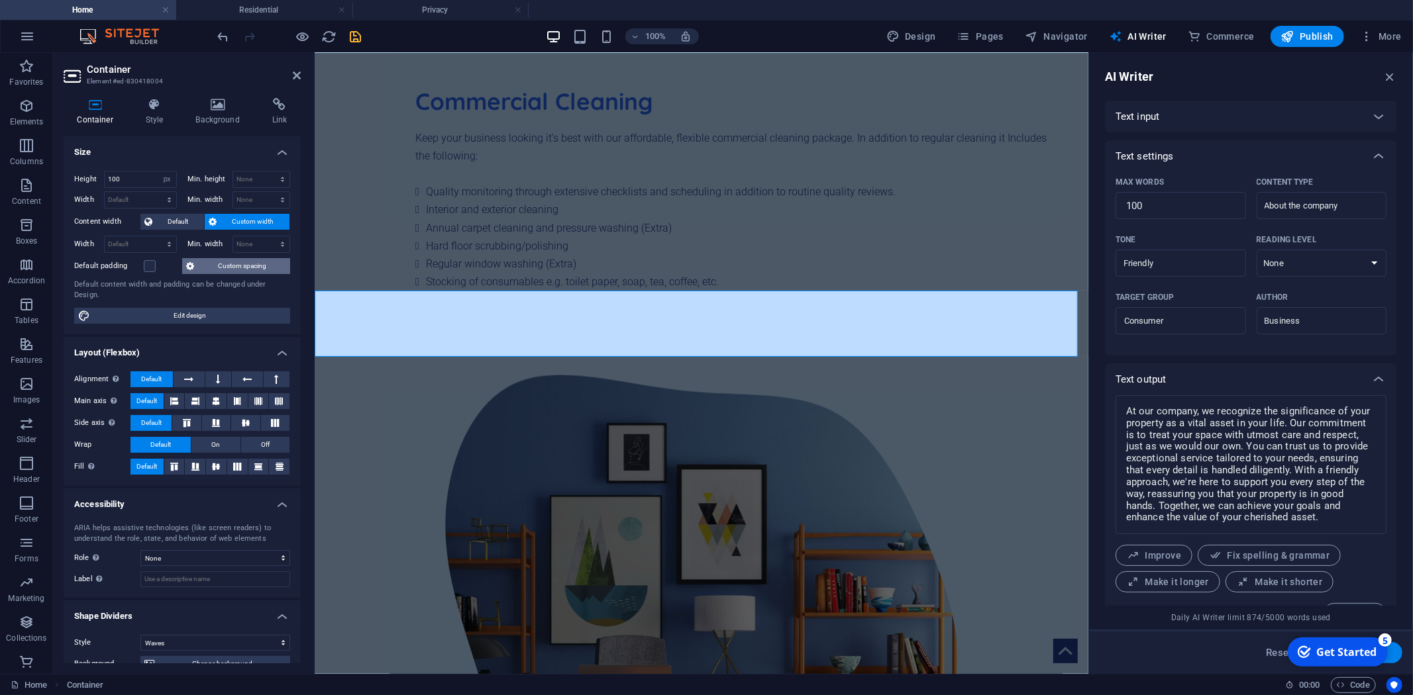
click at [229, 266] on span "Custom spacing" at bounding box center [242, 266] width 88 height 16
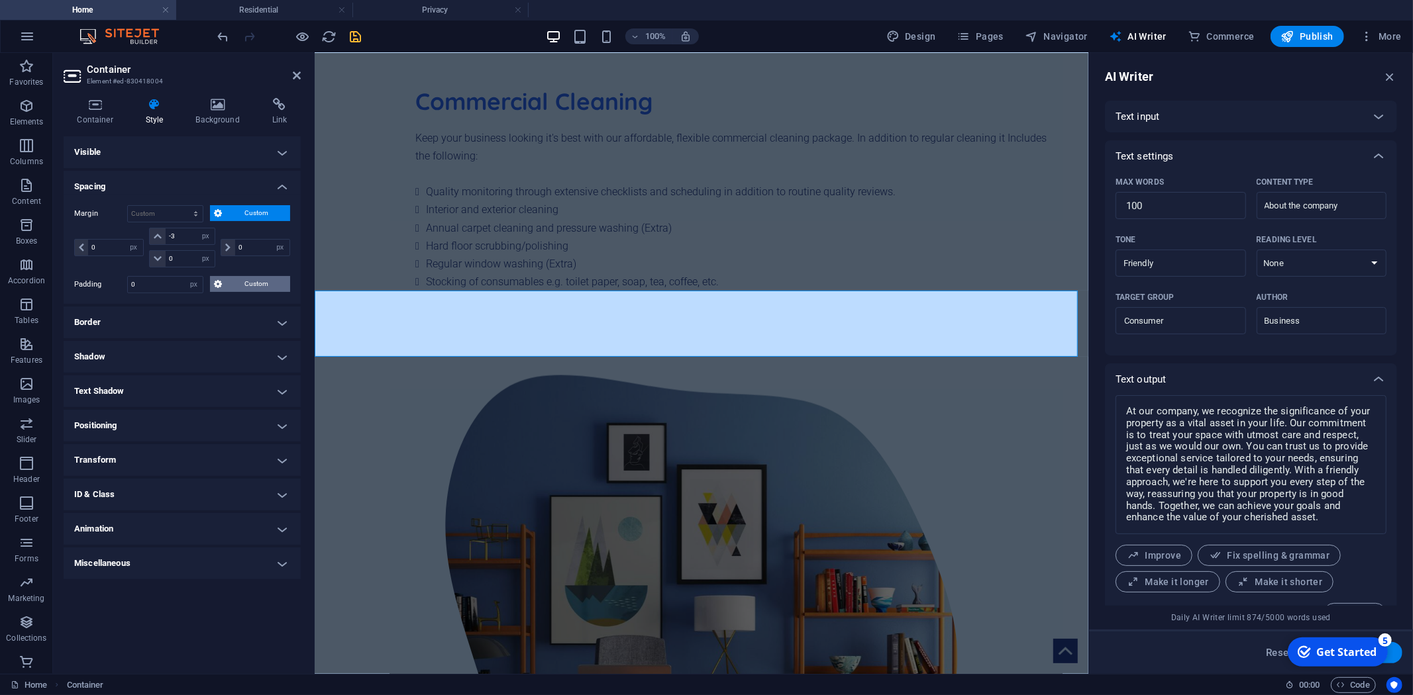
click at [258, 283] on span "Custom" at bounding box center [256, 284] width 60 height 16
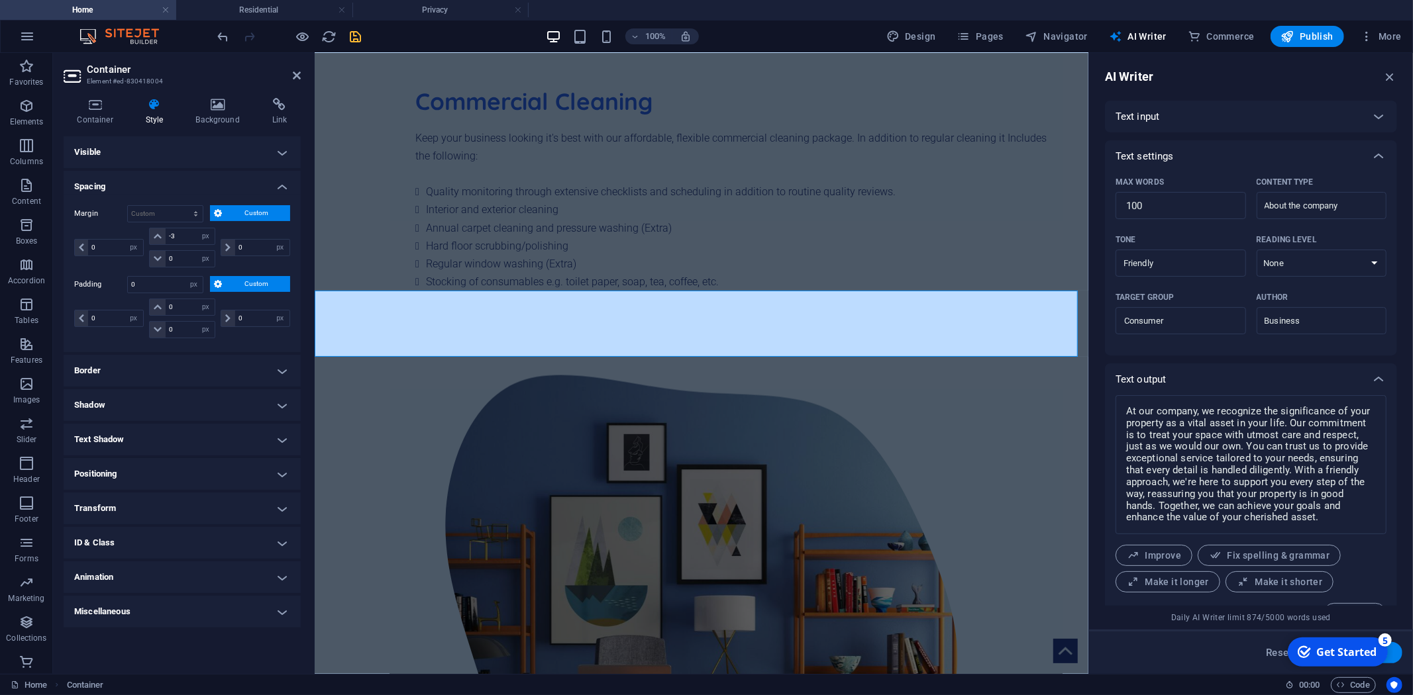
click at [258, 283] on span "Custom" at bounding box center [256, 284] width 60 height 16
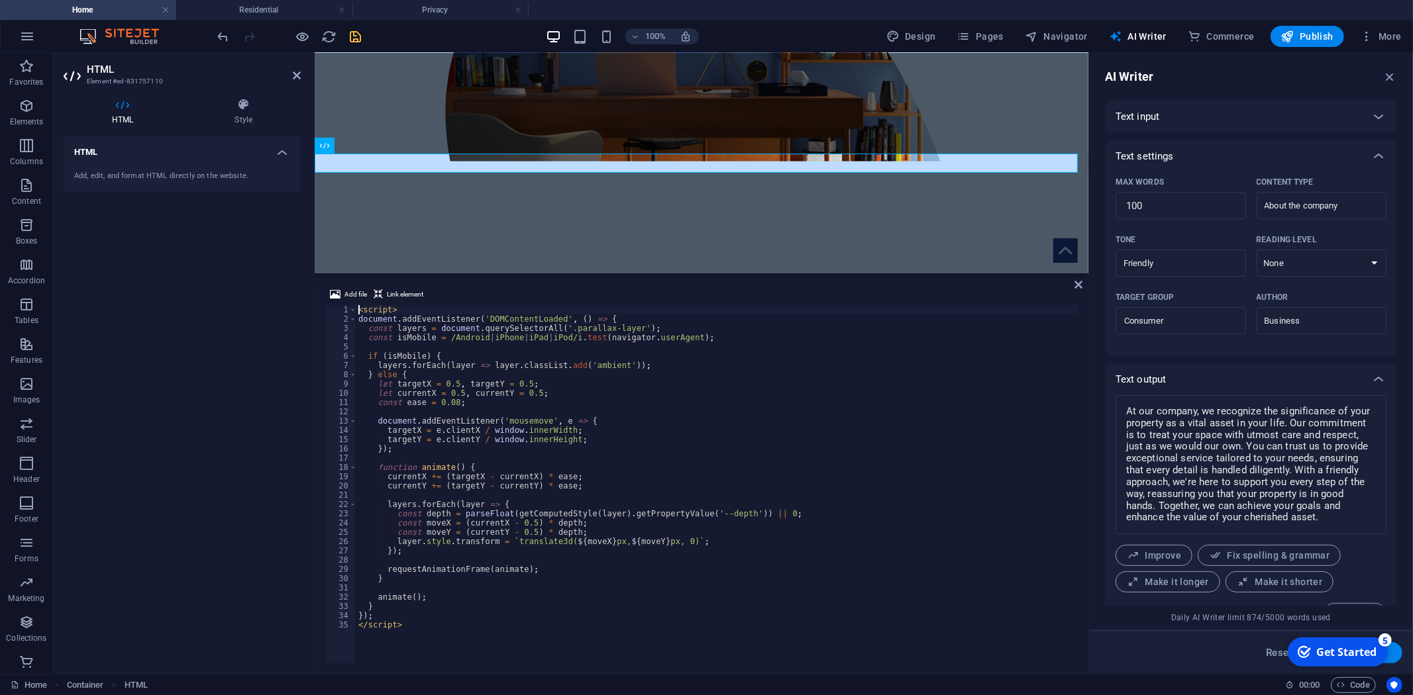
scroll to position [1502, 0]
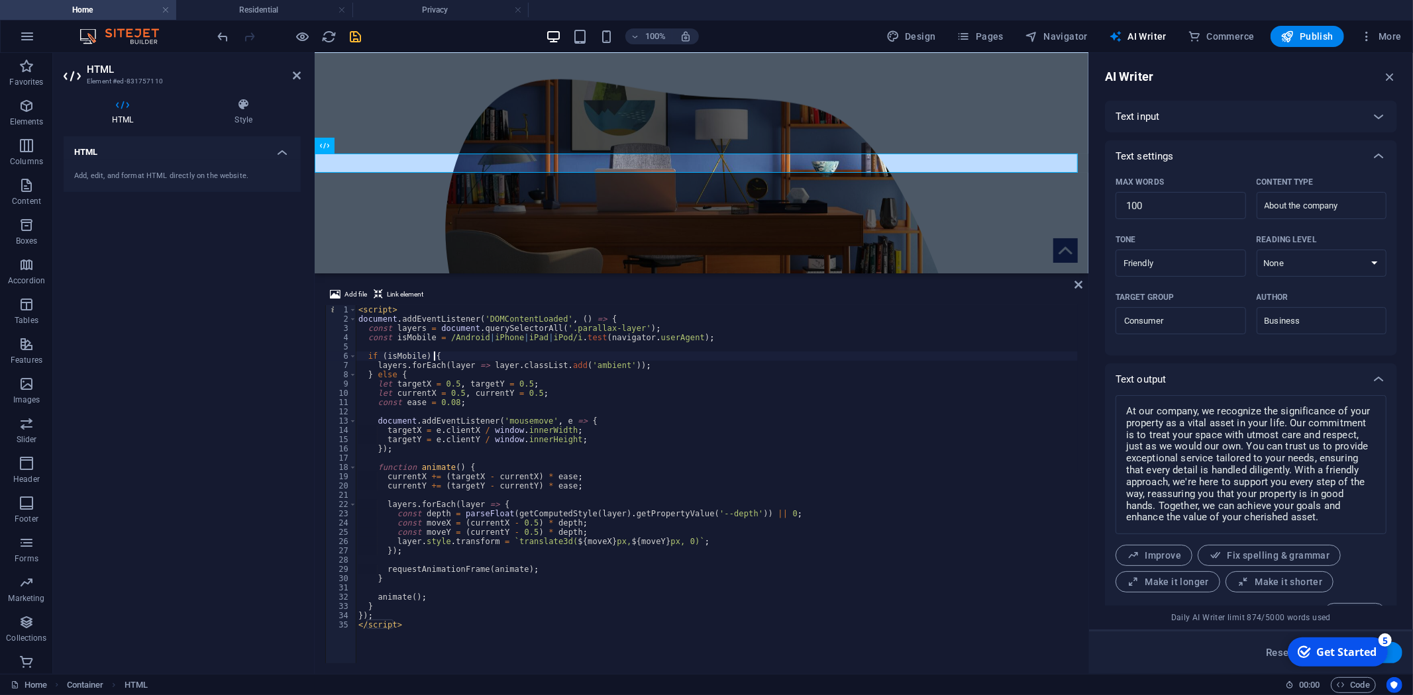
click at [580, 356] on div "< script > document . addEventListener ( 'DOMContentLoaded' , ( ) => { const la…" at bounding box center [717, 493] width 722 height 377
type textarea "if (isMobile) {"
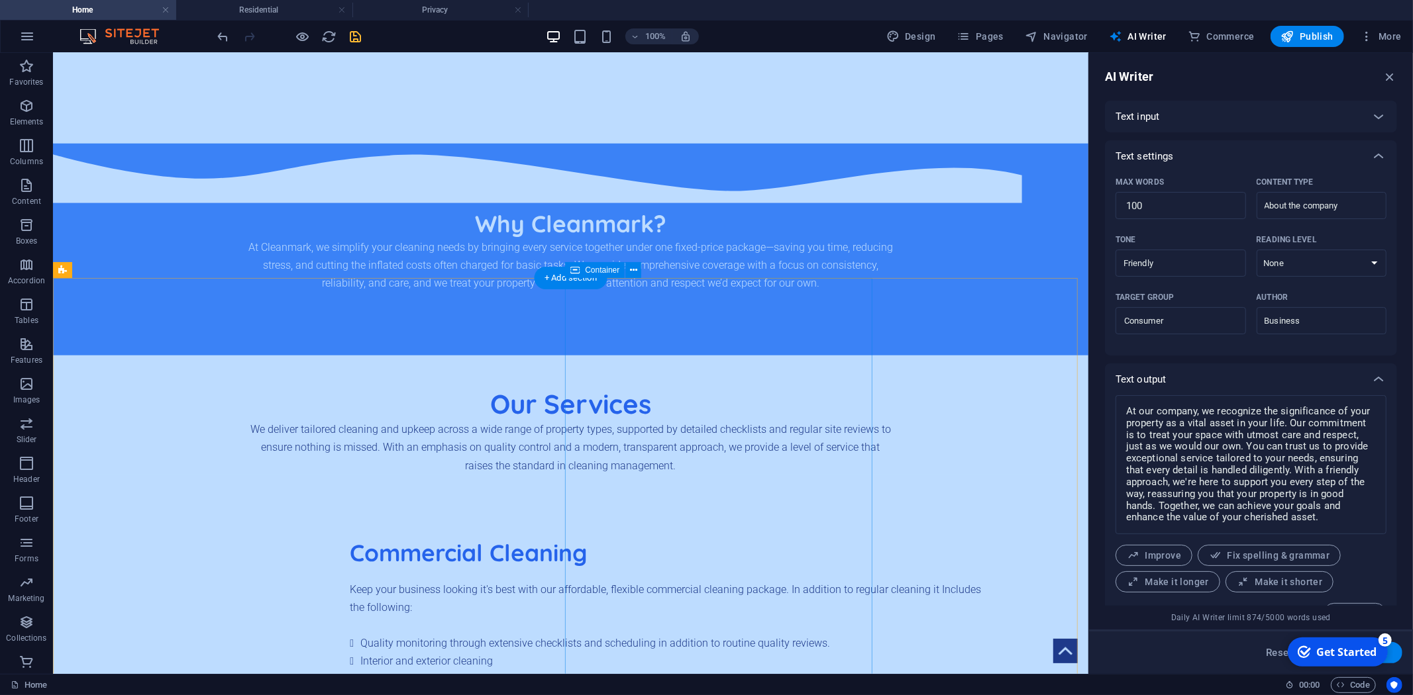
scroll to position [1756, 0]
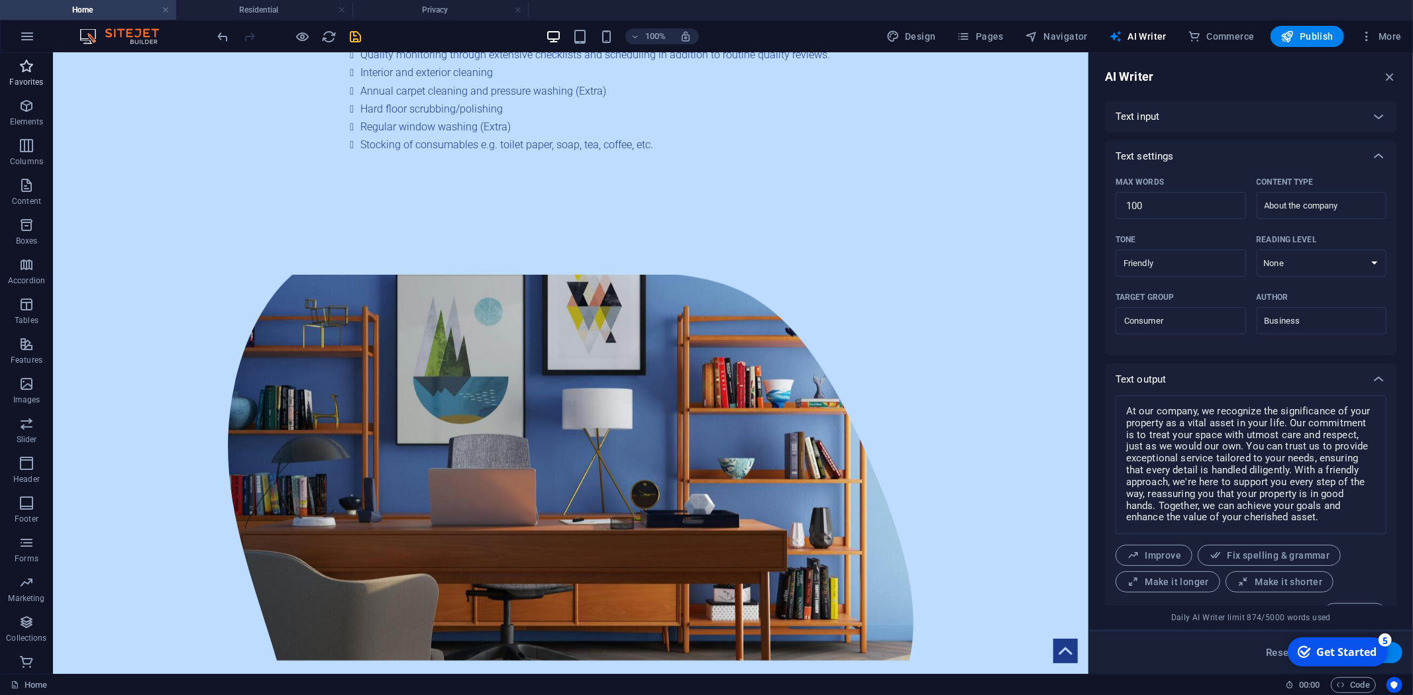
click at [34, 70] on icon "button" at bounding box center [27, 66] width 16 height 16
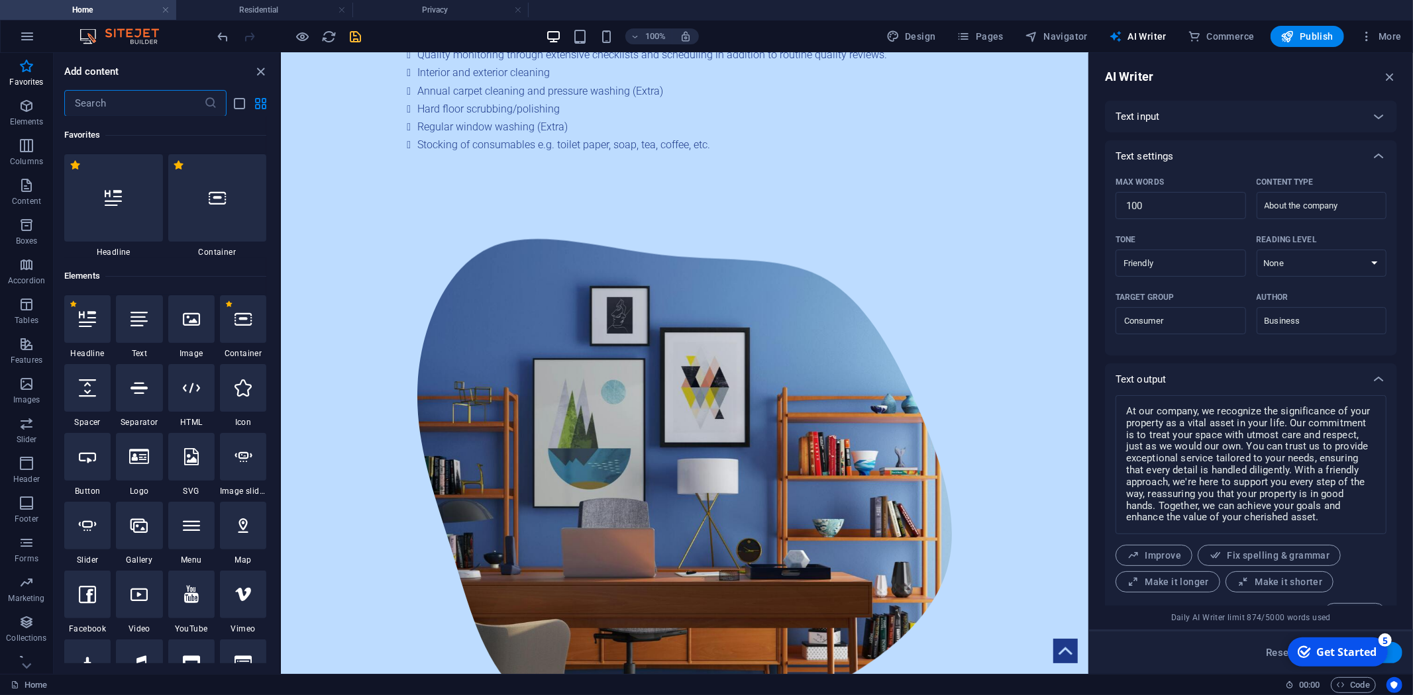
click at [120, 102] on input "text" at bounding box center [134, 103] width 140 height 26
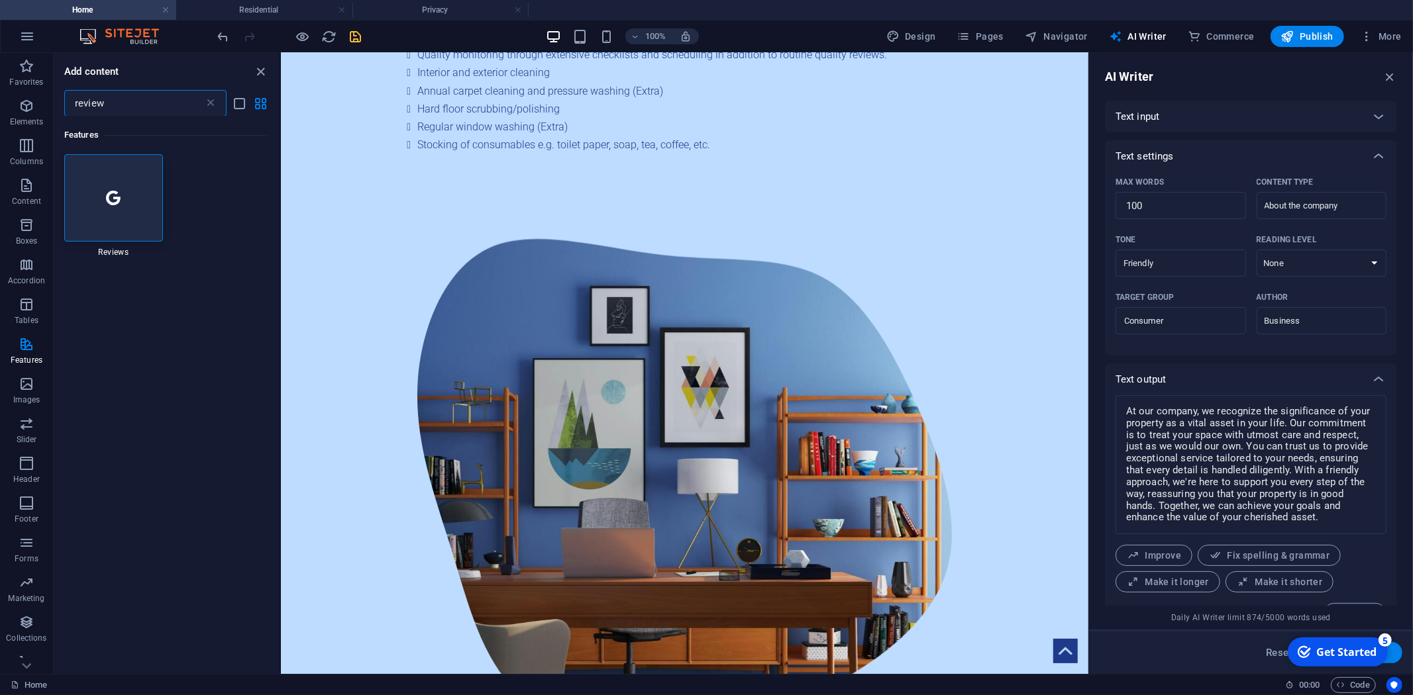
type input "review"
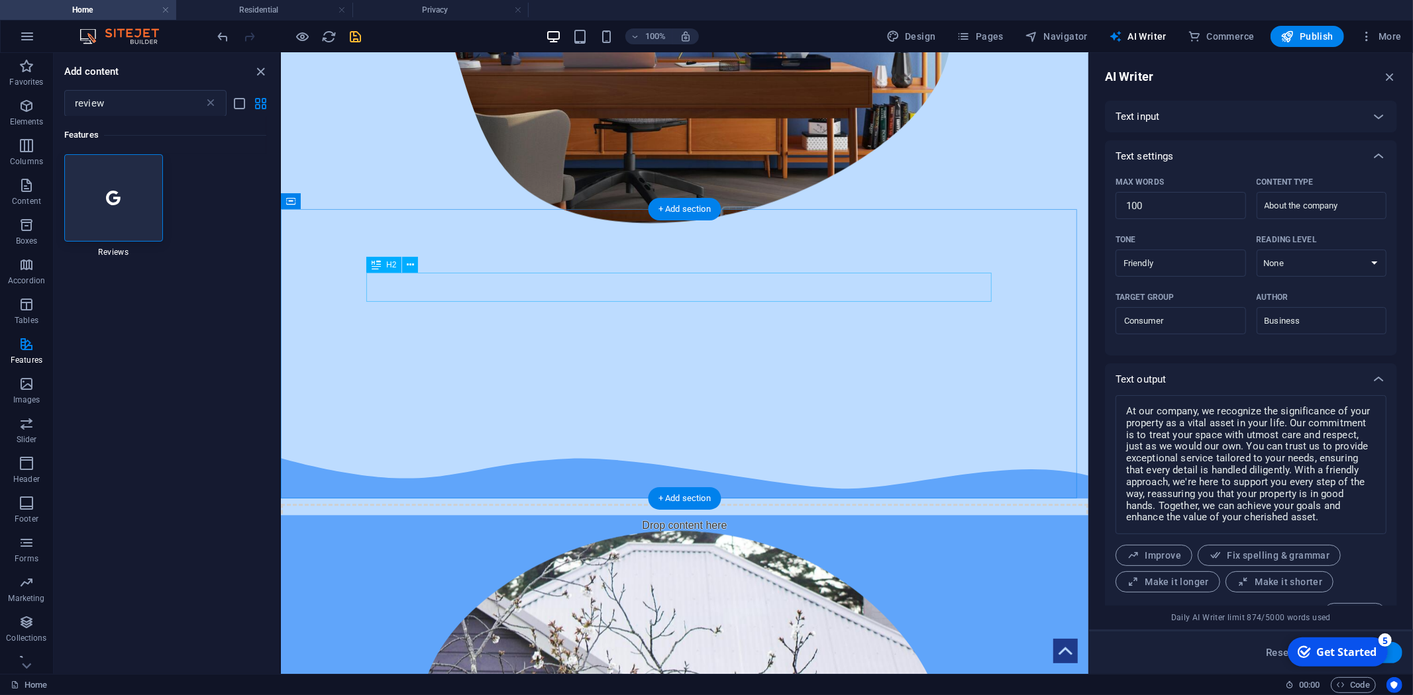
scroll to position [2271, 0]
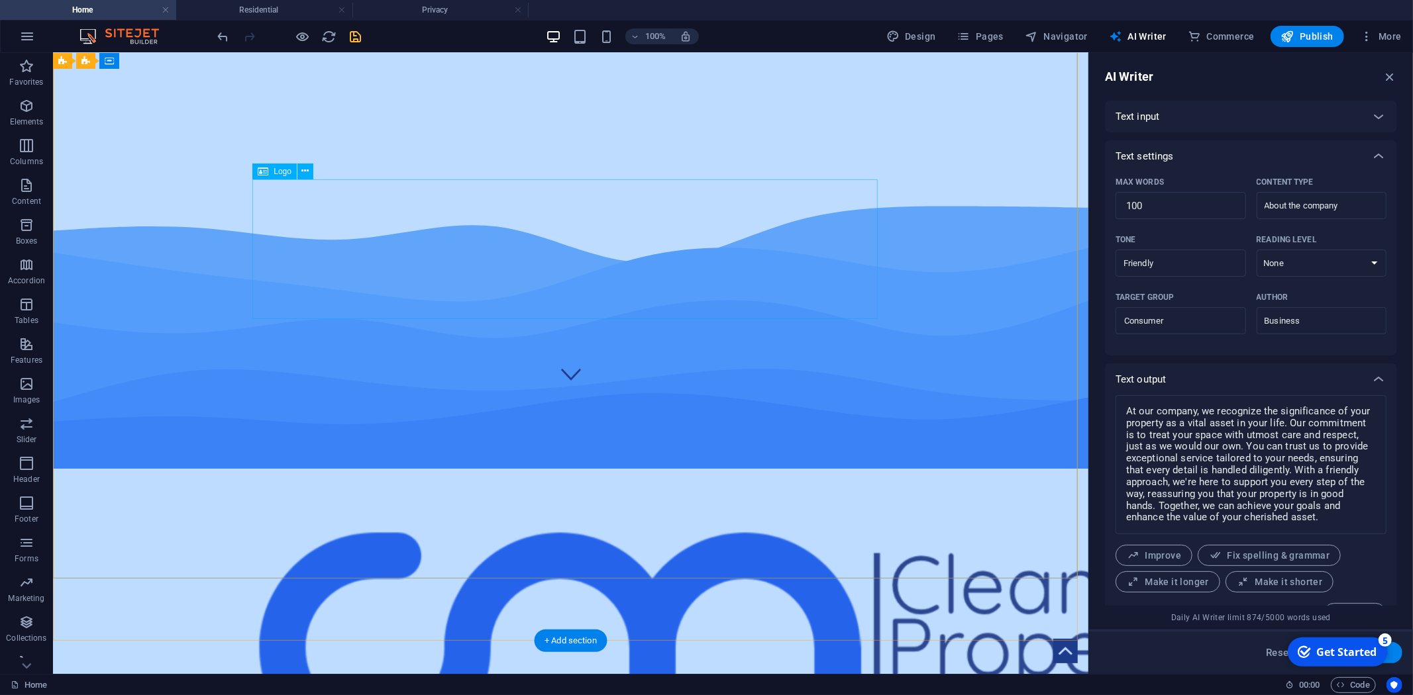
scroll to position [0, 0]
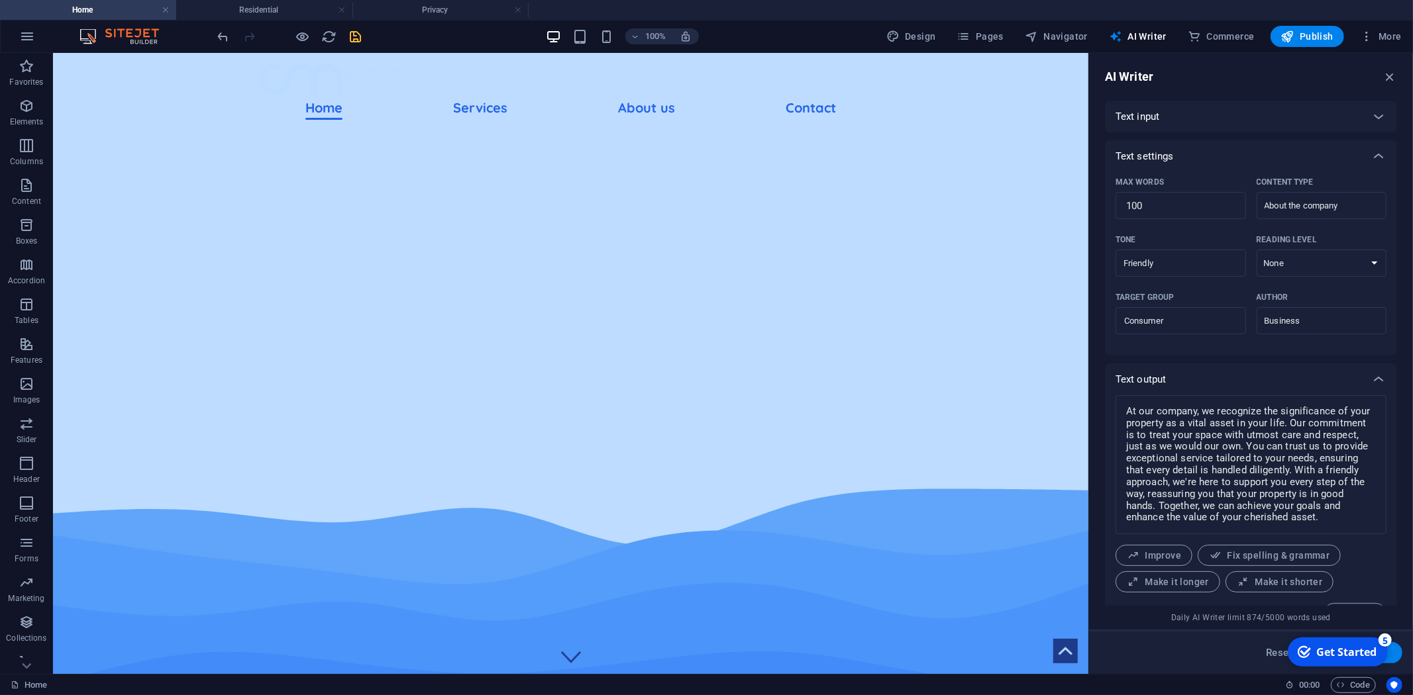
click at [356, 34] on icon "save" at bounding box center [355, 36] width 15 height 15
